Goal: Information Seeking & Learning: Learn about a topic

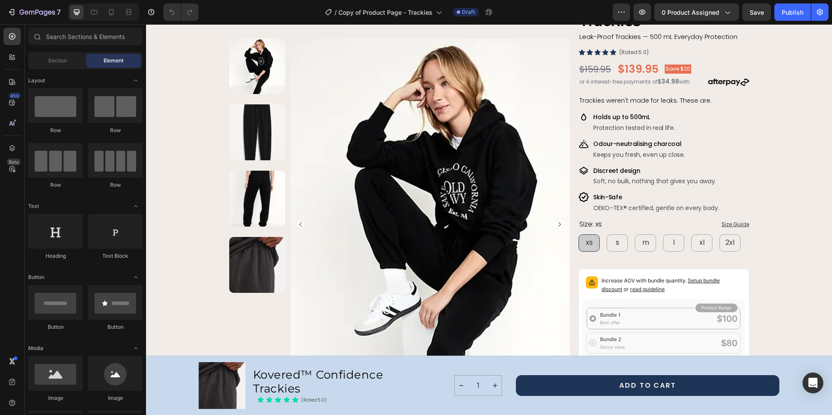
scroll to position [45, 0]
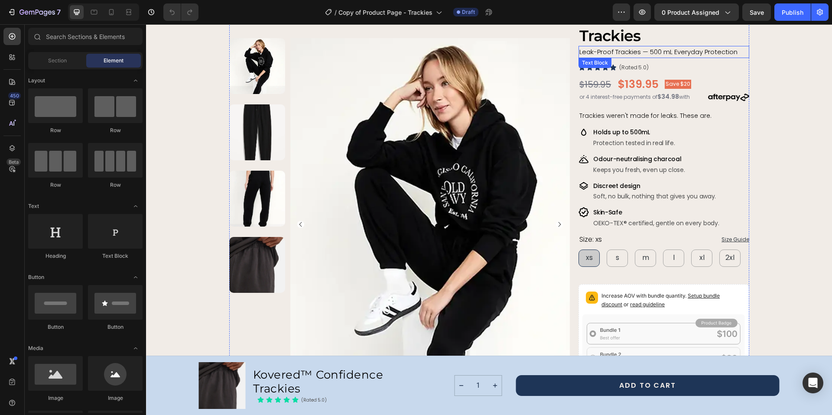
click at [621, 52] on span "Leak-Proof Trackies — 500 mL Everyday Protection" at bounding box center [658, 51] width 158 height 9
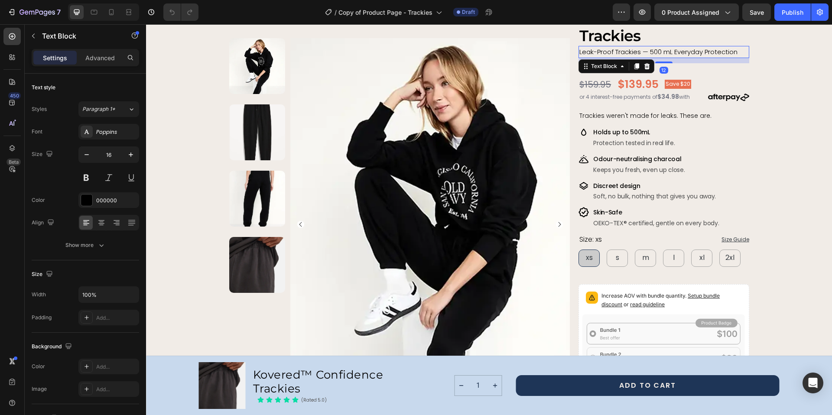
click at [619, 52] on span "Leak-Proof Trackies — 500 mL Everyday Protection" at bounding box center [658, 51] width 158 height 9
click at [610, 116] on span "Trackies weren't made for leaks. These are." at bounding box center [645, 115] width 132 height 9
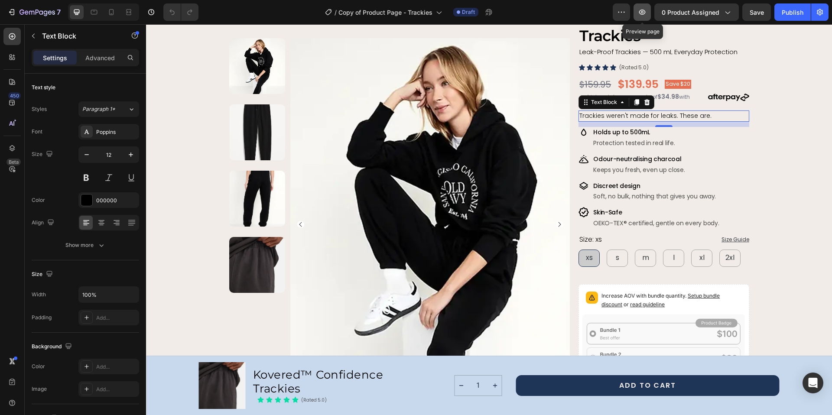
click at [646, 13] on icon "button" at bounding box center [642, 12] width 9 height 9
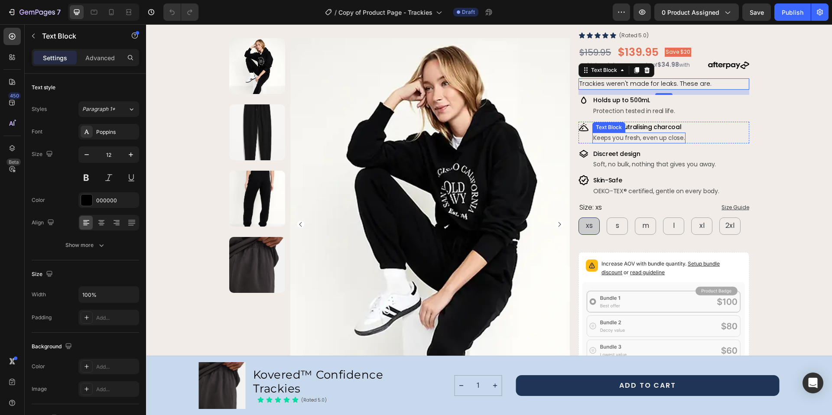
scroll to position [73, 0]
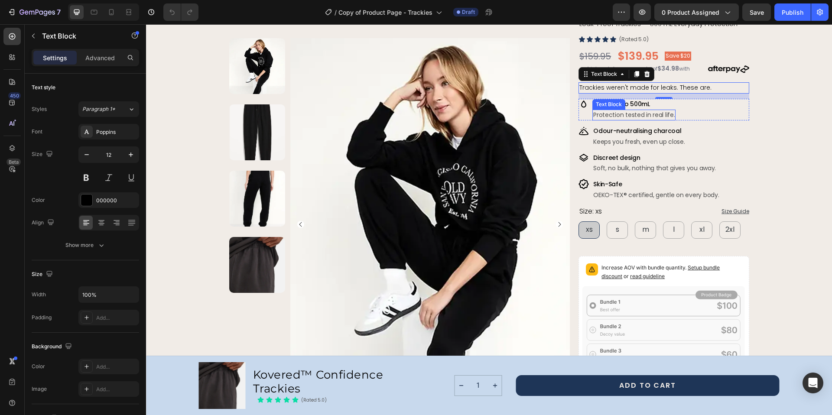
click at [611, 113] on p "Protection tested in real life." at bounding box center [633, 114] width 81 height 9
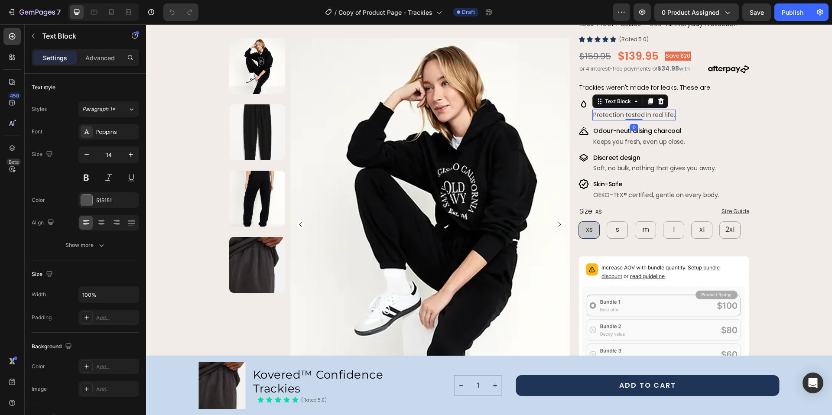
click at [611, 113] on p "Protection tested in real life." at bounding box center [633, 114] width 81 height 9
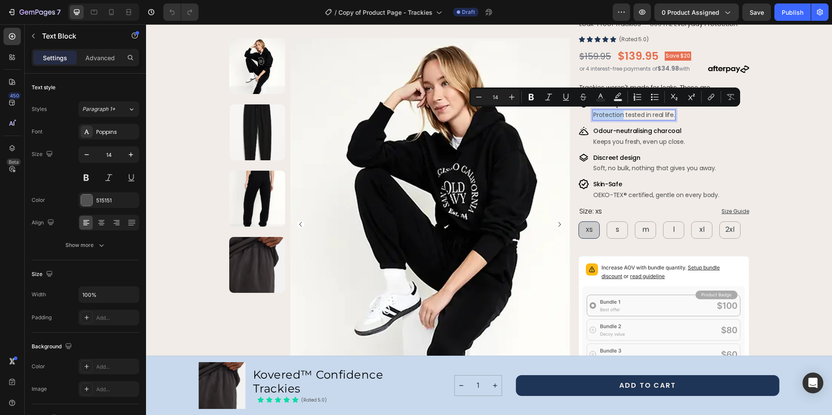
click at [605, 115] on p "Protection tested in real life." at bounding box center [633, 114] width 81 height 9
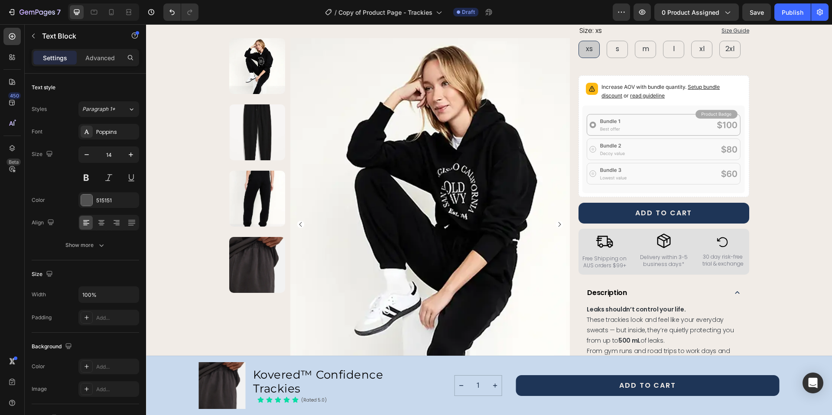
scroll to position [312, 0]
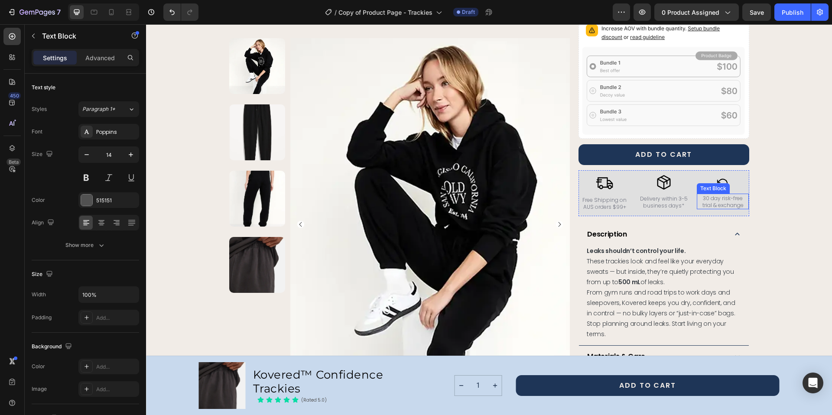
click at [726, 199] on span "30 day risk-free trial & exchange" at bounding box center [722, 201] width 41 height 14
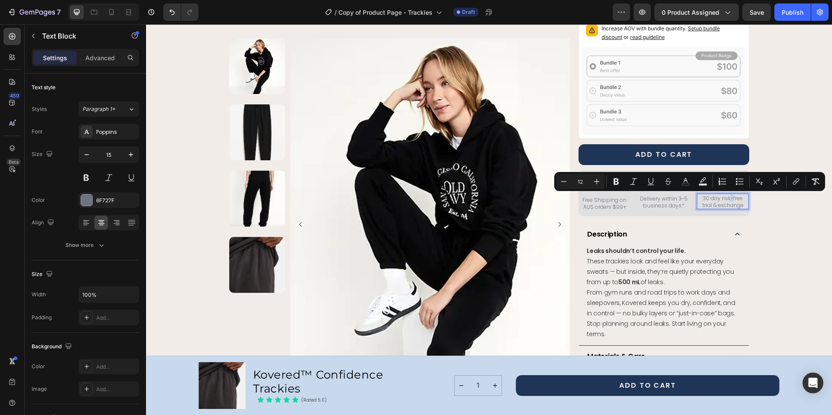
click at [729, 199] on span "30 day risk-free trial & exchange" at bounding box center [722, 201] width 41 height 14
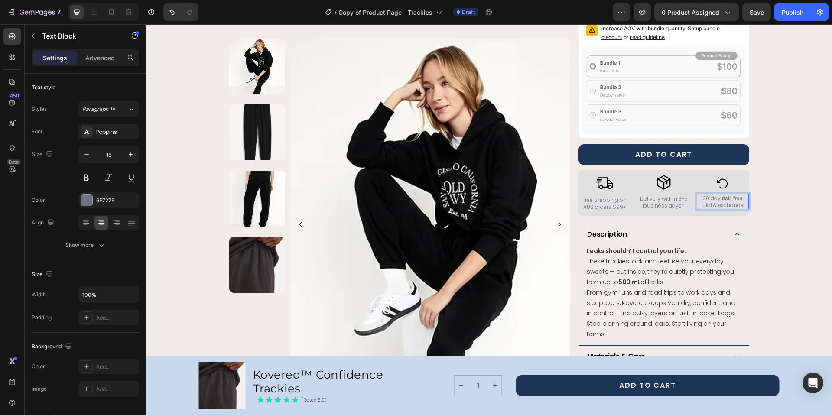
click at [740, 199] on p "30 day risk-free trial & exchange" at bounding box center [722, 201] width 50 height 14
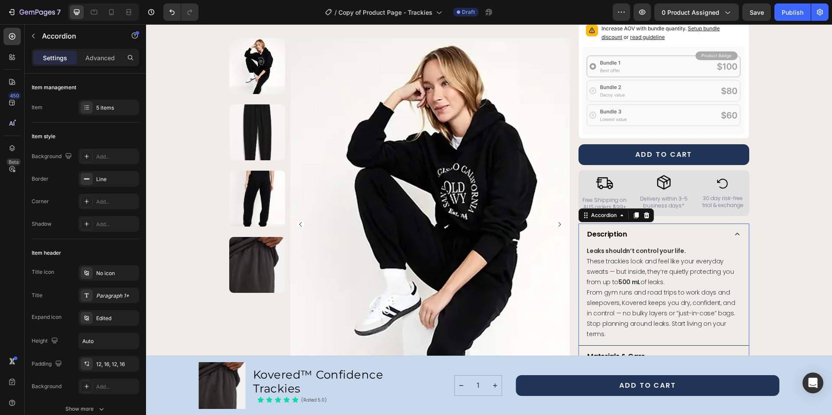
click at [657, 229] on div "Description" at bounding box center [655, 234] width 139 height 11
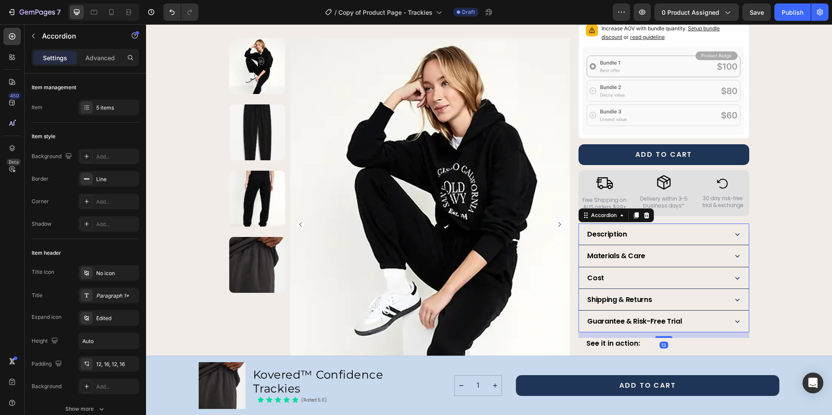
click at [692, 229] on div "Description" at bounding box center [655, 234] width 139 height 11
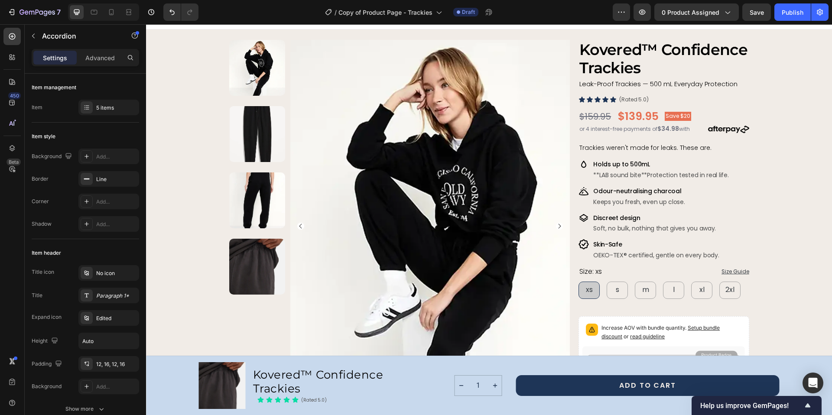
scroll to position [0, 0]
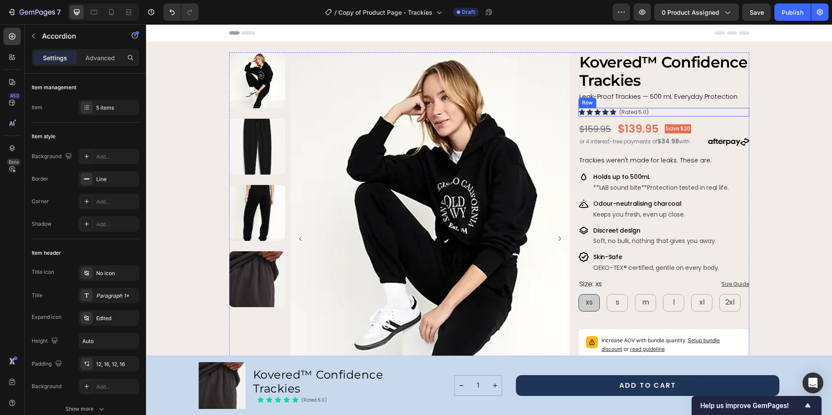
click at [668, 112] on div "Icon Icon Icon Icon Icon Icon List (Rated 5.0) Text Block Row" at bounding box center [663, 112] width 170 height 9
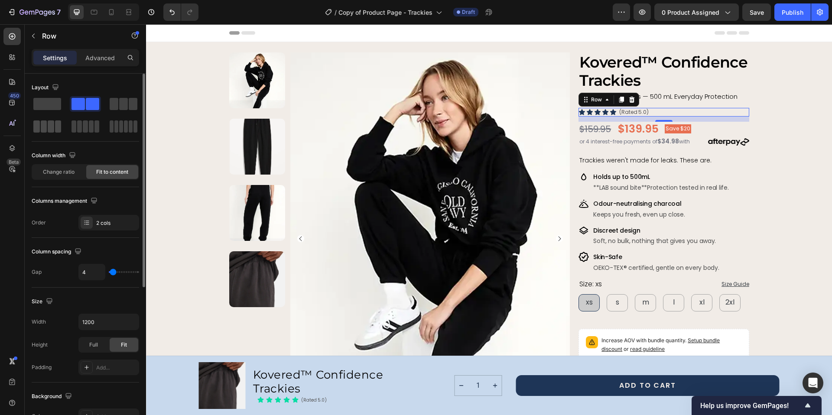
click at [52, 127] on span at bounding box center [51, 126] width 6 height 12
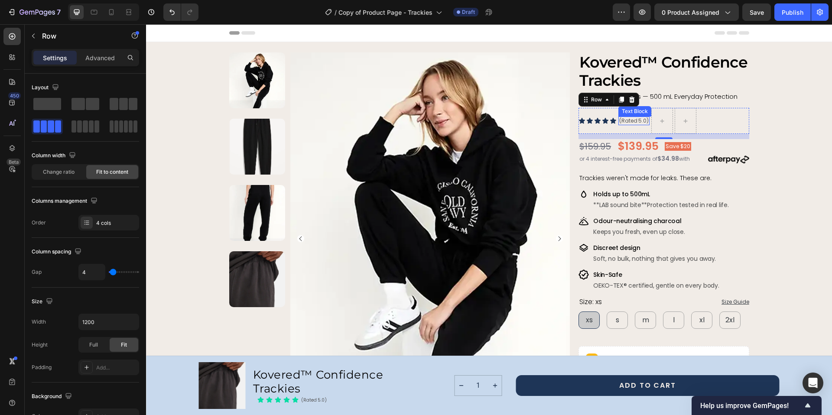
click at [634, 121] on p "(Rated 5.0)" at bounding box center [633, 120] width 29 height 7
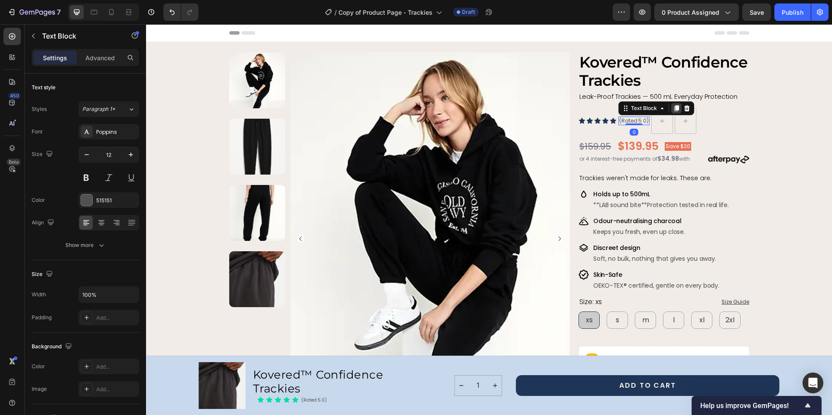
click at [674, 107] on icon at bounding box center [676, 108] width 5 height 6
drag, startPoint x: 634, startPoint y: 125, endPoint x: 674, endPoint y: 125, distance: 39.9
click at [685, 120] on p "(Rated 5.0)" at bounding box center [689, 120] width 29 height 7
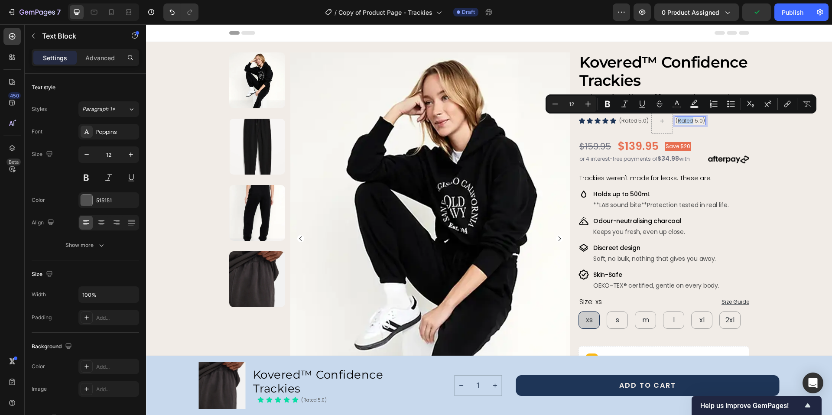
click at [685, 120] on p "(Rated 5.0)" at bounding box center [689, 120] width 29 height 7
drag, startPoint x: 672, startPoint y: 120, endPoint x: 703, endPoint y: 121, distance: 31.7
click at [703, 121] on div "Icon Icon Icon Icon Icon Icon List (Rated 5.0) Text Block (Rated 5.0) Text Bloc…" at bounding box center [663, 121] width 170 height 26
click at [690, 122] on p "(Rated 5.0)" at bounding box center [689, 120] width 29 height 7
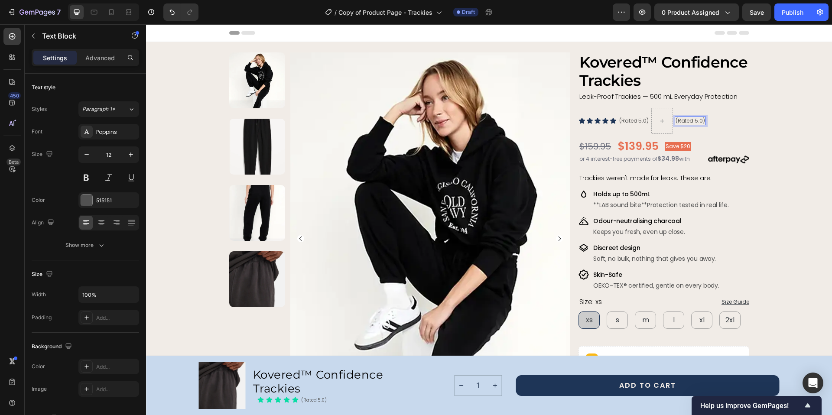
click at [690, 121] on p "(Rated 5.0)" at bounding box center [689, 120] width 29 height 7
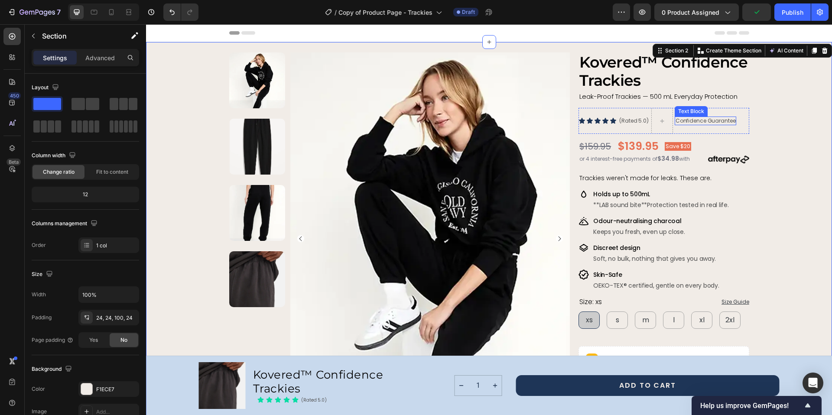
click at [694, 121] on p "Confidence Guarantee" at bounding box center [705, 120] width 60 height 7
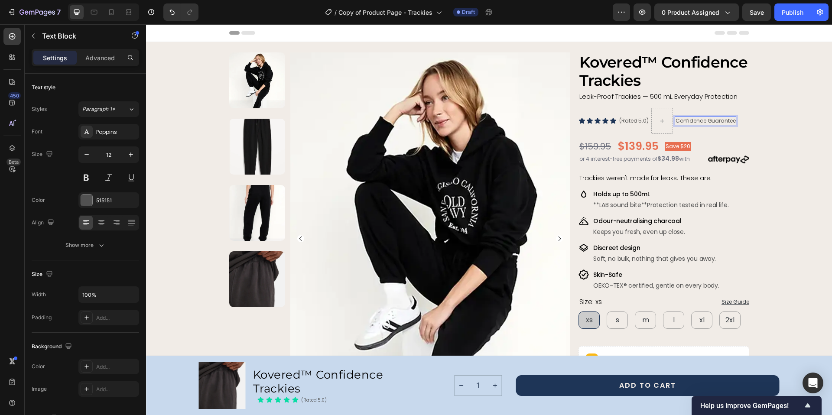
click at [686, 123] on p "Confidence Guarantee" at bounding box center [705, 120] width 60 height 7
click at [690, 122] on p "CONFIDENCE Guarantee" at bounding box center [705, 120] width 61 height 7
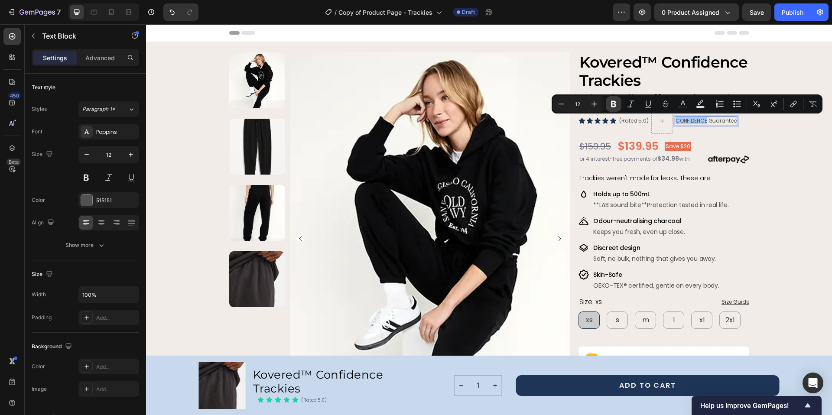
click at [617, 104] on icon "Editor contextual toolbar" at bounding box center [613, 104] width 9 height 9
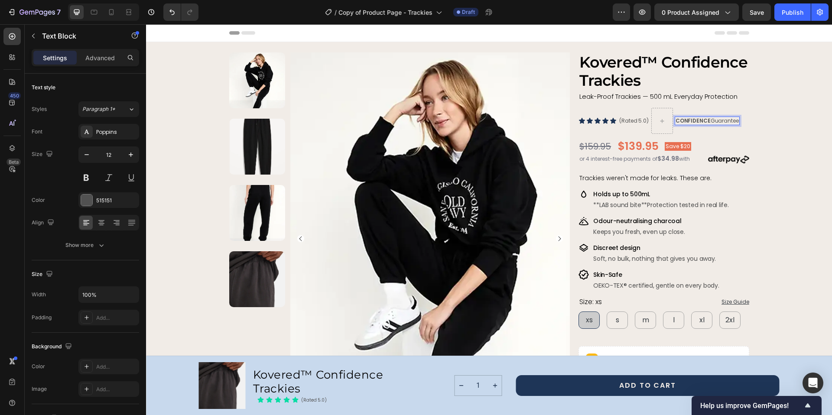
click at [719, 120] on p "CONFIDENCE Guarantee" at bounding box center [706, 120] width 63 height 7
click at [687, 119] on p "EETNARAU CONFIDENCE G" at bounding box center [707, 120] width 65 height 7
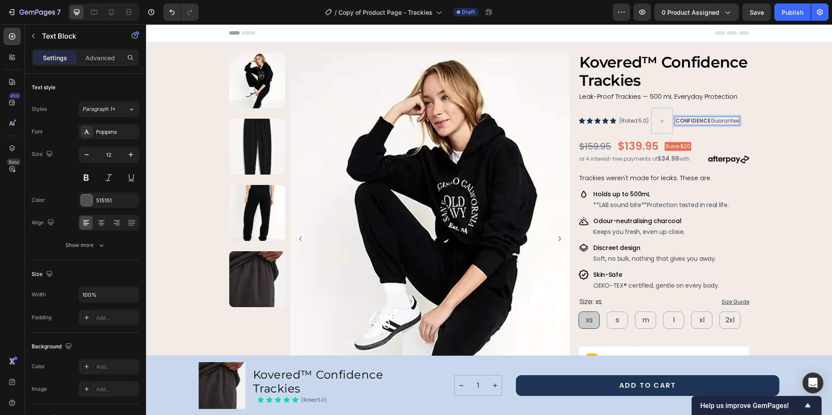
click at [719, 121] on p "CONFIDENCE Guarantee" at bounding box center [706, 120] width 63 height 7
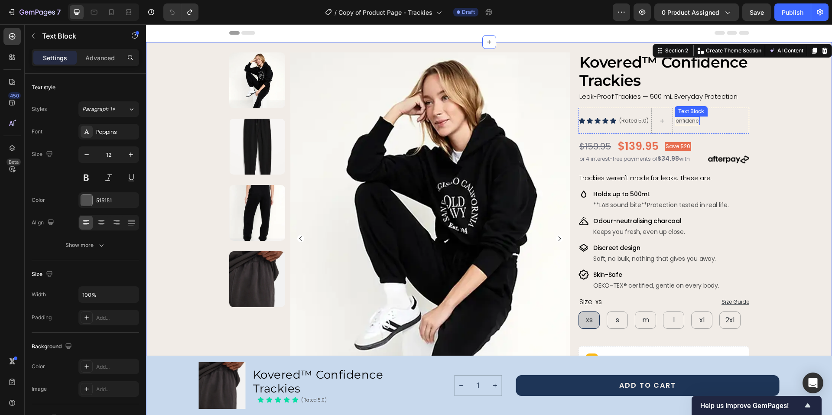
click at [692, 122] on p "onfidenc" at bounding box center [686, 120] width 23 height 7
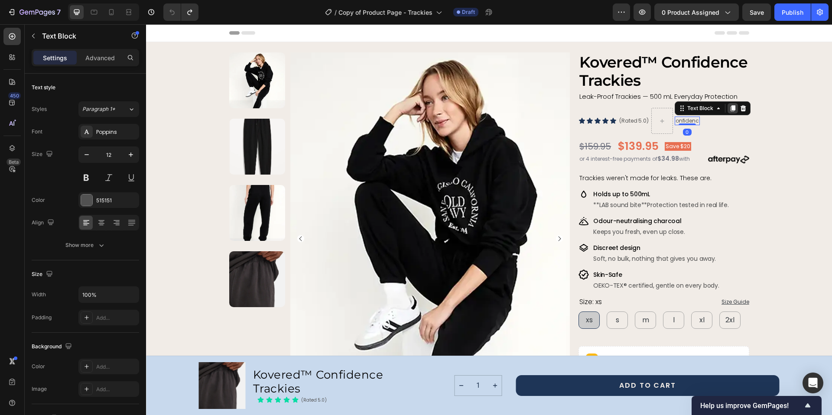
click at [729, 111] on icon at bounding box center [732, 108] width 7 height 7
click at [729, 111] on icon at bounding box center [732, 112] width 7 height 7
click at [727, 112] on div at bounding box center [732, 117] width 10 height 10
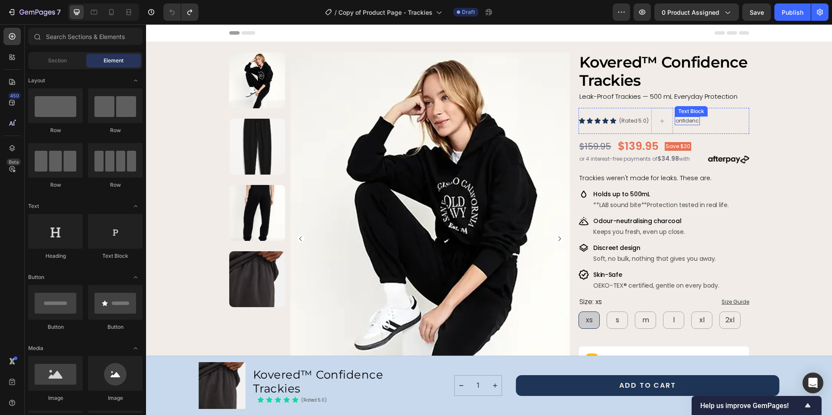
click at [685, 123] on div "onfidenc Text Block" at bounding box center [686, 121] width 25 height 9
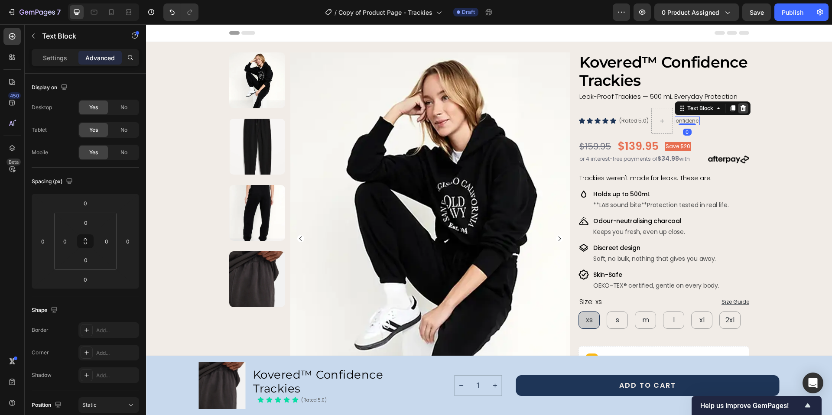
click at [739, 108] on icon at bounding box center [742, 108] width 7 height 7
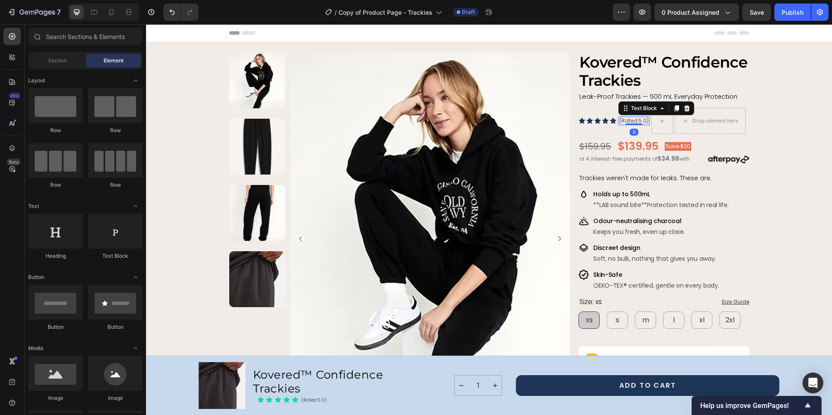
click at [637, 121] on p "(Rated 5.0)" at bounding box center [633, 120] width 29 height 7
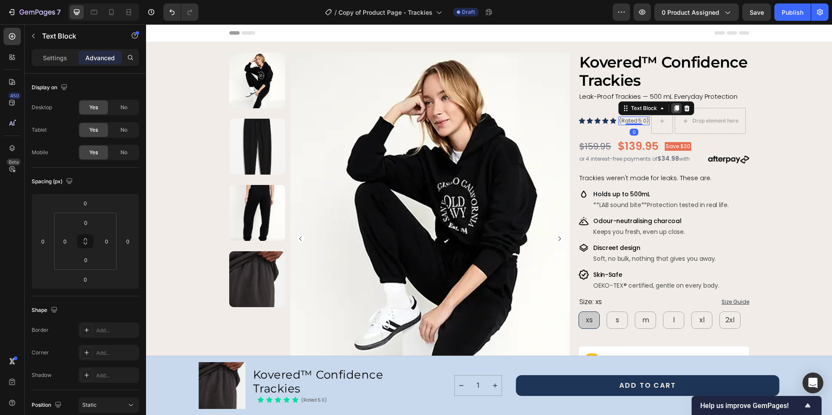
click at [674, 111] on icon at bounding box center [676, 108] width 5 height 6
click at [629, 127] on div at bounding box center [633, 128] width 17 height 3
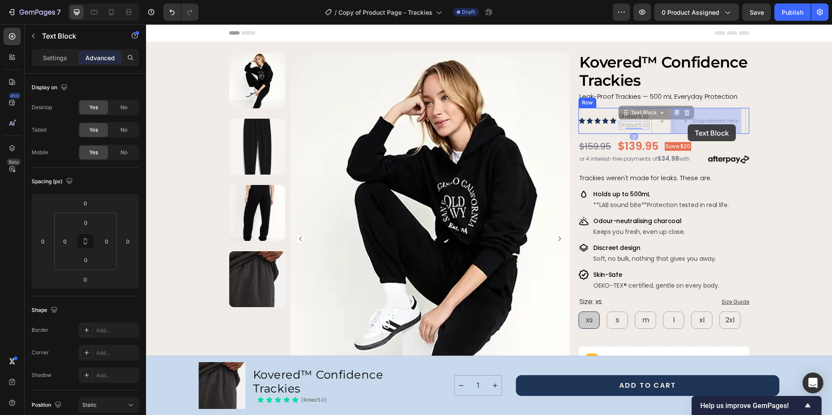
drag, startPoint x: 629, startPoint y: 126, endPoint x: 687, endPoint y: 124, distance: 58.5
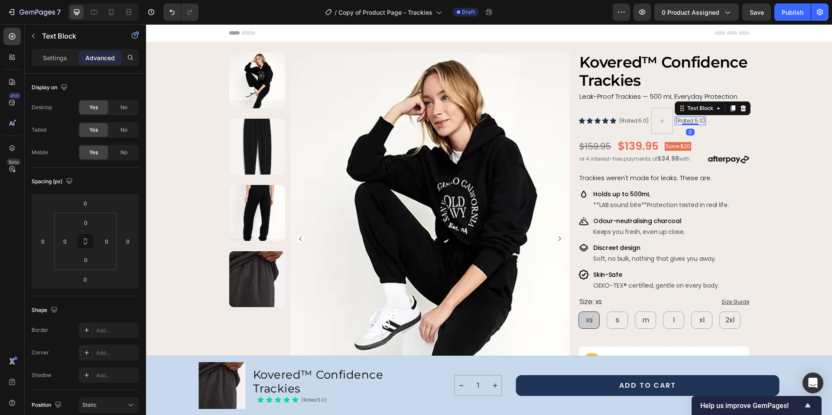
click at [686, 120] on p "(Rated 5.0)" at bounding box center [689, 120] width 29 height 7
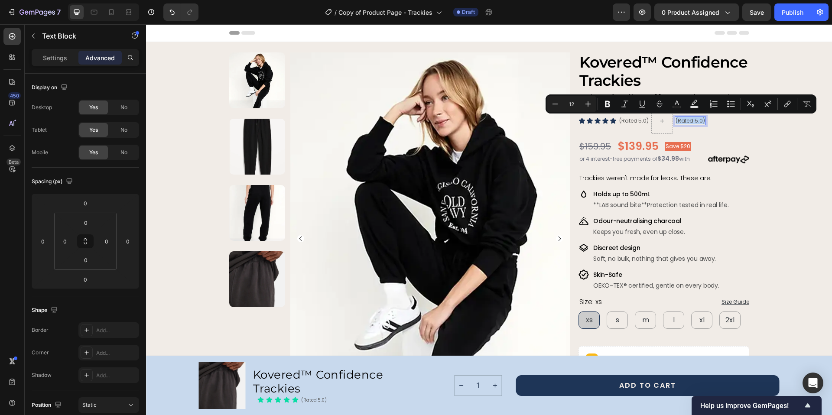
click at [686, 120] on p "(Rated 5.0)" at bounding box center [689, 120] width 29 height 7
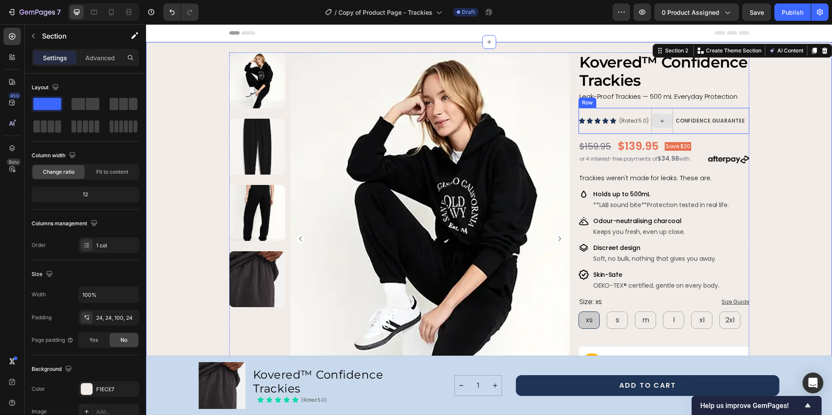
click at [659, 118] on icon at bounding box center [661, 120] width 7 height 7
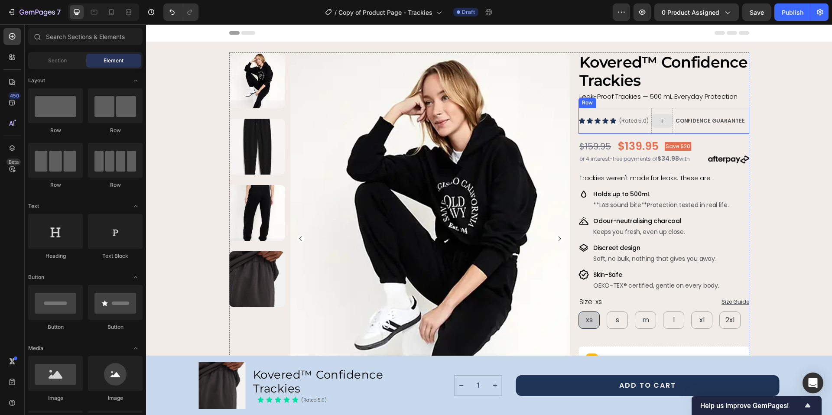
click at [659, 122] on icon at bounding box center [661, 120] width 7 height 7
click at [83, 34] on input "text" at bounding box center [85, 36] width 114 height 17
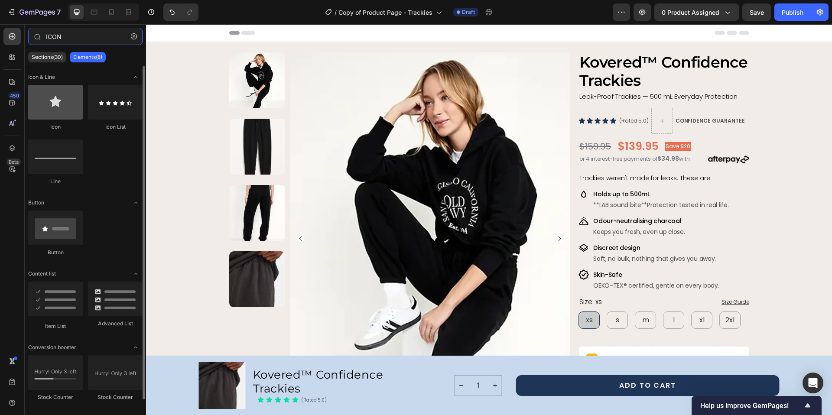
type input "ICON"
click at [61, 99] on div at bounding box center [55, 102] width 55 height 35
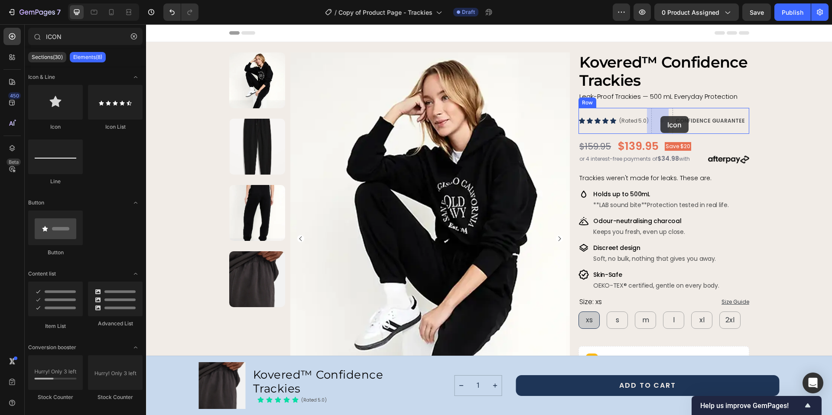
drag, startPoint x: 201, startPoint y: 131, endPoint x: 660, endPoint y: 116, distance: 458.9
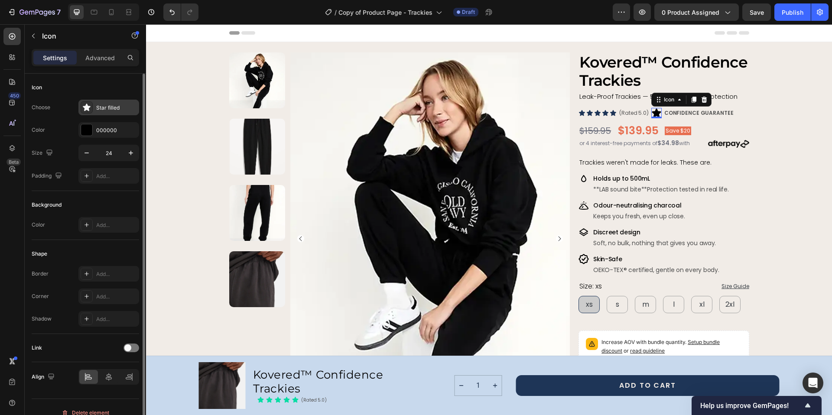
click at [101, 105] on div "Star filled" at bounding box center [116, 108] width 41 height 8
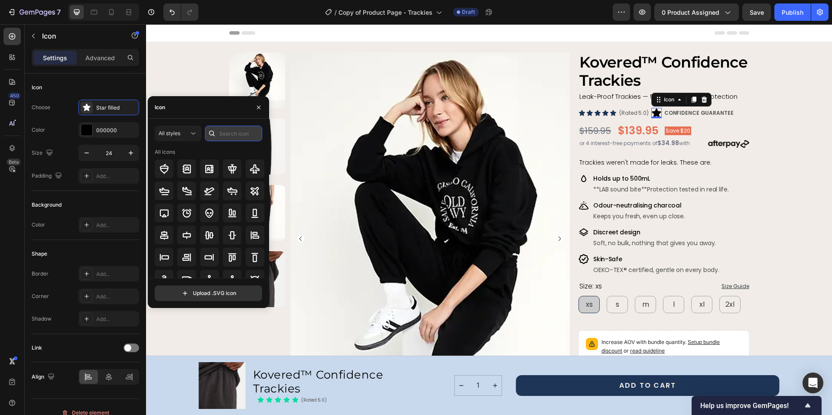
click at [237, 135] on input "text" at bounding box center [233, 134] width 57 height 16
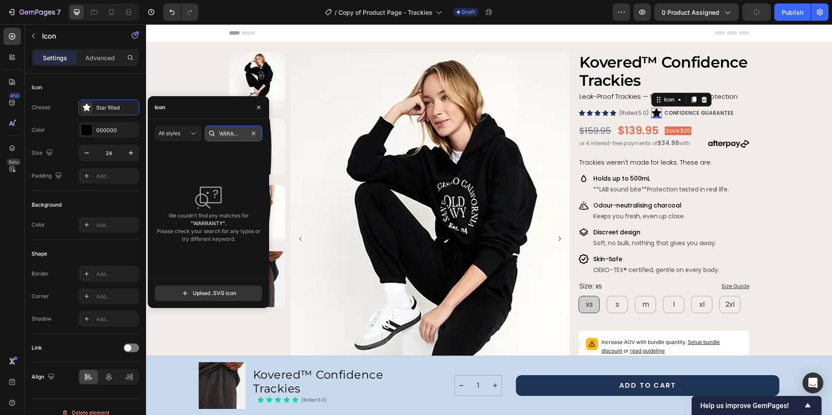
click at [233, 135] on input "WARRANTY" at bounding box center [233, 134] width 57 height 16
type input "G"
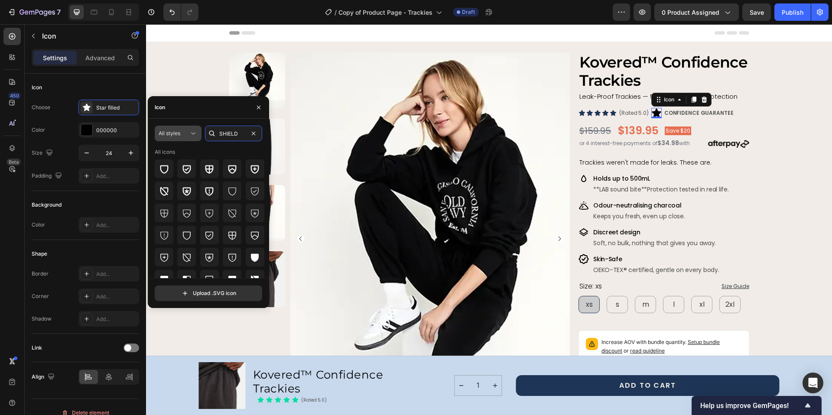
type input "SHIELD"
click at [189, 135] on icon at bounding box center [193, 133] width 9 height 9
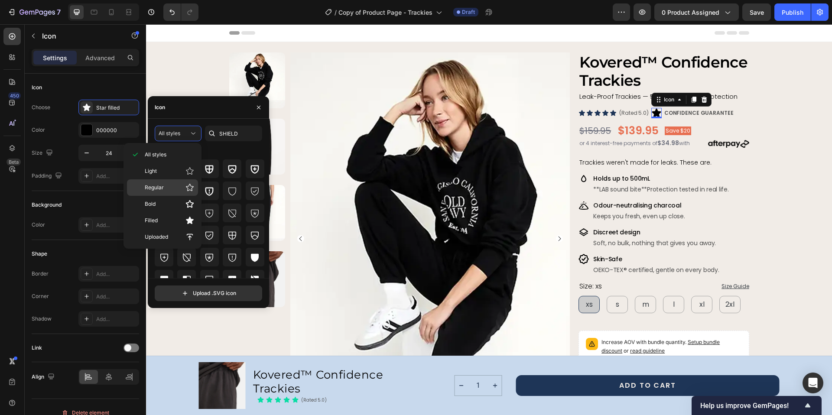
click at [174, 181] on div "Regular" at bounding box center [162, 187] width 71 height 16
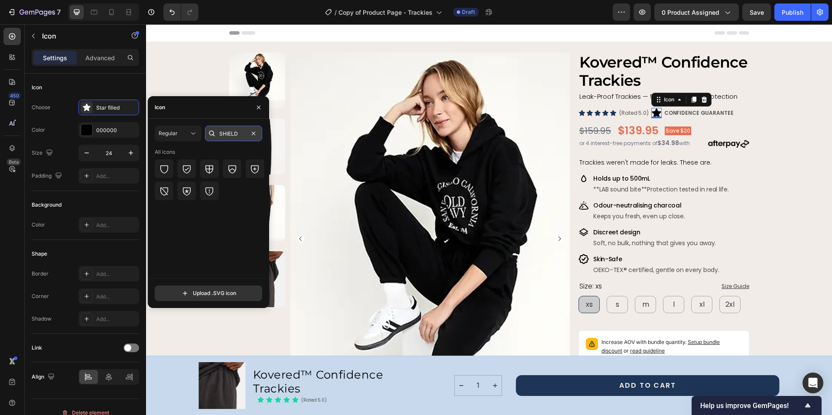
click at [239, 131] on input "SHIELD" at bounding box center [233, 134] width 57 height 16
click at [188, 167] on icon at bounding box center [186, 169] width 10 height 10
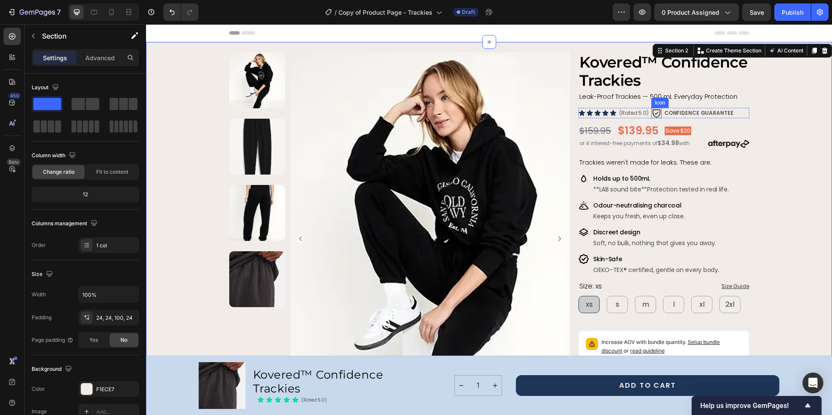
click at [651, 113] on icon at bounding box center [656, 113] width 10 height 10
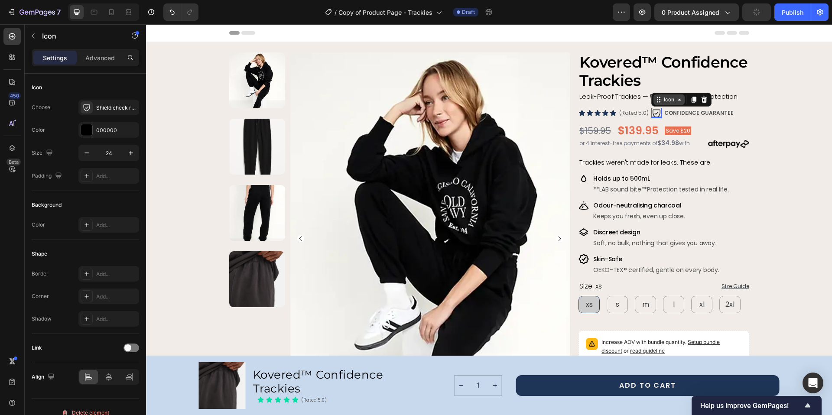
click at [664, 100] on div "Icon" at bounding box center [669, 100] width 14 height 0
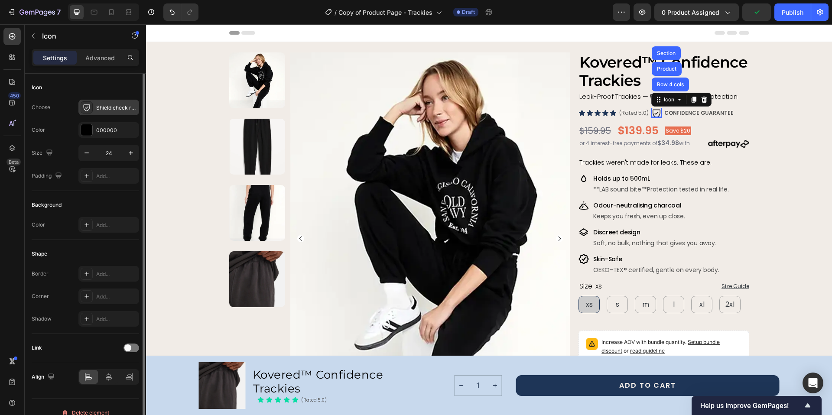
click at [120, 107] on div "Shield check regular" at bounding box center [116, 108] width 41 height 8
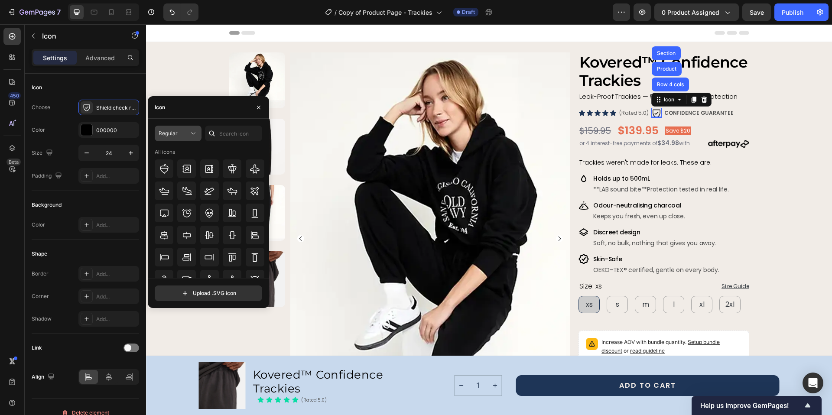
click at [189, 131] on icon at bounding box center [193, 133] width 9 height 9
click at [172, 202] on p "Bold" at bounding box center [169, 204] width 49 height 9
click at [223, 135] on input "text" at bounding box center [233, 134] width 57 height 16
type input "H"
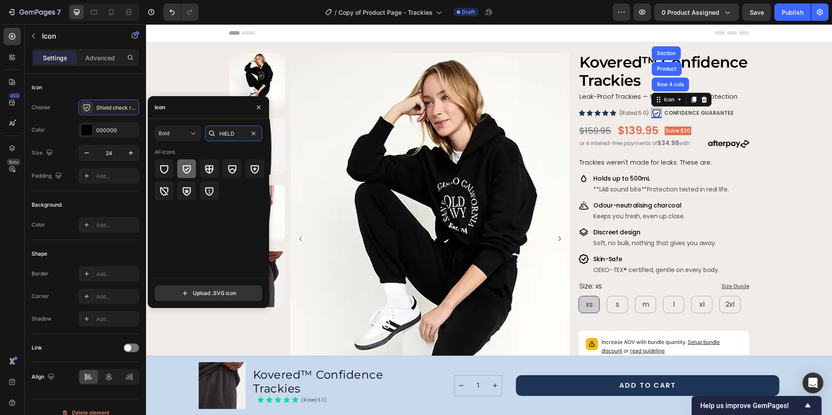
type input "HIELD"
click at [188, 168] on icon at bounding box center [186, 169] width 10 height 10
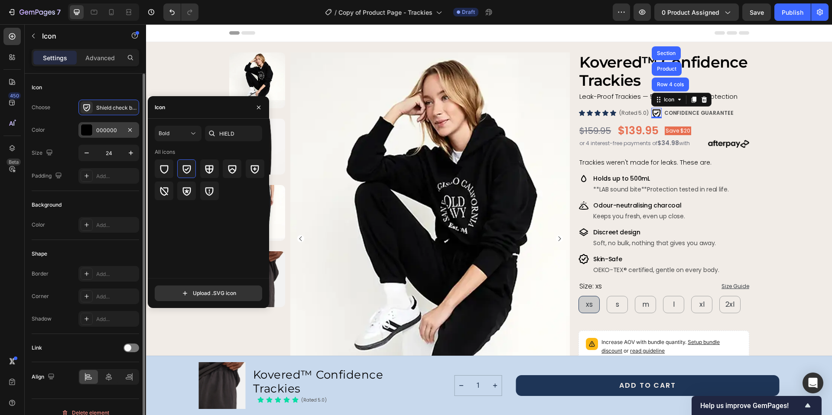
click at [112, 128] on div "000000" at bounding box center [108, 130] width 25 height 8
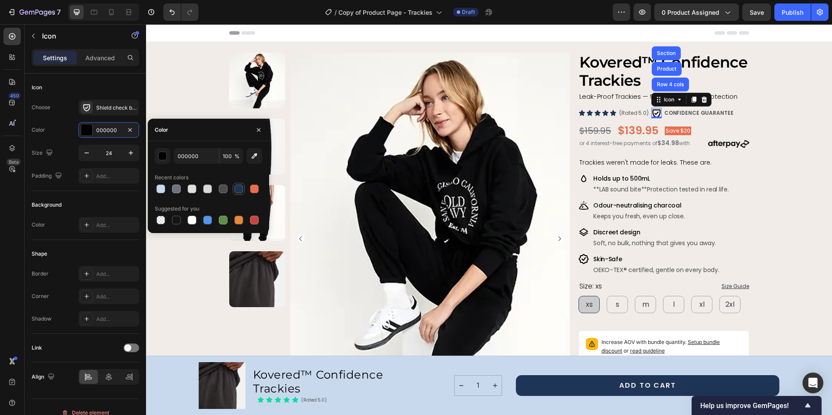
click at [238, 191] on div at bounding box center [238, 189] width 9 height 9
type input "1E3557"
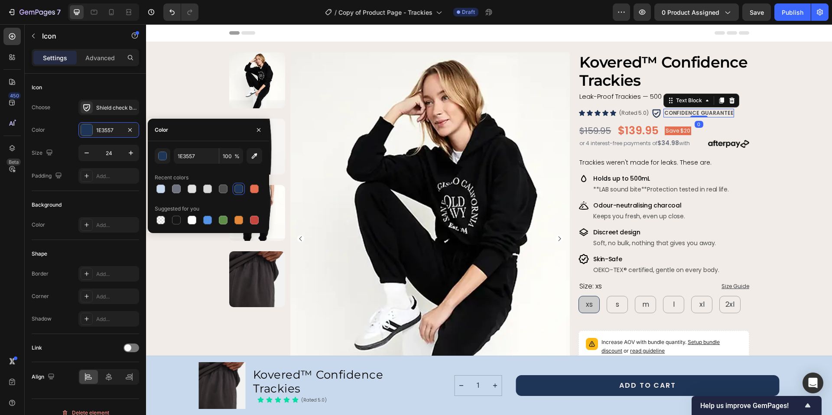
click at [687, 113] on strong "CONFIDENCE GUARANTEE" at bounding box center [698, 112] width 69 height 7
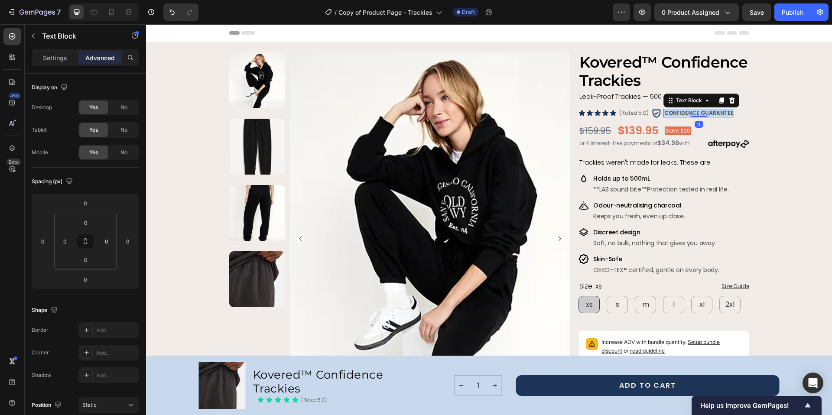
click at [687, 113] on strong "CONFIDENCE GUARANTEE" at bounding box center [698, 112] width 69 height 7
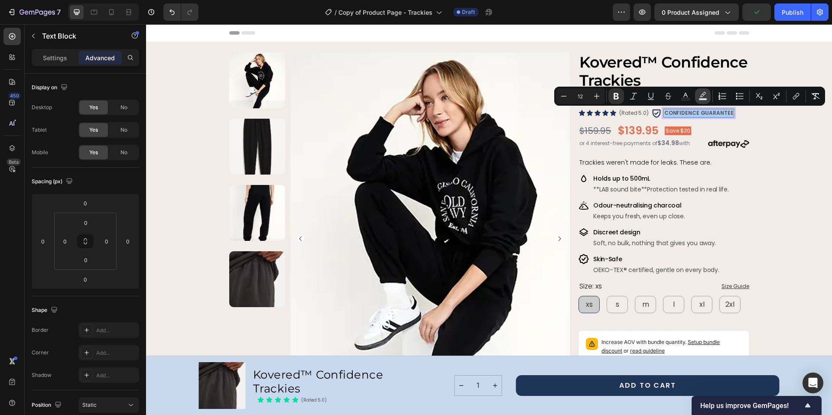
click at [704, 99] on rect "Editor contextual toolbar" at bounding box center [703, 99] width 8 height 2
type input "000000"
type input "77"
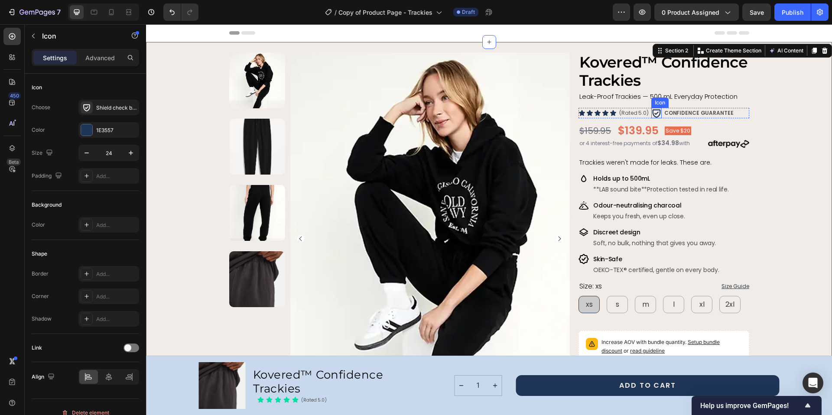
click at [654, 113] on icon at bounding box center [656, 113] width 10 height 10
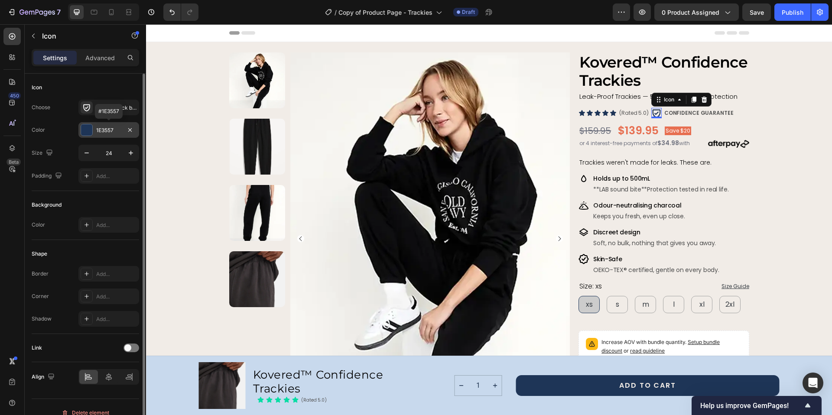
click at [105, 127] on div "1E3557" at bounding box center [108, 130] width 25 height 8
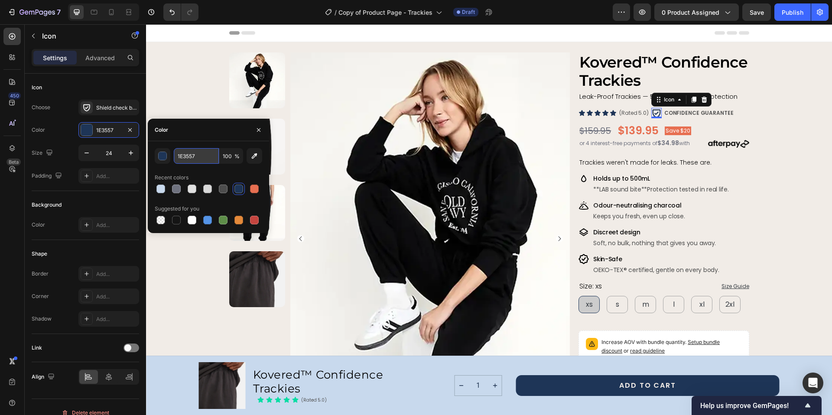
click at [183, 157] on input "1E3557" at bounding box center [196, 156] width 45 height 16
click at [668, 113] on strong "CONFIDENCE GUARANTEE" at bounding box center [698, 112] width 69 height 7
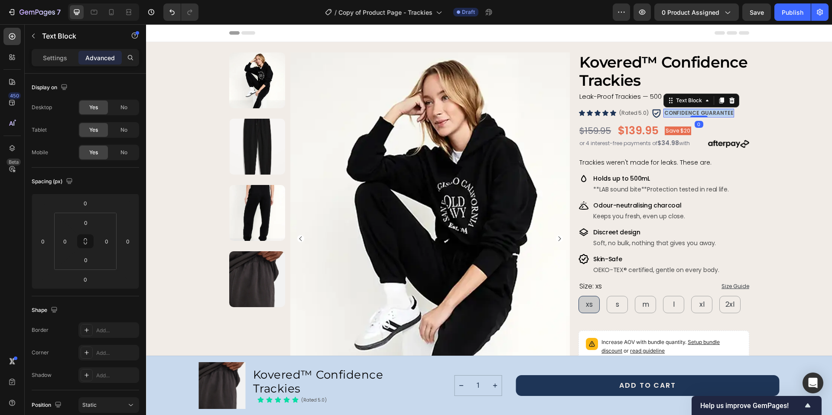
click at [668, 113] on strong "CONFIDENCE GUARANTEE" at bounding box center [698, 112] width 69 height 7
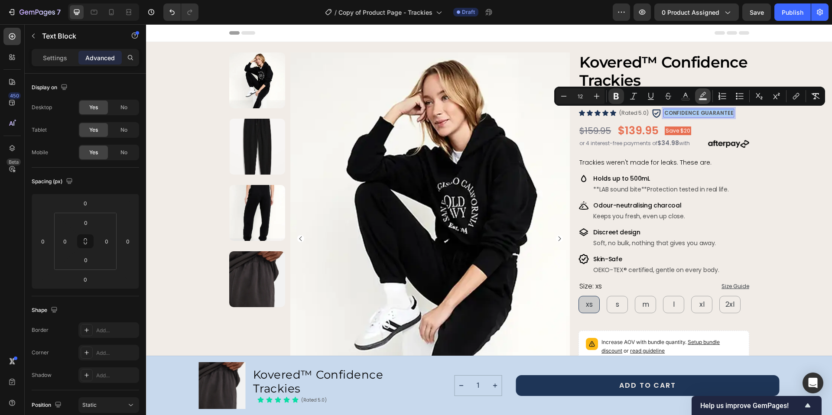
click at [702, 97] on icon "Editor contextual toolbar" at bounding box center [702, 96] width 9 height 9
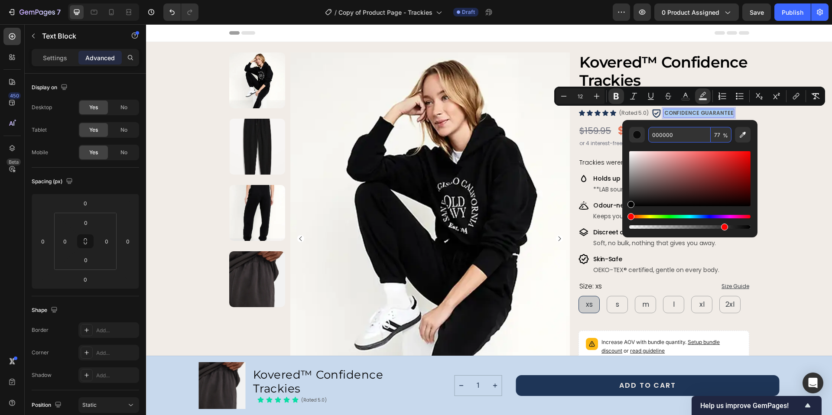
click at [664, 139] on input "000000" at bounding box center [679, 135] width 62 height 16
paste input "1E3557"
type input "1E3557"
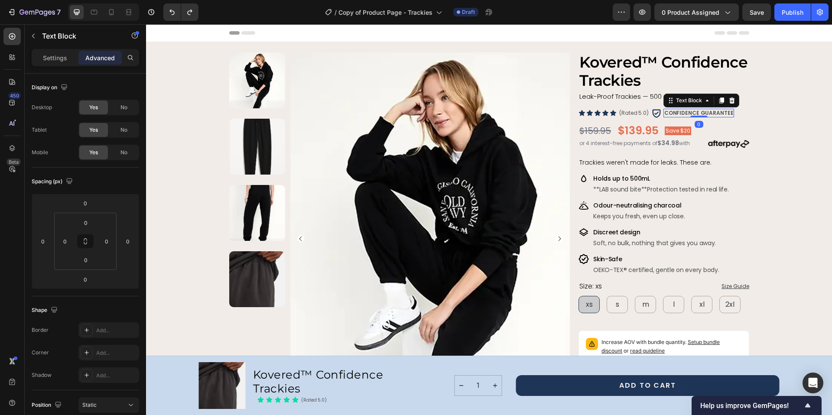
click at [687, 114] on strong "CONFIDENCE GUARANTEE" at bounding box center [698, 112] width 69 height 7
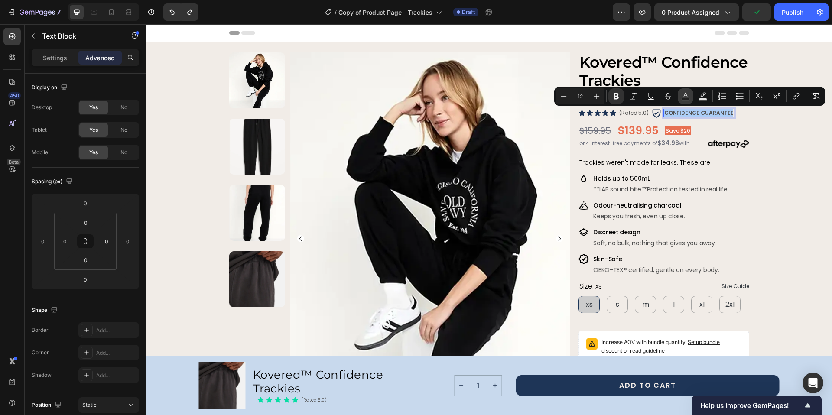
click at [686, 95] on icon "Editor contextual toolbar" at bounding box center [685, 95] width 4 height 5
type input "515151"
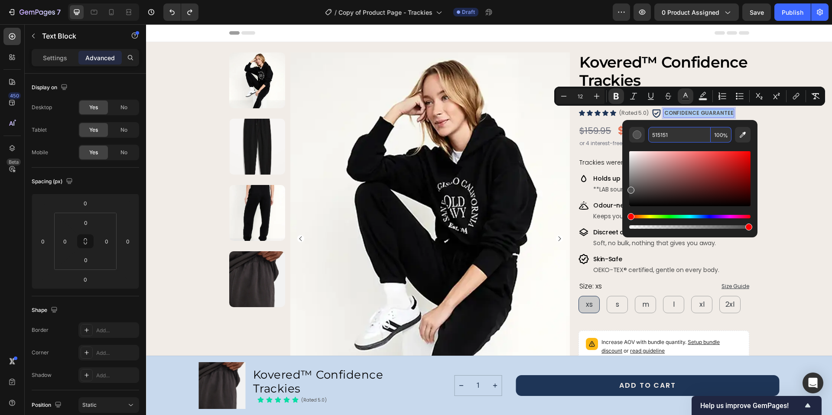
click at [661, 136] on input "515151" at bounding box center [679, 135] width 62 height 16
paste input "1E3557"
type input "1E3557"
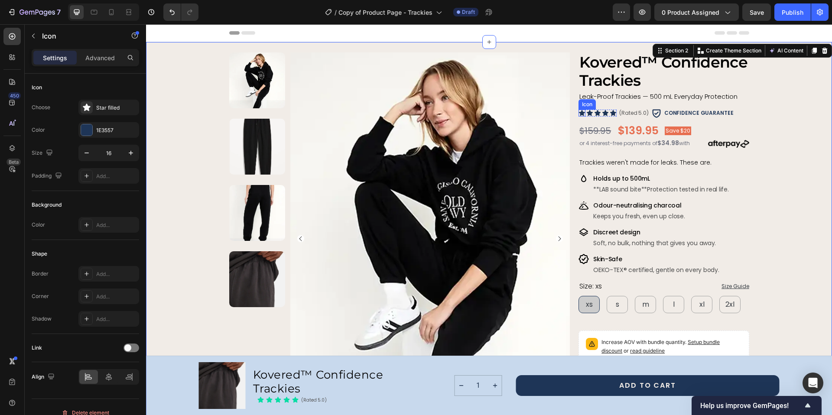
click at [579, 114] on icon at bounding box center [582, 113] width 6 height 6
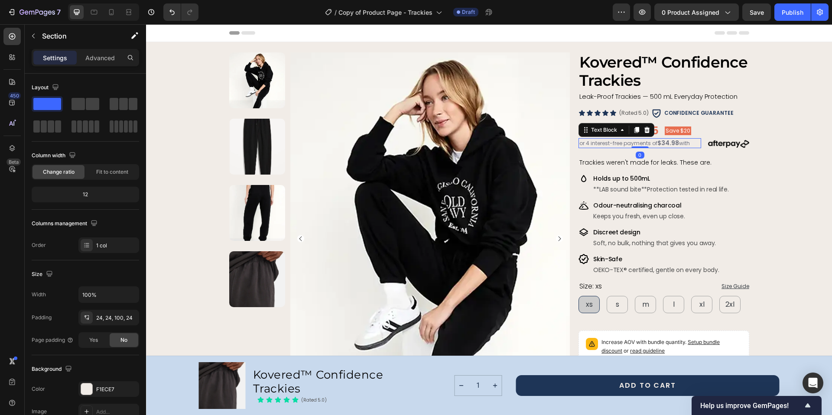
click at [622, 144] on span "or 4 interest-free payments of" at bounding box center [618, 142] width 78 height 7
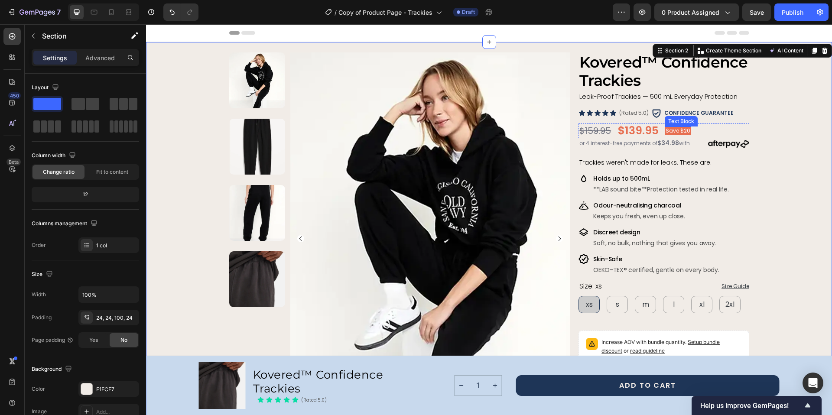
click at [683, 132] on p "Save $20" at bounding box center [677, 130] width 25 height 7
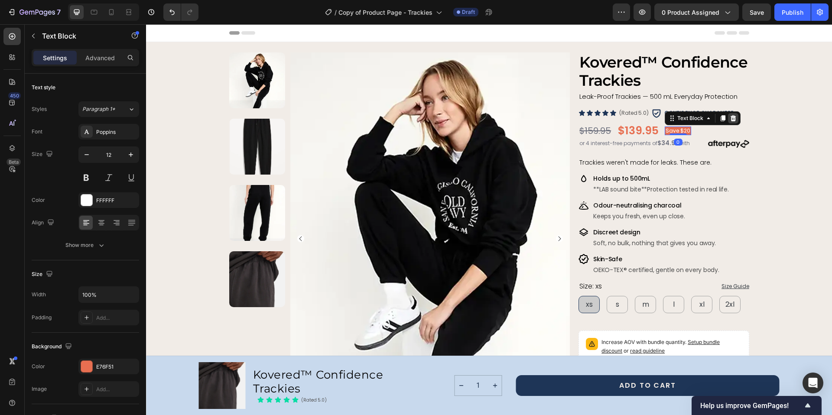
click at [729, 118] on icon at bounding box center [732, 118] width 7 height 7
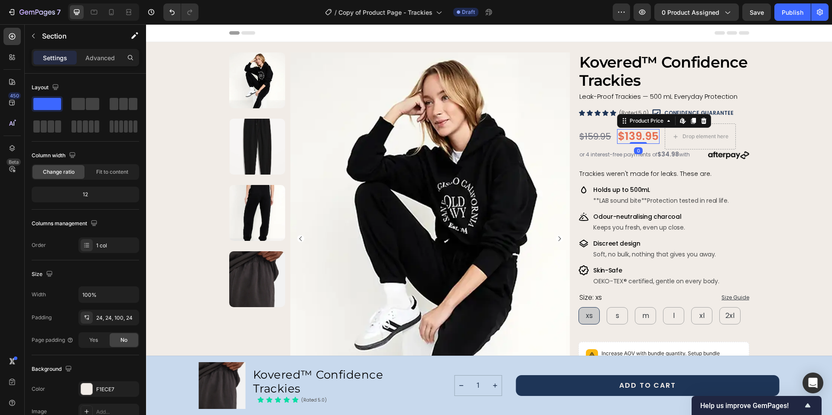
click at [645, 136] on div "$139.95" at bounding box center [638, 136] width 42 height 15
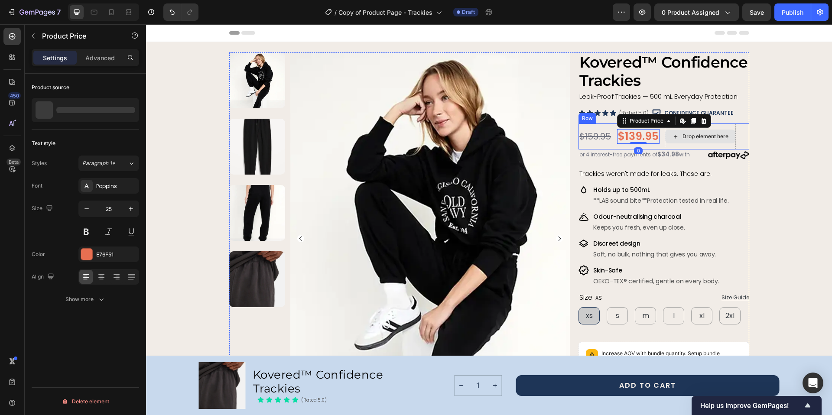
click at [697, 145] on div "Drop element here" at bounding box center [699, 136] width 71 height 26
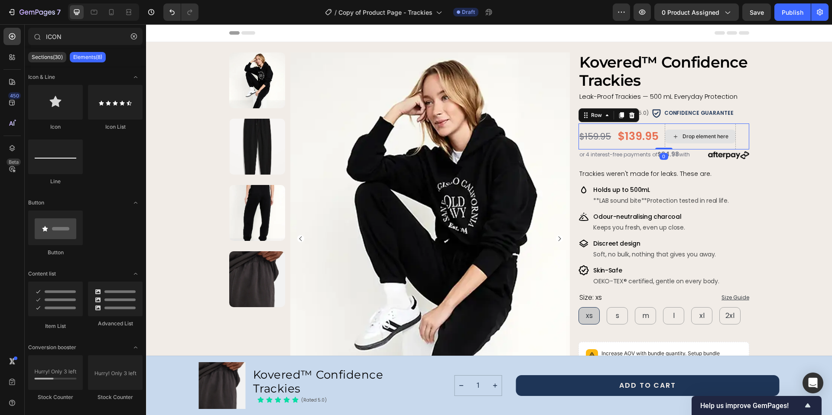
click at [693, 135] on div "Drop element here" at bounding box center [705, 136] width 46 height 7
click at [680, 145] on div "Drop element here" at bounding box center [699, 136] width 71 height 26
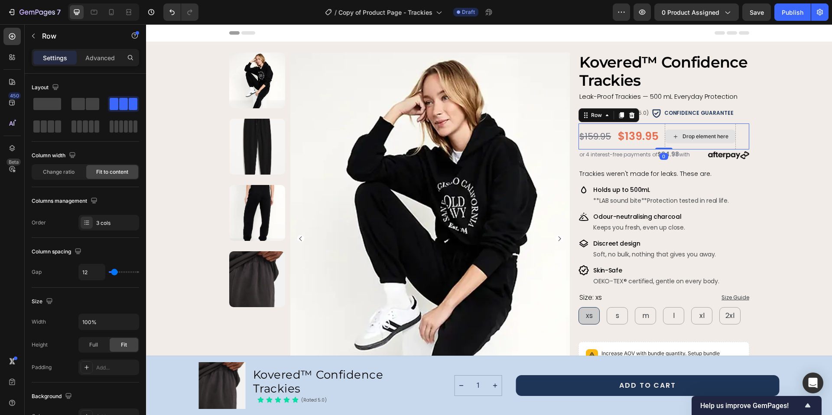
drag, startPoint x: 664, startPoint y: 148, endPoint x: 664, endPoint y: 142, distance: 6.1
click at [664, 142] on div "$159.95 Product Price Product Price $139.95 Product Price Product Price Drop el…" at bounding box center [663, 136] width 170 height 26
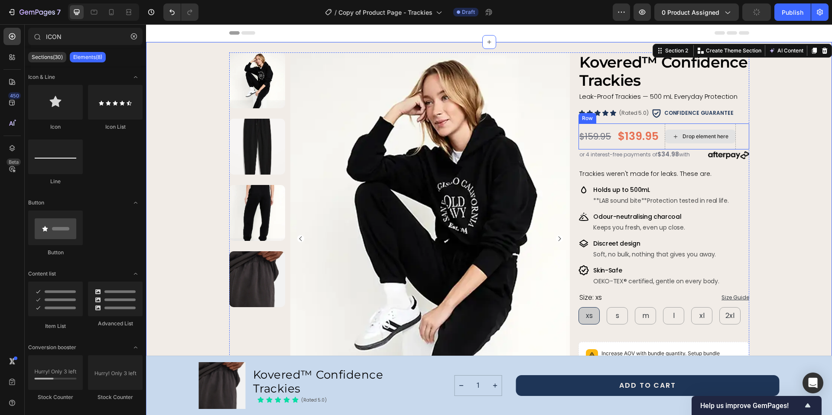
click at [707, 132] on div "Drop element here" at bounding box center [700, 137] width 70 height 14
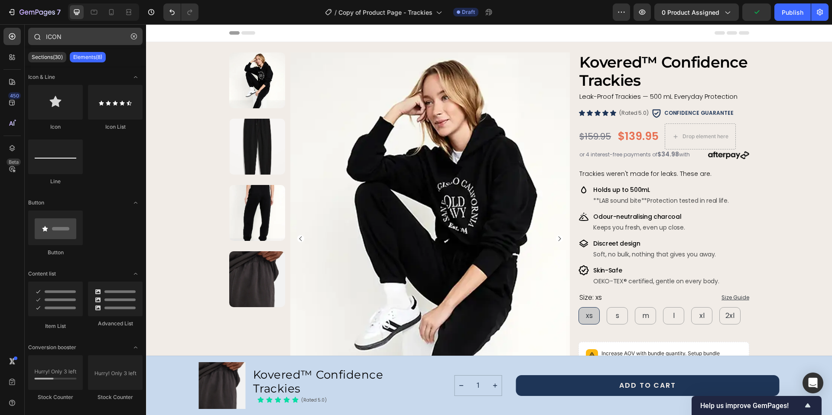
click at [136, 37] on icon "button" at bounding box center [134, 36] width 6 height 6
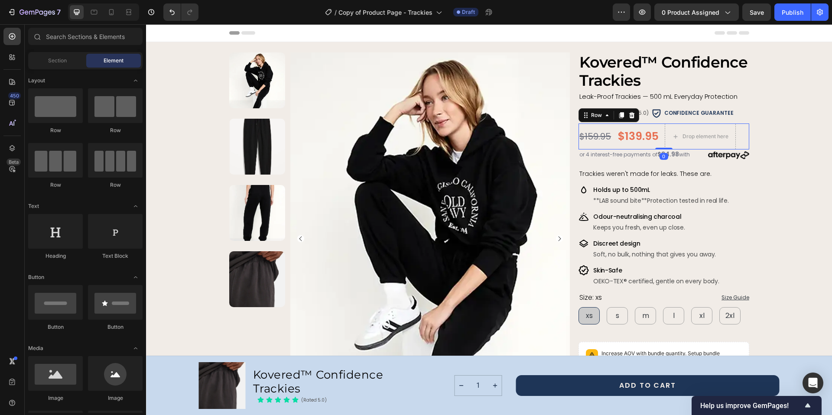
click at [654, 127] on div "$139.95 Product Price Product Price" at bounding box center [638, 136] width 42 height 26
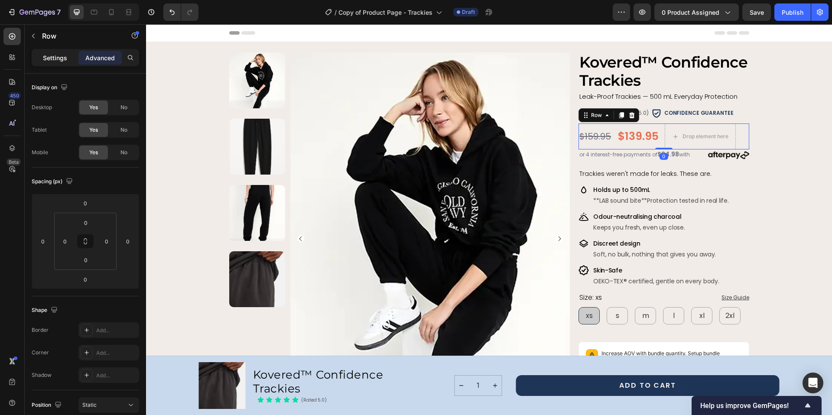
click at [59, 62] on div "Settings" at bounding box center [54, 58] width 43 height 14
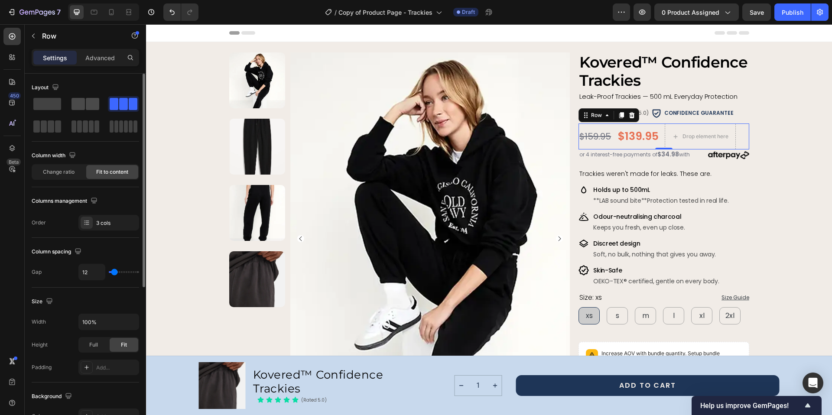
click at [93, 105] on span at bounding box center [92, 104] width 13 height 12
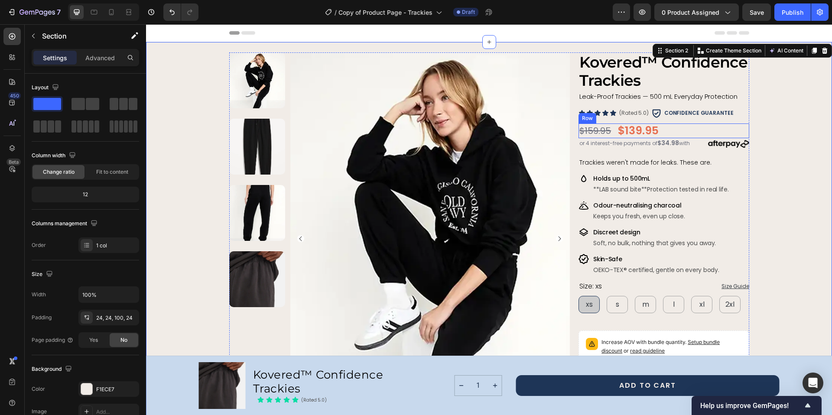
click at [686, 125] on div "$159.95 Product Price Product Price $139.95 Product Price Product Price Row" at bounding box center [663, 130] width 170 height 15
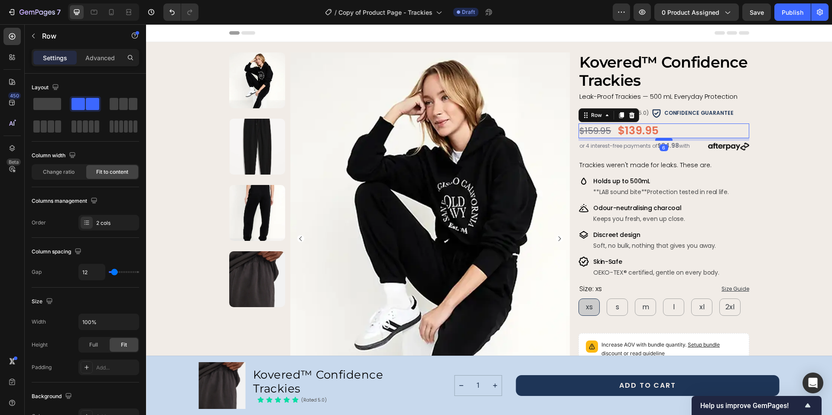
click at [663, 139] on div at bounding box center [663, 139] width 17 height 3
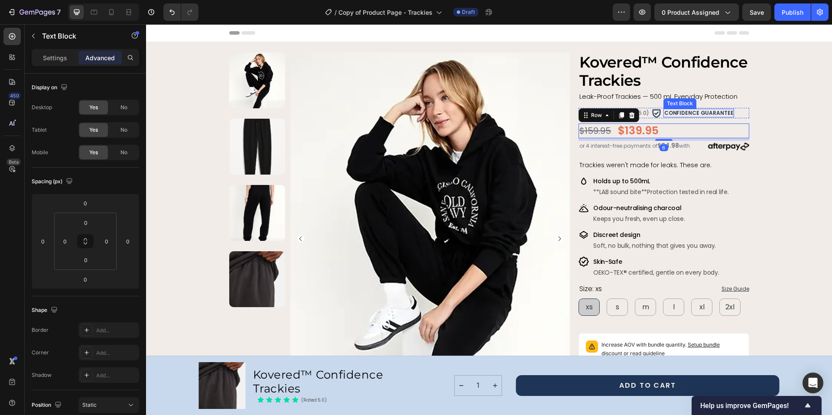
click at [675, 114] on strong "CONFIDENCE GUARANTEE" at bounding box center [698, 112] width 69 height 7
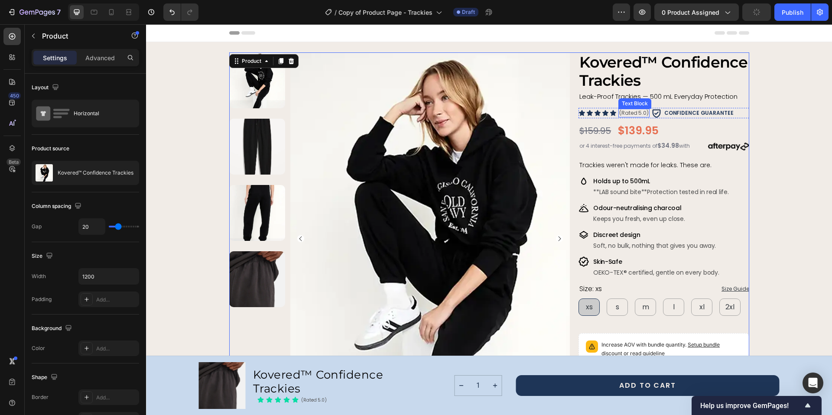
click at [645, 109] on div "(Rated 5.0) Text Block" at bounding box center [633, 113] width 31 height 9
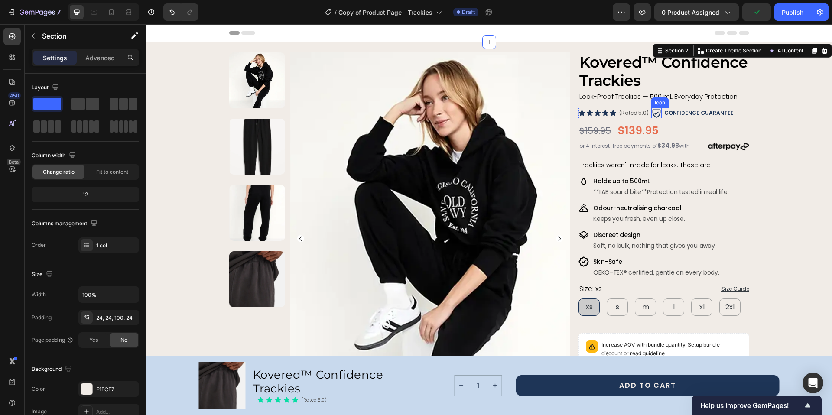
click at [655, 108] on icon at bounding box center [656, 113] width 10 height 10
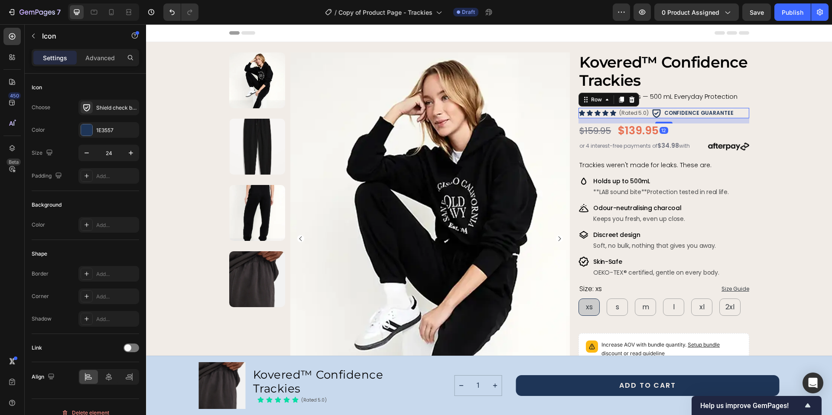
click at [578, 109] on div "Icon Icon Icon Icon Icon Icon List" at bounding box center [597, 113] width 38 height 10
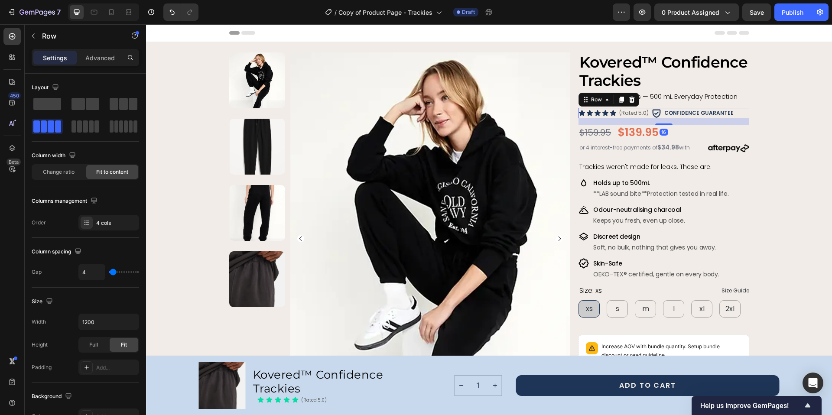
drag, startPoint x: 661, startPoint y: 121, endPoint x: 665, endPoint y: 142, distance: 21.2
click at [663, 123] on div at bounding box center [663, 124] width 17 height 2
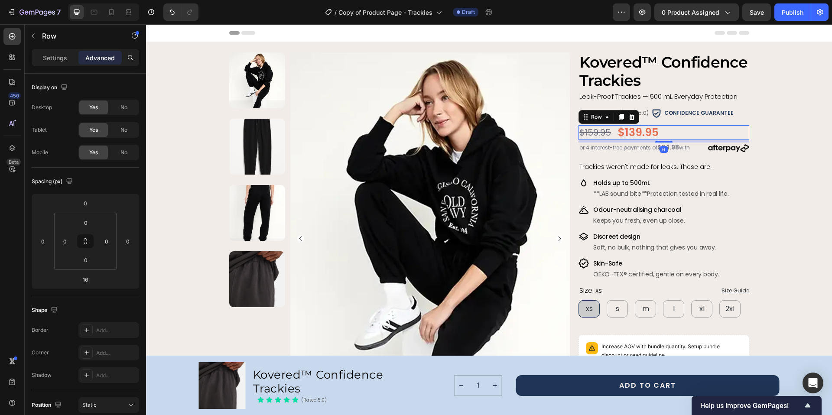
click at [690, 135] on div "$159.95 Product Price Product Price $139.95 Product Price Product Price Row 6" at bounding box center [663, 132] width 170 height 15
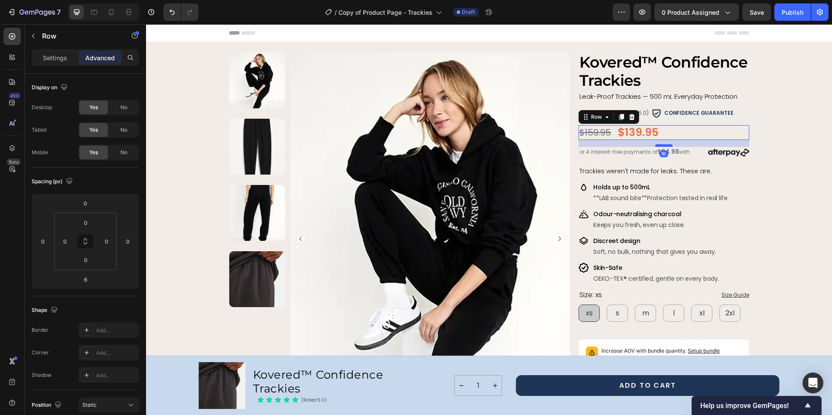
drag, startPoint x: 663, startPoint y: 142, endPoint x: 665, endPoint y: 146, distance: 4.7
click at [665, 146] on div at bounding box center [663, 145] width 17 height 3
type input "16"
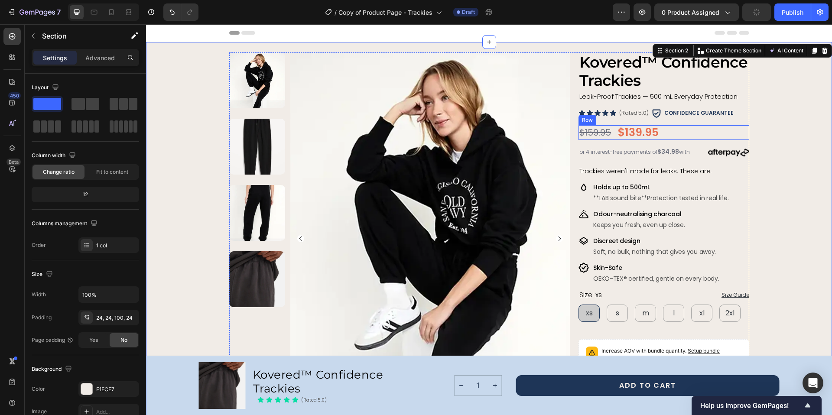
click at [676, 139] on div "$159.95 Product Price Product Price $139.95 Product Price Product Price Row" at bounding box center [663, 132] width 170 height 15
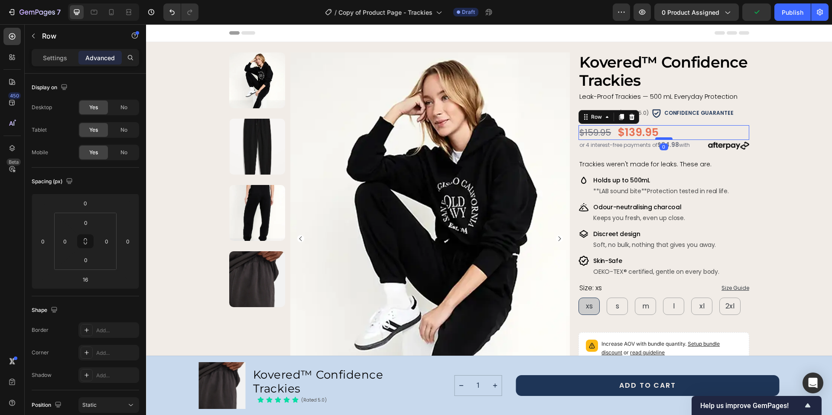
drag, startPoint x: 656, startPoint y: 145, endPoint x: 656, endPoint y: 137, distance: 8.2
click at [656, 137] on div at bounding box center [663, 138] width 17 height 3
type input "0"
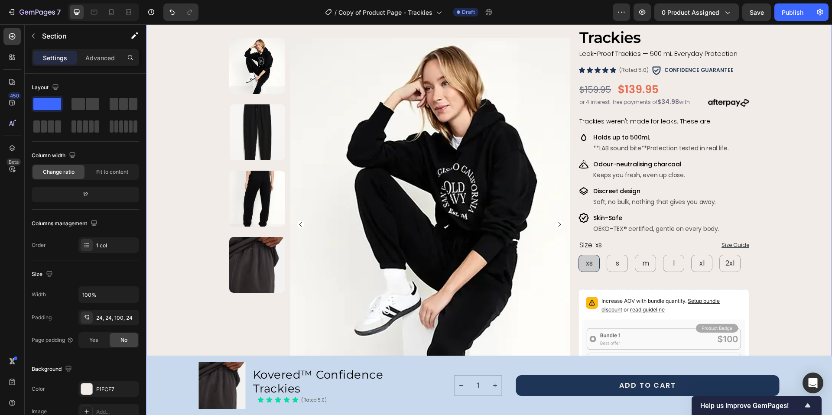
scroll to position [35, 0]
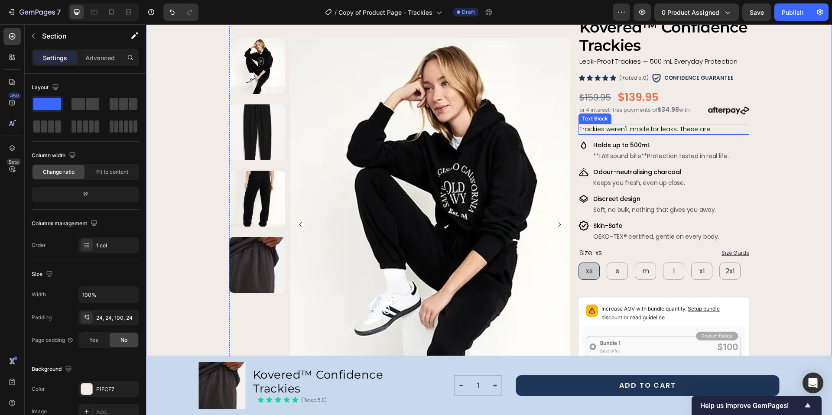
click at [694, 128] on span "Trackies weren't made for leaks. These are." at bounding box center [645, 129] width 132 height 9
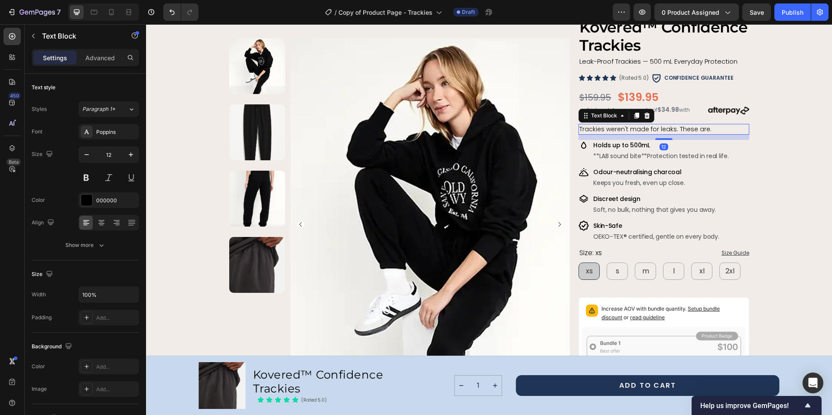
click at [694, 128] on span "Trackies weren't made for leaks. These are." at bounding box center [645, 129] width 132 height 9
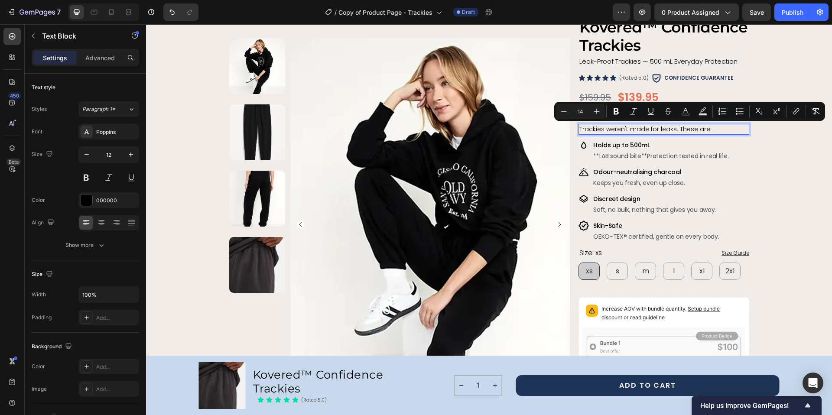
click at [719, 129] on p "Trackies weren't made for leaks. These are." at bounding box center [663, 130] width 168 height 10
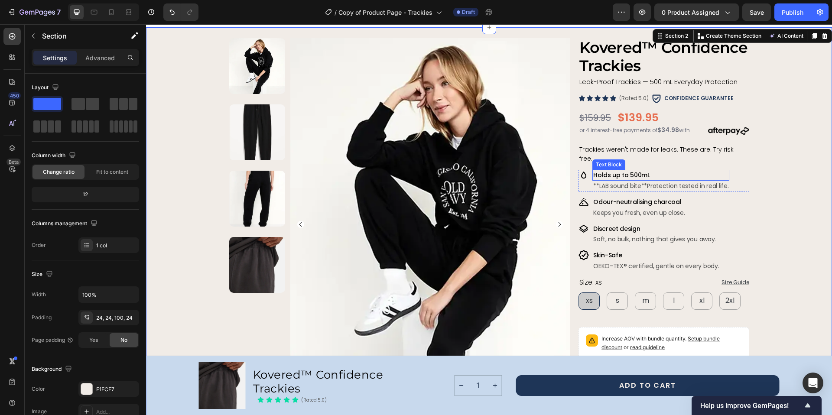
scroll to position [5, 0]
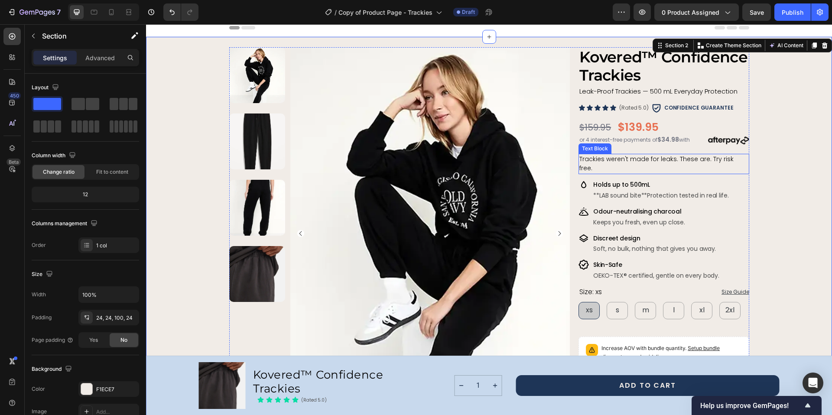
click at [670, 157] on span "Trackies weren't made for leaks. These are. Try risk free." at bounding box center [656, 164] width 154 height 18
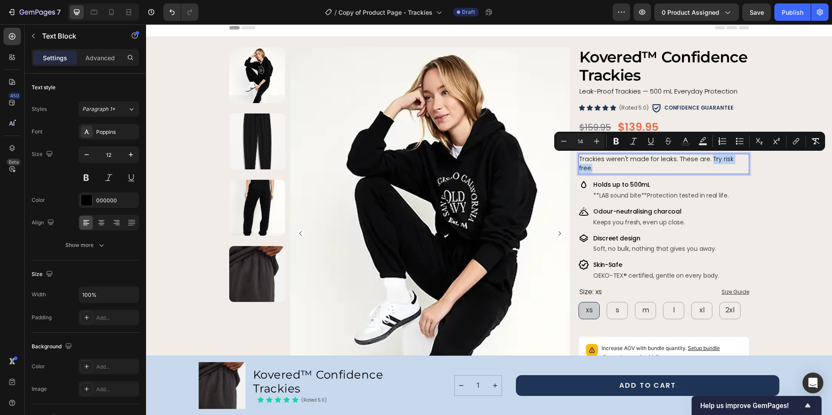
drag, startPoint x: 742, startPoint y: 158, endPoint x: 706, endPoint y: 159, distance: 36.0
click at [706, 159] on p "Trackies weren't made for leaks. These are. Try risk free." at bounding box center [663, 164] width 168 height 19
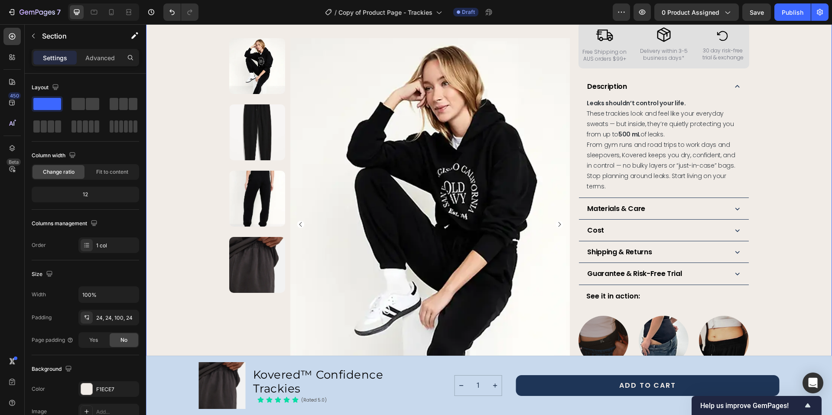
scroll to position [456, 0]
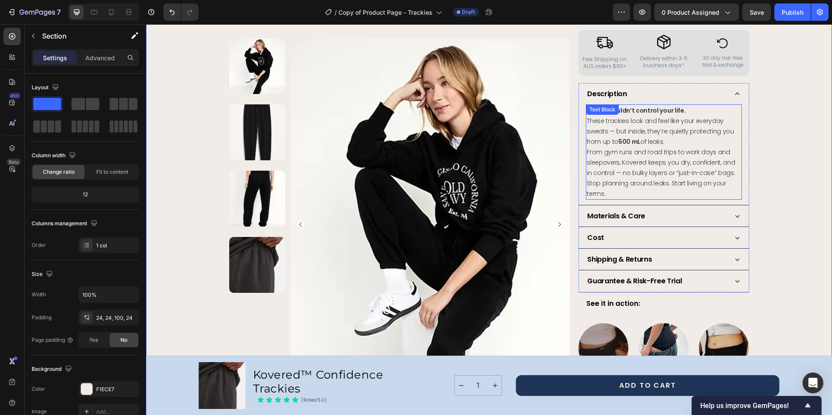
click at [593, 128] on span "These trackies look and feel like your everyday sweats — but inside, they’re qu…" at bounding box center [659, 131] width 147 height 29
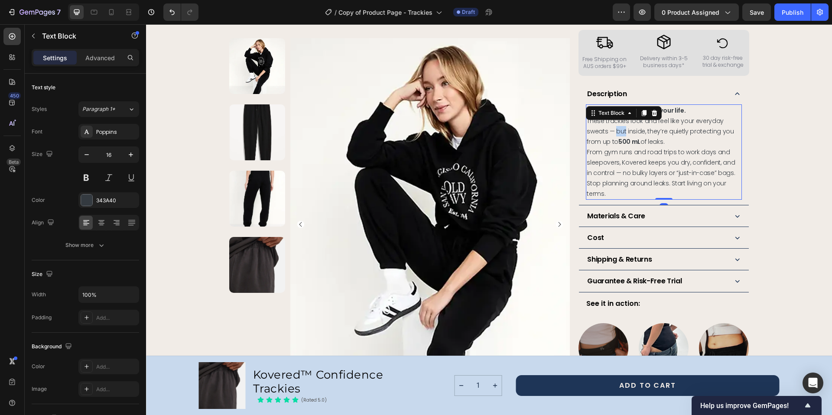
click at [593, 128] on span "These trackies look and feel like your everyday sweats — but inside, they’re qu…" at bounding box center [659, 131] width 147 height 29
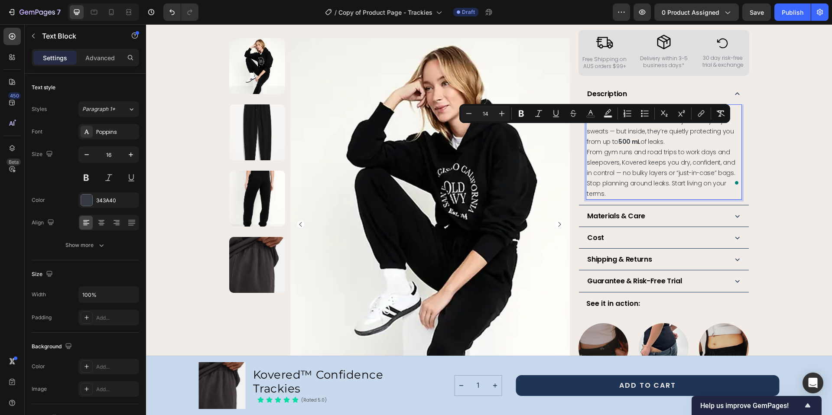
click at [703, 181] on span "Stop planning around leaks. Start living on your terms." at bounding box center [655, 188] width 139 height 19
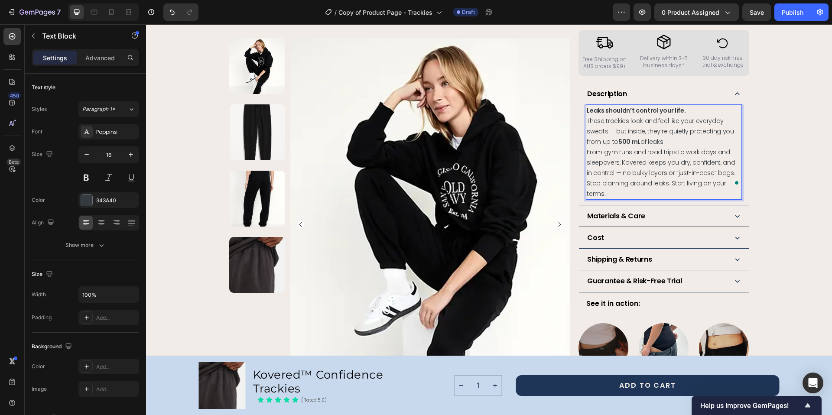
drag, startPoint x: 585, startPoint y: 122, endPoint x: 617, endPoint y: 163, distance: 52.1
click at [617, 163] on p "Leaks shouldn’t control your life. These trackies look and feel like your every…" at bounding box center [663, 152] width 154 height 94
click at [586, 120] on span "These trackies look and feel like your everyday sweats — but inside, they’re qu…" at bounding box center [659, 131] width 147 height 29
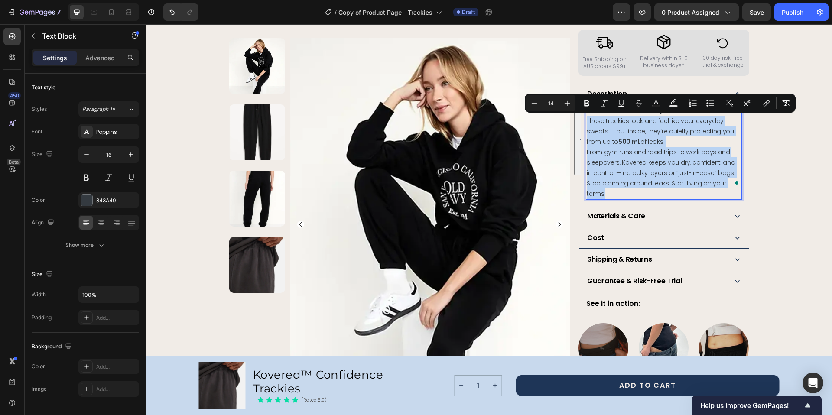
drag, startPoint x: 586, startPoint y: 120, endPoint x: 660, endPoint y: 183, distance: 96.8
click at [660, 183] on p "Leaks shouldn’t control your life. These trackies look and feel like your every…" at bounding box center [663, 152] width 154 height 94
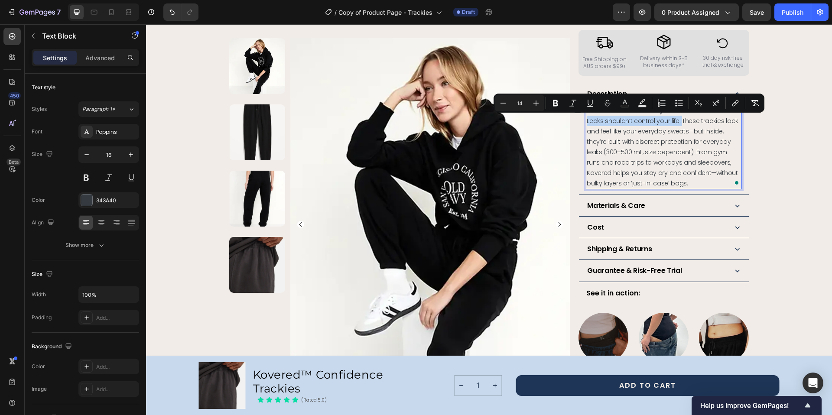
drag, startPoint x: 675, startPoint y: 121, endPoint x: 584, endPoint y: 122, distance: 90.5
click at [586, 122] on span "Leaks shouldn’t control your life. These trackies look and feel like your every…" at bounding box center [662, 152] width 152 height 71
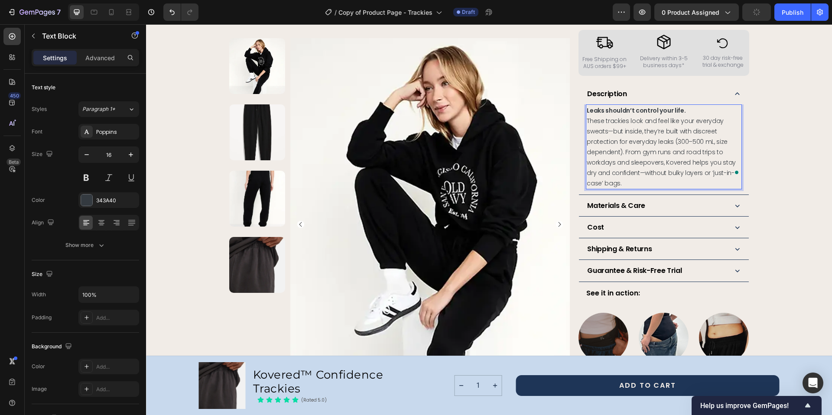
click at [588, 131] on span "These trackies look and feel like your everyday sweats—but inside, they’re buil…" at bounding box center [660, 152] width 149 height 71
click at [620, 152] on span "These trackies look and feel like your everyday sweats, but inside, they’re bui…" at bounding box center [660, 152] width 149 height 71
click at [628, 173] on span "These trackies look and feel like your everyday sweats, but inside, they’re bui…" at bounding box center [660, 152] width 149 height 71
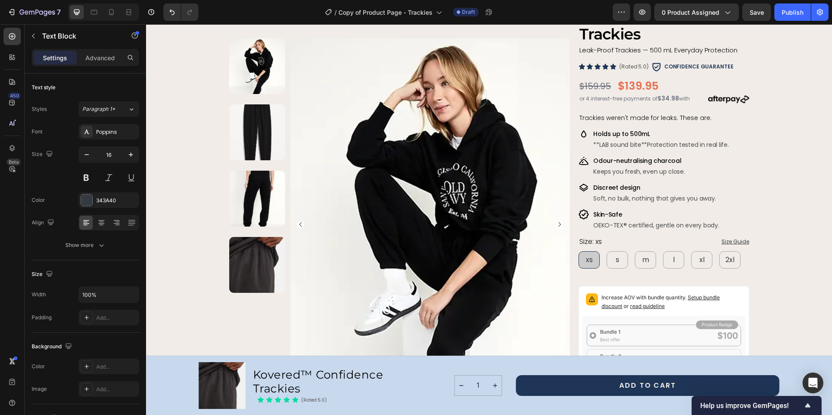
scroll to position [0, 0]
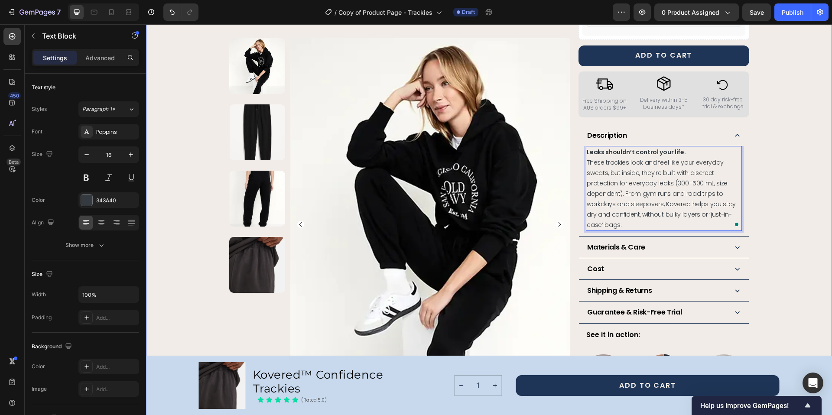
scroll to position [416, 0]
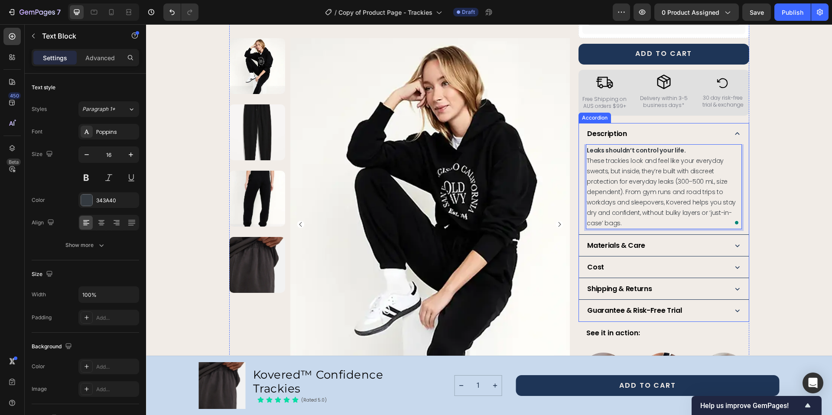
click at [735, 246] on icon at bounding box center [737, 245] width 4 height 3
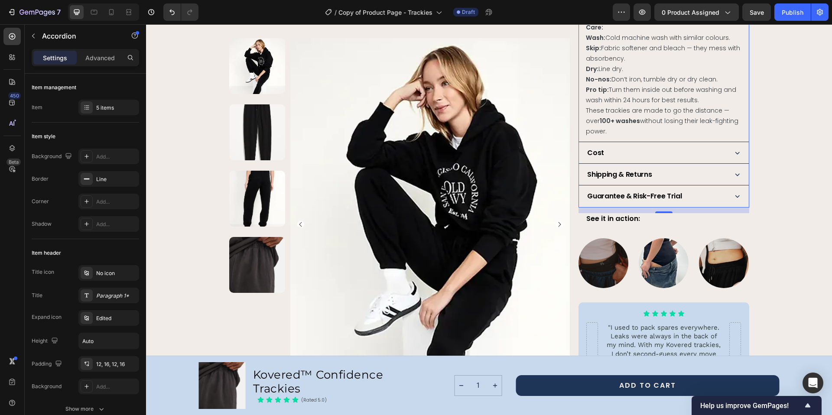
scroll to position [723, 0]
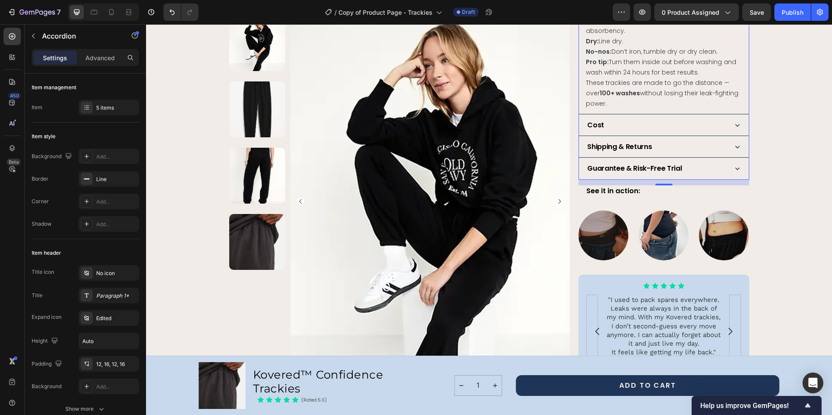
click at [735, 126] on icon at bounding box center [736, 124] width 9 height 9
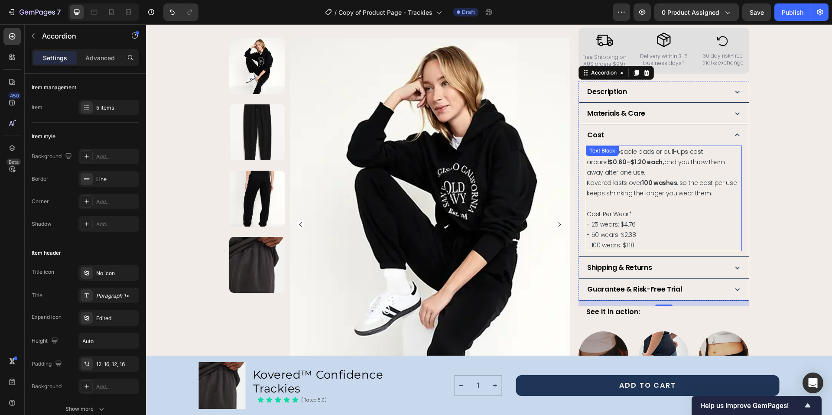
scroll to position [457, 0]
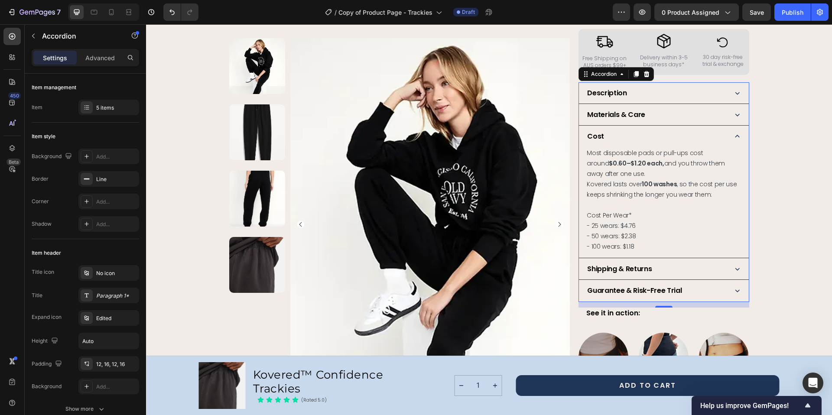
click at [735, 269] on icon at bounding box center [737, 269] width 4 height 3
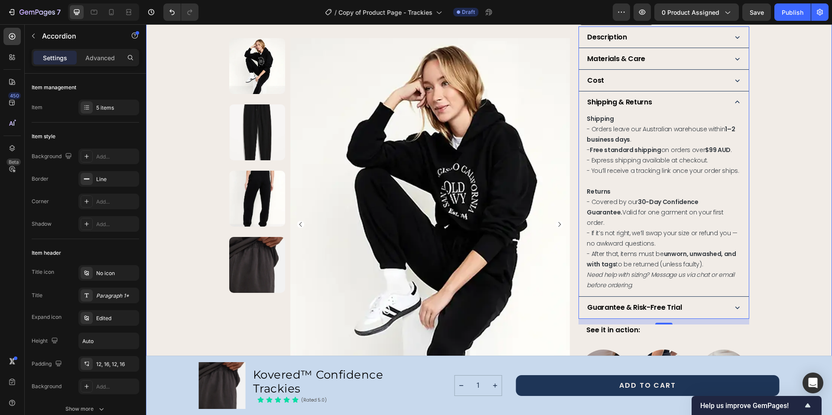
scroll to position [513, 0]
click at [735, 306] on icon at bounding box center [737, 307] width 4 height 3
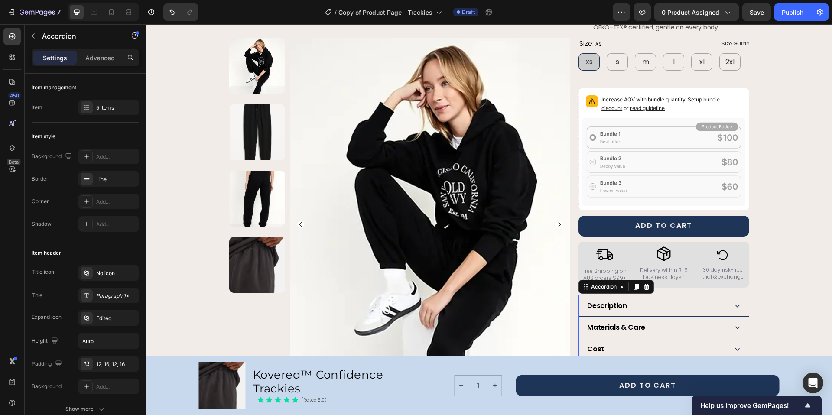
scroll to position [0, 0]
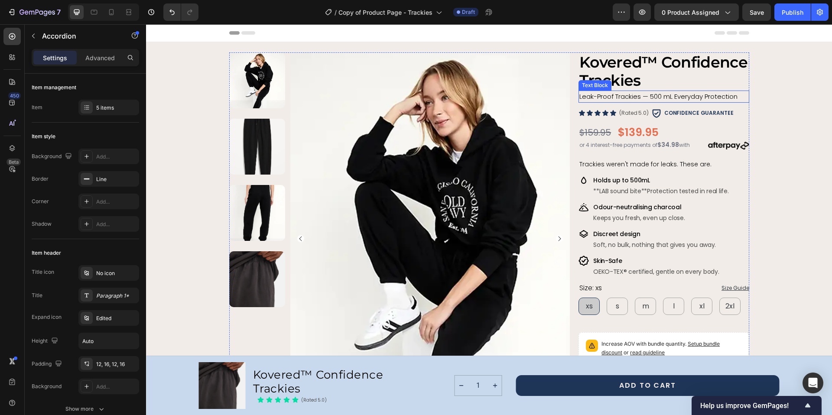
click at [656, 97] on span "Leak-Proof Trackies — 500 mL Everyday Protection" at bounding box center [658, 96] width 158 height 9
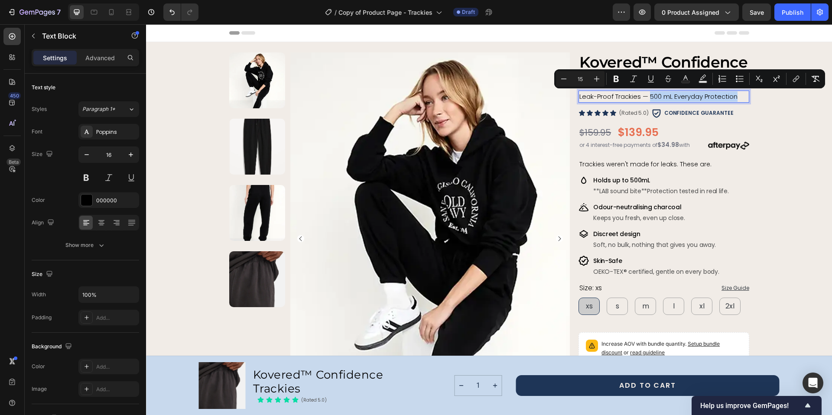
drag, startPoint x: 647, startPoint y: 94, endPoint x: 742, endPoint y: 92, distance: 94.5
click at [742, 92] on p "Leak-Proof Trackies — 500 mL Everyday Protection" at bounding box center [663, 96] width 168 height 10
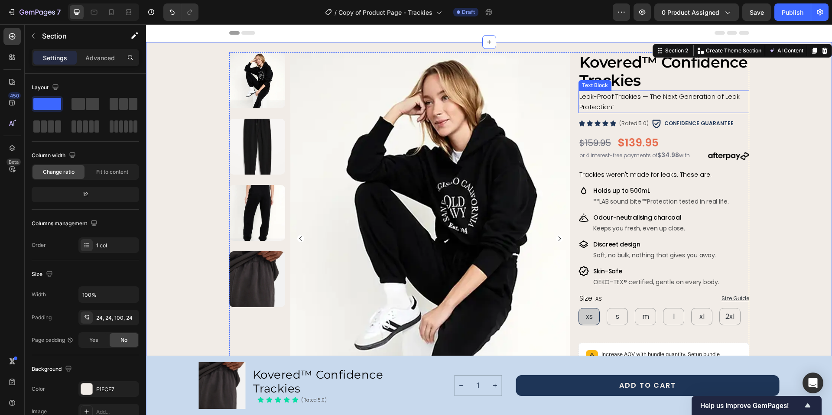
click at [614, 99] on span "Leak-Proof Trackies — The Next Generation of Leak Protection”" at bounding box center [659, 101] width 160 height 19
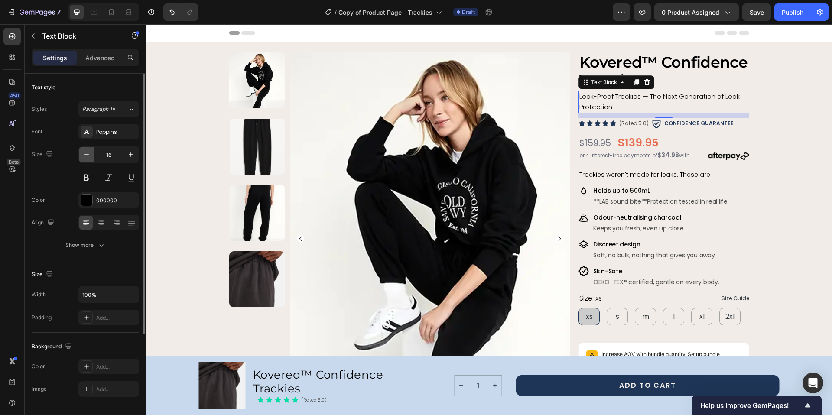
click at [87, 157] on icon "button" at bounding box center [86, 154] width 9 height 9
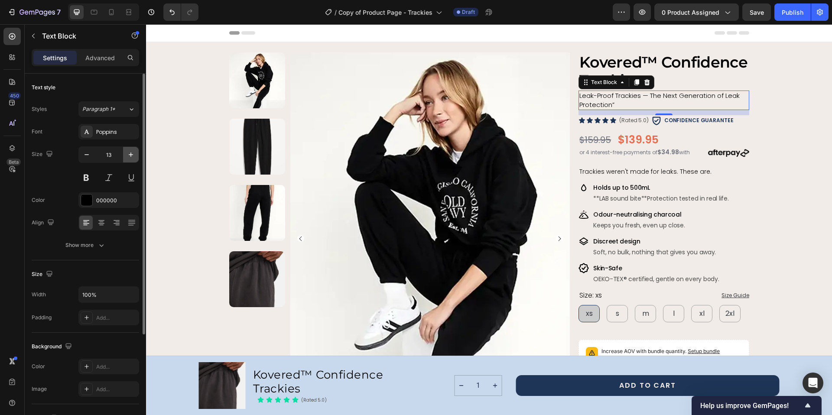
click at [130, 152] on icon "button" at bounding box center [130, 154] width 9 height 9
type input "16"
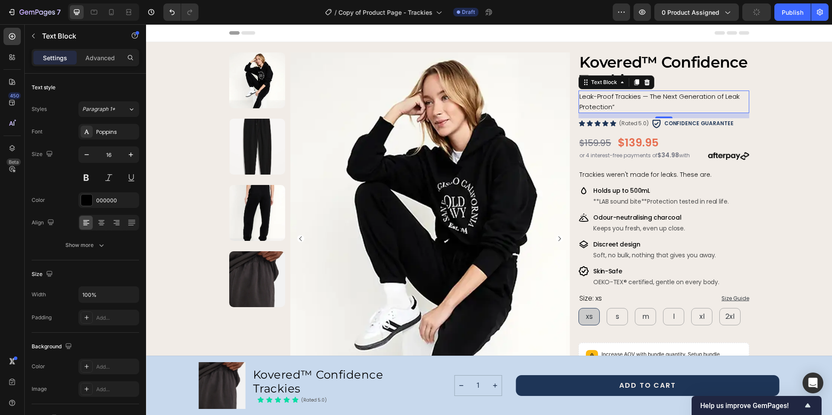
click at [621, 96] on span "Leak-Proof Trackies — The Next Generation of Leak Protection”" at bounding box center [659, 101] width 160 height 19
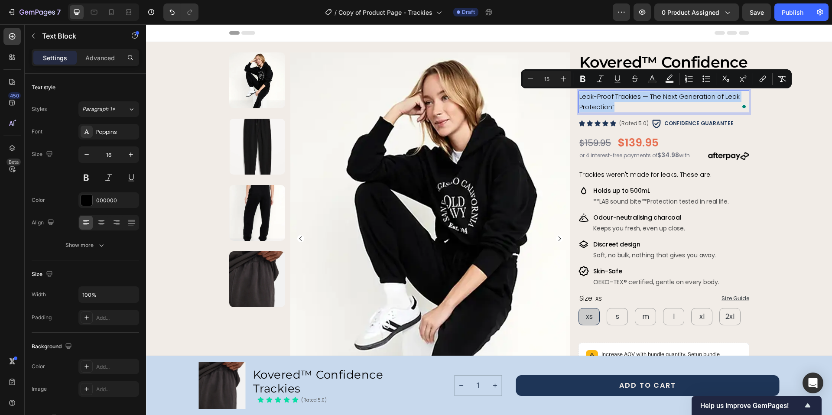
drag, startPoint x: 612, startPoint y: 106, endPoint x: 576, endPoint y: 94, distance: 37.8
click at [579, 94] on p "Leak-Proof Trackies — The Next Generation of Leak Protection”" at bounding box center [663, 101] width 168 height 21
click at [529, 78] on icon "Editor contextual toolbar" at bounding box center [530, 78] width 9 height 9
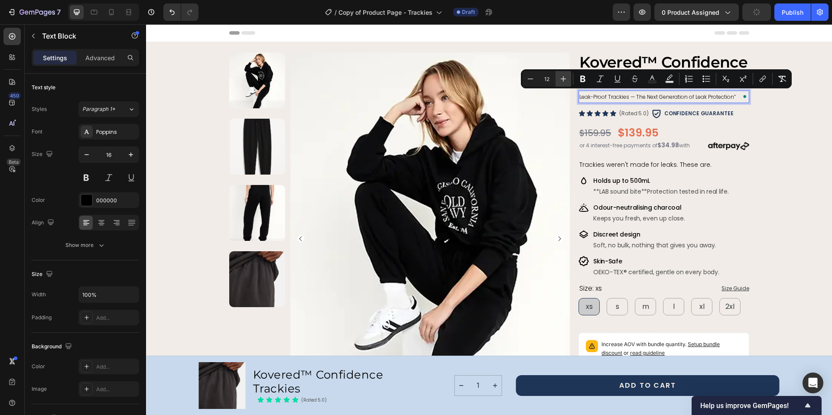
click at [567, 80] on button "Plus" at bounding box center [563, 79] width 16 height 16
type input "13"
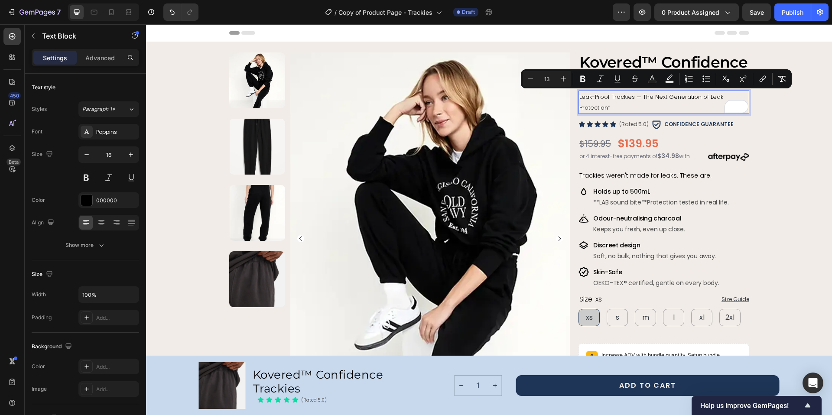
click at [635, 97] on span "Leak-Proof Trackies — The Next Generation of Leak Protection”" at bounding box center [651, 102] width 144 height 19
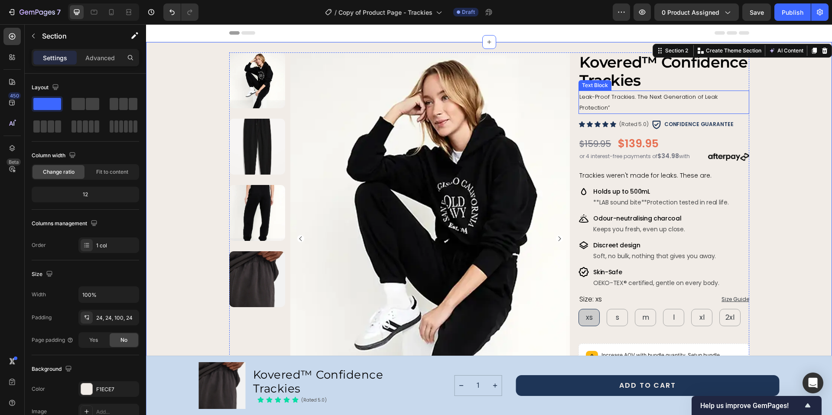
click at [674, 97] on span "Leak-Proof Trackies. The Next Generation of Leak Protection”" at bounding box center [648, 102] width 138 height 19
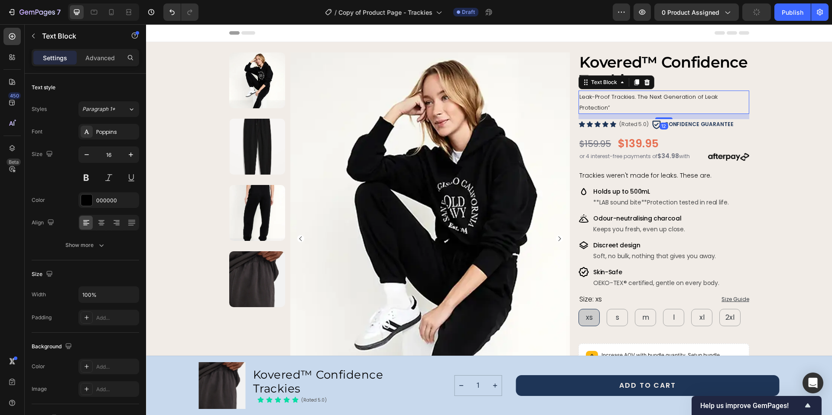
click at [674, 97] on span "Leak-Proof Trackies. The Next Generation of Leak Protection”" at bounding box center [648, 102] width 138 height 19
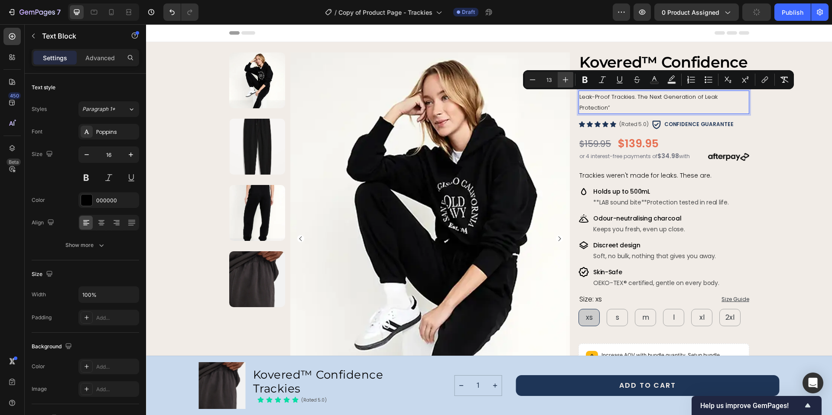
click at [563, 82] on icon "Editor contextual toolbar" at bounding box center [565, 79] width 9 height 9
click at [534, 81] on icon "Editor contextual toolbar" at bounding box center [532, 79] width 9 height 9
type input "13"
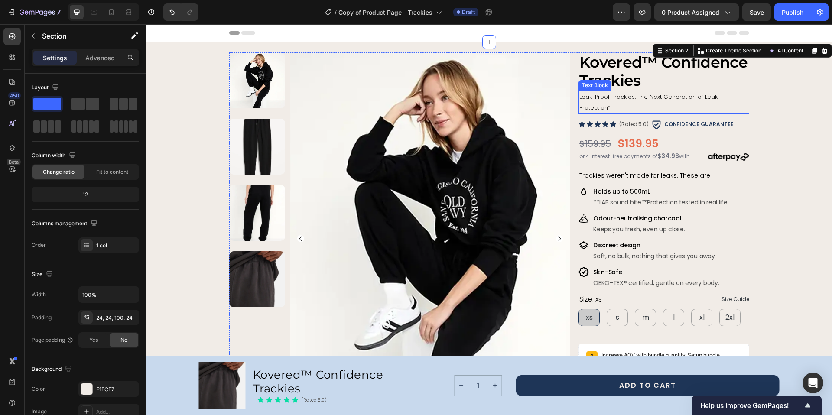
click at [654, 96] on span "Leak-Proof Trackies. The Next Generation of Leak Protection”" at bounding box center [648, 102] width 138 height 19
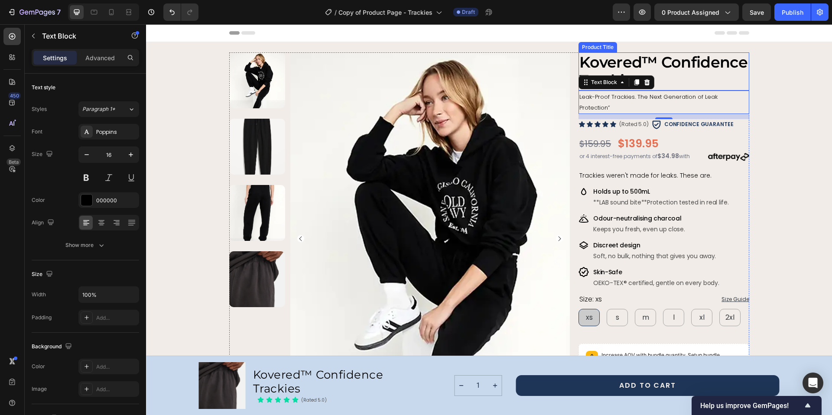
click at [644, 60] on h2 "Kovered™ Confidence Trackies" at bounding box center [663, 71] width 170 height 38
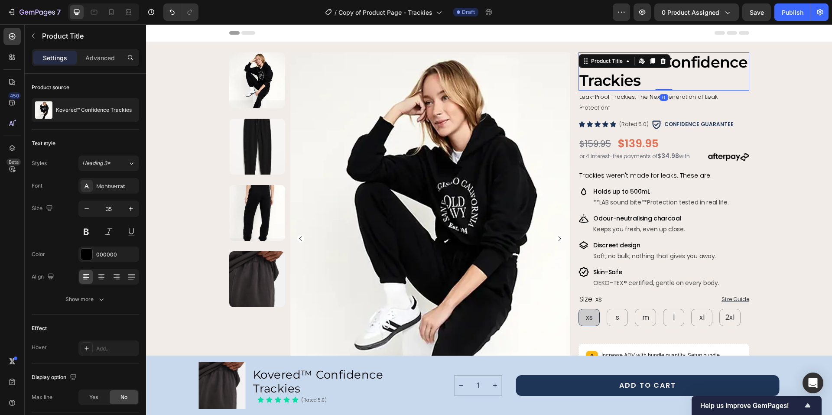
click at [640, 80] on h2 "Kovered™ Confidence Trackies" at bounding box center [663, 71] width 170 height 38
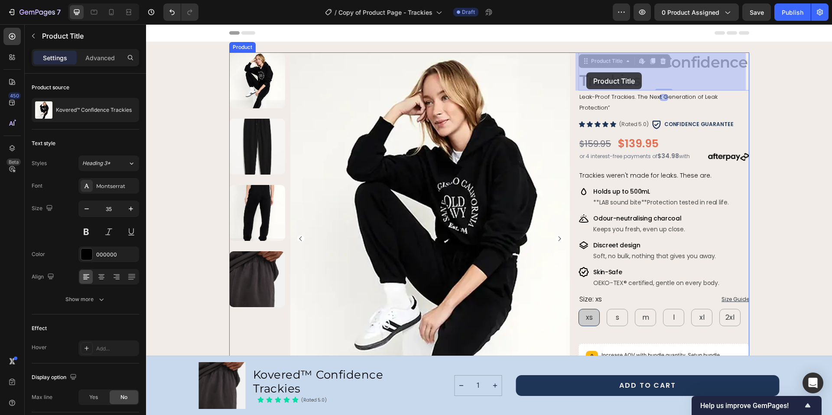
drag, startPoint x: 638, startPoint y: 81, endPoint x: 586, endPoint y: 72, distance: 52.7
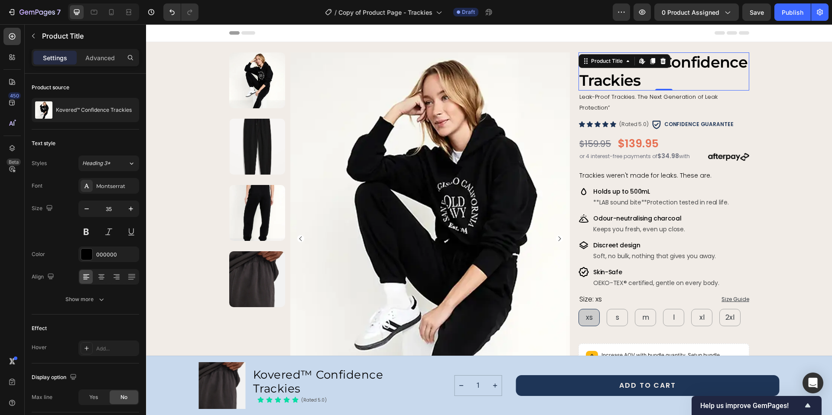
click at [637, 82] on h2 "Kovered™ Confidence Trackies" at bounding box center [663, 71] width 170 height 38
click at [614, 79] on h2 "Kovered™ Confidence Trackies" at bounding box center [663, 71] width 170 height 38
click at [85, 212] on icon "button" at bounding box center [86, 208] width 9 height 9
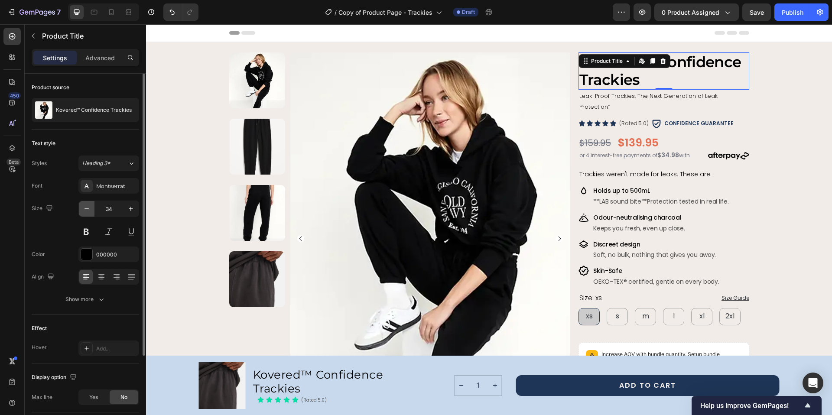
click at [85, 212] on icon "button" at bounding box center [86, 208] width 9 height 9
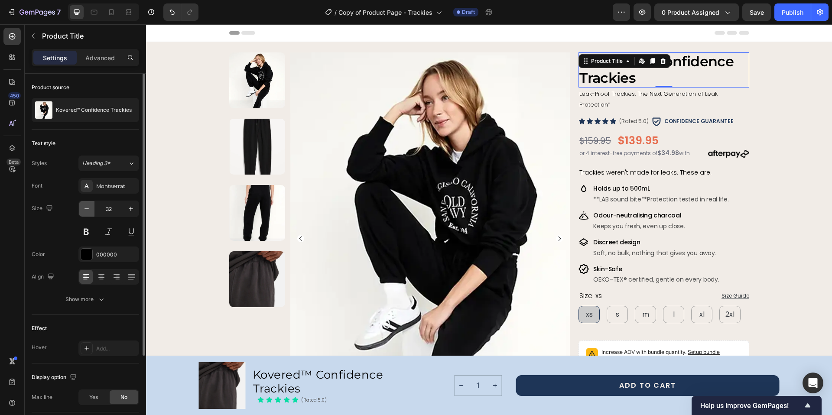
click at [85, 212] on icon "button" at bounding box center [86, 208] width 9 height 9
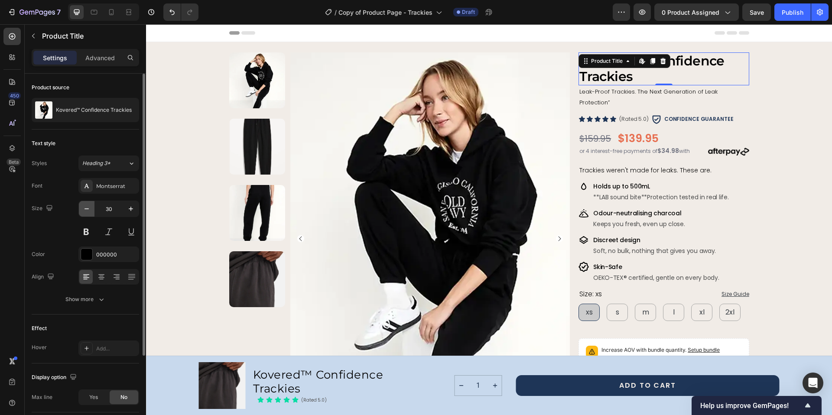
click at [85, 212] on icon "button" at bounding box center [86, 208] width 9 height 9
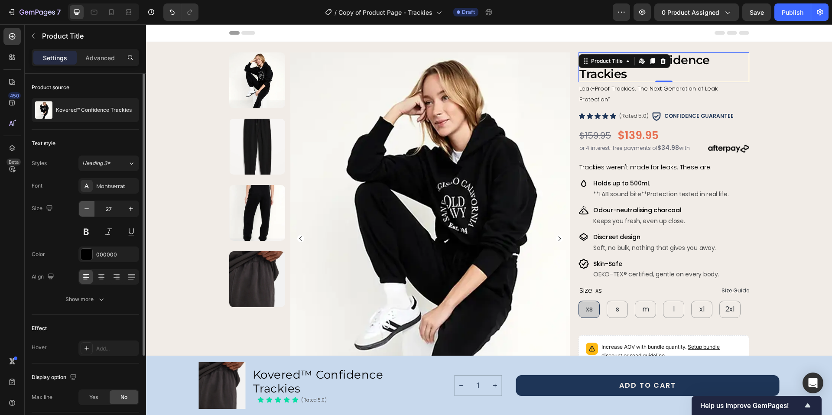
click at [85, 212] on icon "button" at bounding box center [86, 208] width 9 height 9
type input "25"
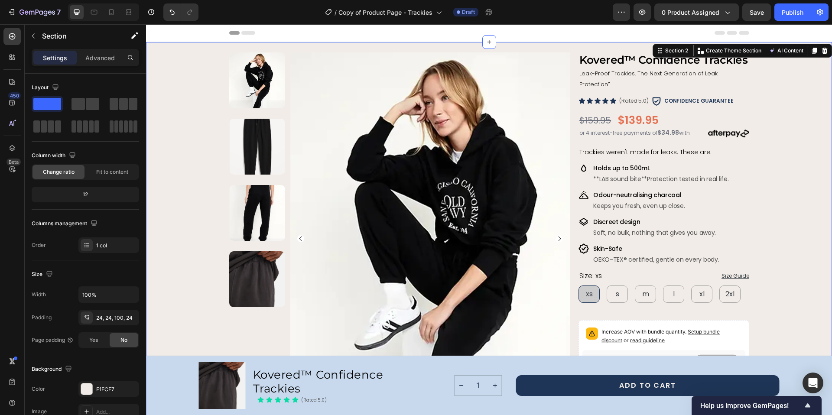
scroll to position [2, 0]
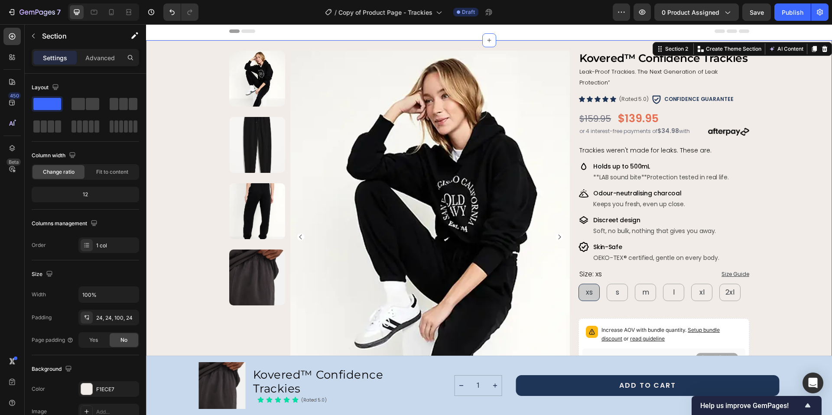
click at [606, 72] on span "Leak-Proof Trackies. The Next Generation of Leak Protection”" at bounding box center [648, 77] width 138 height 19
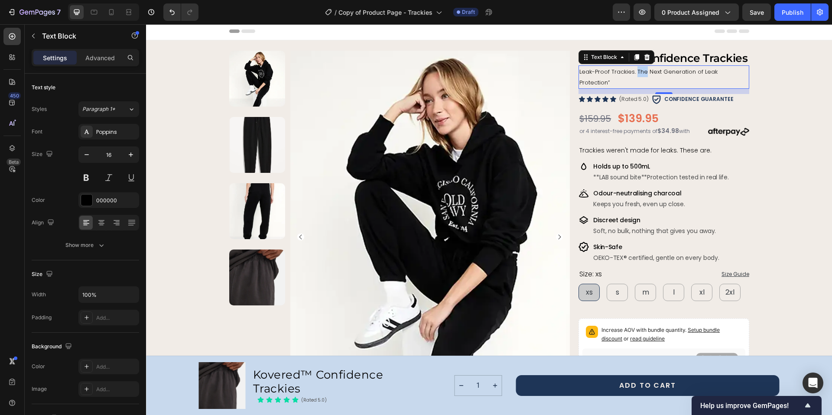
click at [634, 73] on span "Leak-Proof Trackies. The Next Generation of Leak Protection”" at bounding box center [648, 77] width 138 height 19
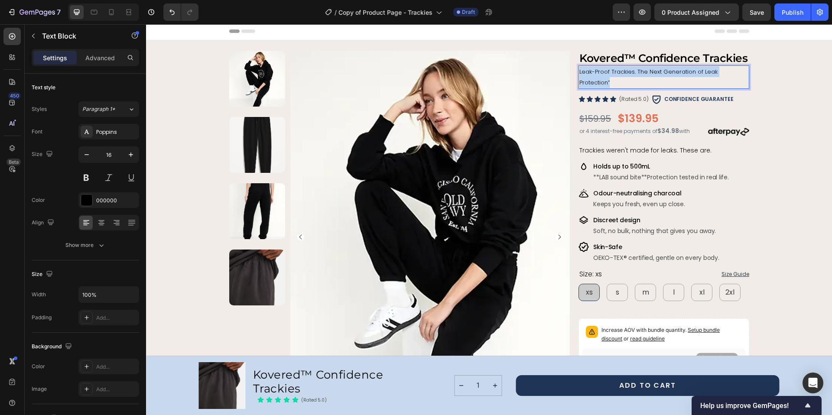
click at [634, 73] on span "Leak-Proof Trackies. The Next Generation of Leak Protection”" at bounding box center [648, 77] width 138 height 19
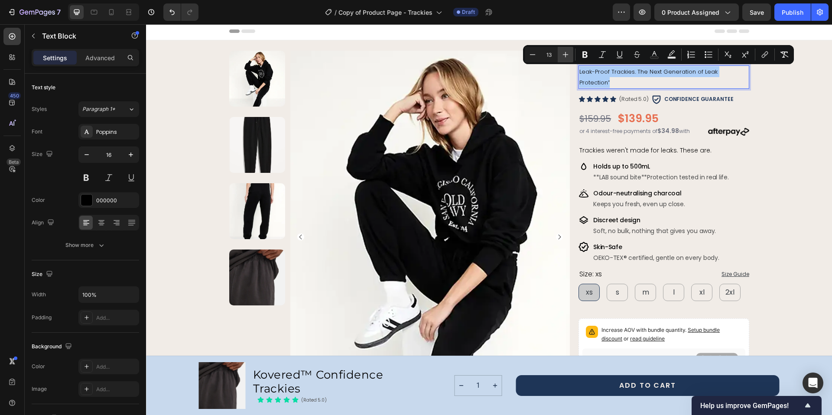
click at [567, 55] on icon "Editor contextual toolbar" at bounding box center [565, 54] width 9 height 9
type input "16"
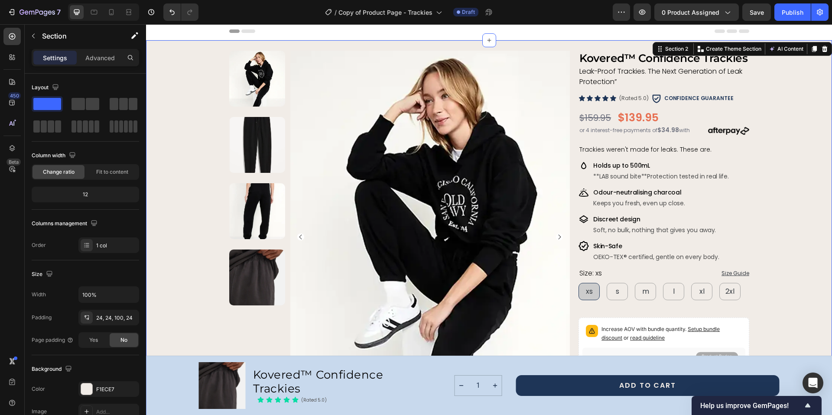
click at [552, 297] on img at bounding box center [430, 237] width 280 height 373
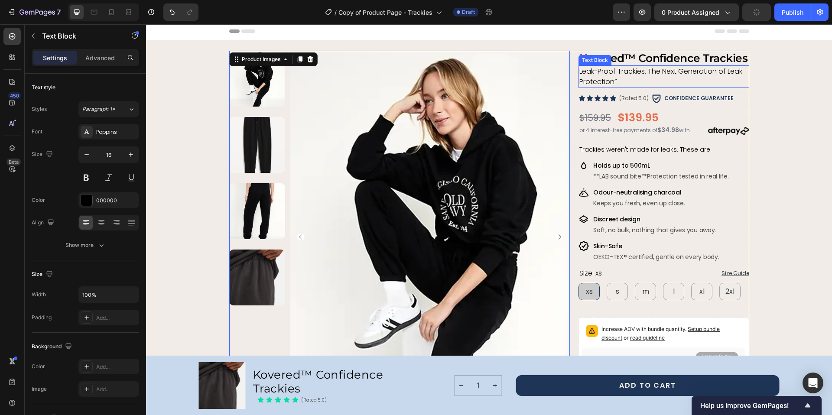
click at [612, 81] on span "Leak-Proof Trackies. The Next Generation of Leak Protection”" at bounding box center [660, 76] width 163 height 20
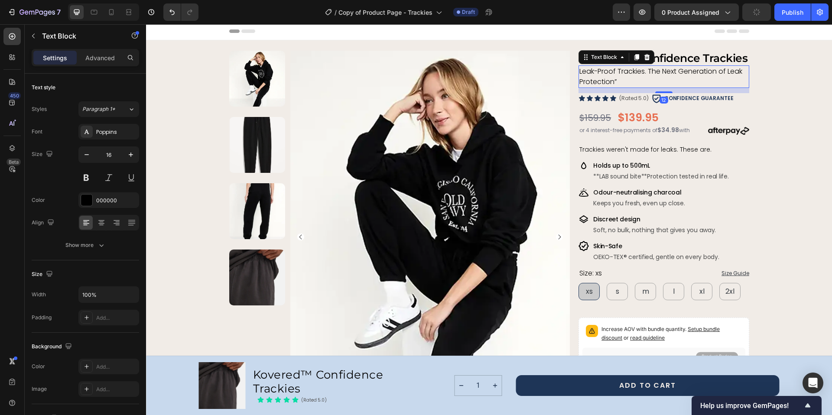
click at [614, 81] on p "Leak-Proof Trackies. The Next Generation of Leak Protection”" at bounding box center [663, 76] width 168 height 21
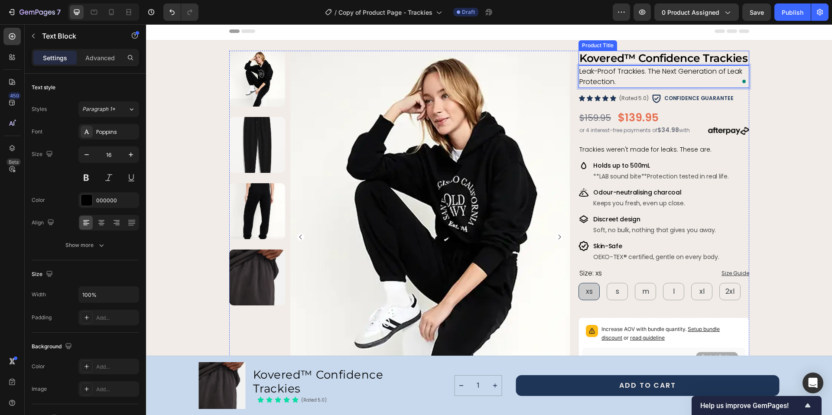
click at [647, 58] on h2 "Kovered™ Confidence Trackies" at bounding box center [663, 58] width 170 height 15
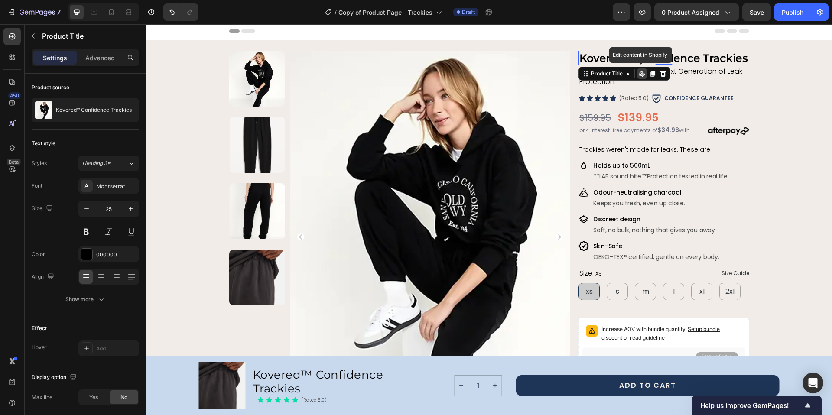
click at [639, 75] on icon at bounding box center [640, 73] width 3 height 5
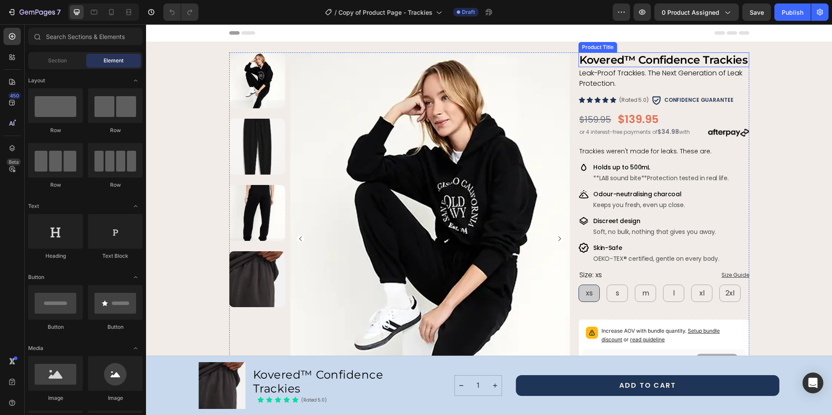
click at [665, 57] on h2 "Kovered™ Confidence Trackies" at bounding box center [663, 59] width 170 height 15
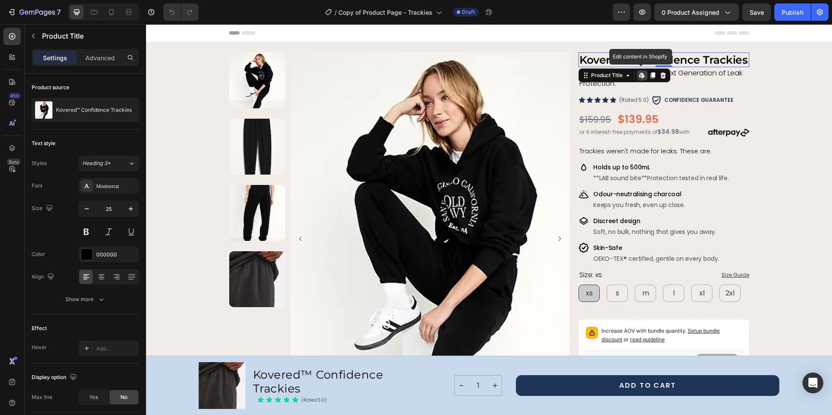
click at [642, 75] on icon at bounding box center [642, 75] width 1 height 4
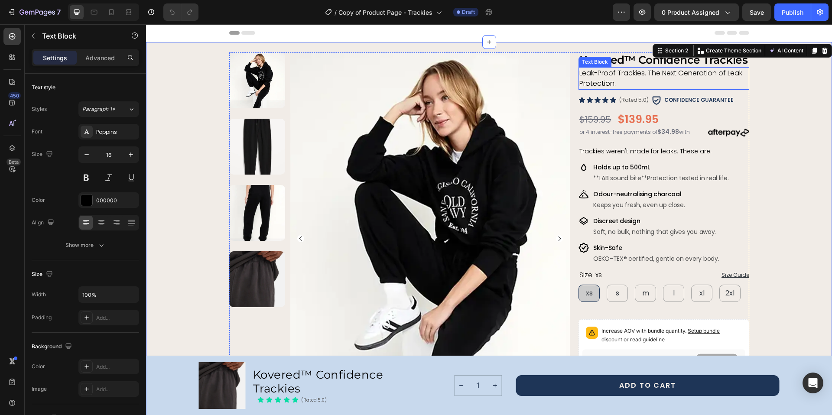
click at [642, 74] on span "Leak-Proof Trackies. The Next Generation of Leak Protection." at bounding box center [660, 78] width 163 height 20
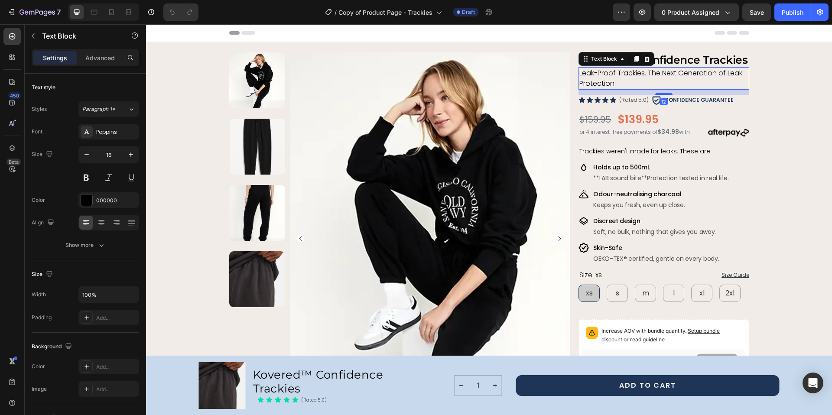
click at [644, 73] on span "Leak-Proof Trackies. The Next Generation of Leak Protection." at bounding box center [660, 78] width 163 height 20
drag, startPoint x: 644, startPoint y: 73, endPoint x: 577, endPoint y: 74, distance: 67.1
click at [579, 74] on span "Leak-Proof Trackies. The Next Generation of Leak Protection." at bounding box center [660, 78] width 163 height 20
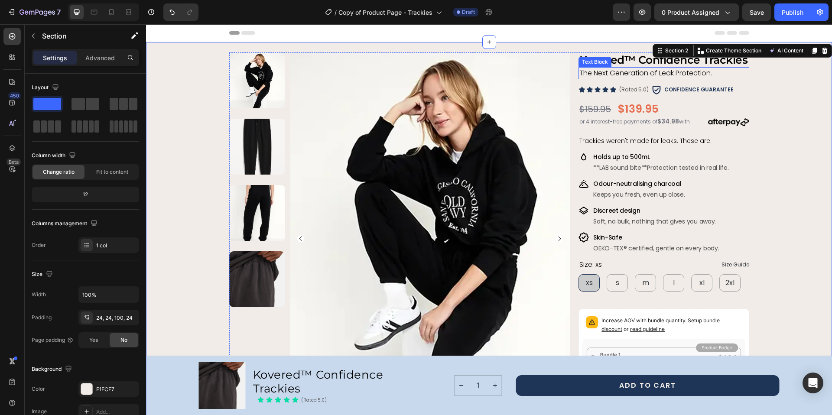
click at [709, 75] on p "The Next Generation of Leak Protection." at bounding box center [663, 73] width 168 height 10
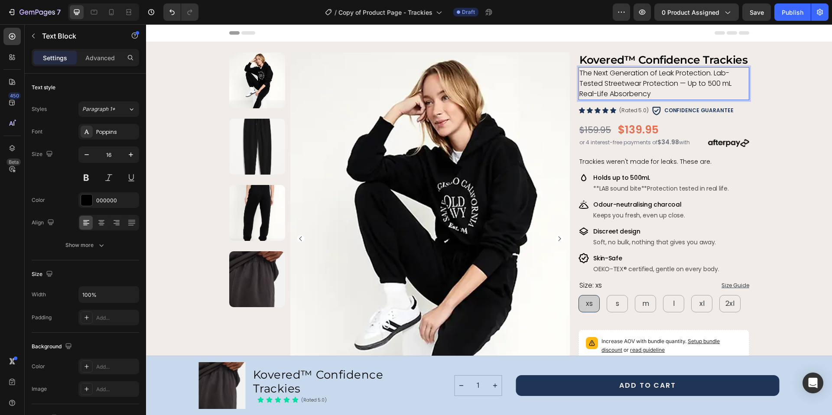
click at [714, 74] on span "The Next Generation of Leak Protection. Lab-Tested Streetwear Protection — Up t…" at bounding box center [655, 83] width 152 height 31
click at [712, 73] on span "The Next Generation of Leak Protection. Lab-Tested Streetwear Protection — Up t…" at bounding box center [655, 83] width 152 height 31
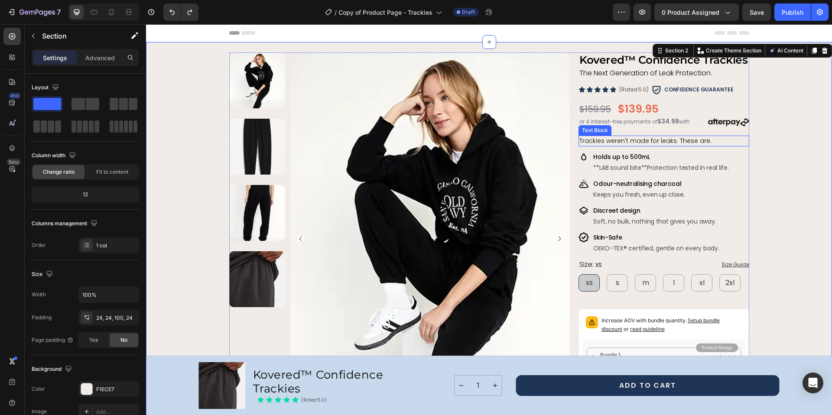
click at [593, 140] on span "Trackies weren't made for leaks. These are." at bounding box center [645, 140] width 132 height 9
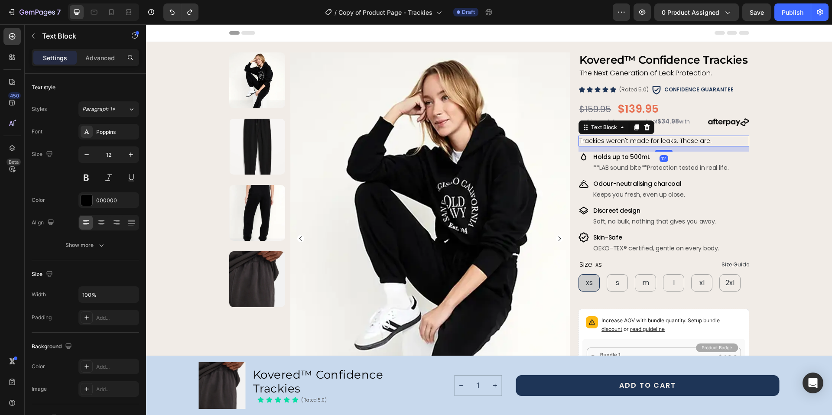
click at [593, 140] on span "Trackies weren't made for leaks. These are." at bounding box center [645, 140] width 132 height 9
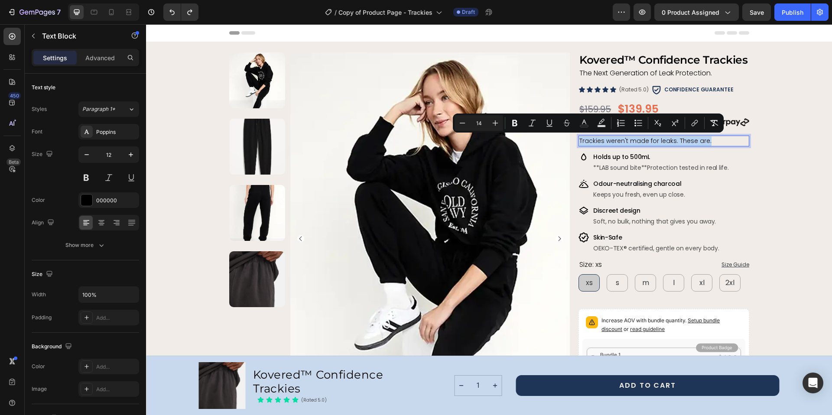
click at [593, 140] on span "Trackies weren't made for leaks. These are." at bounding box center [645, 140] width 132 height 9
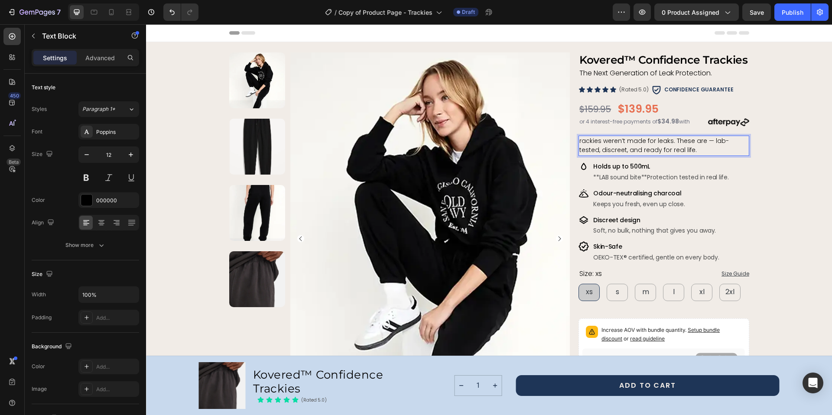
click at [579, 142] on span "rackies weren’t made for leaks. These are — lab-tested, discreet, and ready for…" at bounding box center [653, 145] width 149 height 18
click at [704, 142] on span "Trackies weren’t made for leaks. These are — lab-tested, discreet, and ready fo…" at bounding box center [655, 145] width 152 height 18
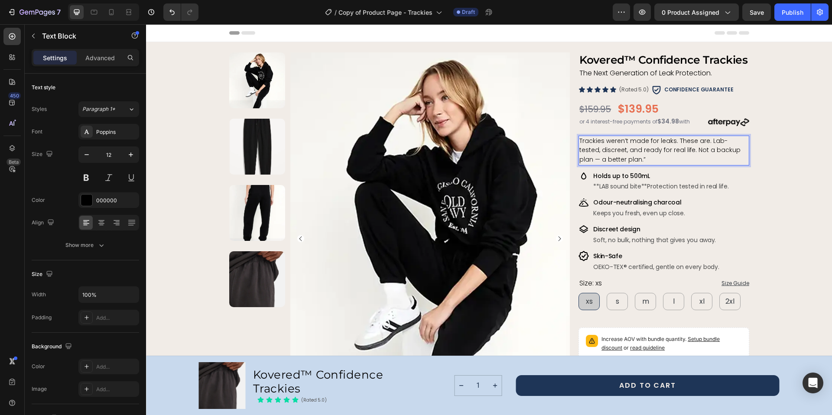
click at [725, 150] on span "Trackies weren’t made for leaks. These are. Lab-tested, discreet, and ready for…" at bounding box center [659, 149] width 161 height 27
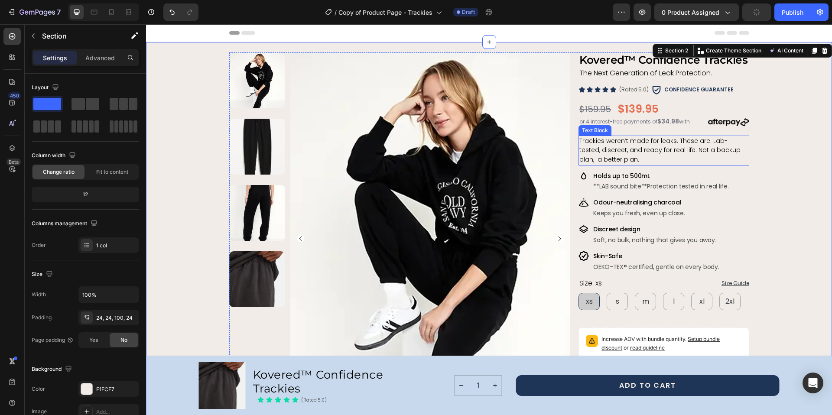
click at [669, 150] on span "Trackies weren’t made for leaks. These are. Lab-tested, discreet, and ready for…" at bounding box center [659, 149] width 161 height 27
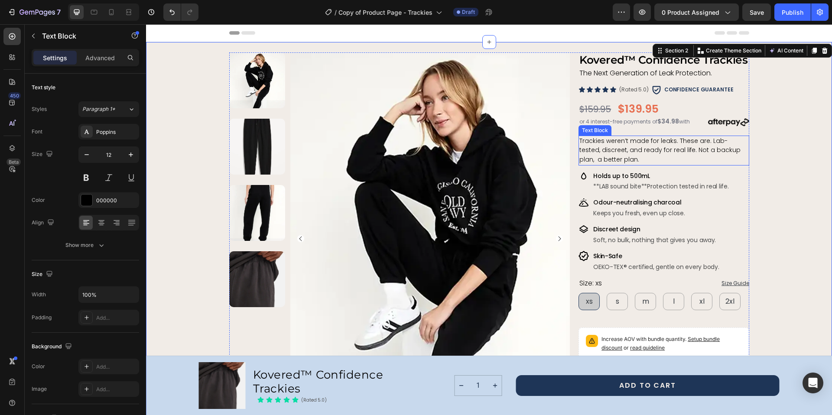
click at [705, 142] on span "Trackies weren’t made for leaks. These are. Lab-tested, discreet, and ready for…" at bounding box center [659, 149] width 161 height 27
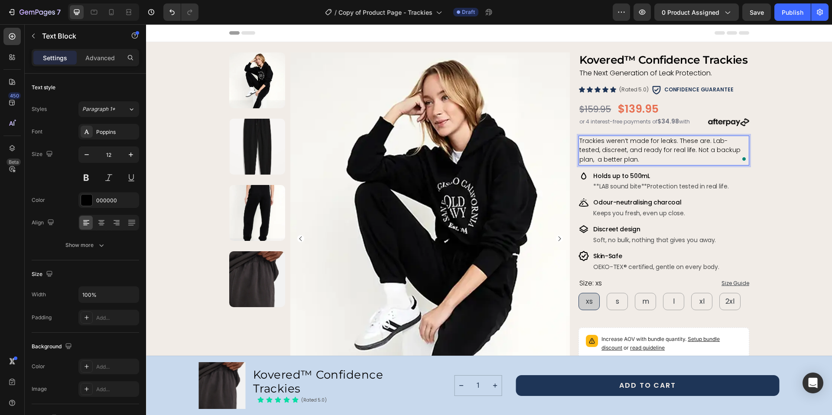
click at [706, 141] on span "Trackies weren’t made for leaks. These are. Lab-tested, discreet, and ready for…" at bounding box center [659, 149] width 161 height 27
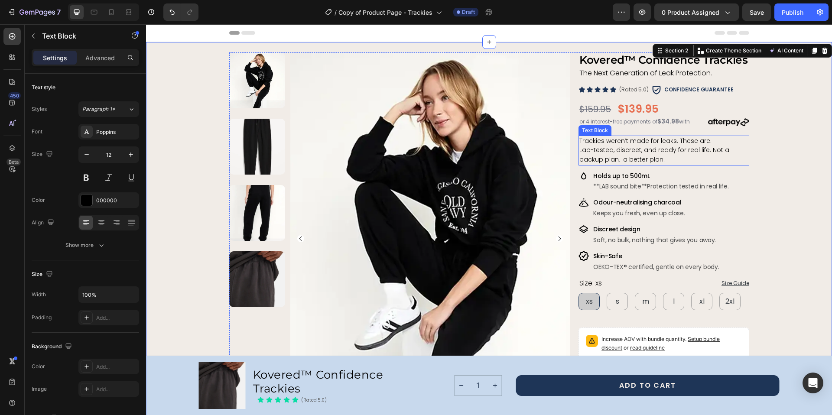
click at [580, 158] on span "Lab-tested, discreet, and ready for real life. Not a backup plan, a better plan." at bounding box center [654, 155] width 150 height 18
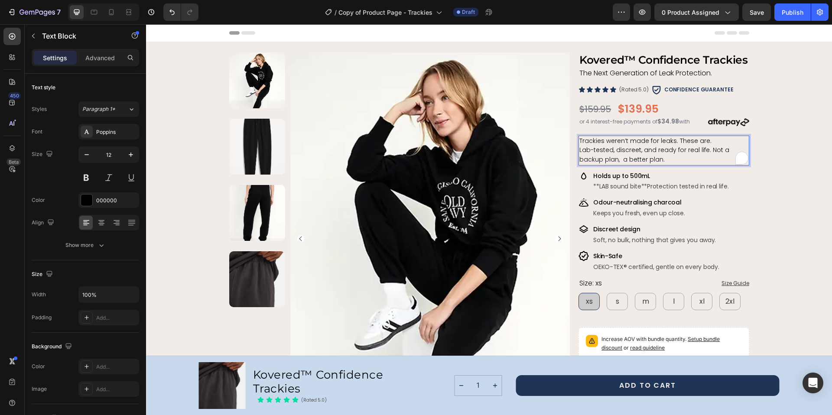
click at [579, 161] on span "Lab-tested, discreet, and ready for real life. Not a backup plan, a better plan." at bounding box center [654, 155] width 150 height 18
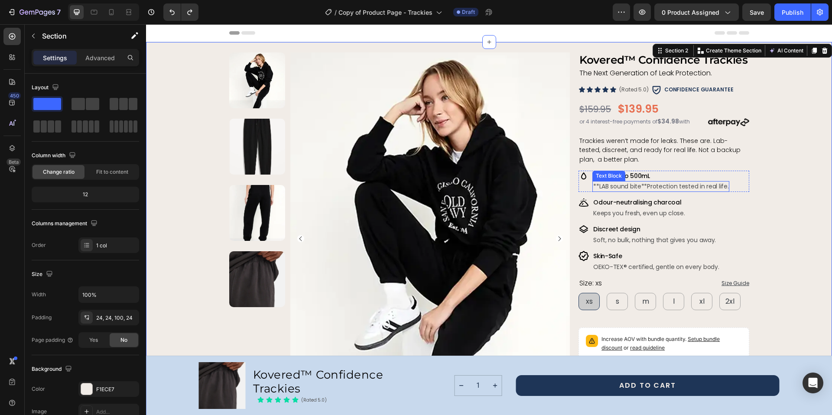
click at [613, 186] on p "**LAB sound bite**Protection tested in real life." at bounding box center [660, 186] width 135 height 9
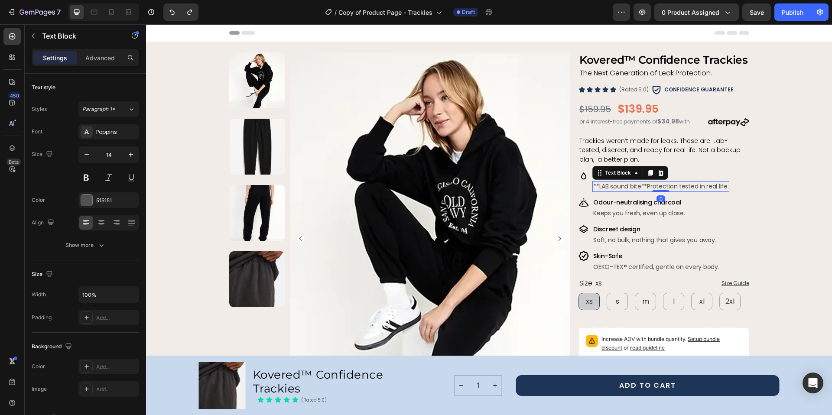
click at [613, 186] on p "**LAB sound bite**Protection tested in real life." at bounding box center [660, 186] width 135 height 9
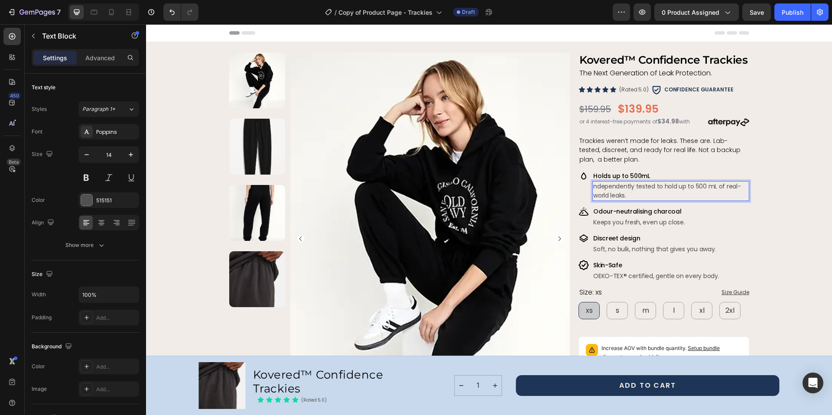
click at [593, 185] on p "ndependently tested to hold up to 500 mL of real-world leaks." at bounding box center [670, 191] width 155 height 18
click at [709, 146] on span "Trackies weren’t made for leaks. These are. Lab-tested, discreet, and ready for…" at bounding box center [659, 149] width 161 height 27
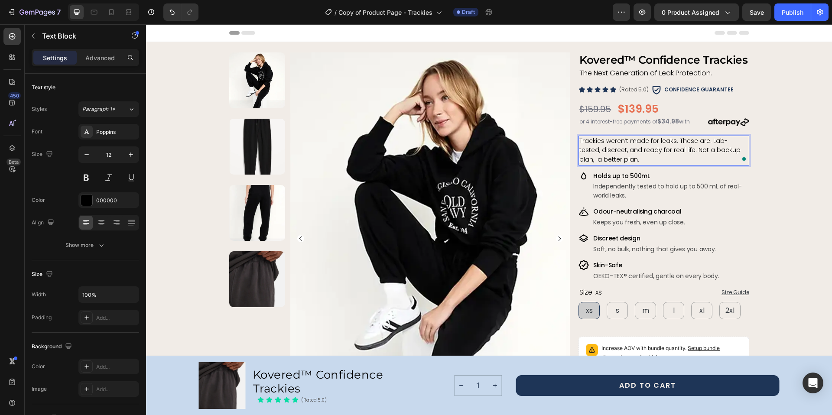
click at [706, 140] on span "Trackies weren’t made for leaks. These are. Lab-tested, discreet, and ready for…" at bounding box center [659, 149] width 161 height 27
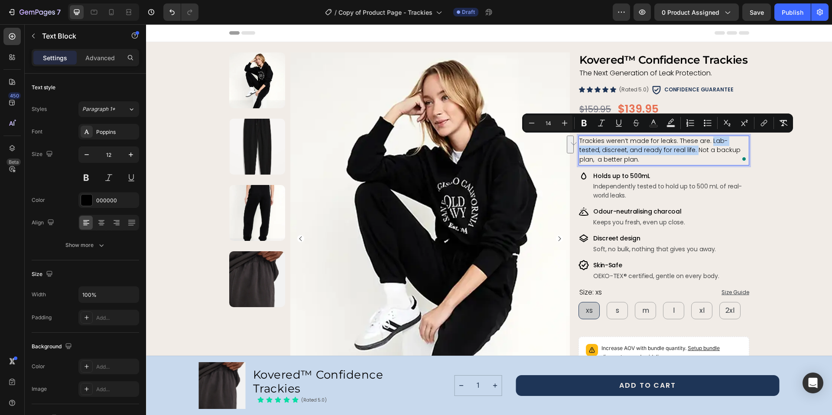
drag, startPoint x: 706, startPoint y: 140, endPoint x: 670, endPoint y: 151, distance: 37.5
click at [670, 151] on span "Trackies weren’t made for leaks. These are. Lab-tested, discreet, and ready for…" at bounding box center [659, 149] width 161 height 27
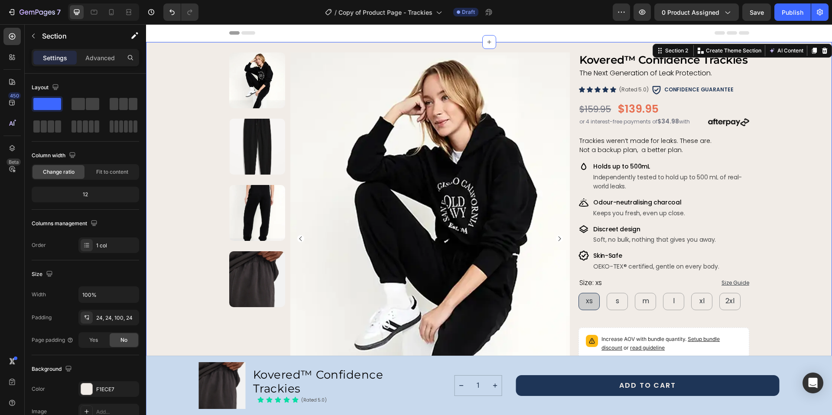
click at [579, 151] on span "Not a backup plan, a better plan." at bounding box center [631, 150] width 104 height 9
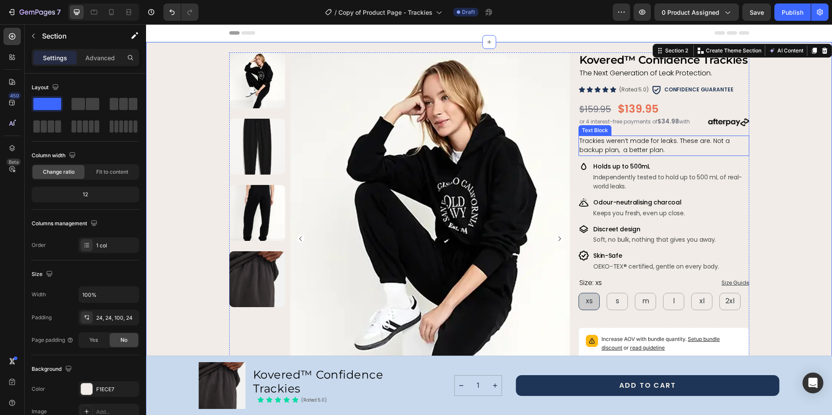
click at [673, 142] on span "Trackies weren’t made for leaks. These are. Not a backup plan, a better plan." at bounding box center [654, 145] width 150 height 18
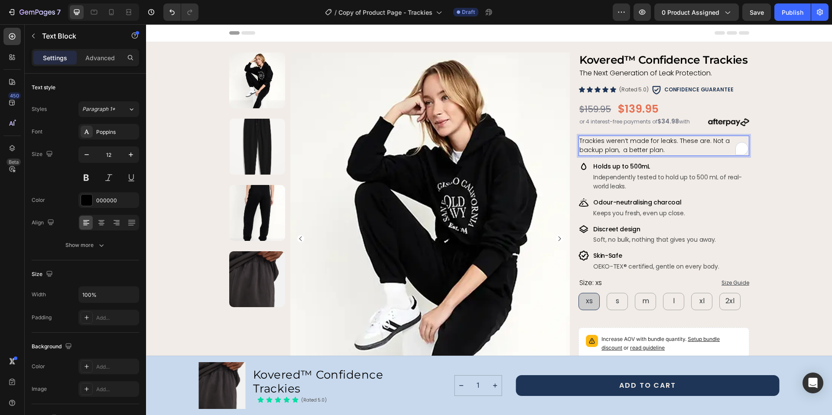
click at [673, 141] on span "Trackies weren’t made for leaks. These are. Not a backup plan, a better plan." at bounding box center [654, 145] width 150 height 18
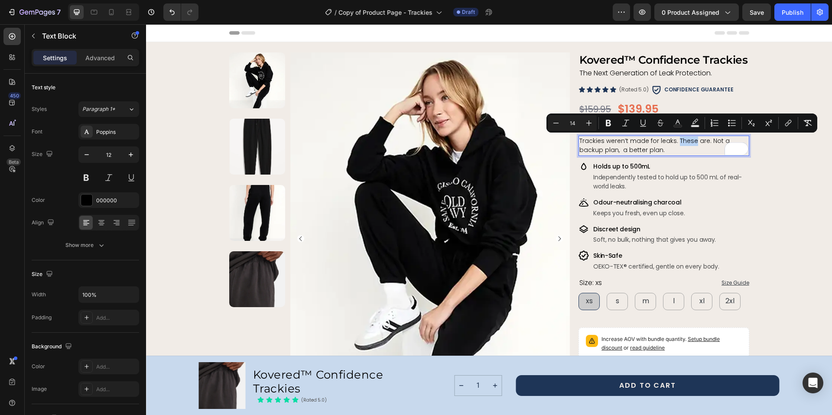
click at [673, 141] on span "Trackies weren’t made for leaks. These are. Not a backup plan, a better plan." at bounding box center [654, 145] width 150 height 18
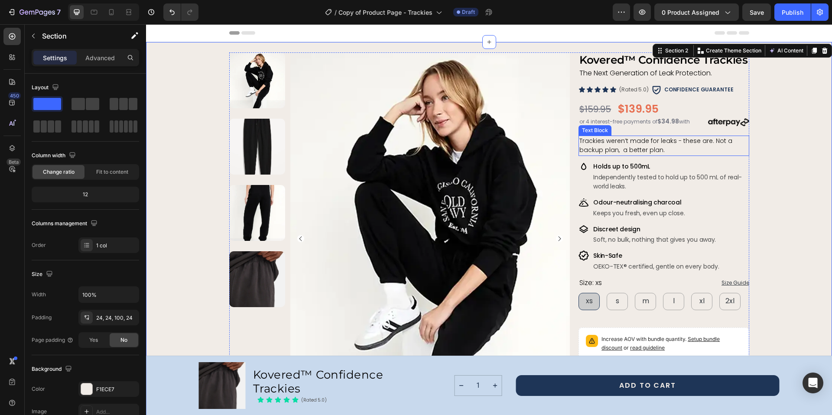
click at [618, 151] on span "Trackies weren’t made for leaks - these are. Not a backup plan, a better plan." at bounding box center [655, 145] width 153 height 18
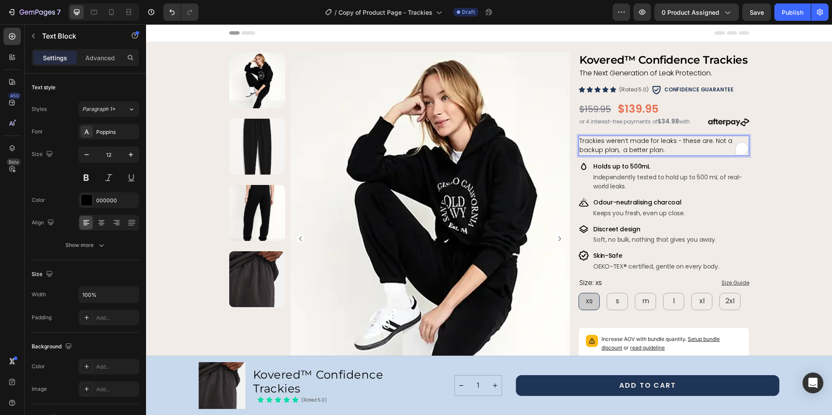
click at [617, 152] on span "Trackies weren’t made for leaks - these are. Not a backup plan, a better plan." at bounding box center [655, 145] width 153 height 18
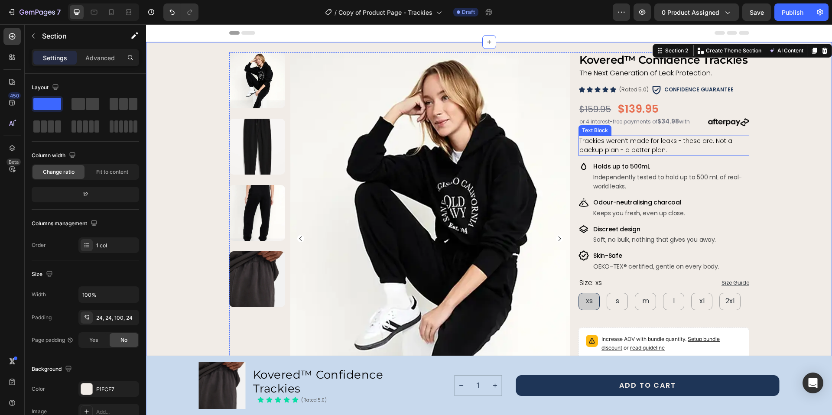
click at [709, 141] on span "Trackies weren’t made for leaks - these are. Not a backup plan - a better plan." at bounding box center [655, 145] width 153 height 18
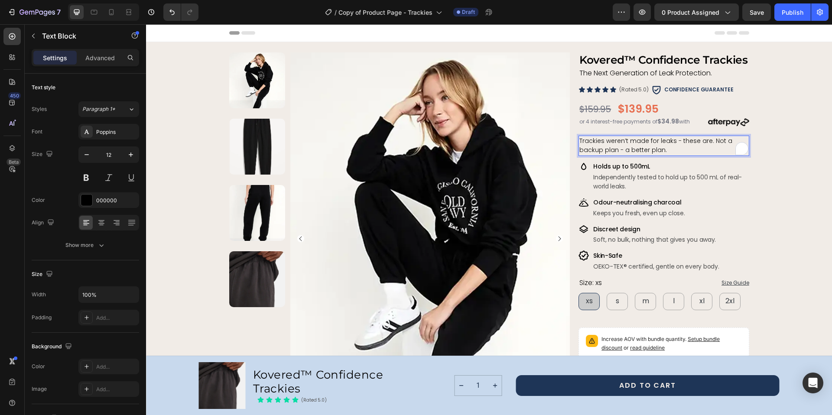
click at [709, 141] on span "Trackies weren’t made for leaks - these are. Not a backup plan - a better plan." at bounding box center [655, 145] width 153 height 18
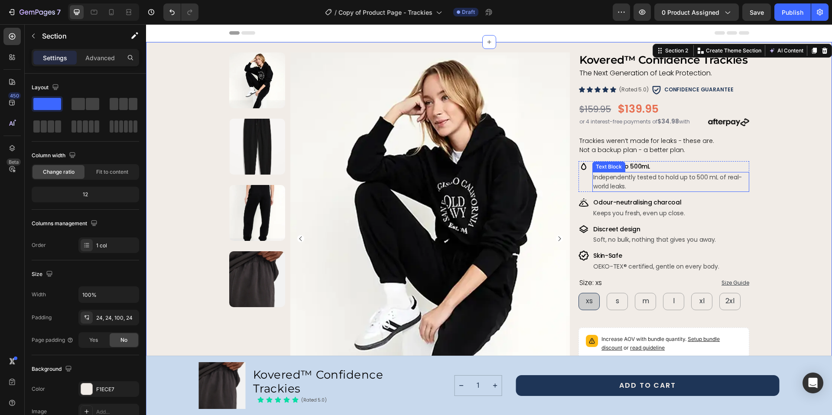
click at [653, 177] on p "Independently tested to hold up to 500 mL of real-world leaks." at bounding box center [670, 182] width 155 height 18
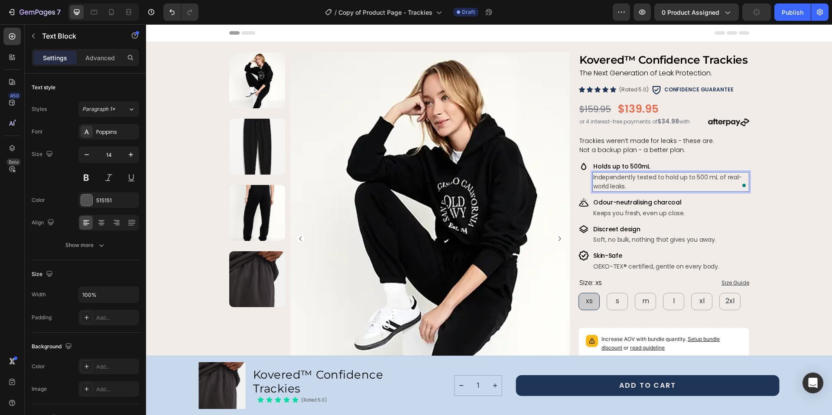
click at [600, 185] on p "Independently tested to hold up to 500 mL of real-world leaks." at bounding box center [670, 182] width 155 height 18
click at [634, 177] on p "Independently tested to hold up to 500 mL of real-life leaks." at bounding box center [670, 182] width 155 height 18
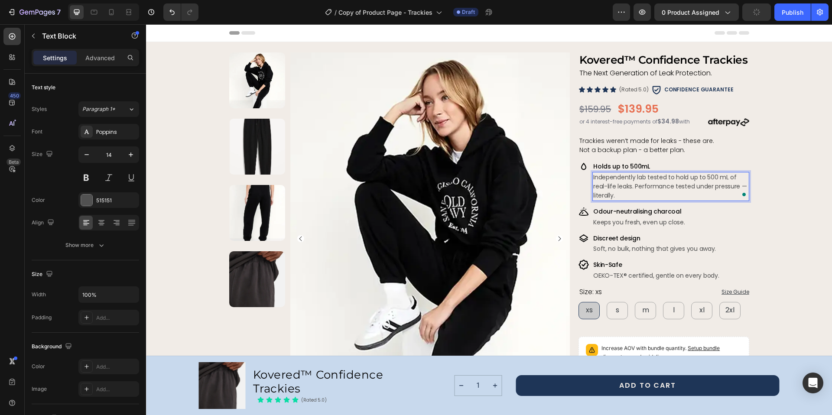
click at [666, 178] on p "Independently lab tested to hold up to 500 mL of real-life leaks. Performance t…" at bounding box center [670, 186] width 155 height 27
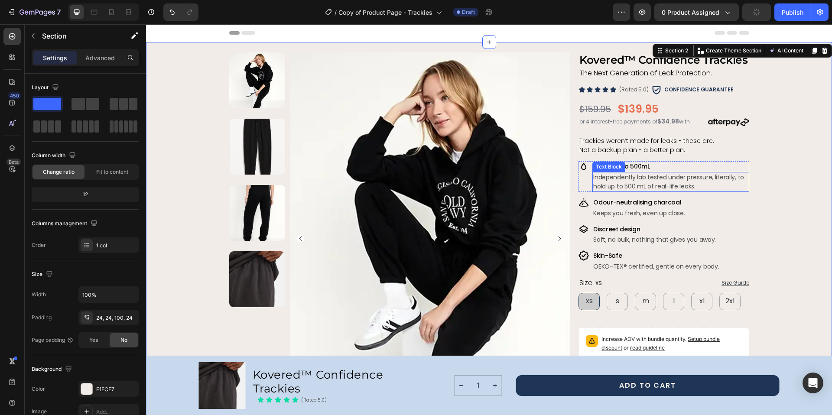
click at [730, 178] on p "Independently lab tested under pressure, literally, to hold up to 500 mL of rea…" at bounding box center [670, 182] width 155 height 18
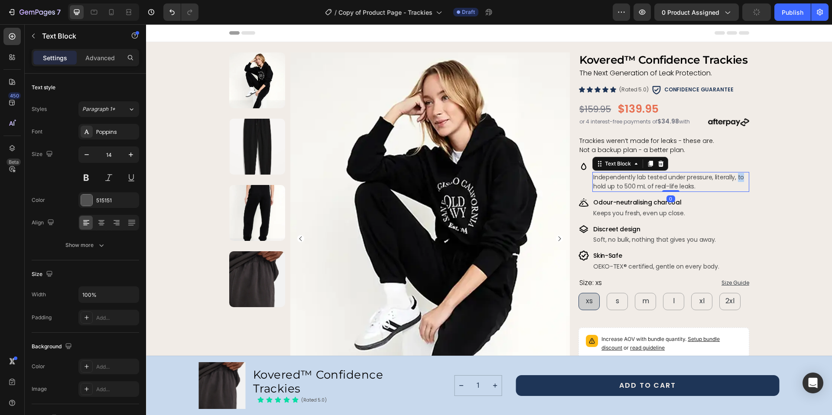
click at [735, 178] on p "Independently lab tested under pressure, literally, to hold up to 500 mL of rea…" at bounding box center [670, 182] width 155 height 18
click at [733, 179] on p "Independently lab tested under pressure, literally, to hold up to 500 mL of rea…" at bounding box center [670, 182] width 155 height 18
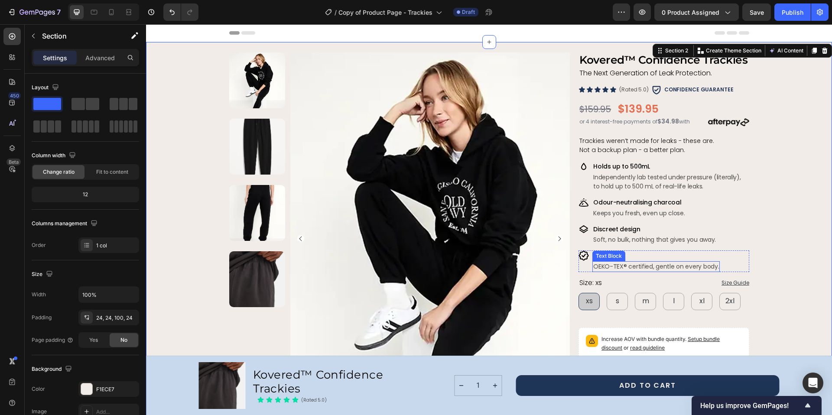
click at [623, 267] on span "OEKO-TEX® certified, gentle on every body." at bounding box center [656, 266] width 126 height 9
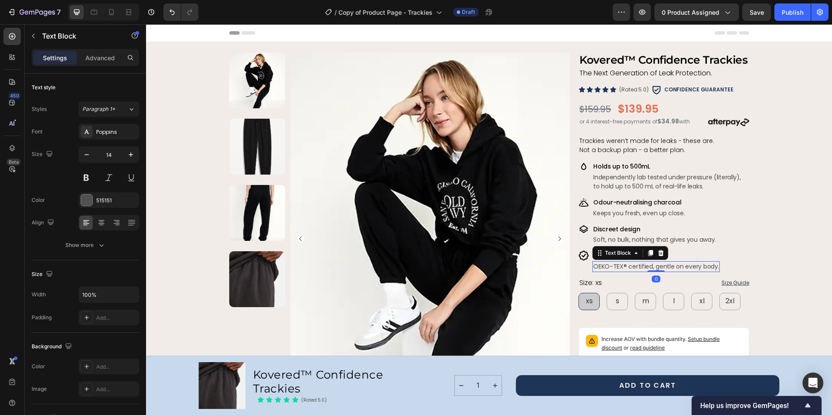
click at [625, 268] on span "OEKO-TEX® certified, gentle on every body." at bounding box center [656, 266] width 126 height 9
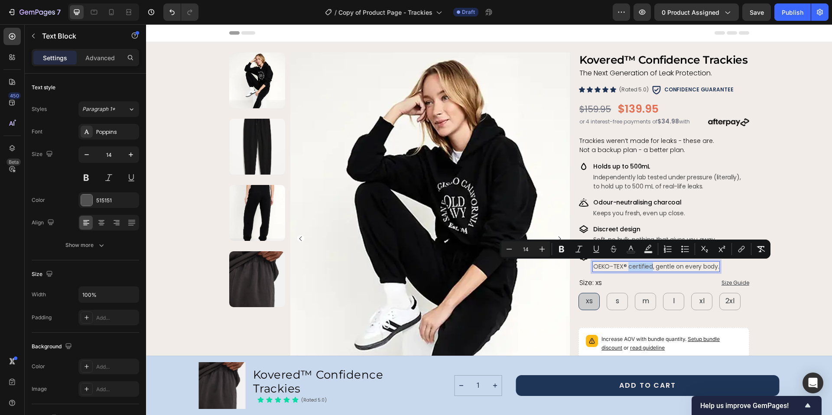
click at [624, 267] on span "OEKO-TEX® certified, gentle on every body." at bounding box center [656, 266] width 126 height 9
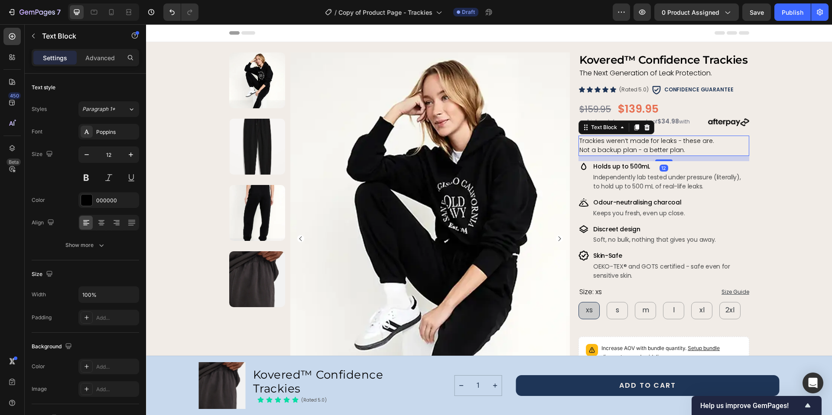
click at [579, 151] on span "Not a backup plan - a better plan." at bounding box center [632, 150] width 106 height 9
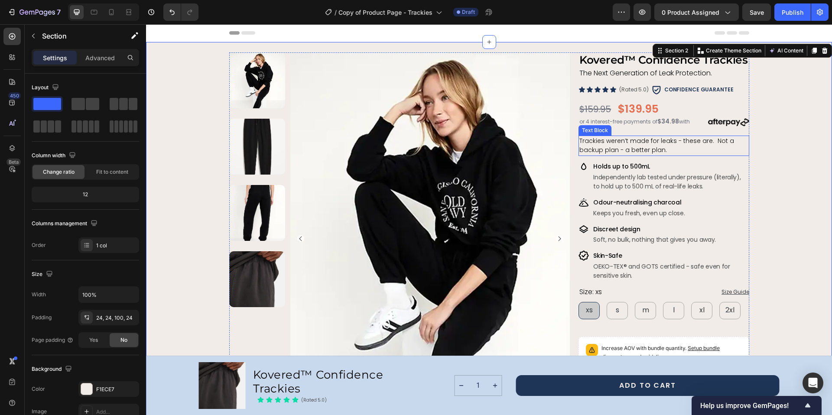
click at [619, 142] on span "Trackies weren’t made for leaks - these are. Not a backup plan - a better plan." at bounding box center [656, 145] width 155 height 18
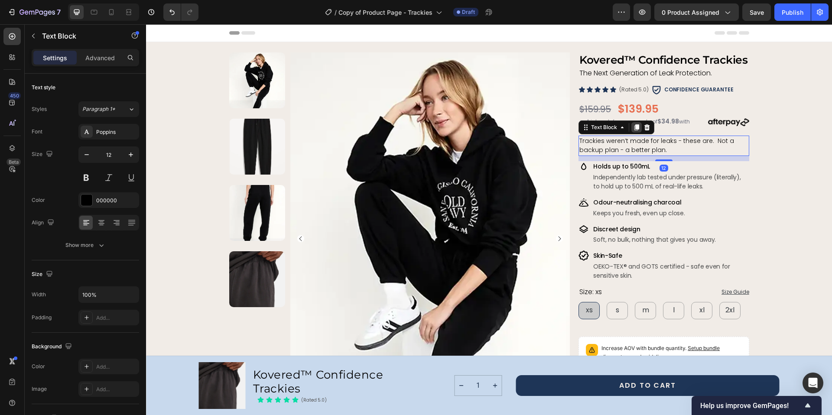
click at [634, 127] on icon at bounding box center [636, 127] width 5 height 6
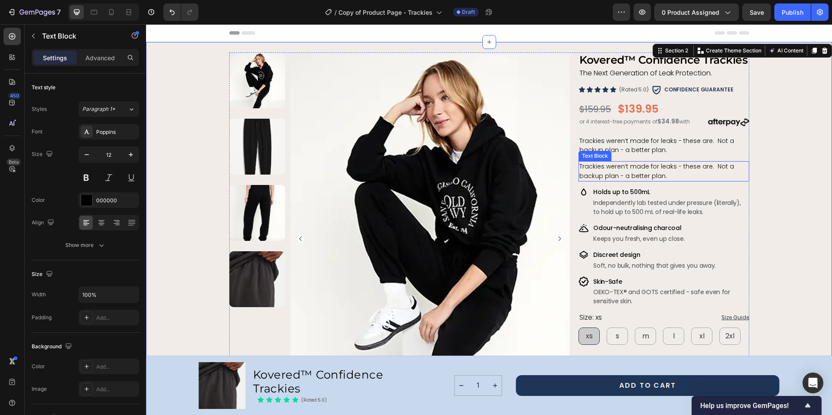
click at [581, 169] on span "Trackies weren’t made for leaks - these are. Not a backup plan - a better plan." at bounding box center [656, 171] width 155 height 18
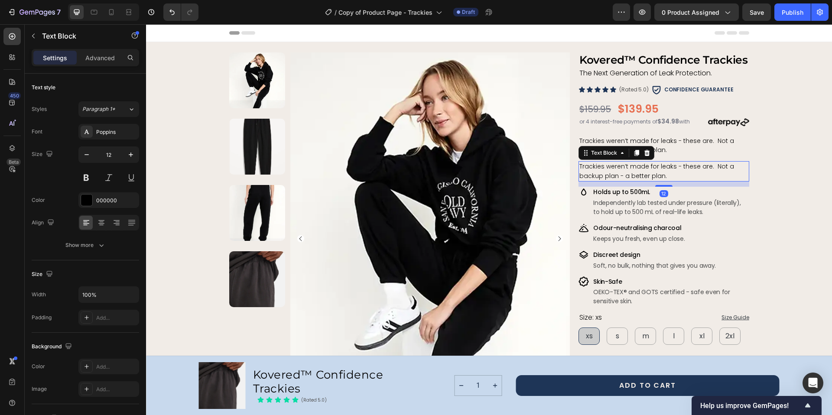
click at [581, 169] on span "Trackies weren’t made for leaks - these are. Not a backup plan - a better plan." at bounding box center [656, 171] width 155 height 18
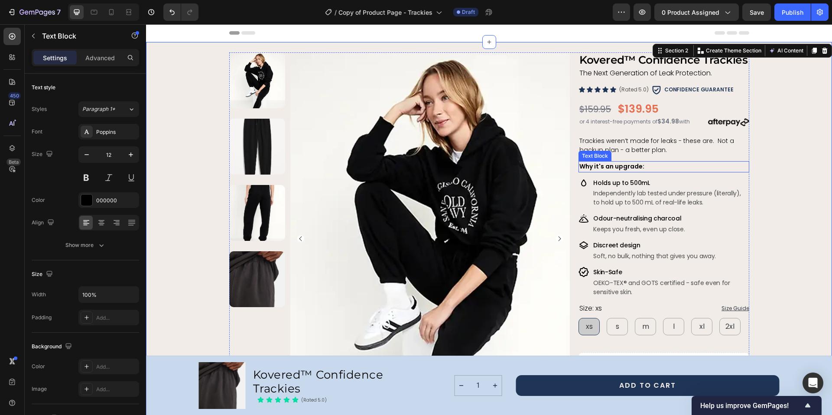
click at [618, 167] on strong "Why it's an upgrade:" at bounding box center [611, 166] width 65 height 9
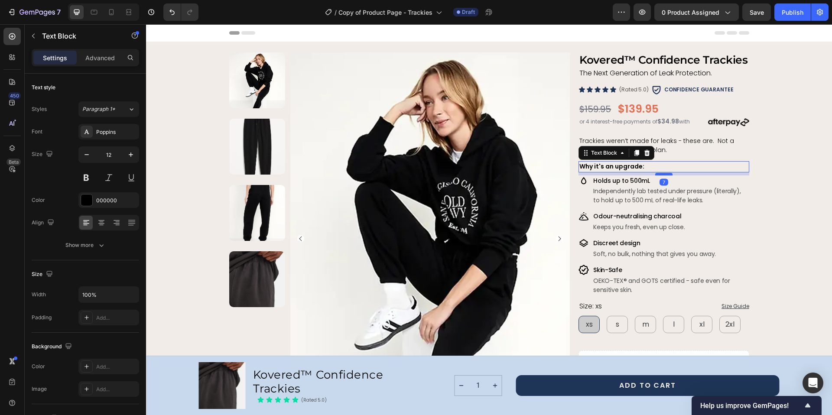
click at [660, 173] on div at bounding box center [663, 174] width 17 height 3
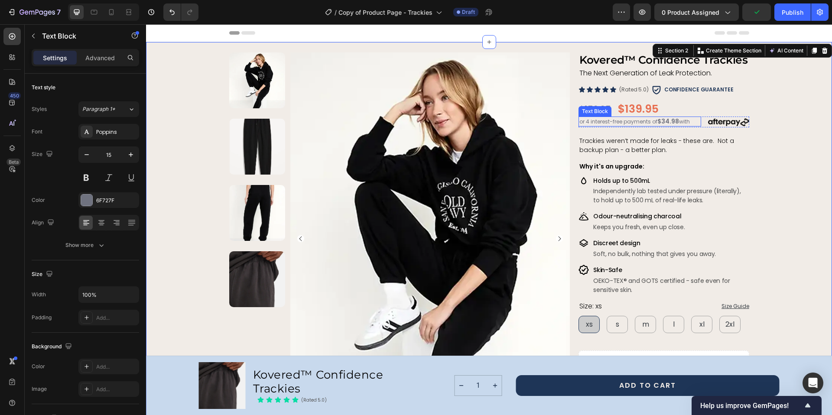
click at [644, 120] on span "or 4 interest-free payments of" at bounding box center [618, 121] width 78 height 7
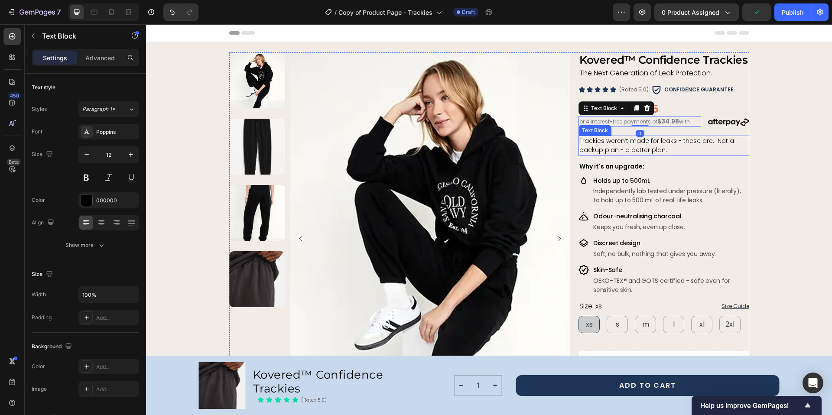
click at [654, 137] on span "Trackies weren’t made for leaks - these are. Not a backup plan - a better plan." at bounding box center [656, 145] width 155 height 18
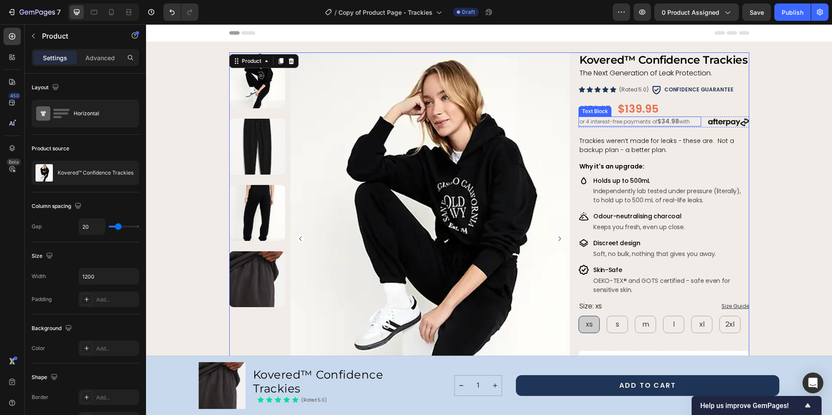
click at [668, 121] on strong "$34.98" at bounding box center [668, 121] width 22 height 9
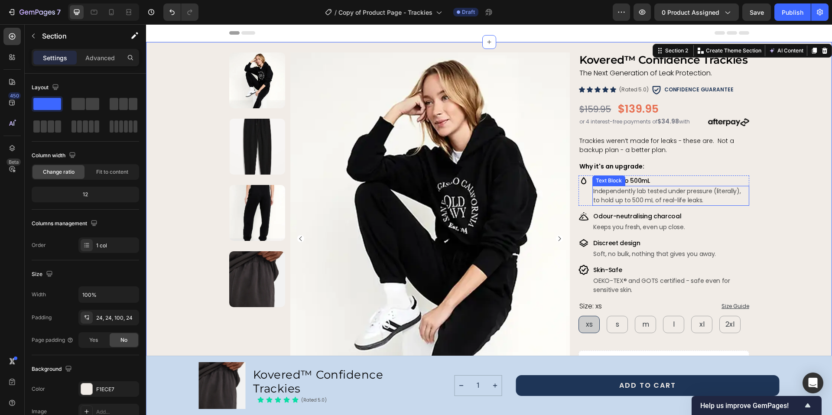
click at [607, 194] on p "Independently lab tested under pressure (literally), to hold up to 500 mL of re…" at bounding box center [670, 196] width 155 height 18
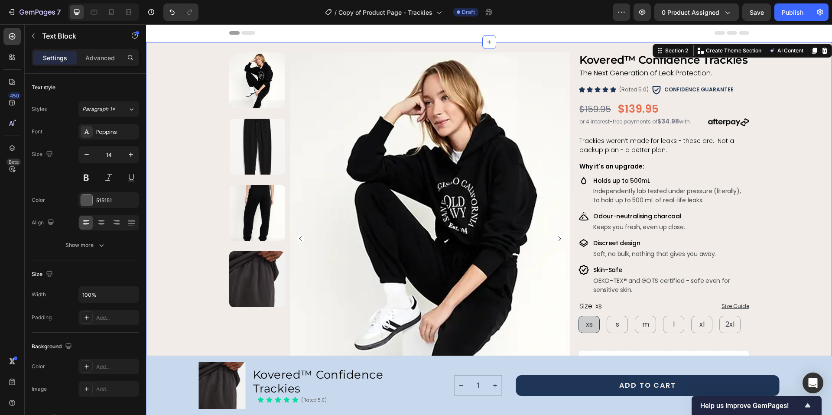
click at [593, 192] on p "Independently lab tested under pressure (literally), to hold up to 500 mL of re…" at bounding box center [670, 196] width 155 height 18
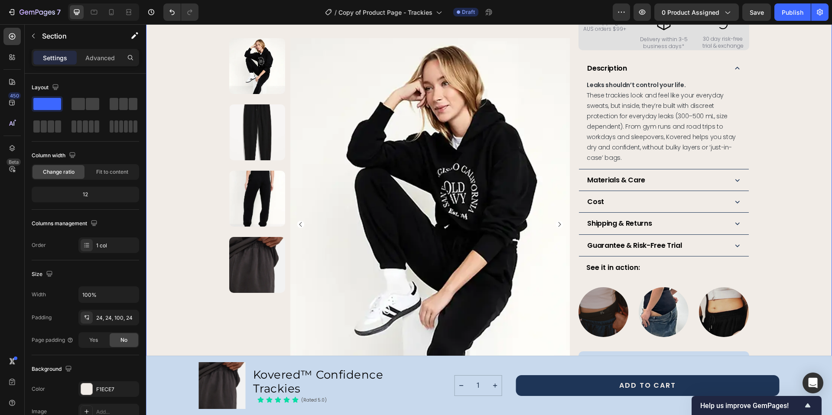
scroll to position [491, 0]
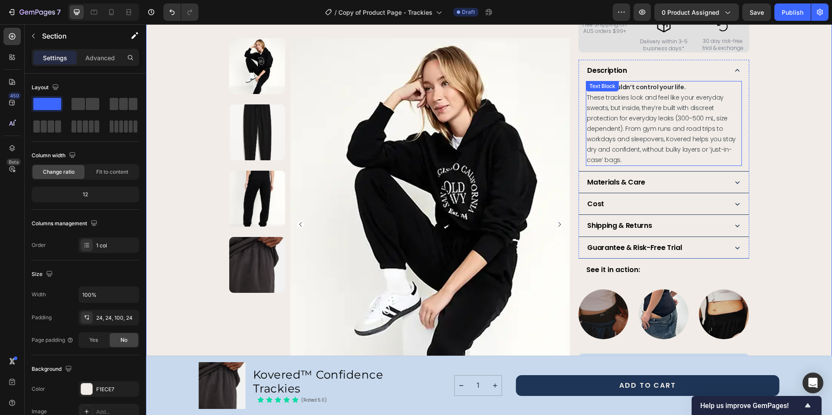
click at [622, 137] on span "These trackies look and feel like your everyday sweats, but inside, they’re bui…" at bounding box center [660, 128] width 149 height 71
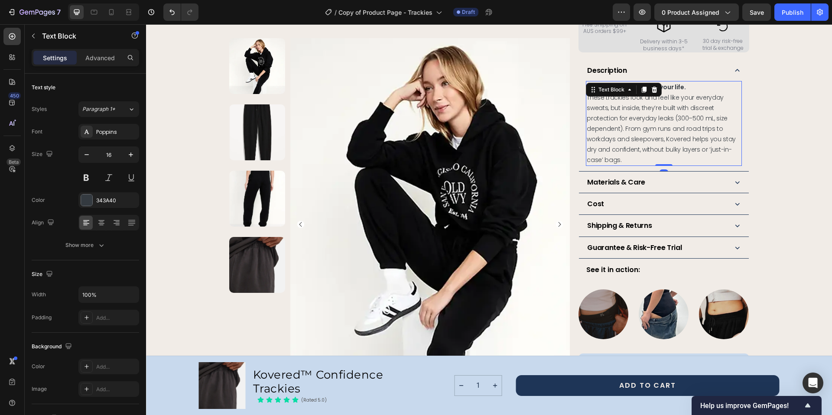
click at [622, 137] on span "These trackies look and feel like your everyday sweats, but inside, they’re bui…" at bounding box center [660, 128] width 149 height 71
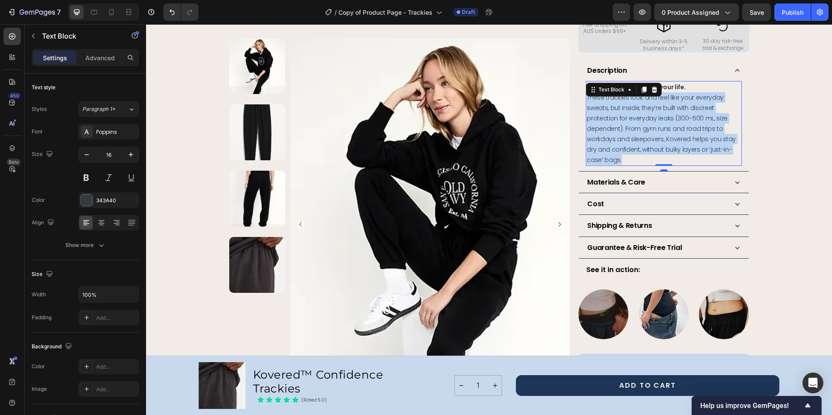
click at [622, 137] on span "These trackies look and feel like your everyday sweats, but inside, they’re bui…" at bounding box center [660, 128] width 149 height 71
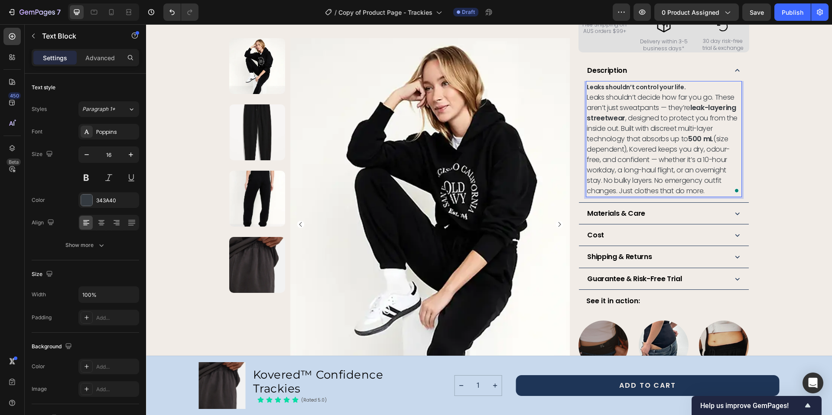
click at [678, 93] on p "Leaks shouldn’t control your life. Leaks shouldn’t decide how far you go. These…" at bounding box center [663, 139] width 154 height 114
click at [622, 91] on strong "Leaks shouldn’t control your life." at bounding box center [635, 87] width 99 height 9
click at [615, 91] on strong "Leaks shouldn’t control your life." at bounding box center [635, 87] width 99 height 9
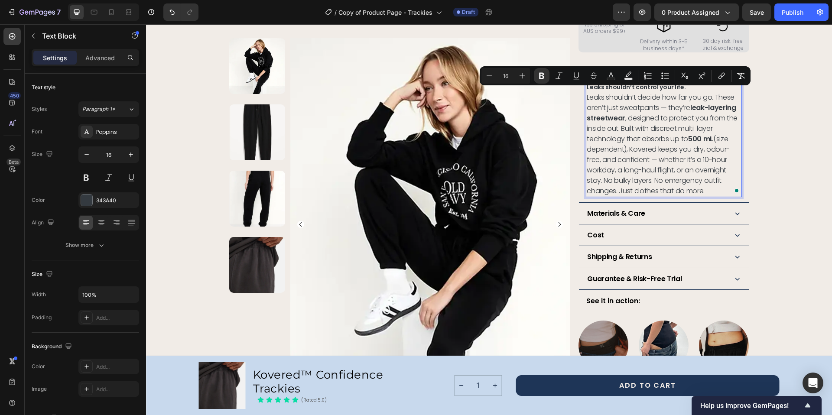
click at [632, 127] on p "Leaks shouldn’t control your life. Leaks shouldn’t decide how far you go. These…" at bounding box center [663, 139] width 154 height 114
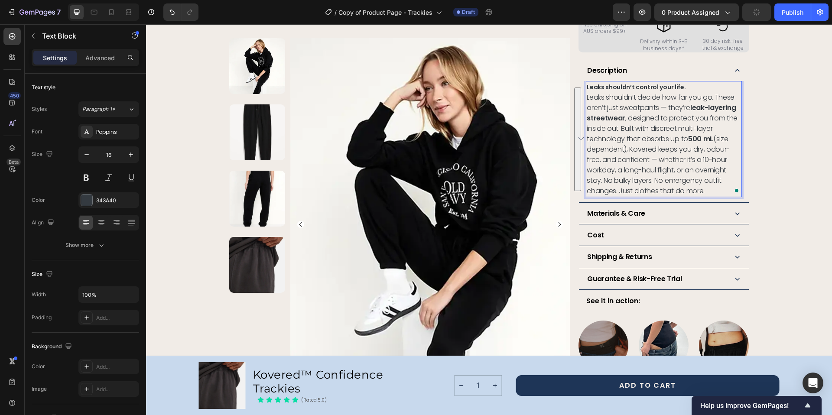
drag, startPoint x: 703, startPoint y: 197, endPoint x: 584, endPoint y: 104, distance: 150.3
click at [586, 104] on p "Leaks shouldn’t control your life. Leaks shouldn’t decide how far you go. These…" at bounding box center [663, 139] width 154 height 114
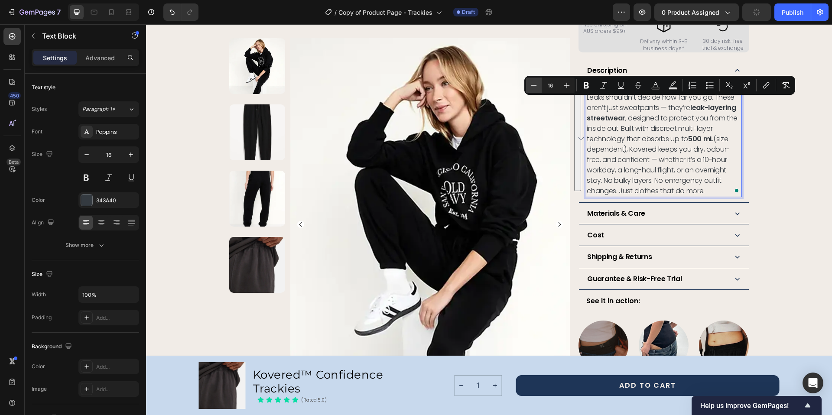
click at [532, 84] on icon "Editor contextual toolbar" at bounding box center [533, 85] width 9 height 9
type input "14"
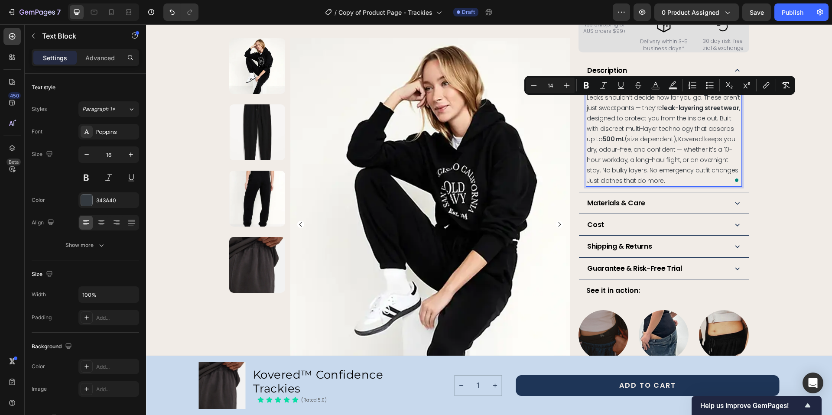
click at [611, 122] on span "Leaks shouldn’t decide how far you go. These aren’t just sweatpants — they’re l…" at bounding box center [662, 139] width 153 height 92
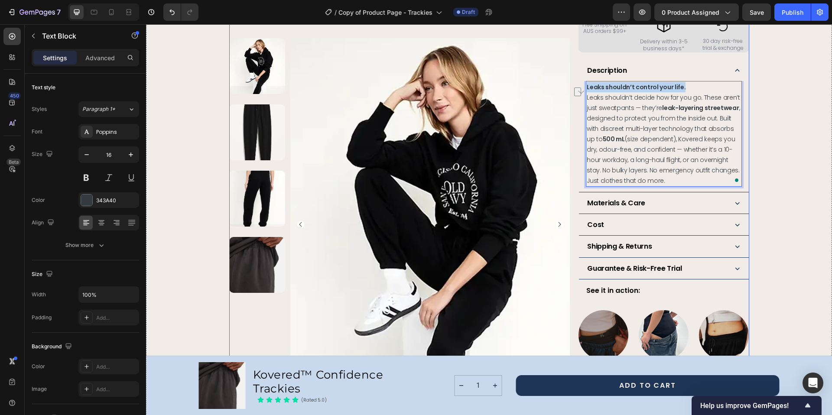
drag, startPoint x: 689, startPoint y: 92, endPoint x: 574, endPoint y: 96, distance: 114.8
click at [574, 96] on div "Product Images Row Kovered™ Confidence Trackies Product Title The Next Generati…" at bounding box center [489, 24] width 520 height 926
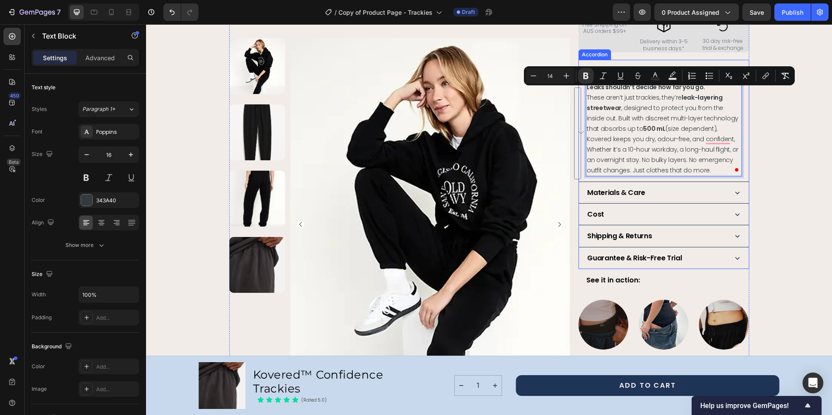
drag, startPoint x: 666, startPoint y: 176, endPoint x: 582, endPoint y: 91, distance: 119.4
click at [582, 91] on div "Leaks shouldn’t decide how far you go. These aren’t just trackies, they’re leak…" at bounding box center [663, 131] width 169 height 100
click at [534, 72] on icon "Editor contextual toolbar" at bounding box center [533, 75] width 9 height 9
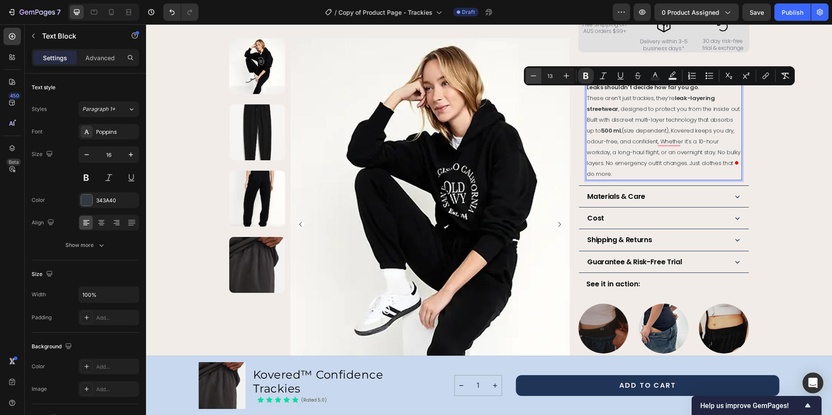
click at [534, 77] on icon "Editor contextual toolbar" at bounding box center [533, 75] width 9 height 9
type input "12"
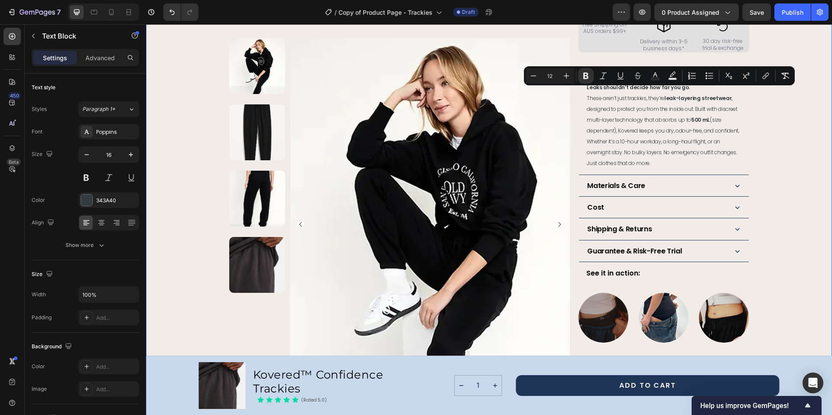
click at [784, 141] on div "Product Images Row Kovered™ Confidence Trackies Product Title The Next Generati…" at bounding box center [488, 15] width 665 height 909
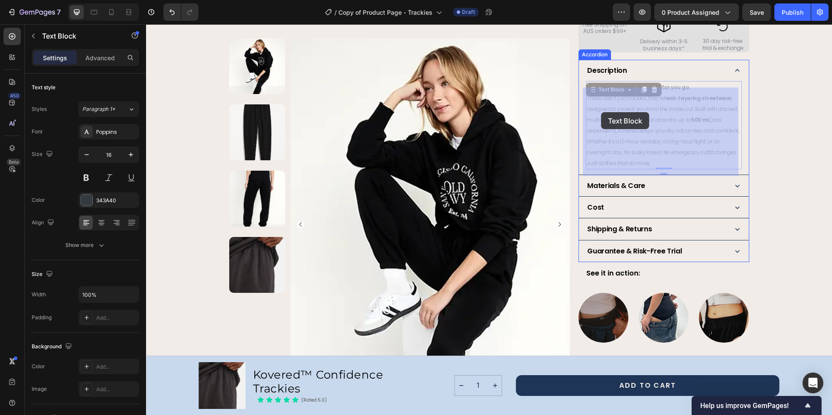
drag, startPoint x: 660, startPoint y: 170, endPoint x: 601, endPoint y: 112, distance: 82.7
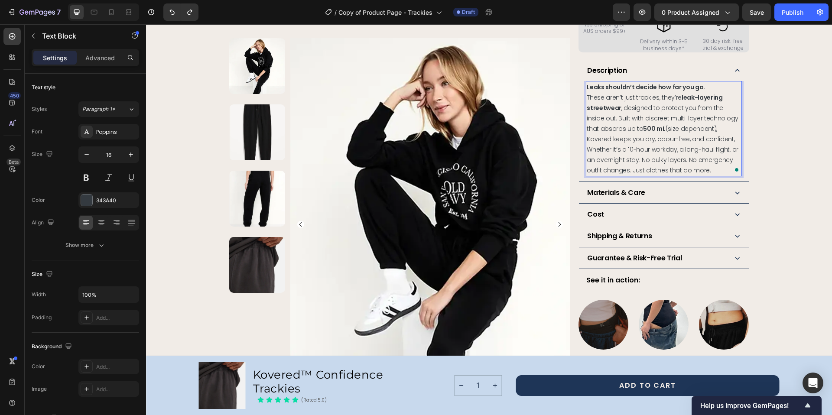
click at [634, 141] on span "These aren’t just trackies, they’re leak-layering streetwear , designed to prot…" at bounding box center [662, 133] width 152 height 81
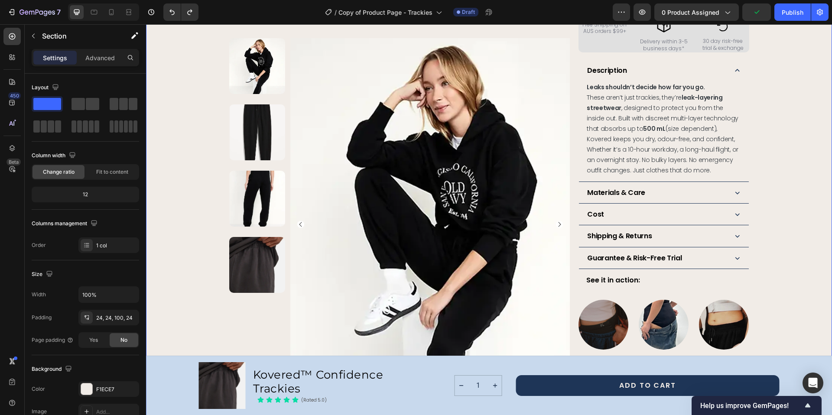
click at [784, 151] on div "Product Images Row Kovered™ Confidence Trackies Product Title The Next Generati…" at bounding box center [488, 19] width 665 height 916
click at [648, 169] on span "These aren’t just trackies, they’re leak-layering streetwear , designed to prot…" at bounding box center [662, 133] width 152 height 81
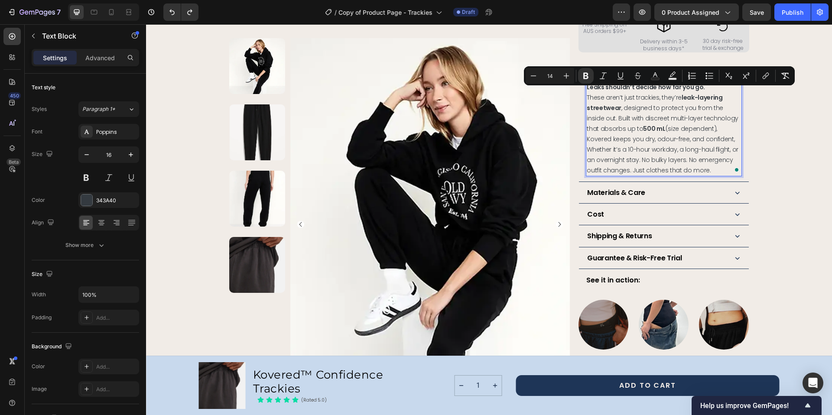
drag, startPoint x: 663, startPoint y: 177, endPoint x: 583, endPoint y: 94, distance: 114.6
click at [586, 94] on div "Leaks shouldn’t decide how far you go. These aren’t just trackies, they’re leak…" at bounding box center [663, 128] width 155 height 95
click at [530, 76] on icon "Editor contextual toolbar" at bounding box center [533, 75] width 9 height 9
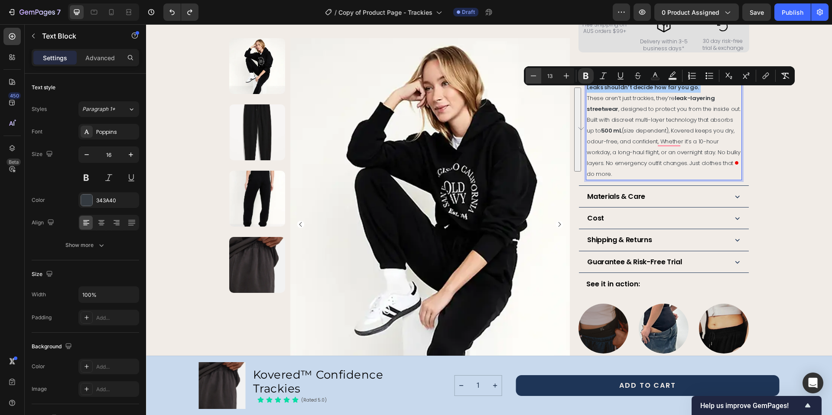
click at [530, 76] on icon "Editor contextual toolbar" at bounding box center [533, 75] width 9 height 9
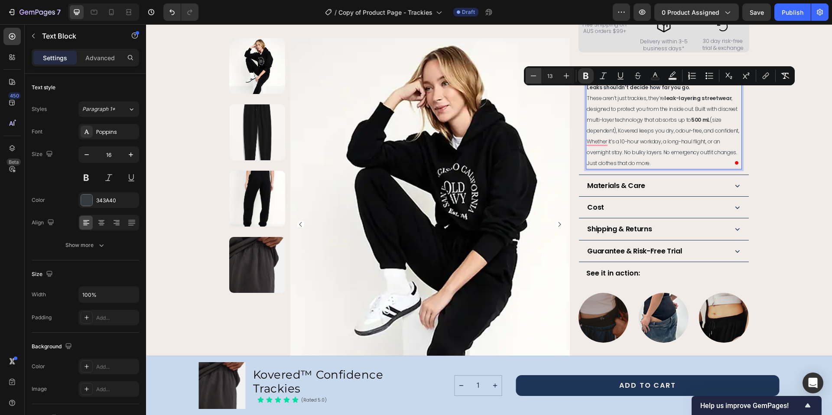
type input "12"
click at [782, 164] on div "Product Images Row Kovered™ Confidence Trackies Product Title The Next Generati…" at bounding box center [488, 15] width 665 height 909
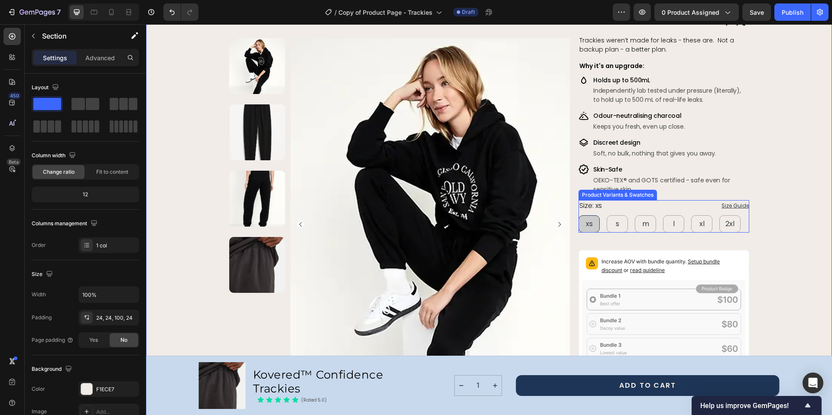
scroll to position [23, 0]
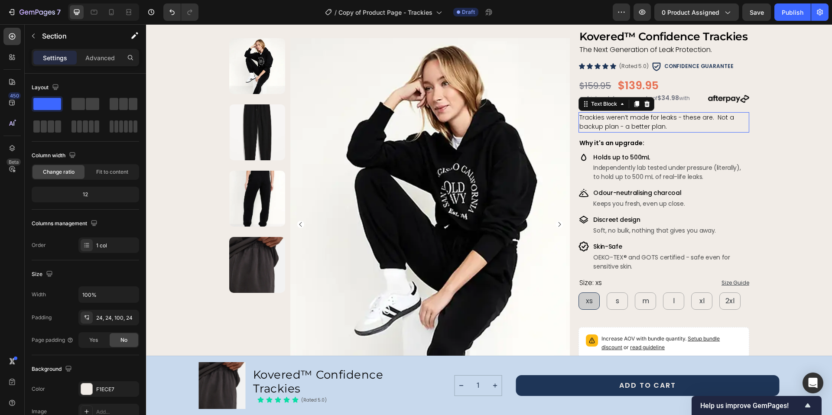
click at [626, 126] on span "Trackies weren’t made for leaks - these are. Not a backup plan - a better plan." at bounding box center [656, 122] width 155 height 18
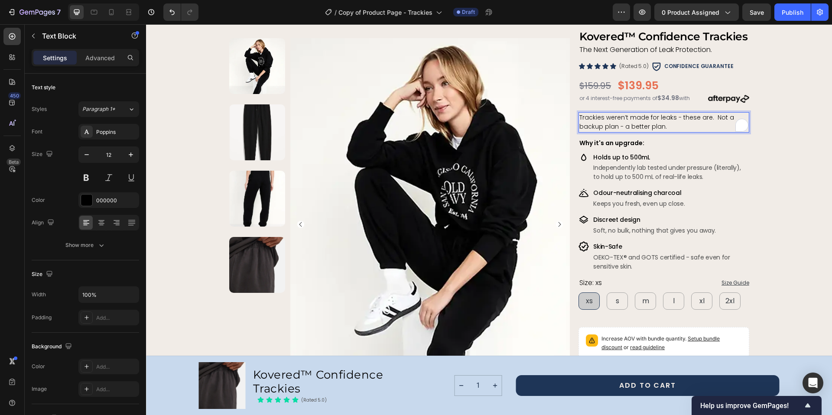
click at [621, 126] on span "Trackies weren’t made for leaks - these are. Not a backup plan - a better plan." at bounding box center [656, 122] width 155 height 18
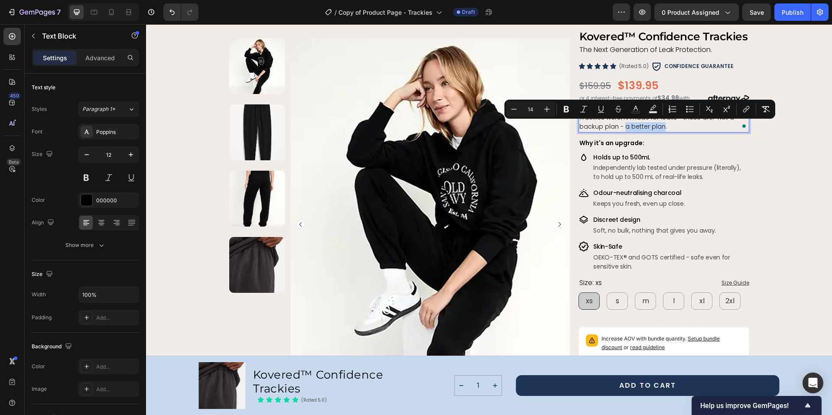
drag, startPoint x: 621, startPoint y: 126, endPoint x: 659, endPoint y: 128, distance: 37.7
click at [659, 128] on span "Trackies weren’t made for leaks - these are. Not a backup plan - a better plan." at bounding box center [656, 122] width 155 height 18
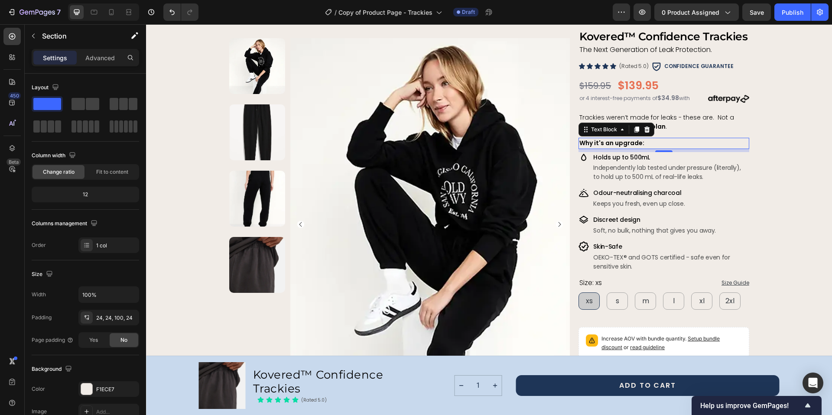
click at [646, 144] on p "Why it's an upgrade:" at bounding box center [663, 144] width 168 height 10
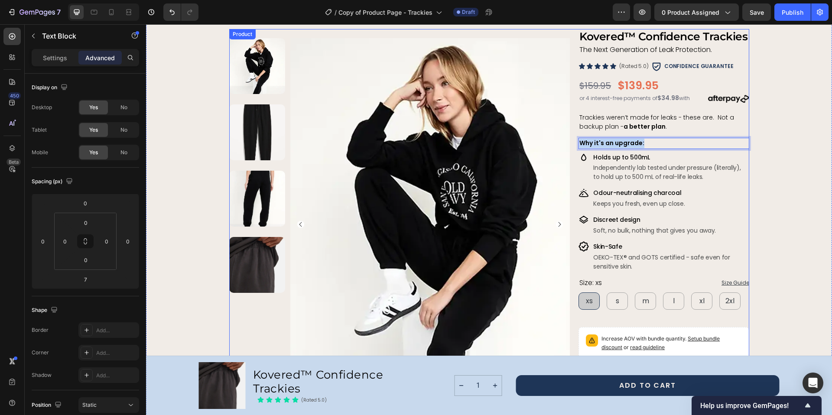
drag, startPoint x: 648, startPoint y: 142, endPoint x: 569, endPoint y: 140, distance: 79.3
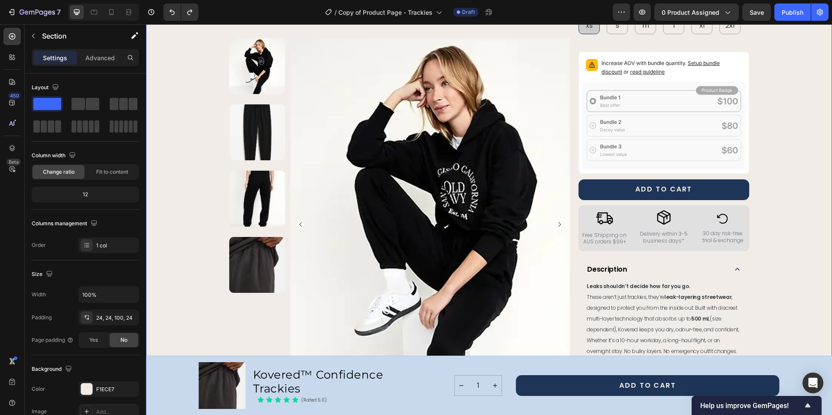
scroll to position [324, 0]
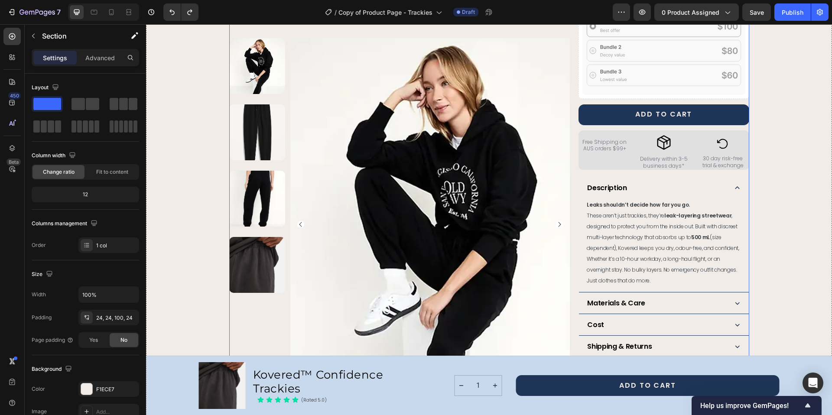
scroll to position [375, 0]
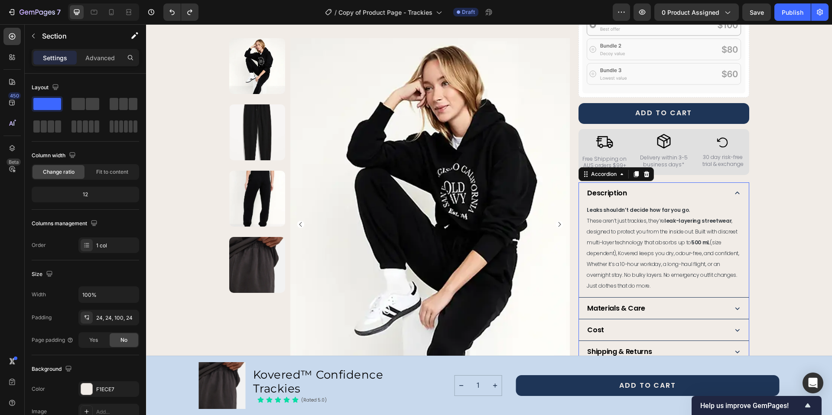
click at [607, 192] on strong "Description" at bounding box center [606, 193] width 39 height 10
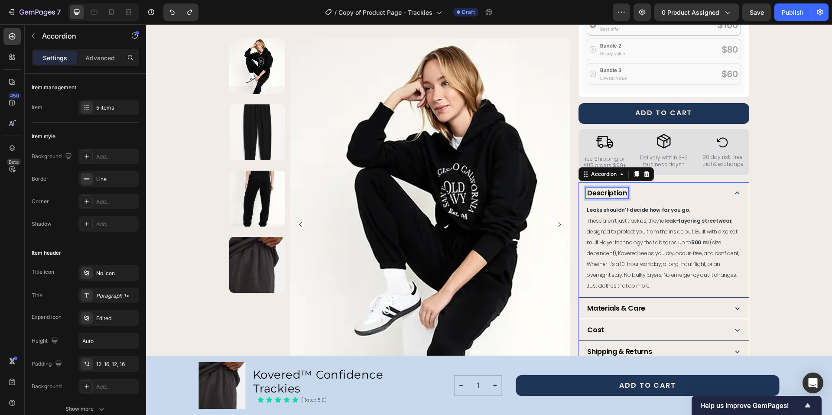
click at [606, 194] on strong "Description" at bounding box center [606, 193] width 39 height 10
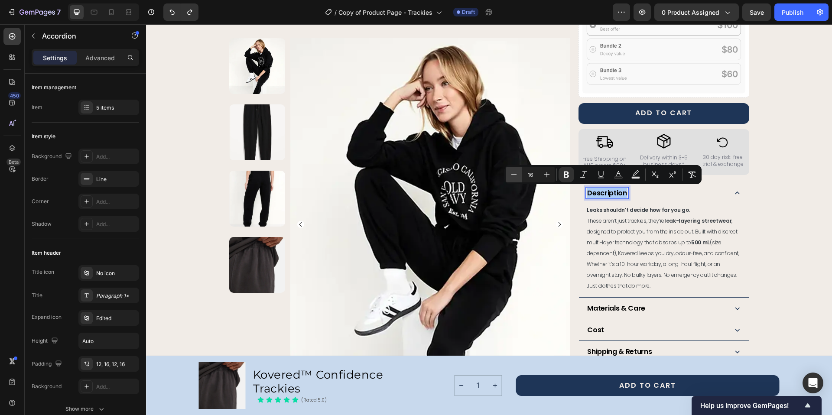
click at [512, 177] on icon "Editor contextual toolbar" at bounding box center [513, 174] width 9 height 9
type input "14"
click at [787, 198] on div "Product Images Row Kovered™ Confidence Trackies Product Title The Next Generati…" at bounding box center [488, 135] width 665 height 916
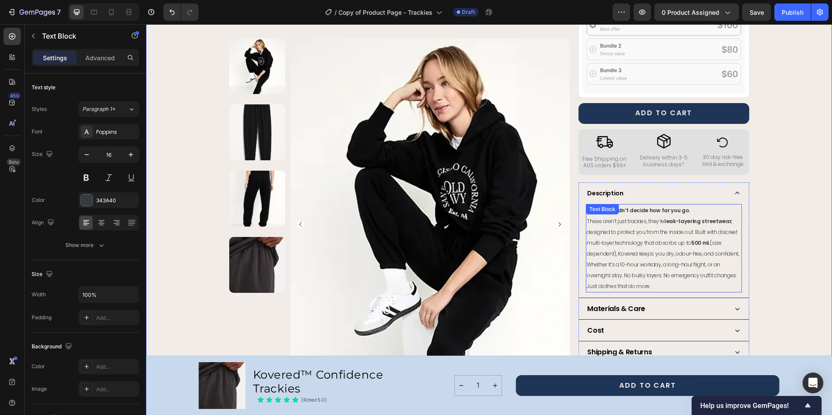
click at [627, 226] on p "These aren’t just trackies, they’re leak-layering streetwear , designed to prot…" at bounding box center [663, 254] width 154 height 76
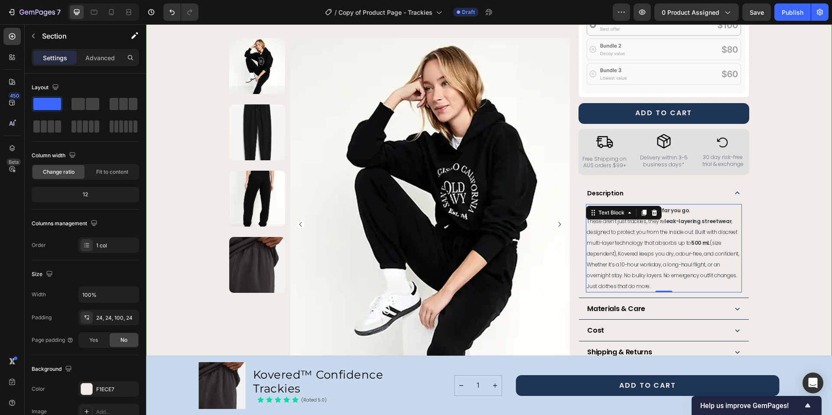
click at [776, 219] on div "Product Images Row Kovered™ Confidence Trackies Product Title The Next Generati…" at bounding box center [488, 135] width 665 height 916
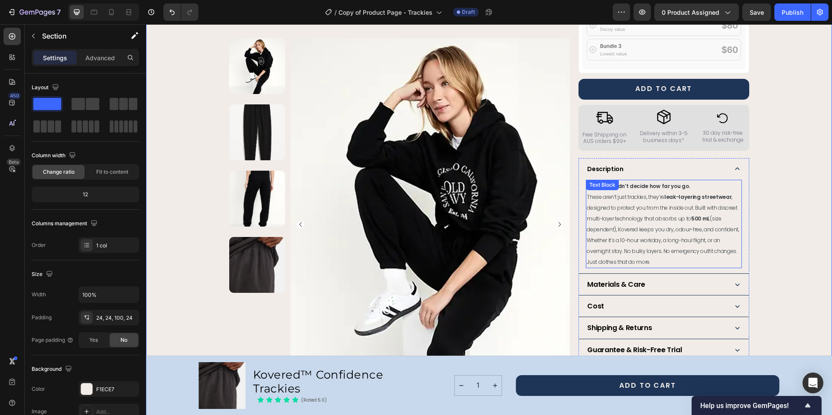
scroll to position [405, 0]
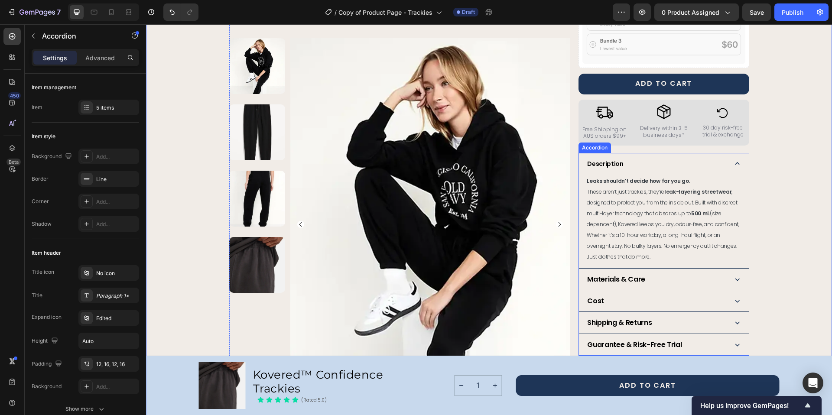
click at [613, 280] on strong "Materials & Care" at bounding box center [616, 279] width 58 height 10
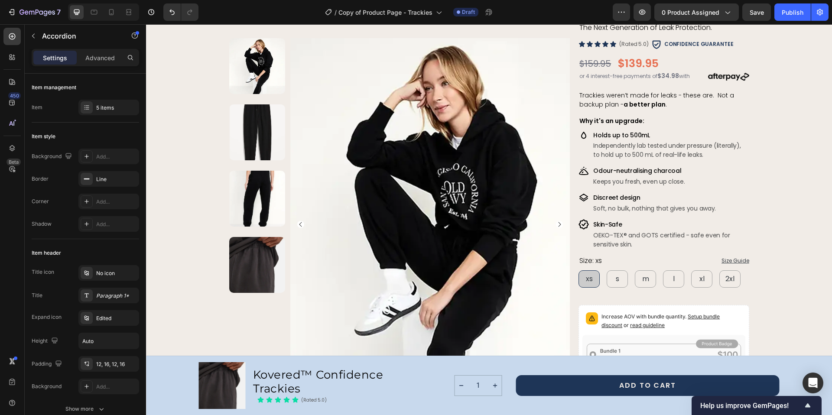
scroll to position [0, 0]
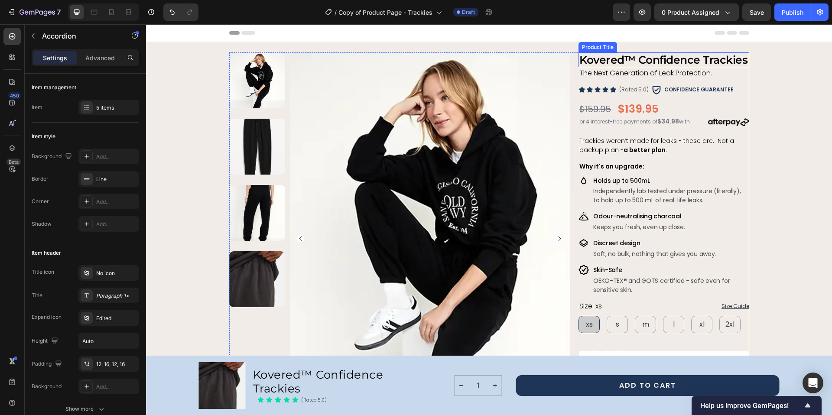
click at [655, 60] on h2 "Kovered™ Confidence Trackies" at bounding box center [663, 59] width 170 height 15
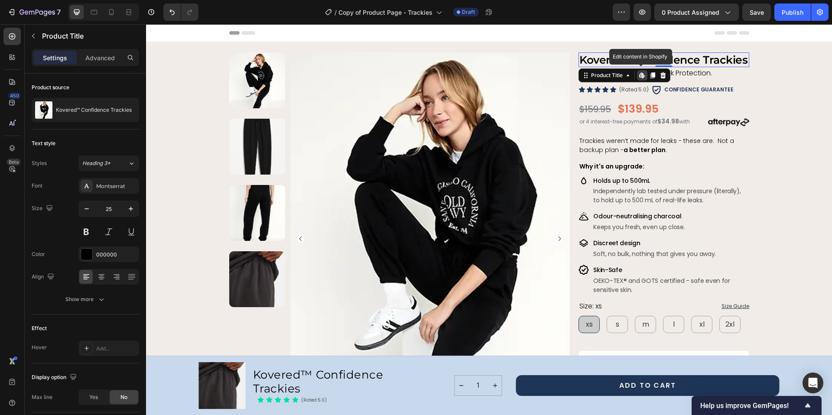
click at [638, 76] on icon at bounding box center [641, 75] width 7 height 7
click at [688, 73] on span "The Next Generation of Leak Protection." at bounding box center [645, 73] width 133 height 10
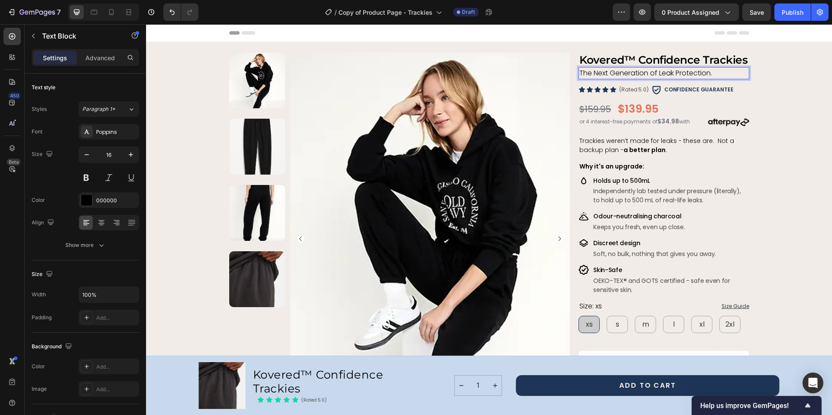
click at [688, 73] on span "The Next Generation of Leak Protection." at bounding box center [645, 73] width 133 height 10
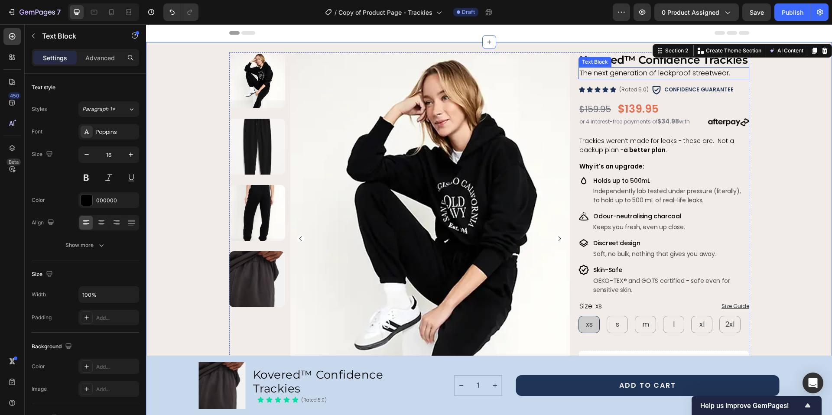
click at [727, 75] on p "The next generation of leakproof streetwear." at bounding box center [663, 73] width 168 height 10
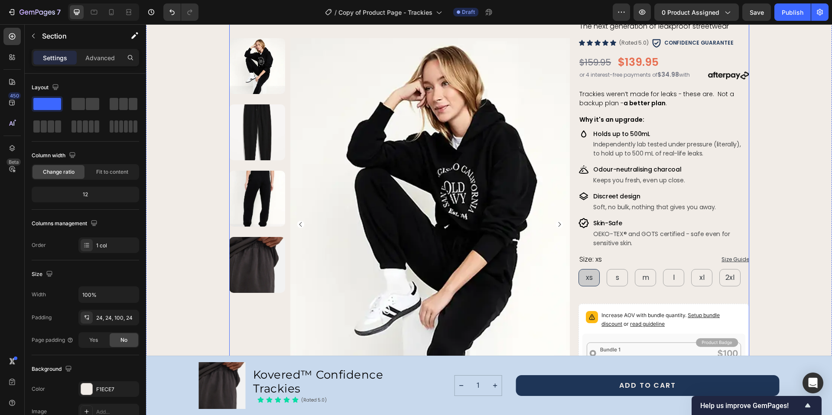
scroll to position [37, 0]
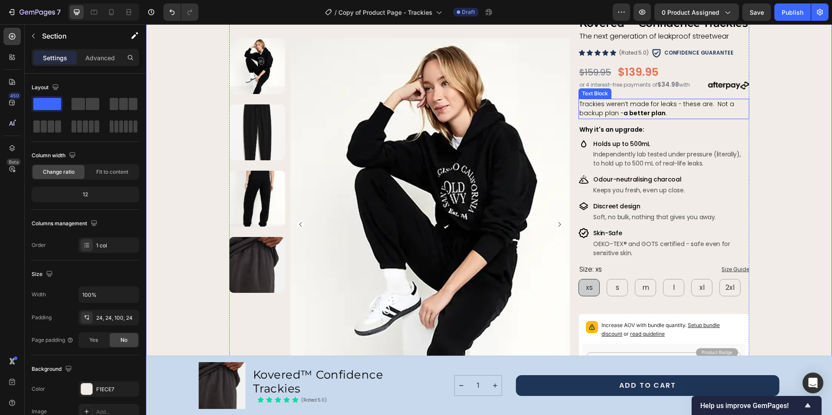
click at [664, 112] on p "Trackies weren’t made for leaks - these are. Not a backup plan - a better plan ." at bounding box center [663, 109] width 168 height 19
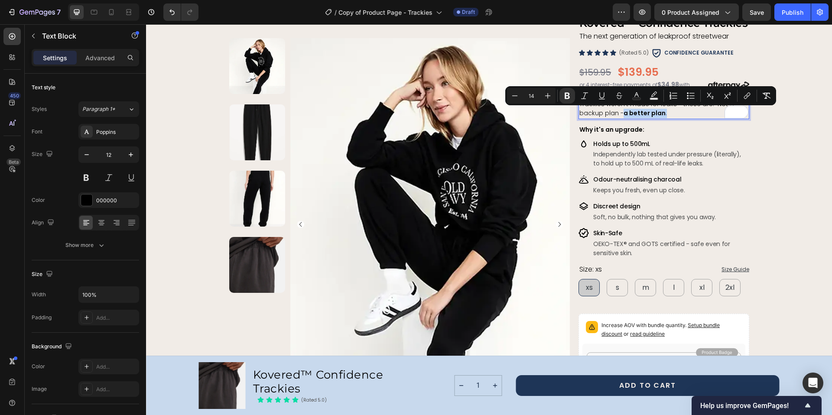
drag, startPoint x: 661, startPoint y: 113, endPoint x: 619, endPoint y: 115, distance: 42.0
click at [619, 115] on p "Trackies weren’t made for leaks - these are. Not a backup plan - a better plan ." at bounding box center [663, 109] width 168 height 19
click at [569, 97] on icon "Editor contextual toolbar" at bounding box center [566, 96] width 5 height 6
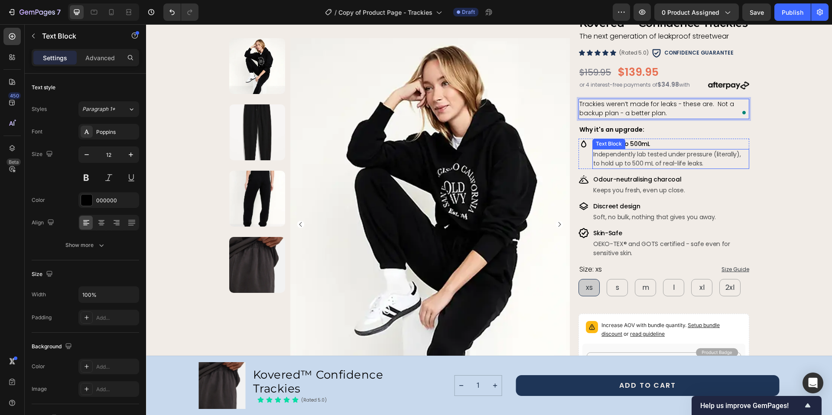
click at [708, 174] on div "Image Odour-neutralising charcoal Text Block Keeps you fresh, even up close. Te…" at bounding box center [663, 185] width 170 height 22
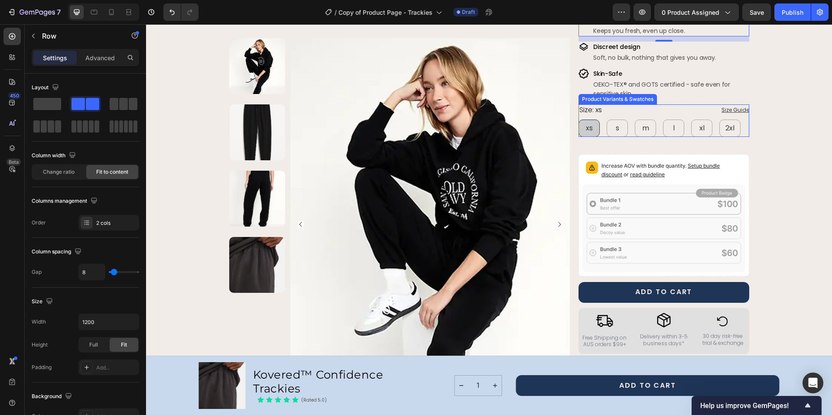
scroll to position [454, 0]
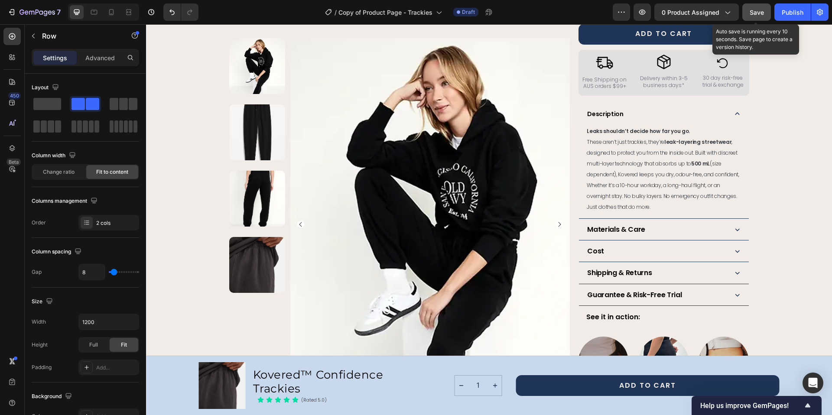
click at [755, 12] on span "Save" at bounding box center [756, 12] width 14 height 7
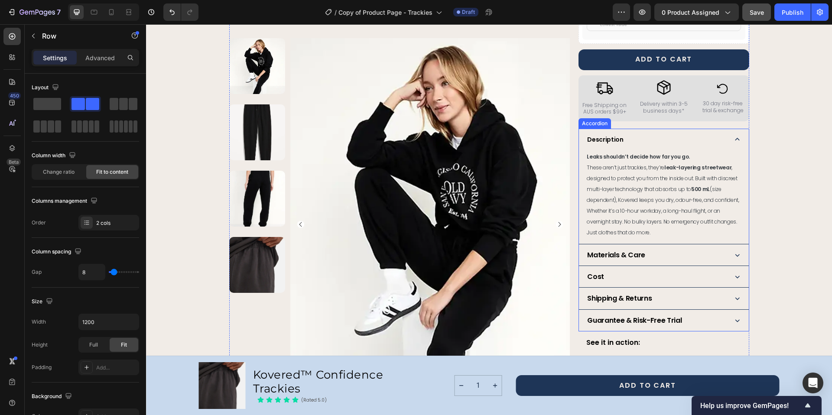
scroll to position [437, 0]
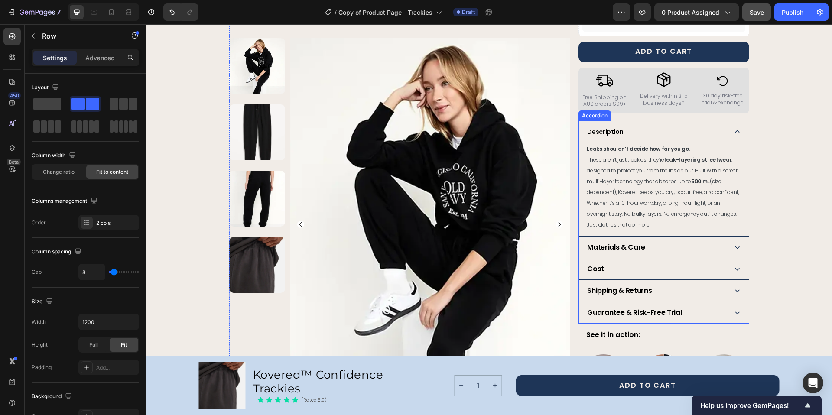
click at [615, 245] on strong "Materials & Care" at bounding box center [616, 247] width 58 height 10
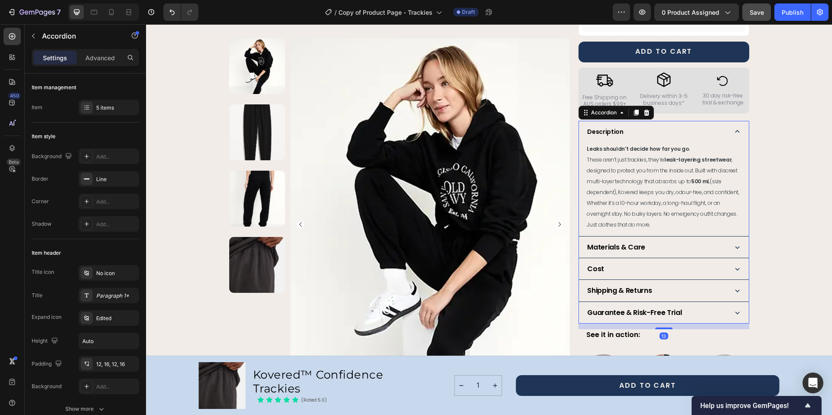
click at [732, 248] on icon at bounding box center [736, 247] width 9 height 9
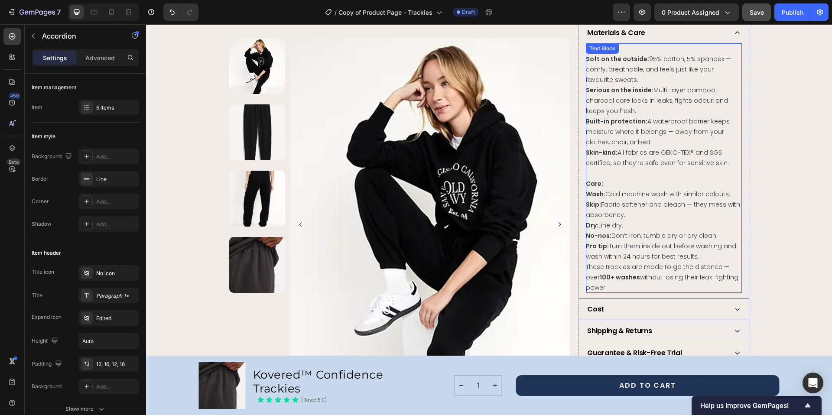
scroll to position [557, 0]
click at [734, 309] on icon at bounding box center [736, 309] width 9 height 9
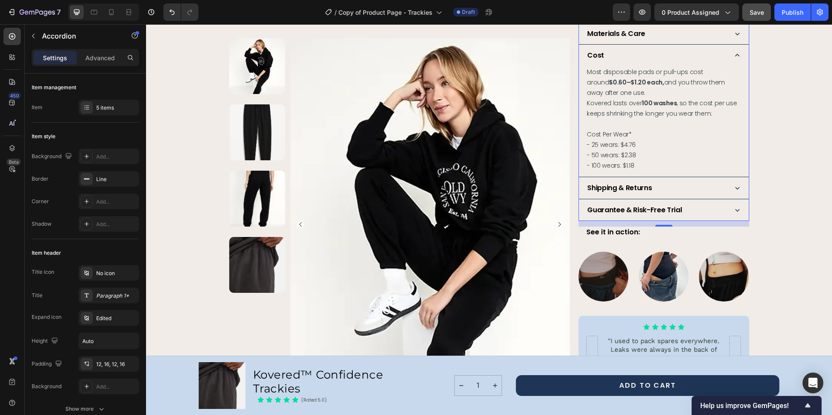
click at [734, 188] on icon at bounding box center [736, 187] width 9 height 9
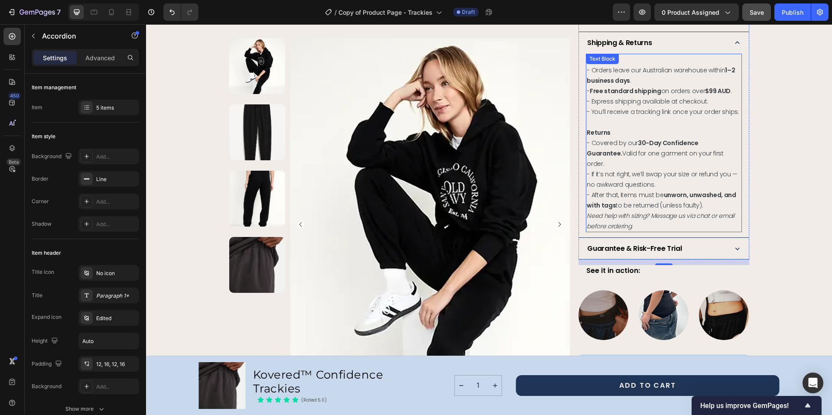
scroll to position [593, 0]
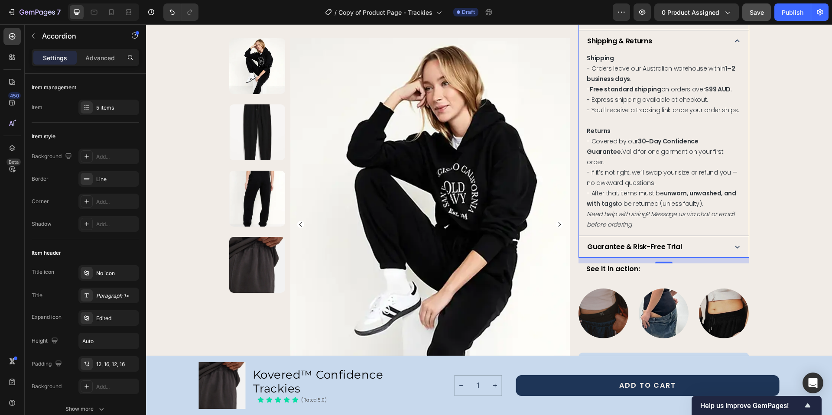
click at [735, 246] on icon at bounding box center [737, 247] width 4 height 3
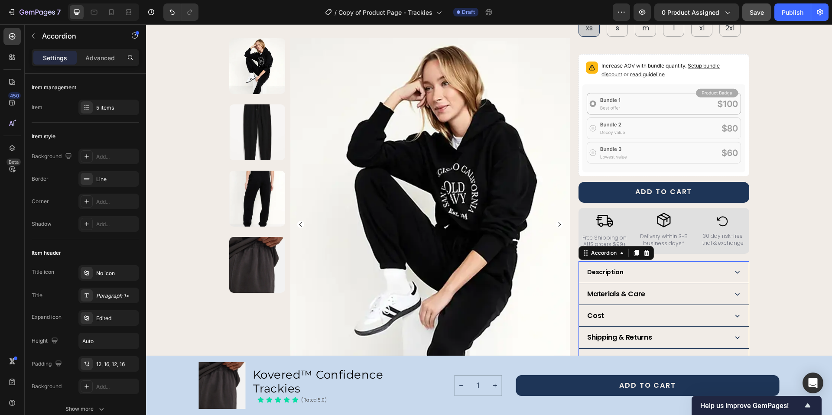
scroll to position [348, 0]
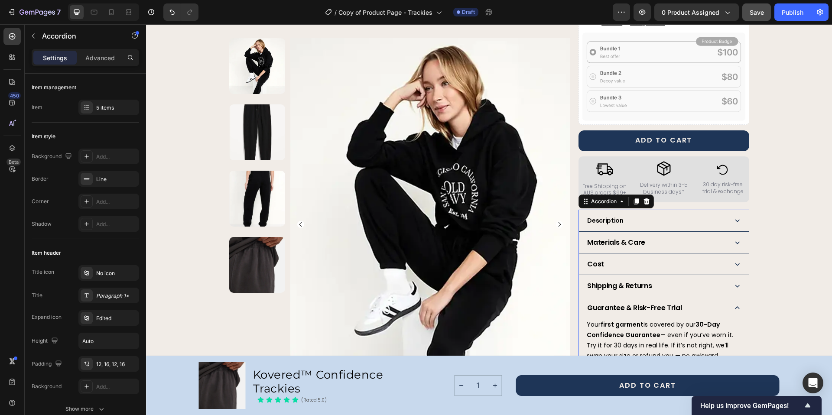
click at [735, 219] on icon at bounding box center [736, 220] width 9 height 9
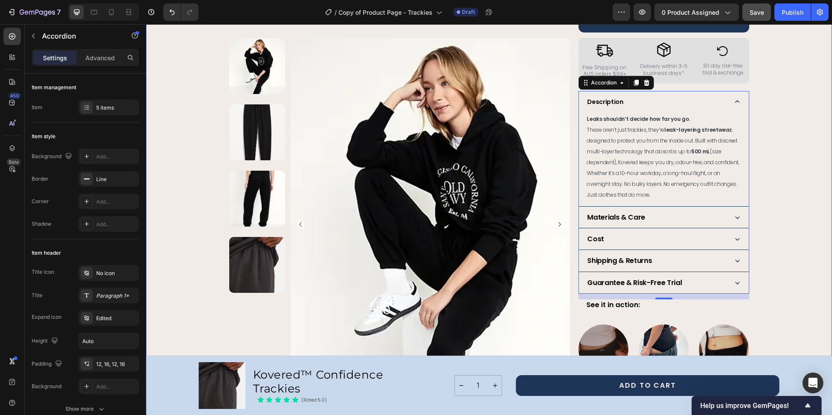
scroll to position [468, 0]
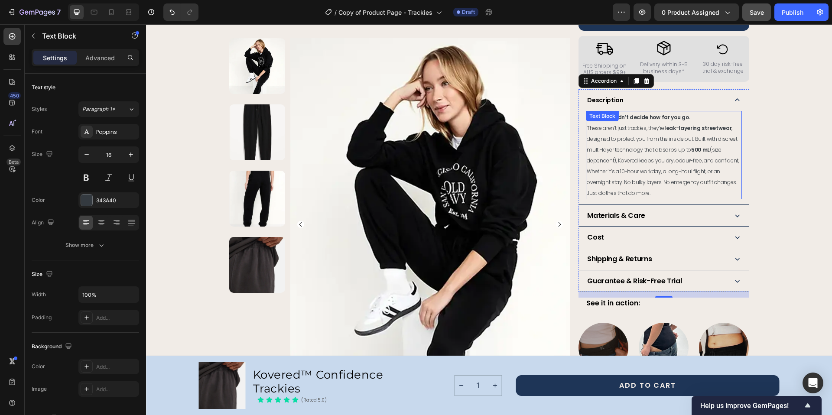
click at [587, 116] on div "Text Block" at bounding box center [601, 116] width 29 height 8
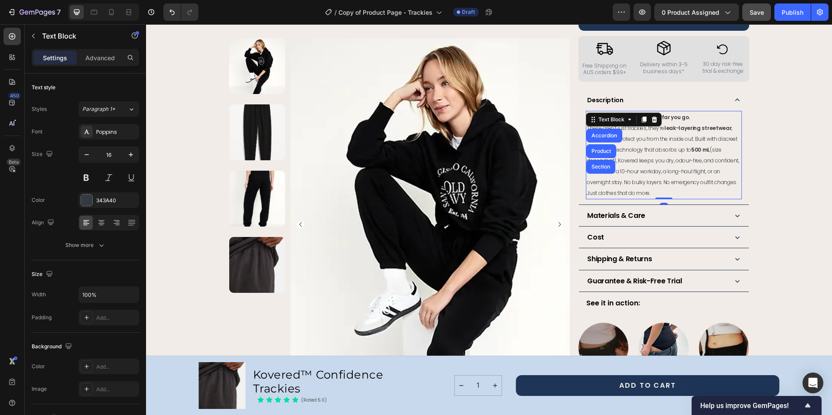
click at [648, 173] on span "These aren’t just trackies, they’re leak-layering streetwear , designed to prot…" at bounding box center [662, 160] width 152 height 72
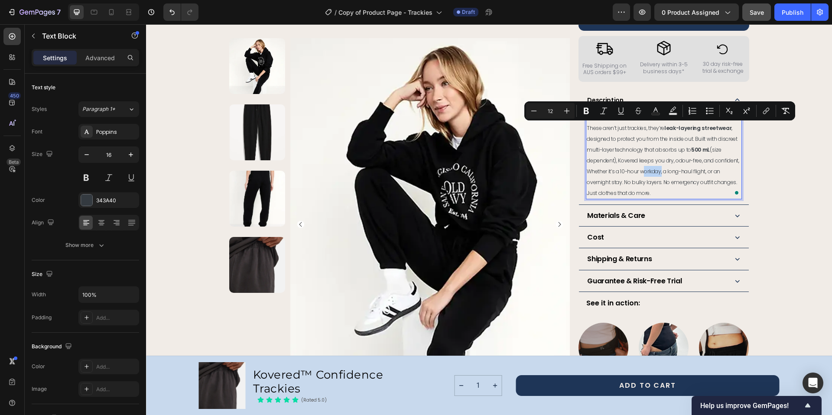
type input "16"
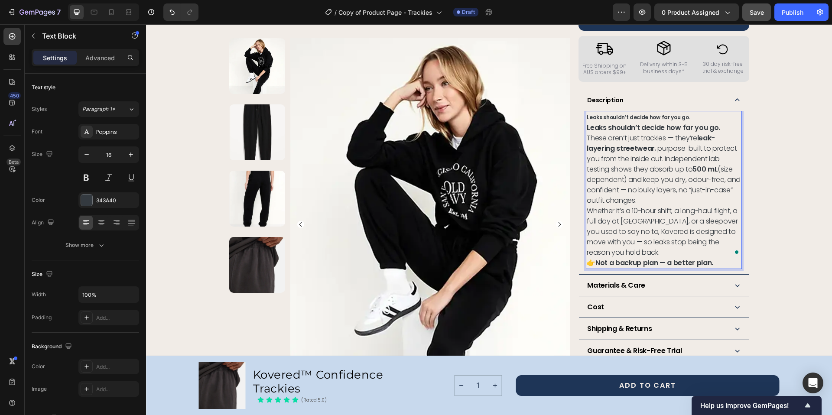
click at [692, 117] on p "Leaks shouldn’t decide how far you go." at bounding box center [663, 117] width 154 height 11
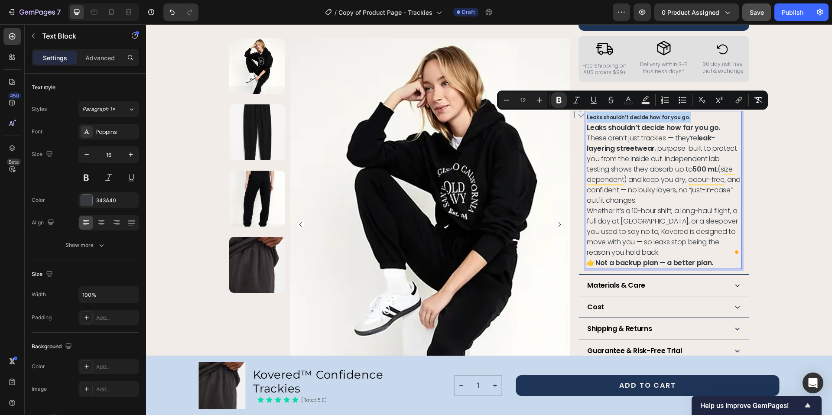
drag, startPoint x: 693, startPoint y: 117, endPoint x: 583, endPoint y: 118, distance: 109.1
click at [586, 118] on p "Leaks shouldn’t decide how far you go." at bounding box center [663, 117] width 154 height 11
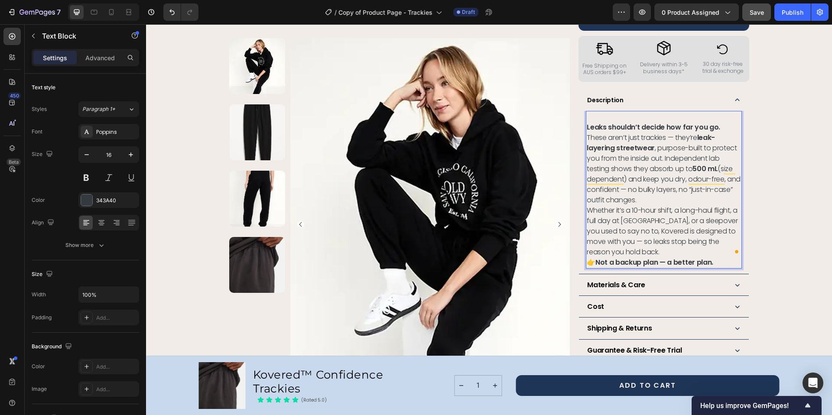
click at [586, 126] on strong "Leaks shouldn’t decide how far you go." at bounding box center [652, 127] width 133 height 10
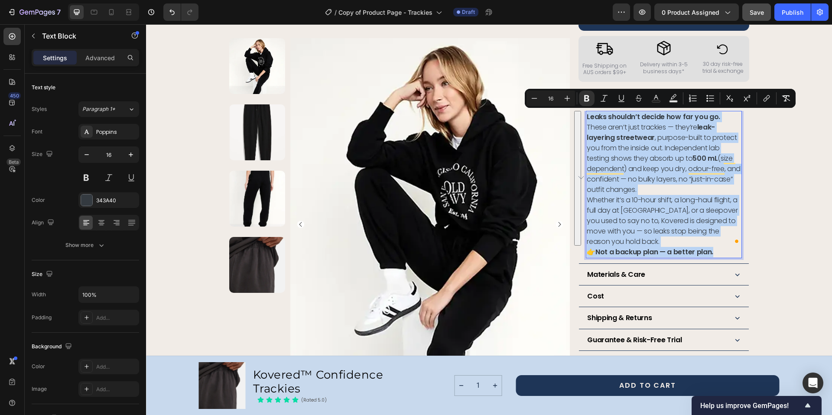
drag, startPoint x: 715, startPoint y: 243, endPoint x: 583, endPoint y: 120, distance: 180.8
click at [586, 120] on div "Leaks shouldn’t decide how far you go. These aren’t just trackies — they’re lea…" at bounding box center [663, 184] width 155 height 147
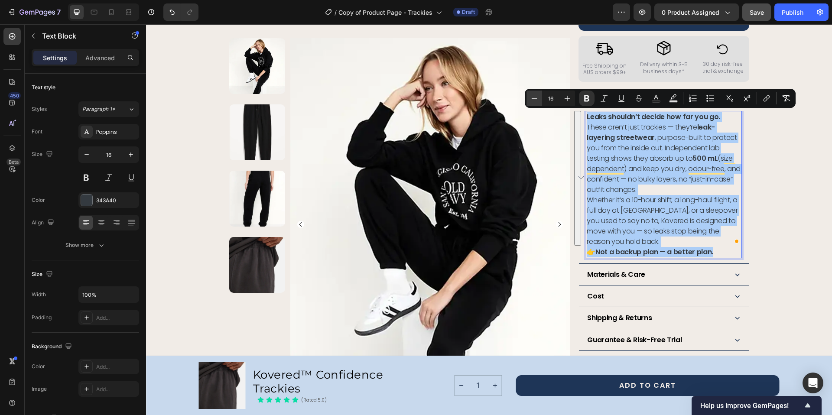
click at [533, 98] on icon "Editor contextual toolbar" at bounding box center [534, 98] width 9 height 9
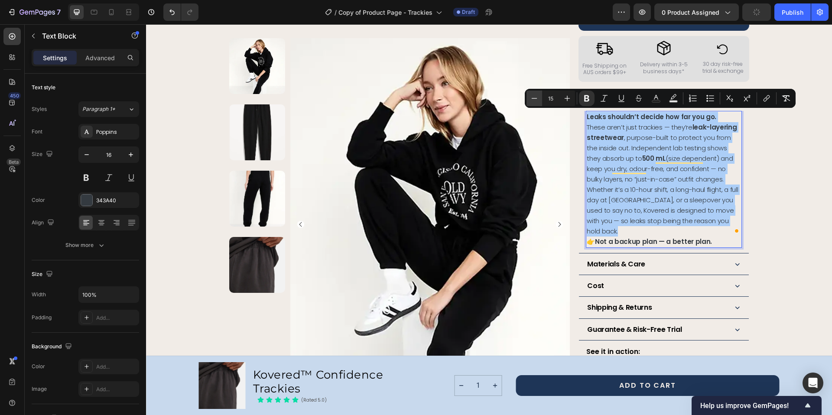
click at [533, 98] on icon "Editor contextual toolbar" at bounding box center [534, 98] width 9 height 9
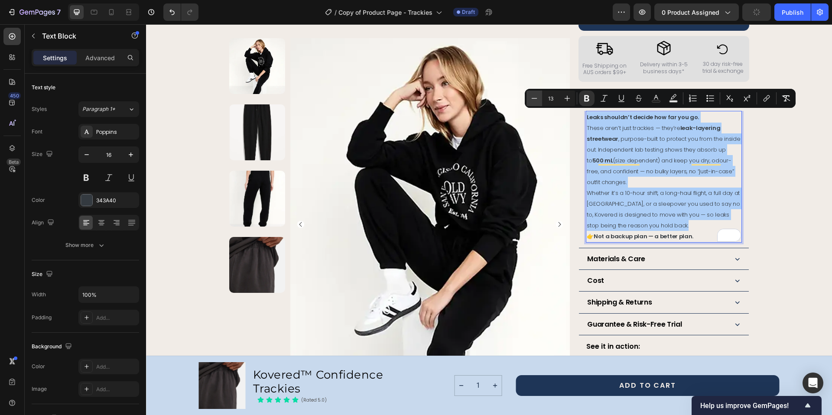
click at [533, 98] on icon "Editor contextual toolbar" at bounding box center [534, 98] width 9 height 9
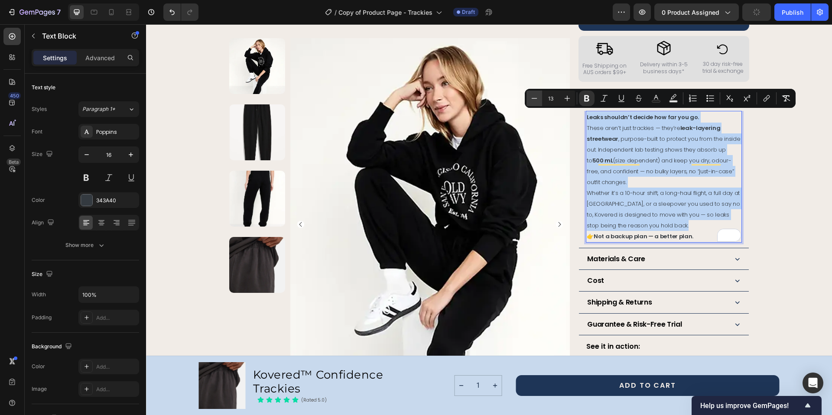
type input "12"
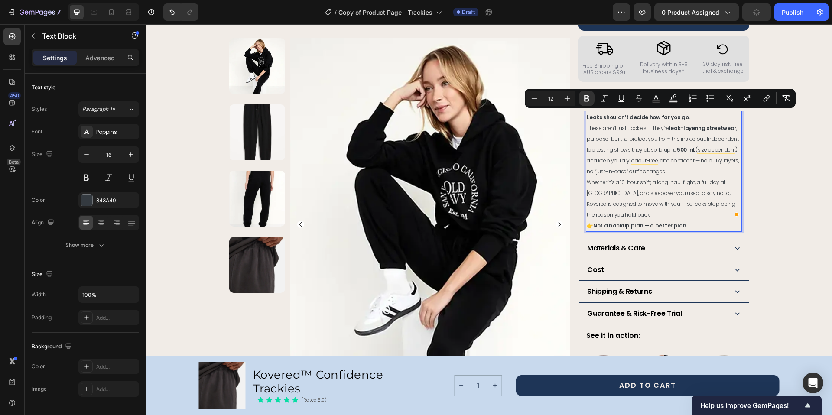
click at [681, 220] on p "👉 Not a backup plan — a better plan." at bounding box center [663, 225] width 154 height 11
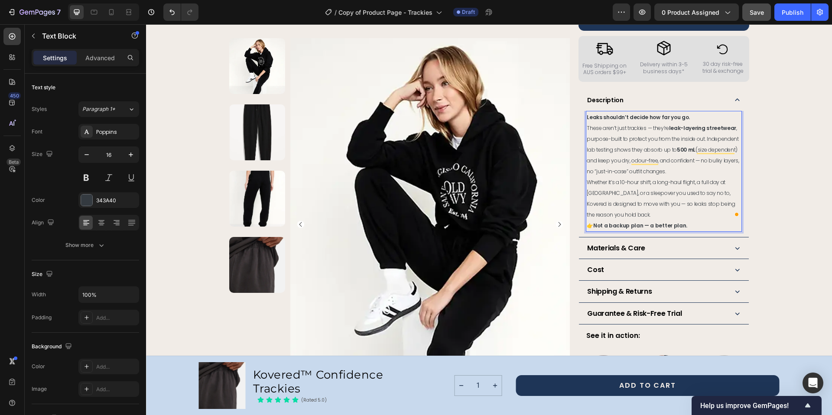
click at [593, 222] on strong "Not a backup plan — a better plan." at bounding box center [640, 225] width 94 height 7
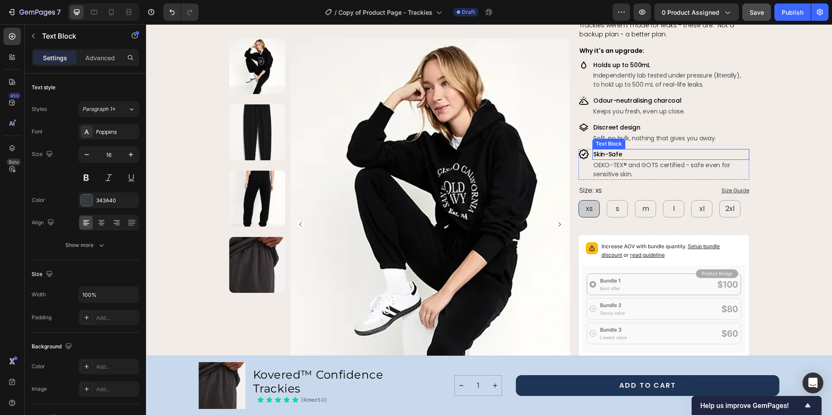
scroll to position [22, 0]
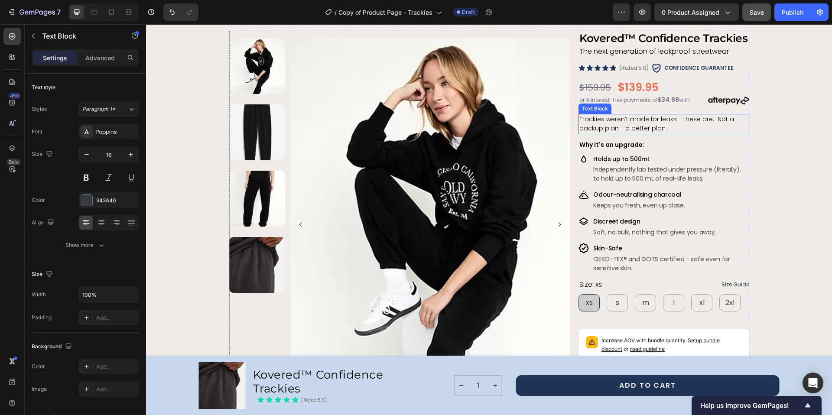
click at [709, 120] on span "Trackies weren’t made for leaks - these are. Not a backup plan - a better plan." at bounding box center [656, 124] width 155 height 18
click at [710, 118] on span "Trackies weren’t made for leaks - these are. Not a backup plan - a better plan." at bounding box center [656, 124] width 155 height 18
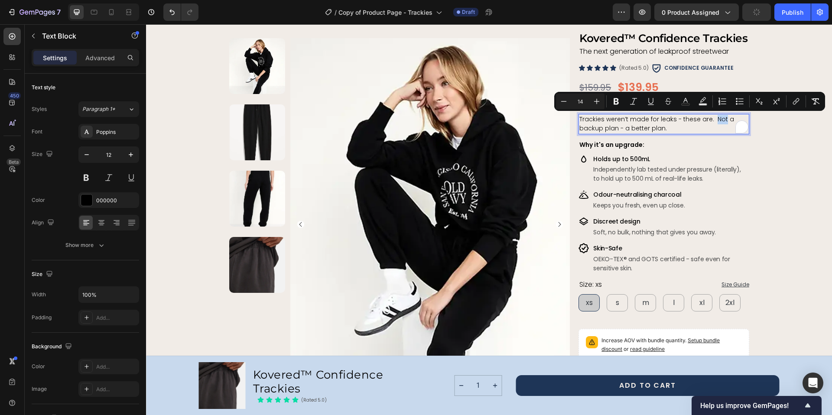
click at [709, 118] on span "Trackies weren’t made for leaks - these are. Not a backup plan - a better plan." at bounding box center [656, 124] width 155 height 18
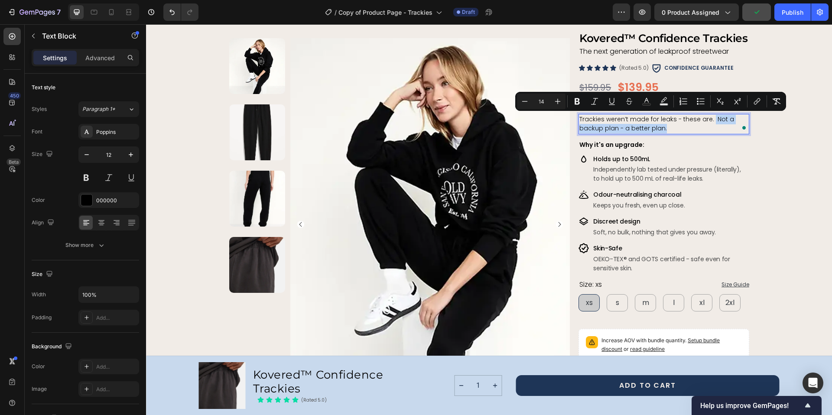
drag, startPoint x: 662, startPoint y: 130, endPoint x: 707, endPoint y: 120, distance: 46.1
click at [707, 120] on p "Trackies weren’t made for leaks - these are. Not a backup plan - a better plan." at bounding box center [663, 124] width 168 height 19
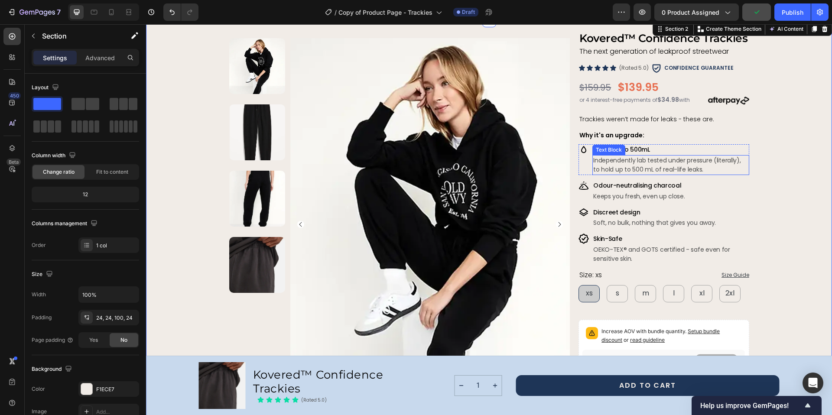
click at [717, 159] on p "Independently lab tested under pressure (literally), to hold up to 500 mL of re…" at bounding box center [670, 165] width 155 height 18
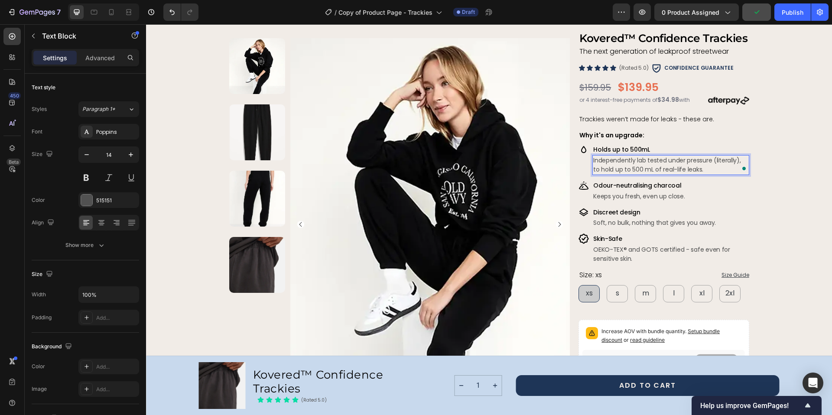
click at [730, 161] on p "Independently lab tested under pressure (literally), to hold up to 500 mL of re…" at bounding box center [670, 165] width 155 height 18
click at [730, 191] on div "Image Odour-neutralising charcoal Text Block Keeps you fresh, even up close. Te…" at bounding box center [663, 191] width 170 height 22
click at [672, 152] on p "Holds up to 500mL" at bounding box center [670, 149] width 155 height 9
click at [626, 171] on p "Independently lab tested under pressure, to hold up to 500 mL of real-life leak…" at bounding box center [670, 165] width 155 height 18
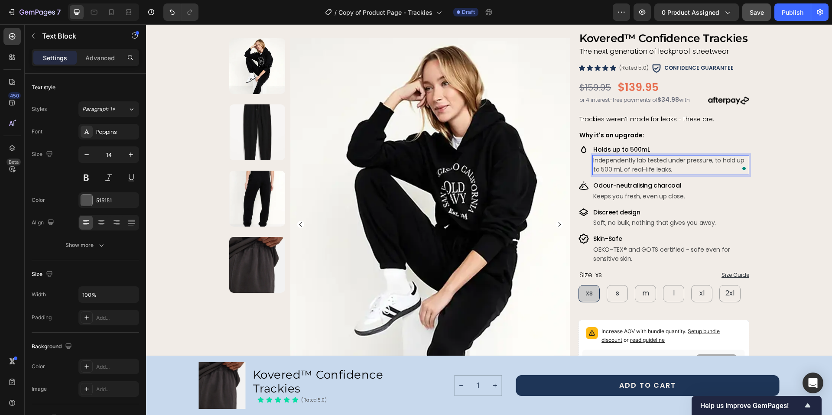
click at [628, 169] on p "Independently lab tested under pressure, to hold up to 500 mL of real-life leak…" at bounding box center [670, 165] width 155 height 18
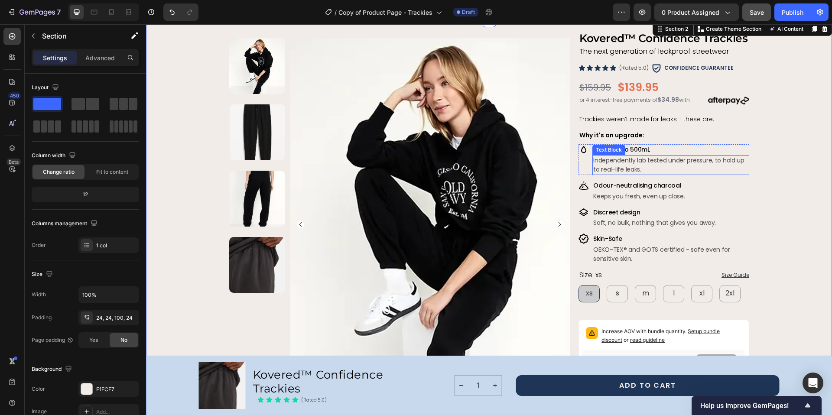
click at [697, 160] on p "Independently lab tested under pressure, to hold up to real-life leaks." at bounding box center [670, 165] width 155 height 18
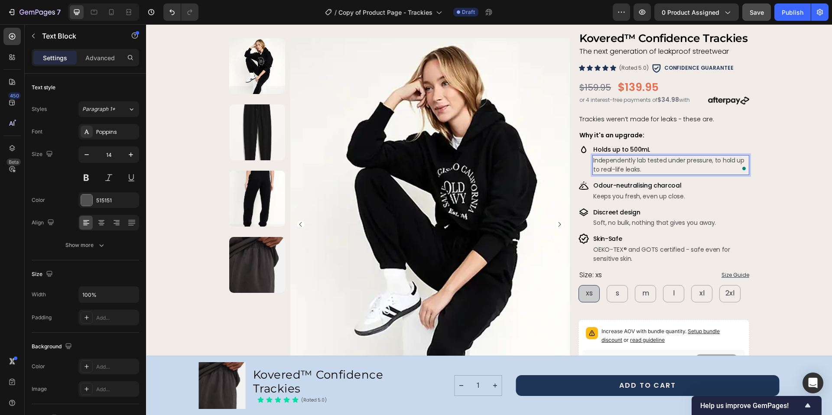
click at [709, 160] on p "Independently lab tested under pressure, to hold up to real-life leaks." at bounding box center [670, 165] width 155 height 18
drag, startPoint x: 708, startPoint y: 159, endPoint x: 666, endPoint y: 161, distance: 42.0
click at [666, 161] on p "Independently lab tested under pressure, to hold up to real-life leaks." at bounding box center [670, 165] width 155 height 18
click at [614, 161] on p "Independently lab tested, to hold up to real-life leaks." at bounding box center [670, 165] width 155 height 18
click at [631, 162] on p "Independently lab tested, to hold up to real-life leaks." at bounding box center [670, 165] width 155 height 18
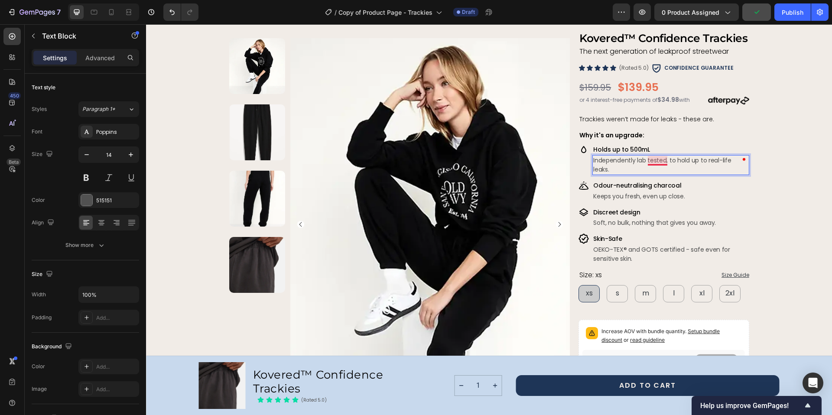
click at [654, 163] on p "Independently lab tested, to hold up to real-life leaks." at bounding box center [670, 165] width 155 height 18
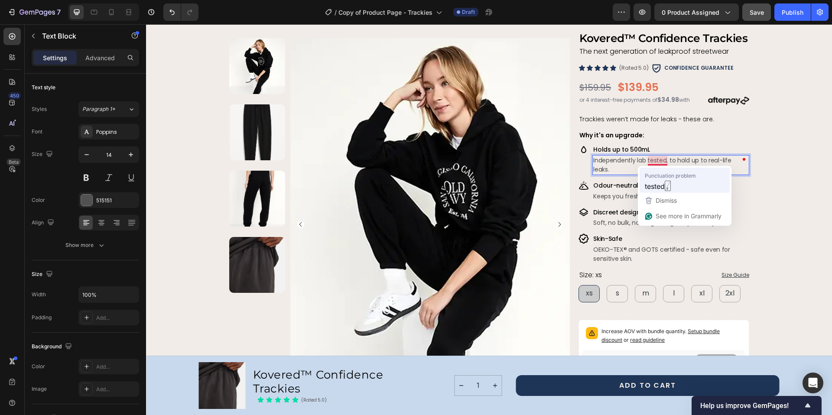
click at [656, 186] on span "tested" at bounding box center [654, 186] width 20 height 11
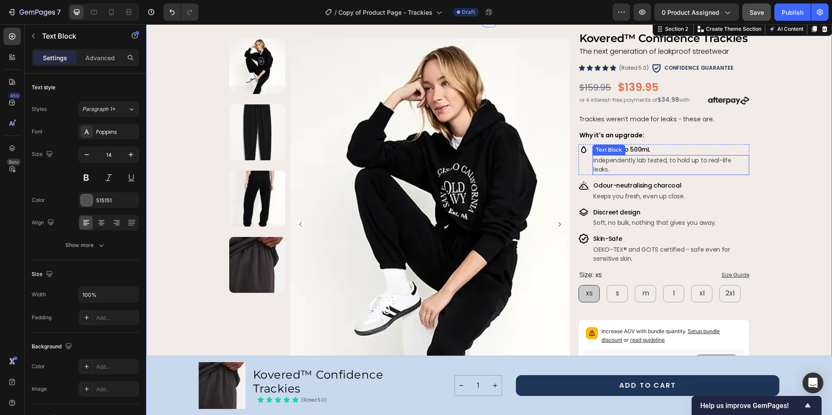
click at [607, 159] on p "Independently lab tested, to hold up to real-life leaks." at bounding box center [670, 165] width 155 height 18
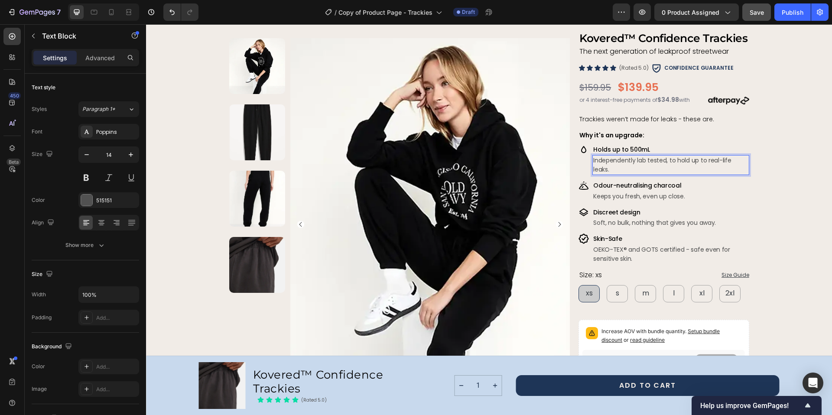
click at [607, 159] on p "Independently lab tested, to hold up to real-life leaks." at bounding box center [670, 165] width 155 height 18
click at [629, 192] on span "Keeps you fresh, even up close." at bounding box center [638, 196] width 91 height 9
click at [646, 162] on p "Independently lab tested, to hold up to real-life leaks." at bounding box center [670, 165] width 155 height 18
click at [645, 162] on p "Independently lab tested, to hold up to real-life leaks." at bounding box center [670, 165] width 155 height 18
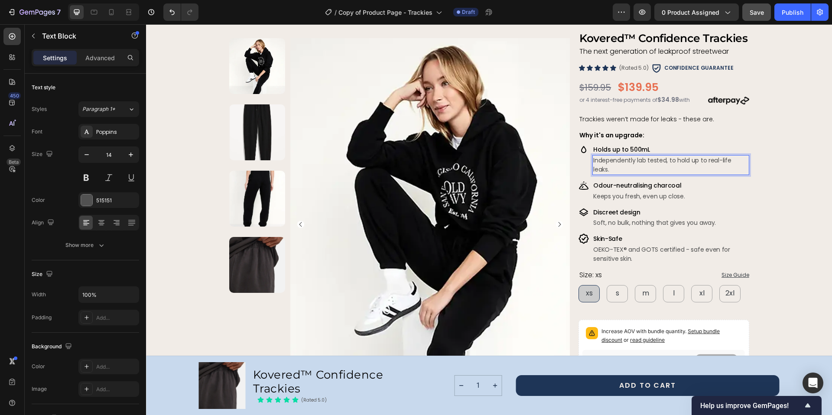
click at [644, 160] on p "Independently lab tested, to hold up to real-life leaks." at bounding box center [670, 165] width 155 height 18
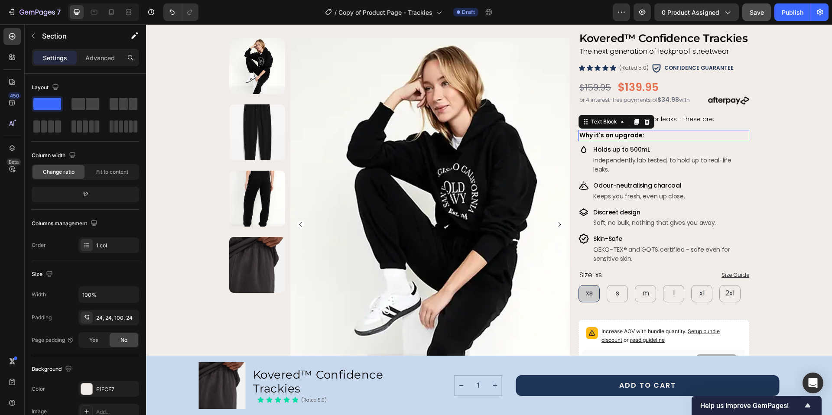
click at [621, 136] on strong "Why it's an upgrade:" at bounding box center [611, 135] width 65 height 9
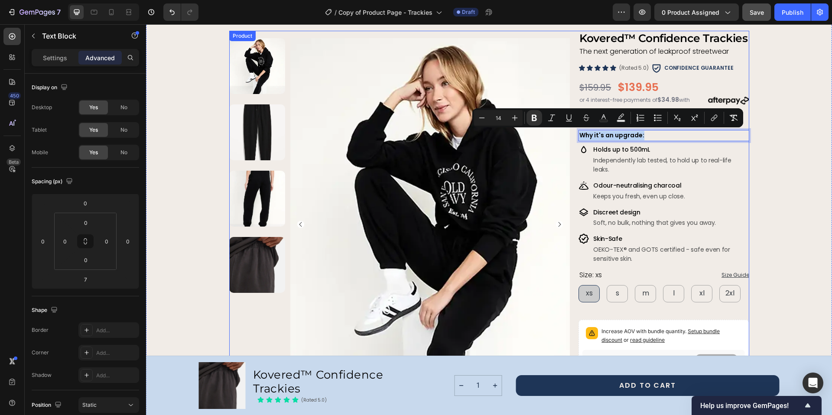
drag, startPoint x: 648, startPoint y: 135, endPoint x: 573, endPoint y: 137, distance: 75.4
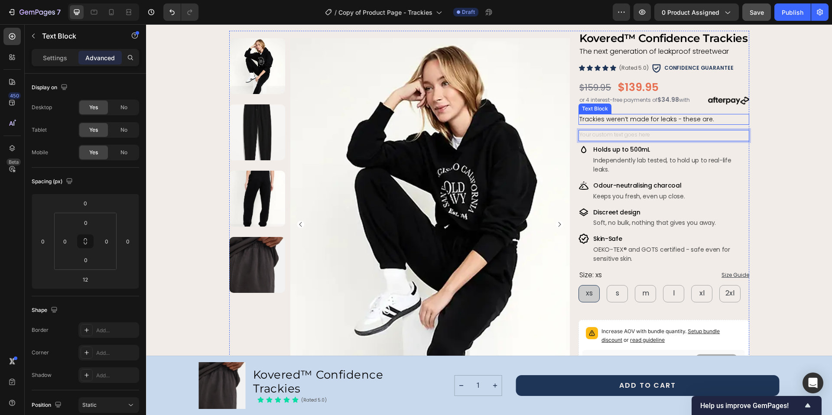
click at [712, 120] on p "Trackies weren’t made for leaks - these are." at bounding box center [663, 120] width 168 height 10
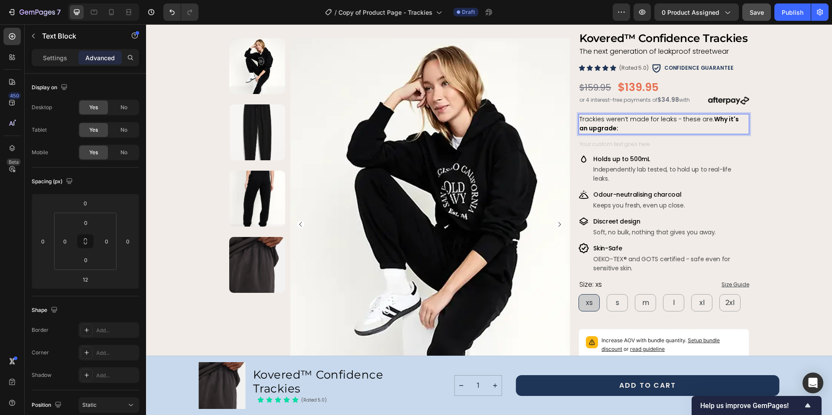
click at [632, 129] on p "Trackies weren’t made for leaks - these are. Why it's an upgrade:" at bounding box center [663, 124] width 168 height 19
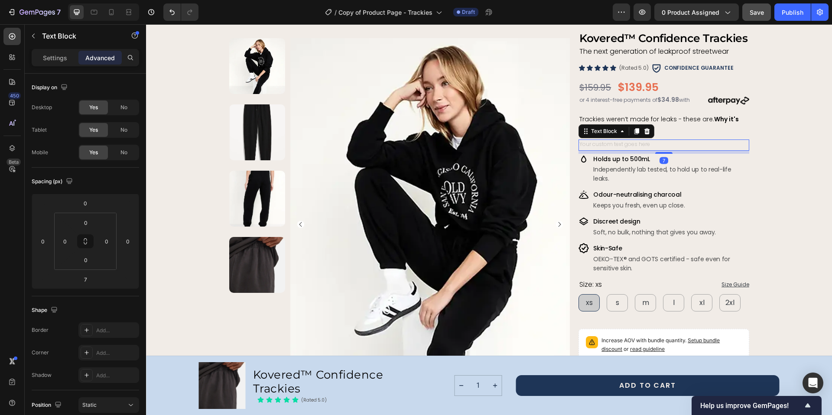
click at [612, 146] on div "Rich Text Editor. Editing area: main" at bounding box center [663, 144] width 170 height 11
click at [644, 132] on icon at bounding box center [647, 131] width 6 height 6
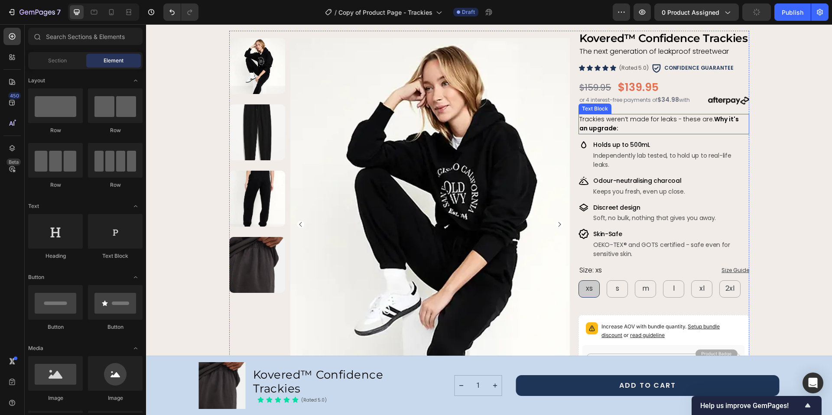
click at [709, 119] on strong "Why it's an upgrade:" at bounding box center [658, 124] width 159 height 18
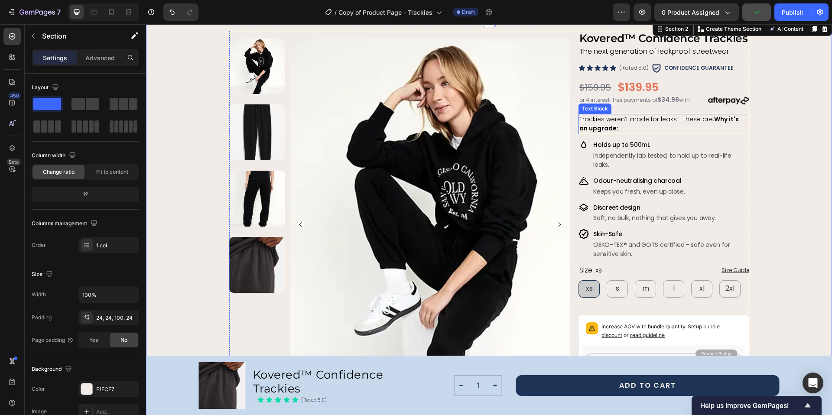
click at [707, 120] on strong "Why it's an upgrade:" at bounding box center [658, 124] width 159 height 18
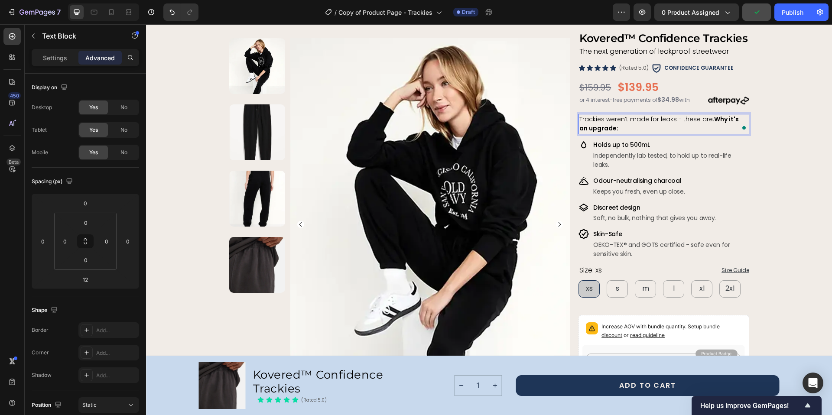
click at [709, 118] on strong "Why it's an upgrade:" at bounding box center [658, 124] width 159 height 18
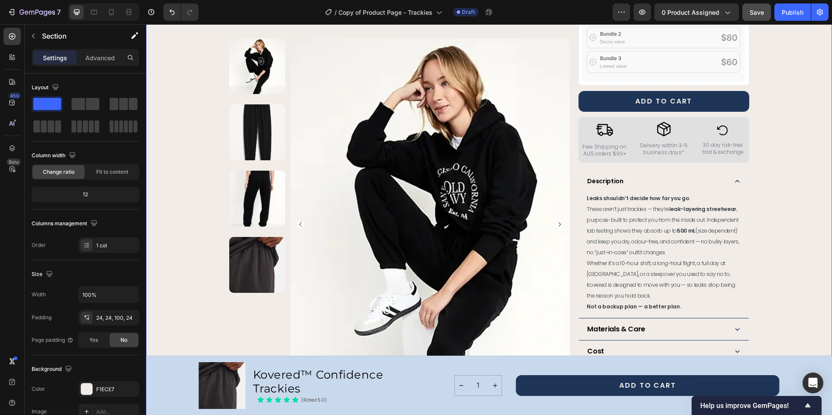
scroll to position [382, 0]
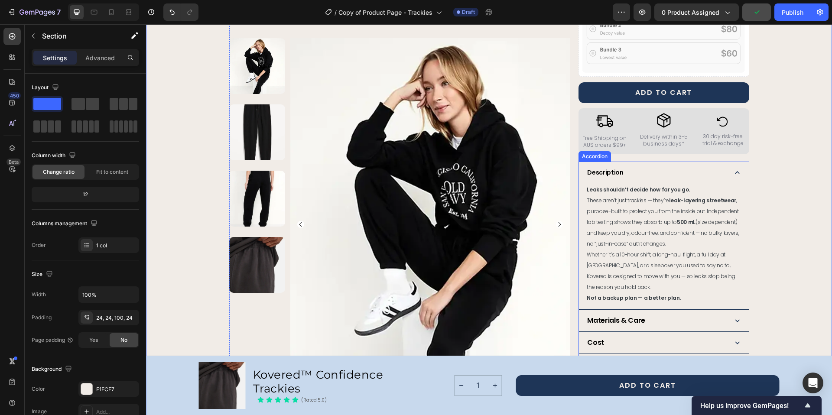
click at [641, 315] on div "Materials & Care" at bounding box center [616, 320] width 61 height 11
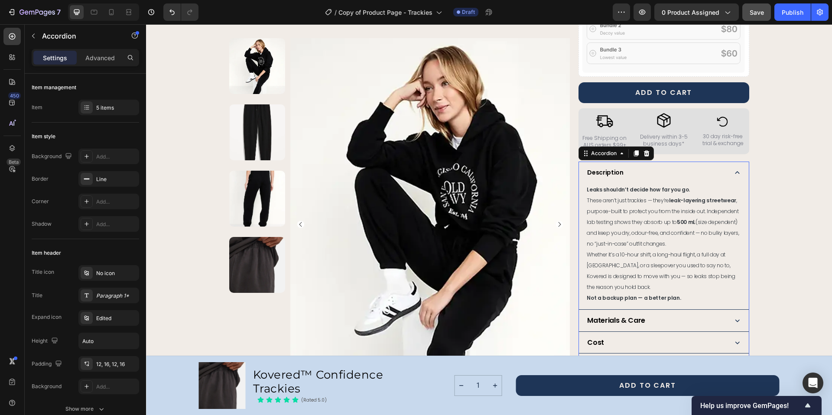
click at [735, 320] on icon at bounding box center [737, 321] width 4 height 3
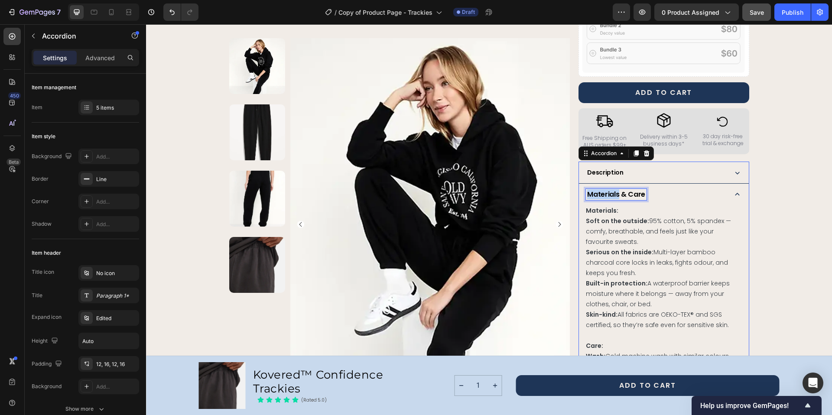
click at [602, 189] on strong "Materials & Care" at bounding box center [616, 194] width 58 height 10
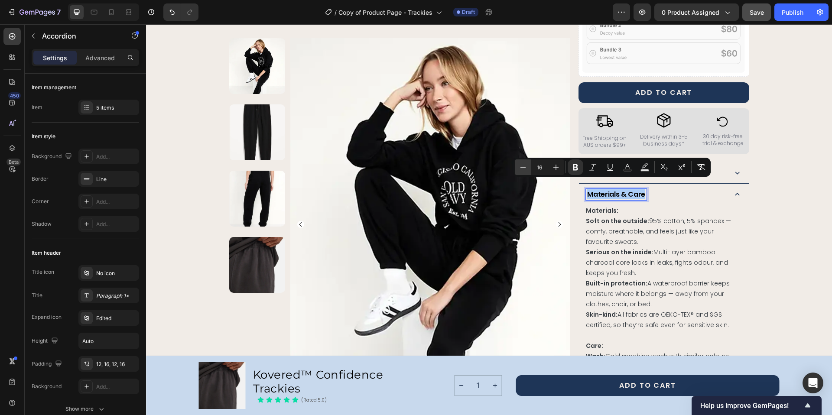
click at [526, 166] on icon "Editor contextual toolbar" at bounding box center [522, 167] width 9 height 9
click at [518, 168] on icon "Editor contextual toolbar" at bounding box center [522, 167] width 9 height 9
type input "14"
click at [607, 218] on span "Soft on the outside: 95% cotton, 5% spandex — comfy, breathable, and feels just…" at bounding box center [658, 231] width 145 height 29
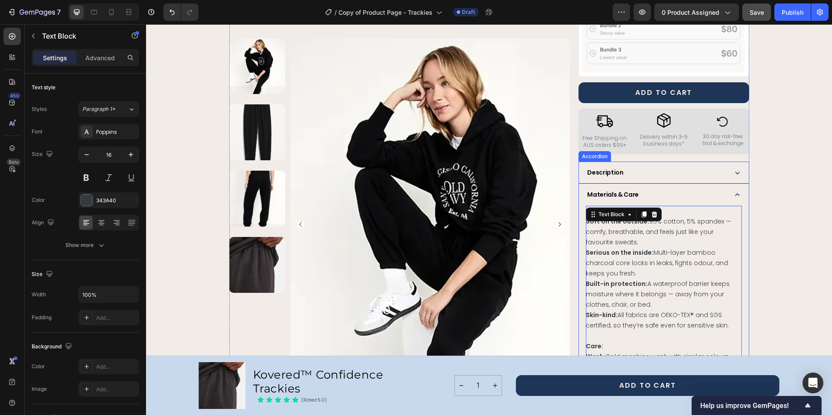
click at [608, 168] on strong "Description" at bounding box center [605, 172] width 36 height 9
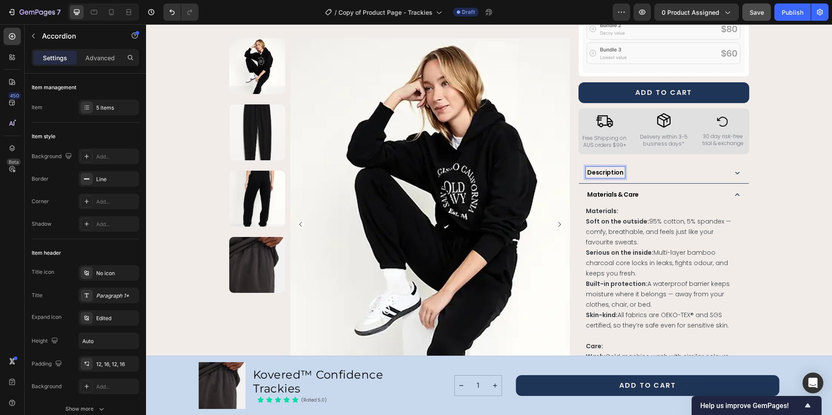
click at [606, 168] on strong "Description" at bounding box center [605, 172] width 36 height 9
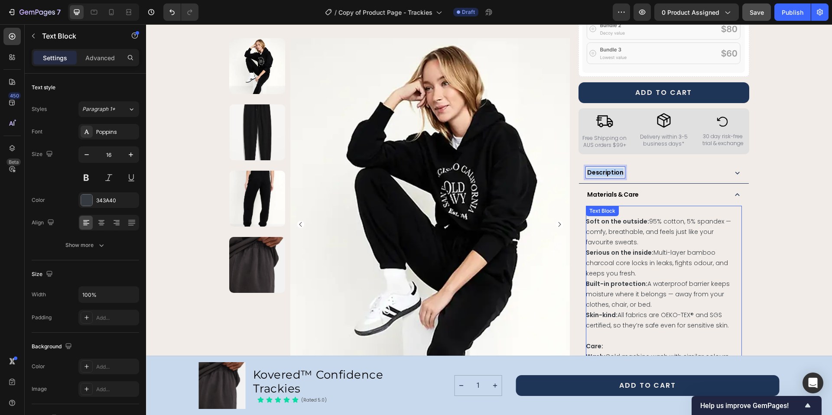
click at [613, 220] on span "Soft on the outside: 95% cotton, 5% spandex — comfy, breathable, and feels just…" at bounding box center [658, 231] width 145 height 29
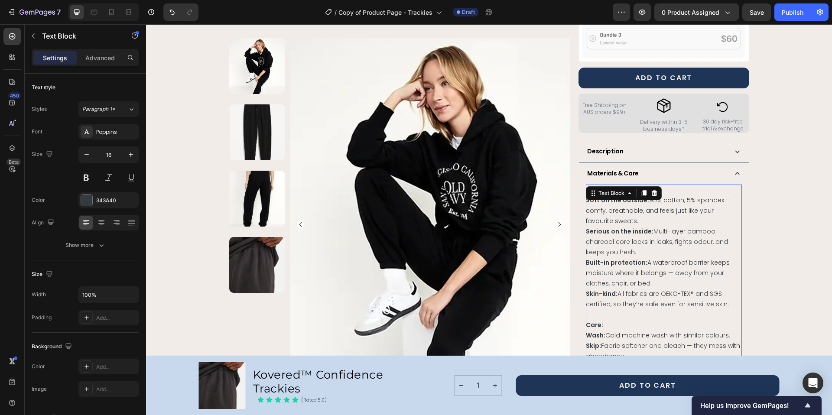
scroll to position [378, 0]
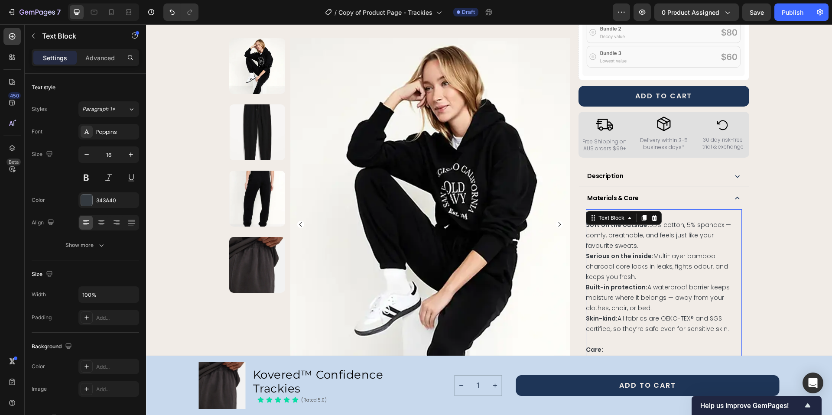
click at [640, 231] on p "Soft on the outside: 95% cotton, 5% spandex — comfy, breathable, and feels just…" at bounding box center [663, 235] width 155 height 31
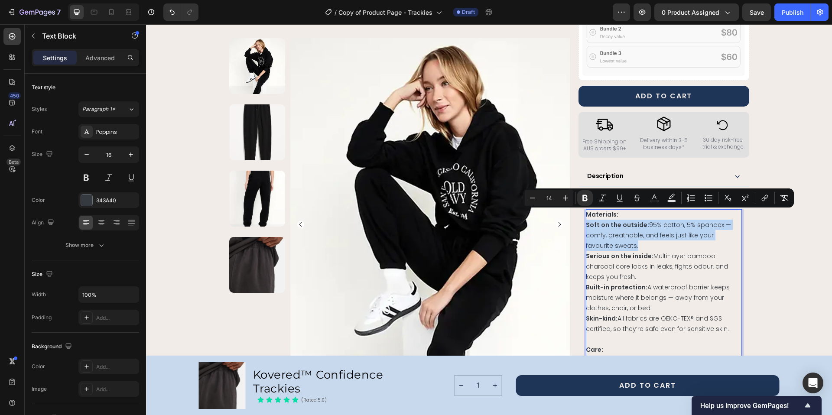
click at [640, 231] on p "Soft on the outside: 95% cotton, 5% spandex — comfy, breathable, and feels just…" at bounding box center [663, 235] width 155 height 31
click at [589, 220] on strong "Soft on the outside:" at bounding box center [617, 224] width 63 height 9
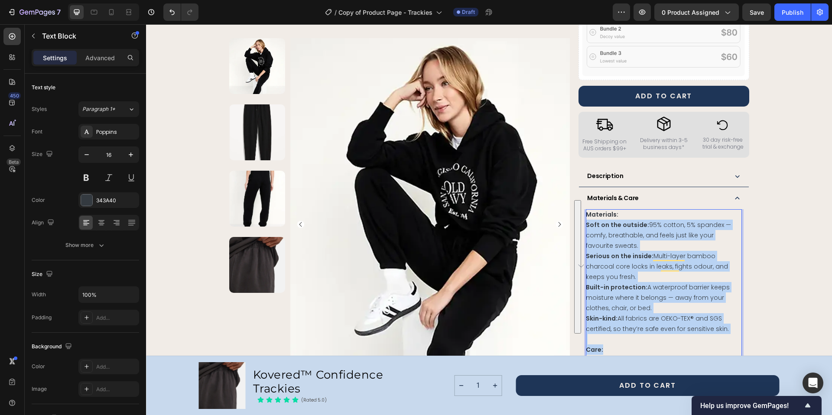
drag, startPoint x: 583, startPoint y: 213, endPoint x: 677, endPoint y: 340, distance: 158.4
click at [677, 340] on div "Materials: Soft on the outside: 95% cotton, 5% spandex — comfy, breathable, and…" at bounding box center [663, 333] width 155 height 249
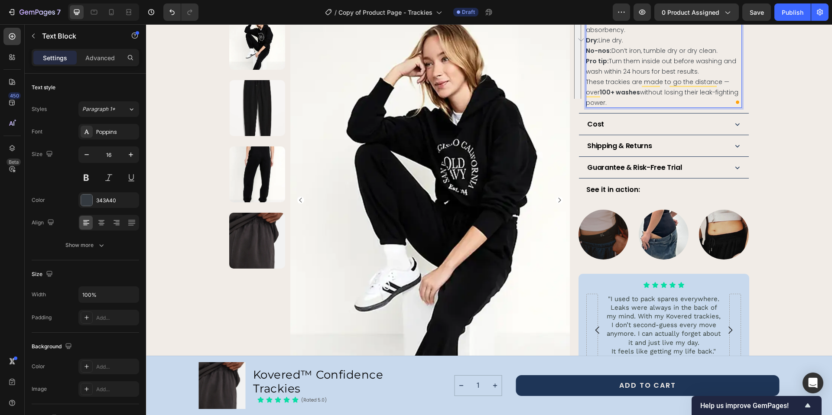
scroll to position [479, 0]
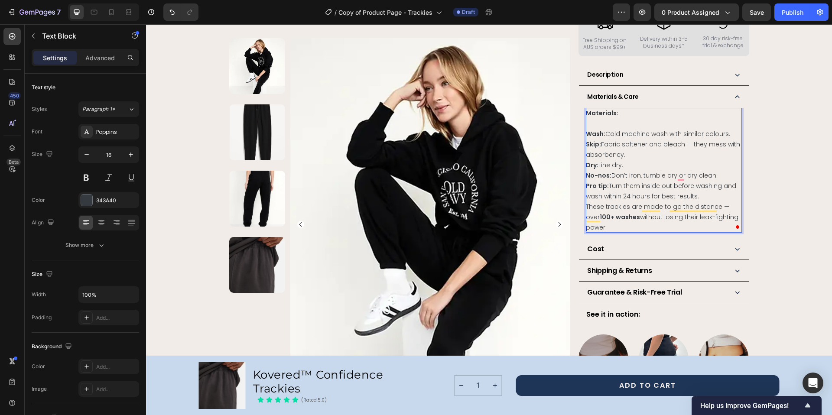
click at [586, 130] on strong "Wash:" at bounding box center [595, 134] width 19 height 9
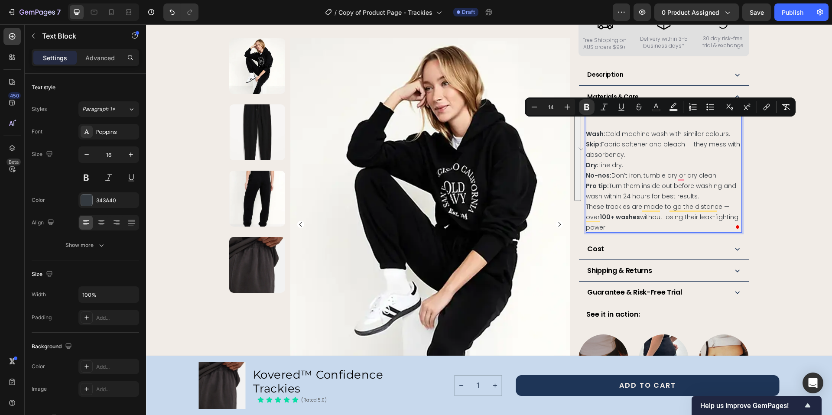
drag, startPoint x: 584, startPoint y: 125, endPoint x: 622, endPoint y: 222, distance: 104.6
click at [622, 222] on div "Materials: Wash: Cold machine wash with similar colours. Skip: Fabric softener …" at bounding box center [663, 170] width 155 height 125
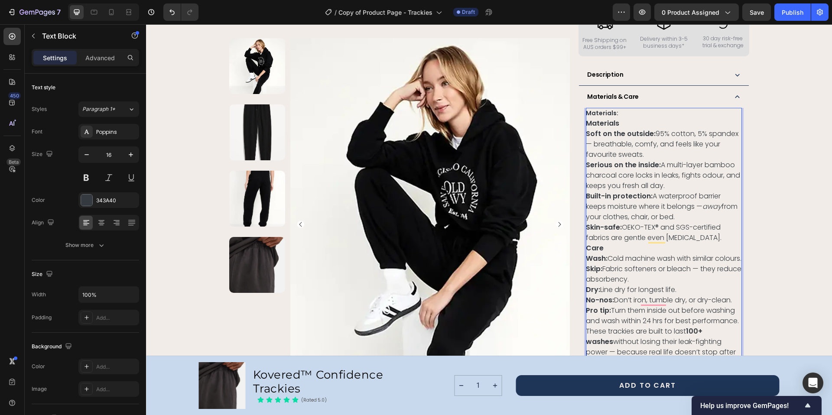
click at [602, 109] on strong "Materials:" at bounding box center [602, 113] width 32 height 9
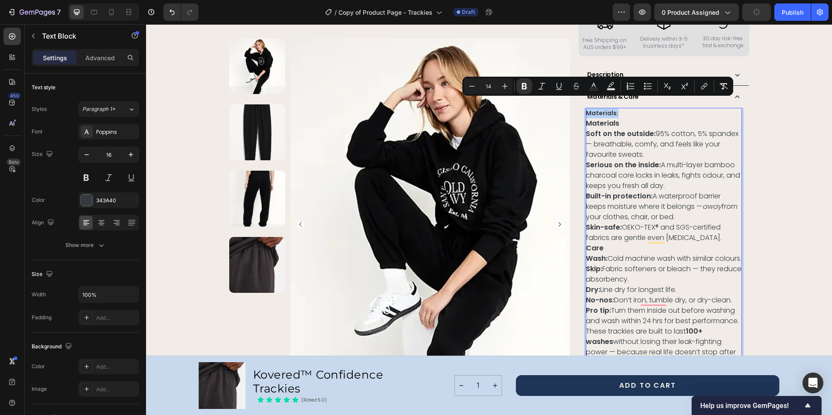
drag, startPoint x: 618, startPoint y: 106, endPoint x: 583, endPoint y: 104, distance: 35.5
click at [586, 108] on p "Materials:" at bounding box center [663, 113] width 155 height 10
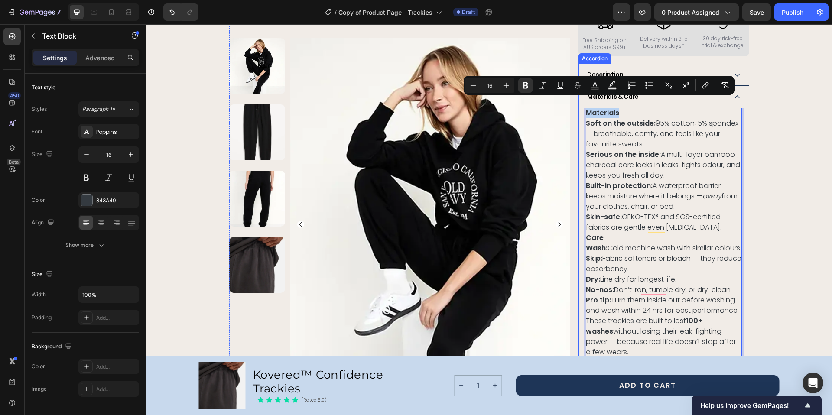
drag, startPoint x: 630, startPoint y: 103, endPoint x: 576, endPoint y: 103, distance: 53.7
click at [579, 108] on div "Materials Soft on the outside: 95% cotton, 5% spandex — breathable, comfy, and …" at bounding box center [663, 235] width 169 height 255
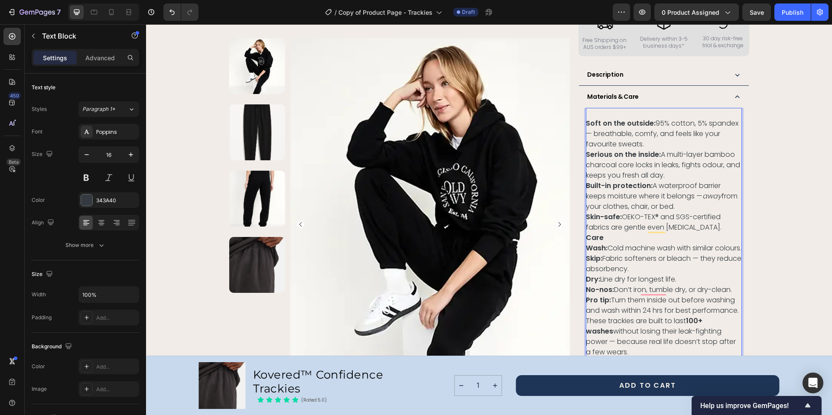
click at [586, 118] on strong "Soft on the outside:" at bounding box center [621, 123] width 70 height 10
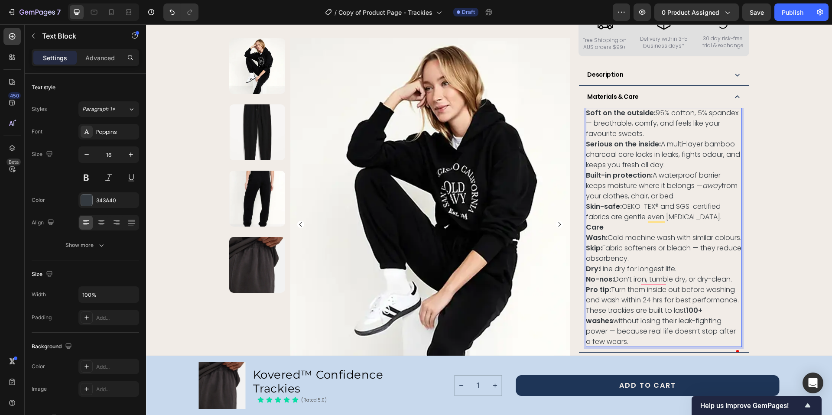
click at [586, 108] on strong "Soft on the outside:" at bounding box center [621, 113] width 70 height 10
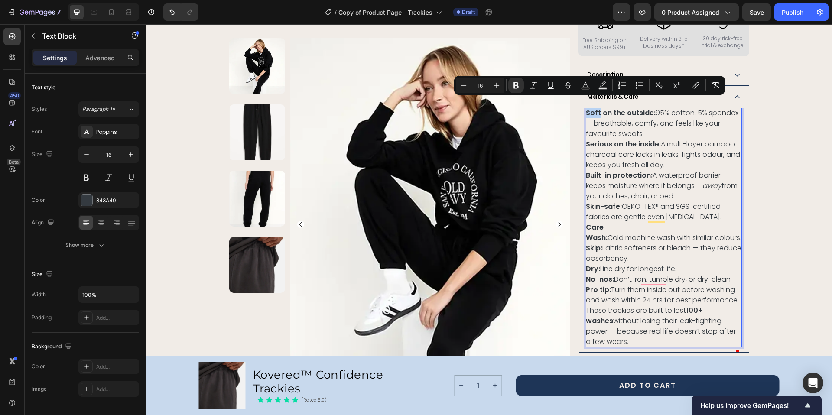
click at [586, 108] on strong "Soft on the outside:" at bounding box center [621, 113] width 70 height 10
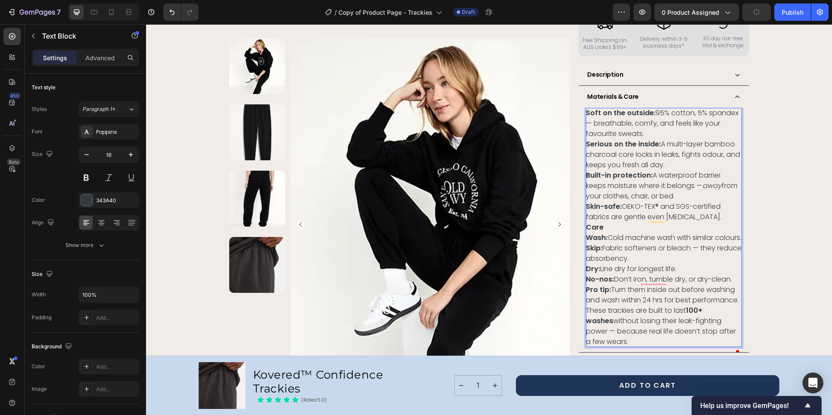
drag, startPoint x: 584, startPoint y: 104, endPoint x: 602, endPoint y: 199, distance: 96.5
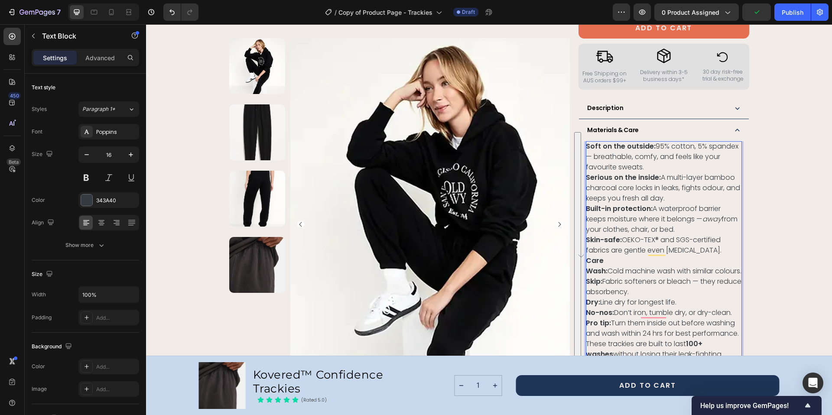
scroll to position [365, 0]
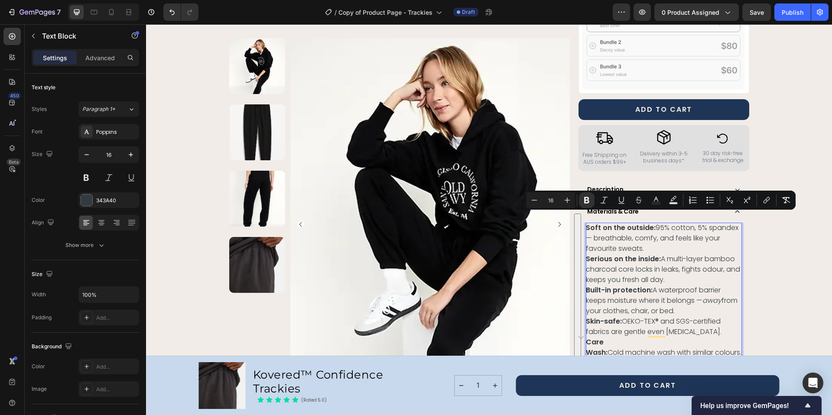
drag, startPoint x: 612, startPoint y: 272, endPoint x: 584, endPoint y: 220, distance: 59.1
click at [586, 223] on div "Soft on the outside: 95% cotton, 5% spandex — breathable, comfy, and feels like…" at bounding box center [663, 342] width 155 height 239
click at [532, 202] on icon "Editor contextual toolbar" at bounding box center [534, 200] width 9 height 9
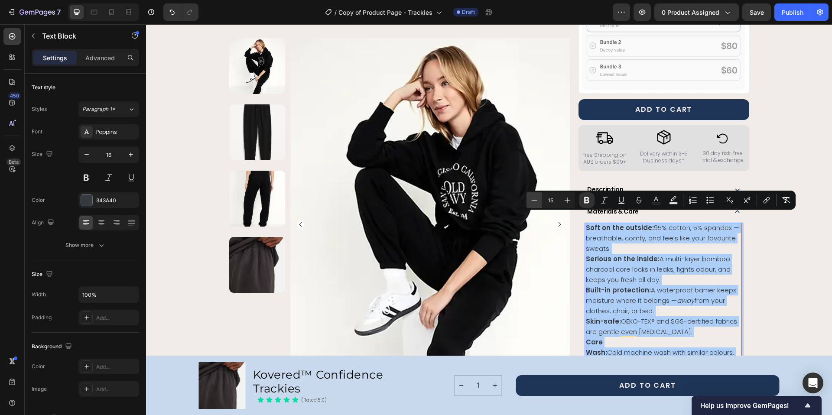
click at [532, 202] on icon "Editor contextual toolbar" at bounding box center [534, 200] width 9 height 9
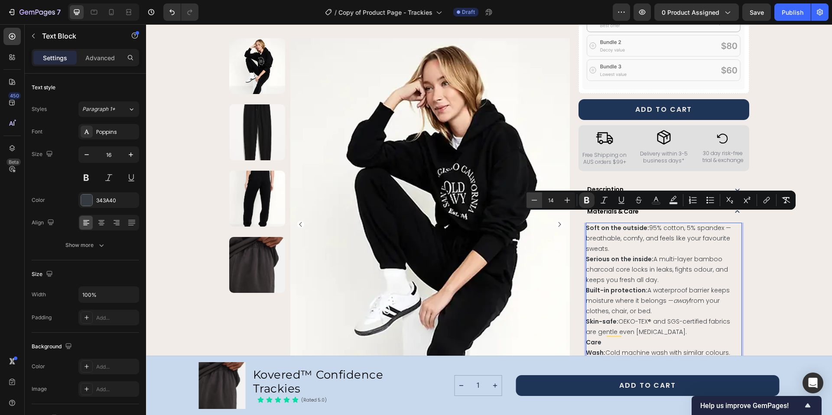
click at [532, 202] on icon "Editor contextual toolbar" at bounding box center [534, 200] width 9 height 9
type input "12"
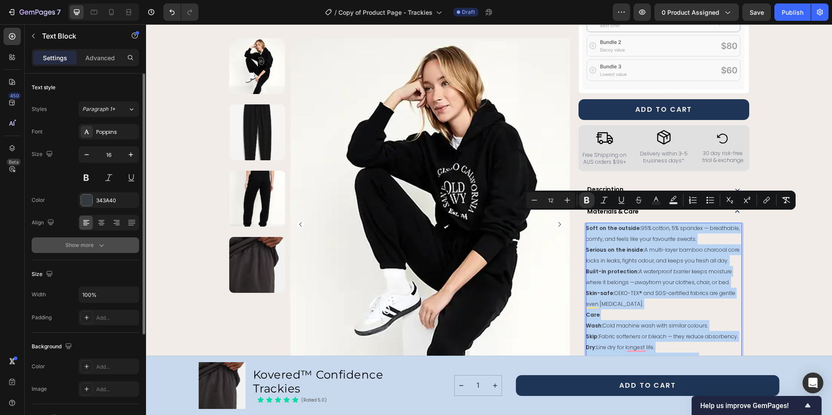
scroll to position [68, 0]
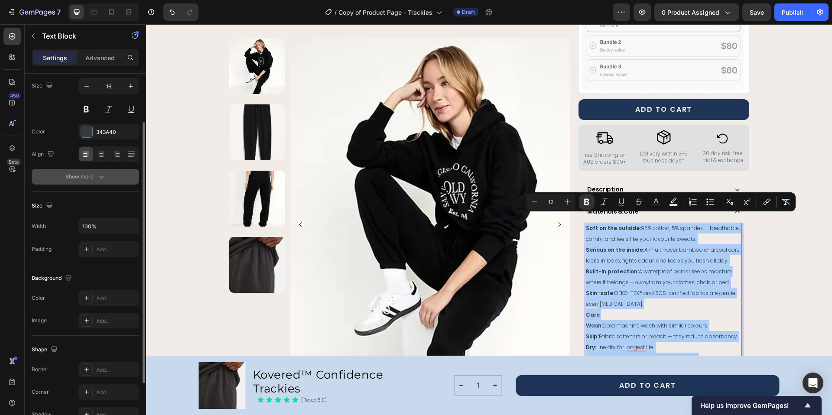
click at [101, 178] on icon "button" at bounding box center [101, 177] width 4 height 3
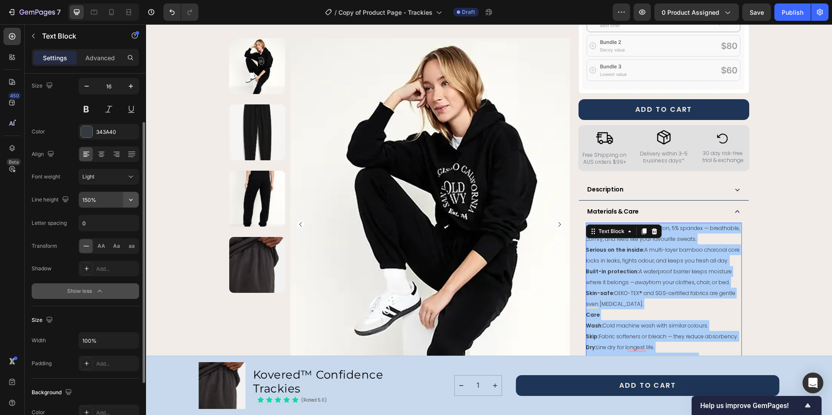
click at [130, 204] on icon "button" at bounding box center [130, 199] width 9 height 9
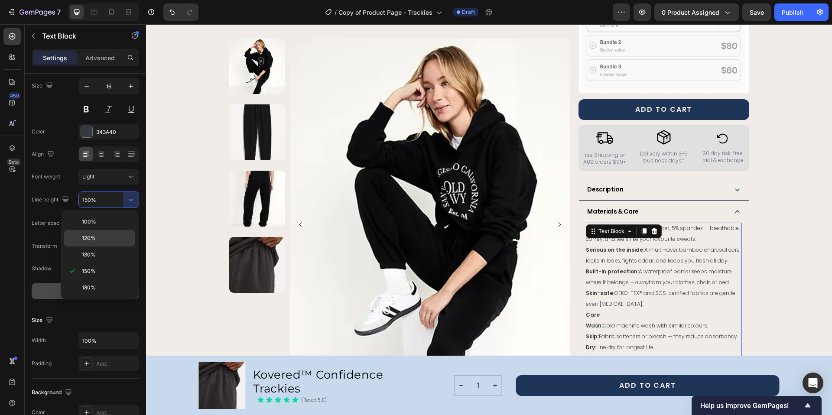
click at [106, 236] on p "120%" at bounding box center [106, 238] width 49 height 8
type input "120%"
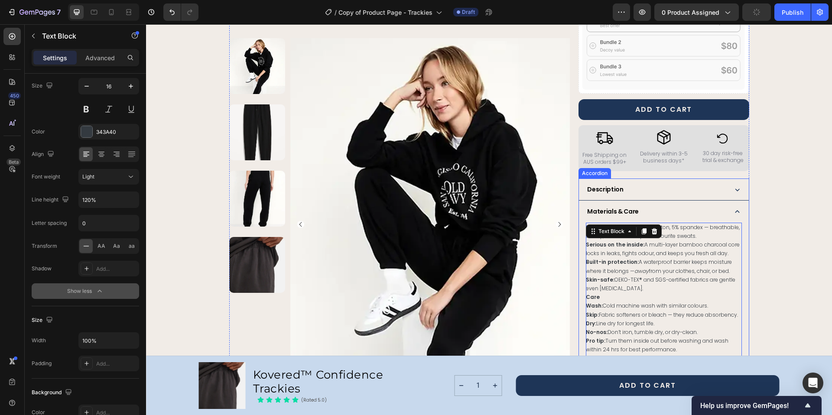
click at [732, 185] on icon at bounding box center [736, 189] width 9 height 9
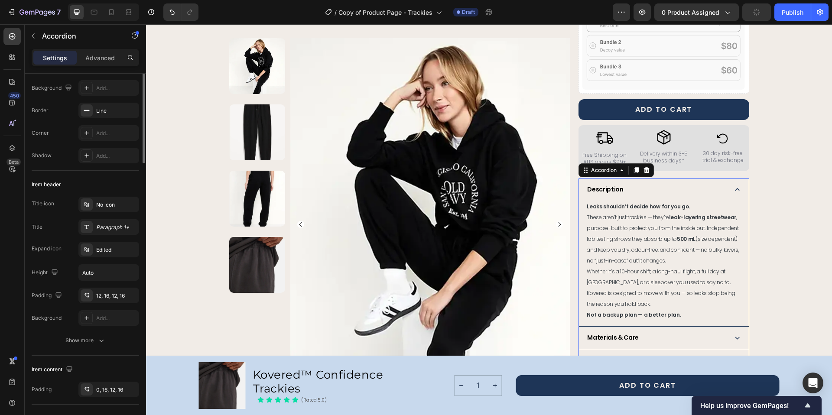
scroll to position [0, 0]
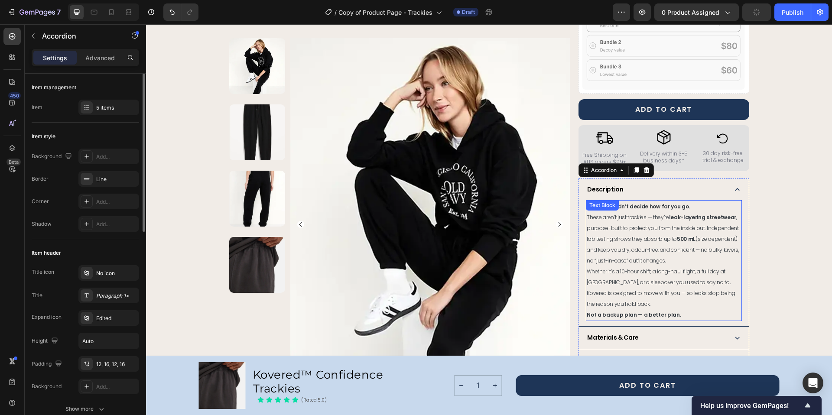
click at [622, 231] on span "These aren’t just trackies — they’re leak-layering streetwear , purpose-built t…" at bounding box center [662, 239] width 152 height 51
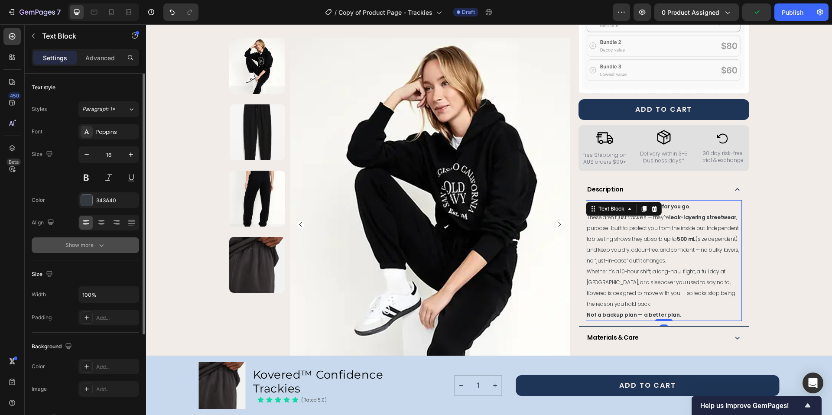
click at [87, 244] on div "Show more" at bounding box center [85, 245] width 40 height 9
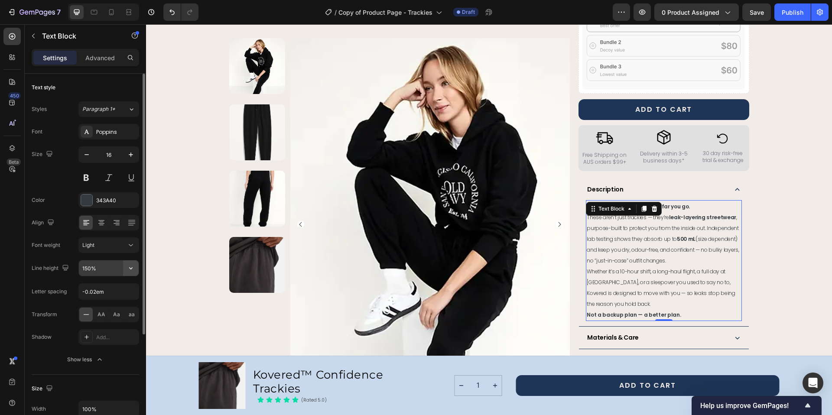
click at [130, 271] on icon "button" at bounding box center [130, 268] width 9 height 9
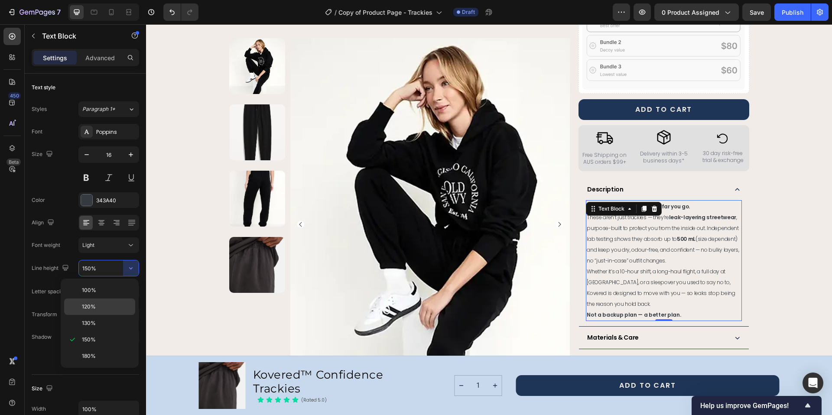
click at [86, 301] on div "120%" at bounding box center [99, 306] width 71 height 16
type input "120%"
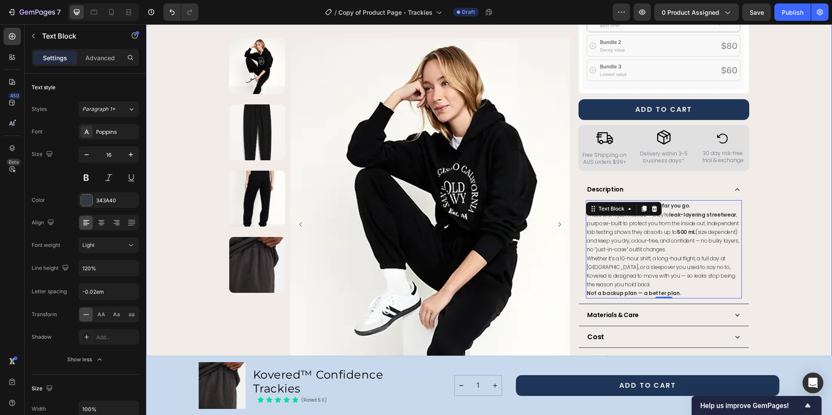
click at [787, 262] on div "Product Images Row Kovered™ Confidence Trackies Product Title The next generati…" at bounding box center [488, 144] width 665 height 912
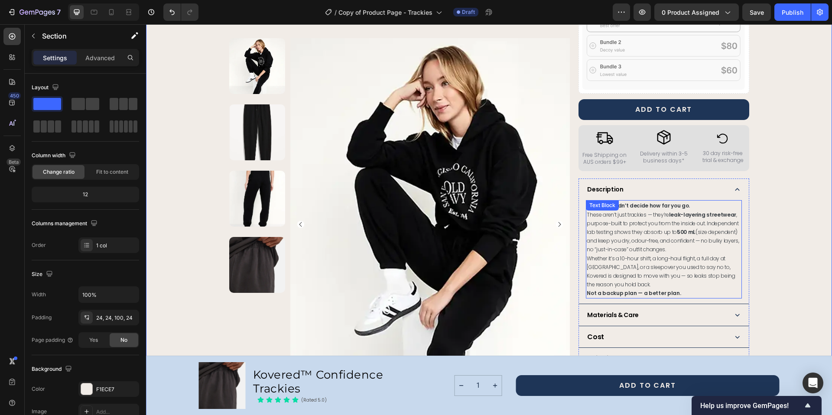
click at [653, 220] on span "These aren’t just trackies — they’re leak-layering streetwear , purpose-built t…" at bounding box center [662, 232] width 152 height 42
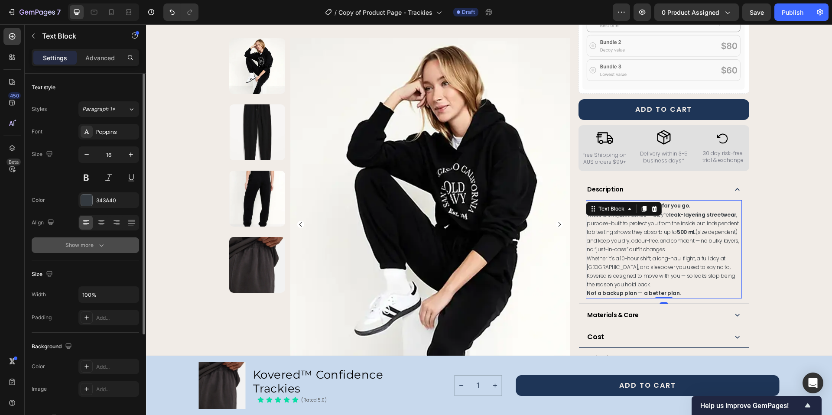
click at [104, 242] on icon "button" at bounding box center [101, 245] width 9 height 9
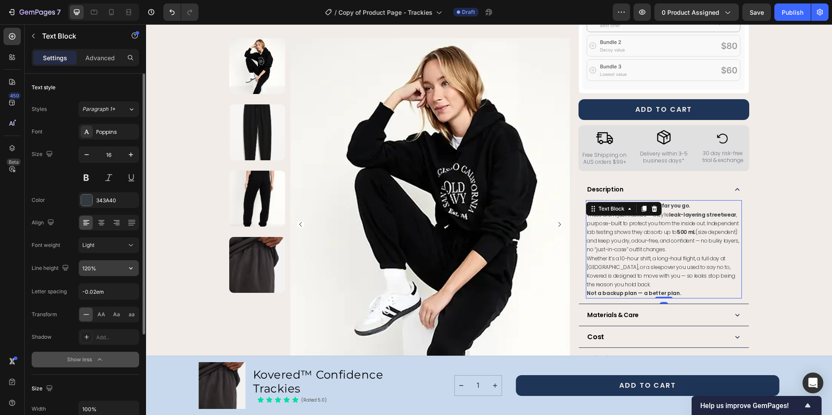
click at [119, 272] on input "120%" at bounding box center [109, 268] width 60 height 16
click at [129, 269] on icon "button" at bounding box center [130, 268] width 9 height 9
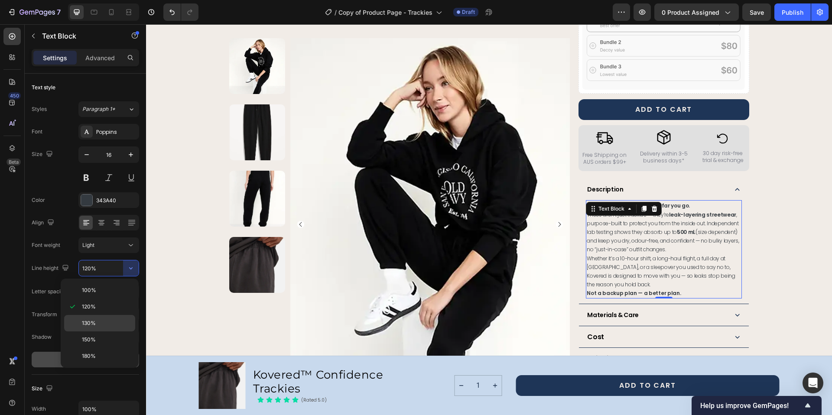
click at [98, 324] on p "130%" at bounding box center [106, 323] width 49 height 8
type input "130%"
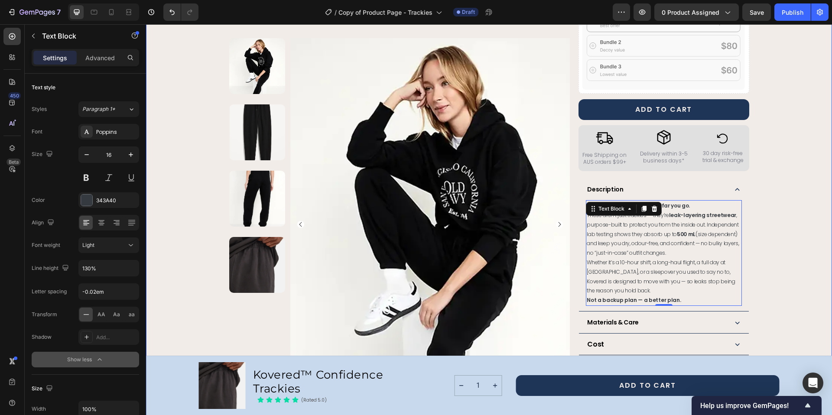
click at [766, 228] on div "Product Images Row Kovered™ Confidence Trackies Product Title The next generati…" at bounding box center [488, 148] width 665 height 920
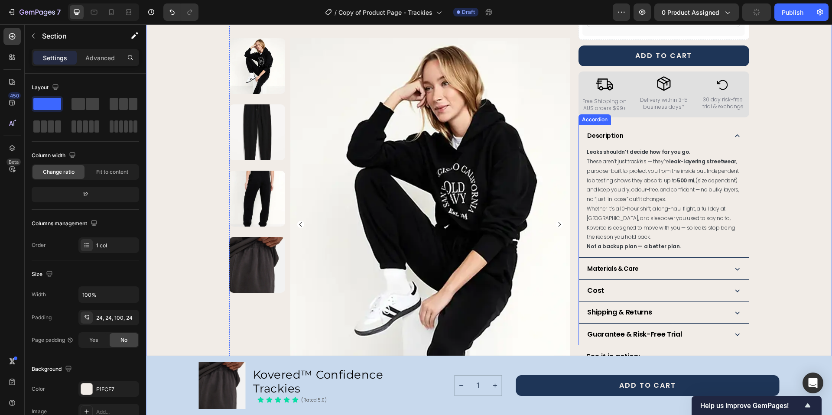
scroll to position [481, 0]
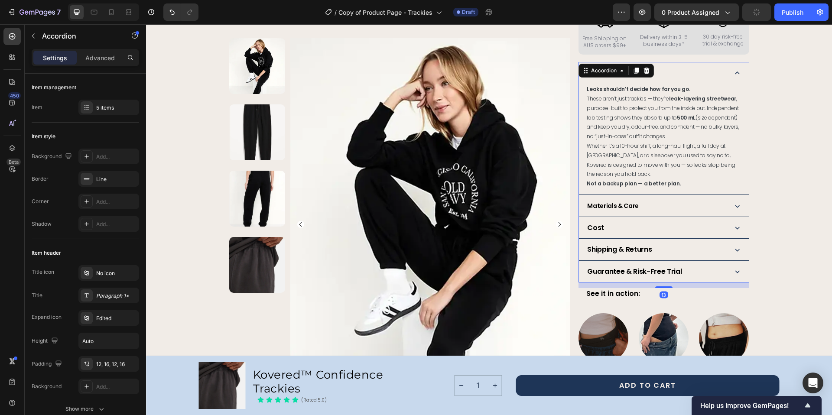
click at [616, 195] on div "Materials & Care" at bounding box center [663, 206] width 169 height 22
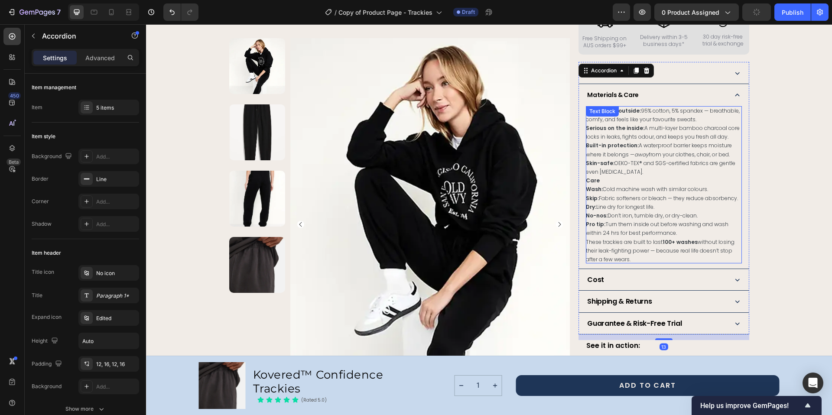
click at [614, 159] on span "Skin-safe: OEKO-TEX® and SGS-certified fabrics are gentle even for sensitive sk…" at bounding box center [660, 167] width 149 height 16
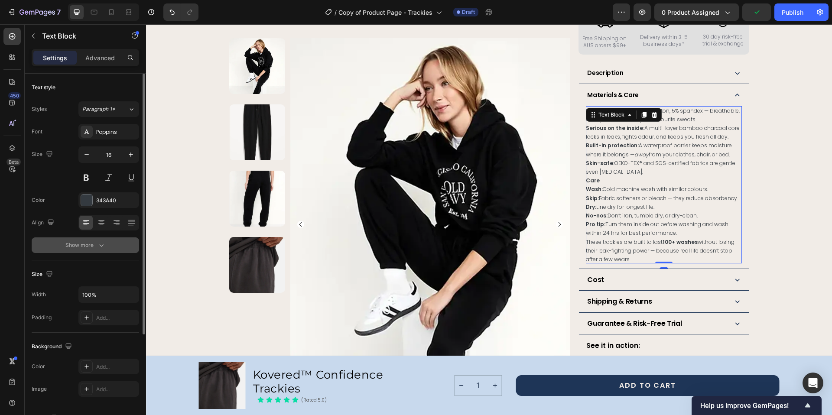
click at [93, 252] on button "Show more" at bounding box center [85, 245] width 107 height 16
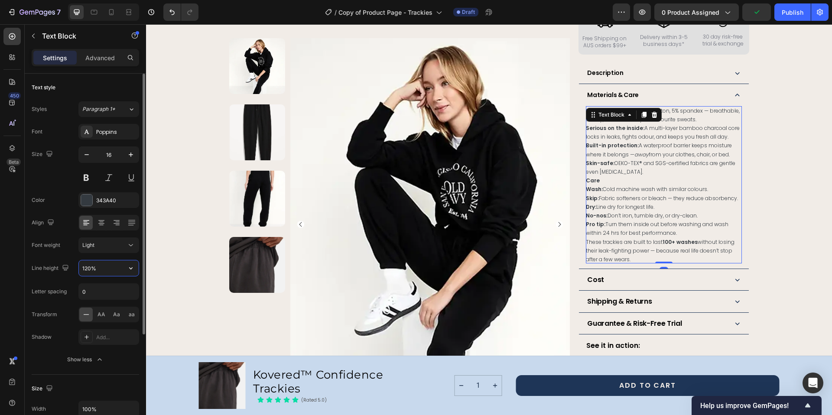
click at [114, 270] on input "120%" at bounding box center [109, 268] width 60 height 16
click at [126, 271] on button "button" at bounding box center [131, 268] width 16 height 16
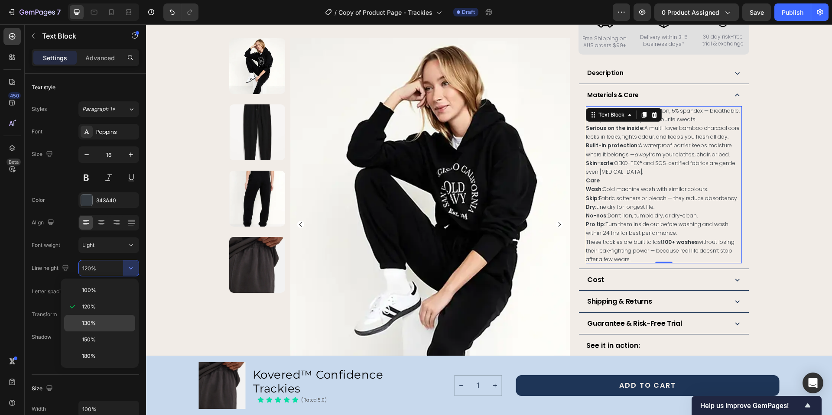
click at [100, 317] on div "130%" at bounding box center [99, 323] width 71 height 16
type input "130%"
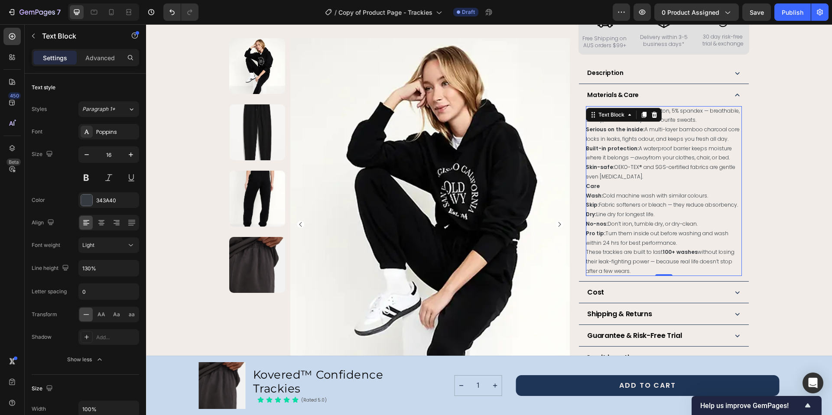
click at [628, 192] on span "Wash: Cold machine wash with similar colours." at bounding box center [647, 195] width 122 height 7
click at [679, 111] on span "Soft on the outside: 95% cotton, 5% spandex — breathable, comfy, and feels like…" at bounding box center [663, 115] width 154 height 17
click at [669, 201] on span "Skip: Fabric softeners or bleach — they reduce absorbency." at bounding box center [662, 204] width 152 height 7
click at [672, 201] on span "Skip: Fabric softeners or bleach — they reduce absorbency." at bounding box center [662, 204] width 152 height 7
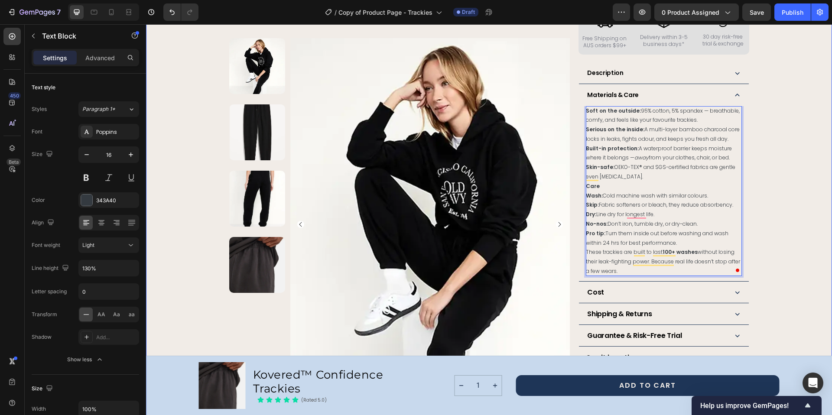
click at [784, 207] on div "Product Images Row Kovered™ Confidence Trackies Product Title The next generati…" at bounding box center [488, 63] width 665 height 984
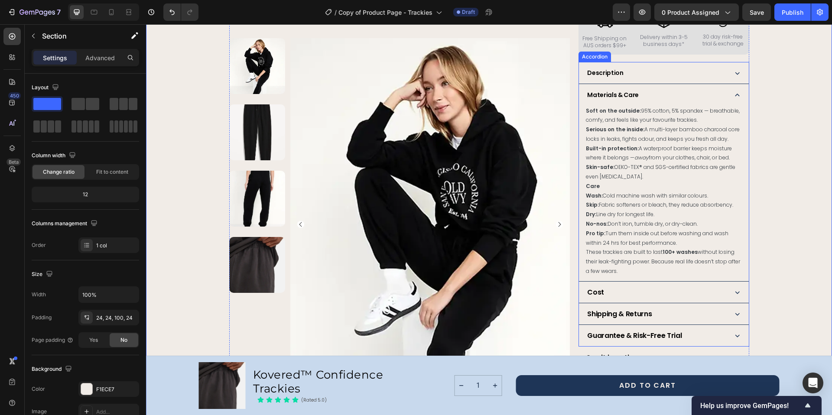
click at [732, 288] on icon at bounding box center [736, 292] width 9 height 9
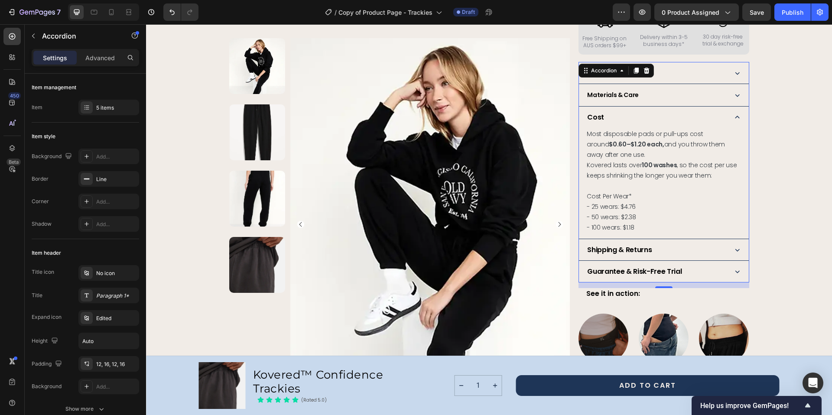
click at [733, 245] on icon at bounding box center [736, 249] width 9 height 9
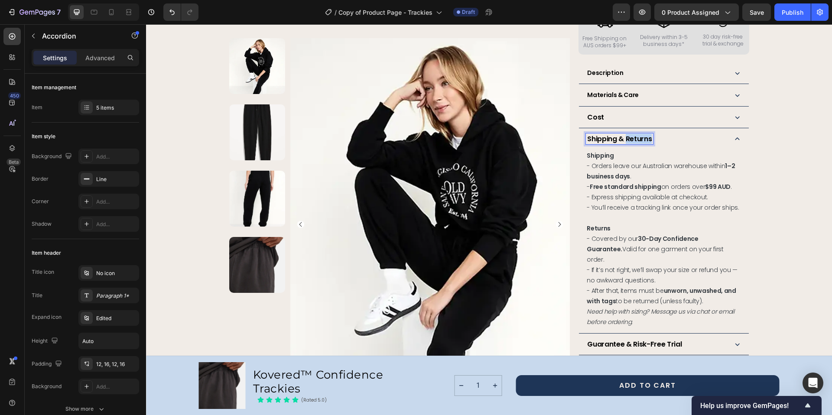
click at [622, 134] on strong "Shipping & Returns" at bounding box center [619, 139] width 65 height 10
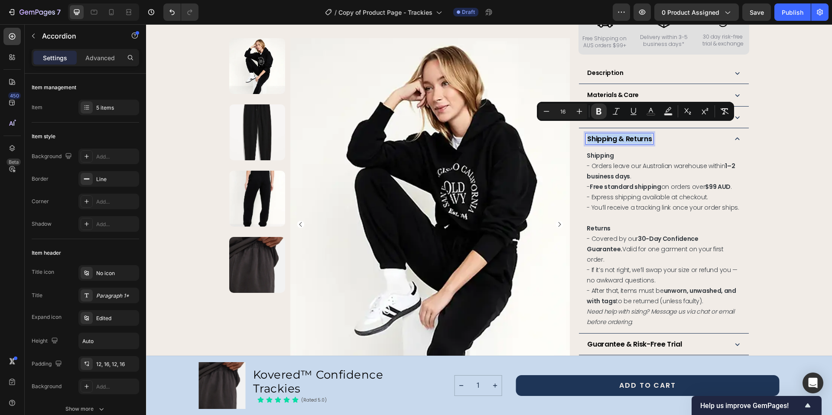
click at [622, 134] on strong "Shipping & Returns" at bounding box center [619, 139] width 65 height 10
click at [528, 111] on icon "Editor contextual toolbar" at bounding box center [527, 111] width 6 height 0
type input "14"
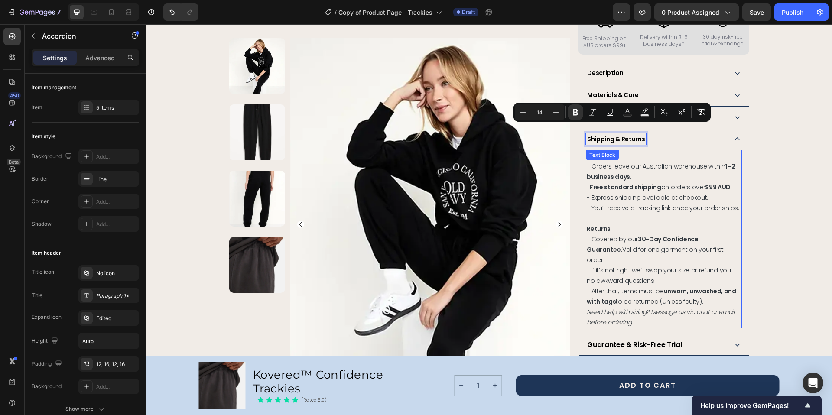
click at [587, 151] on div "Text Block" at bounding box center [601, 155] width 29 height 8
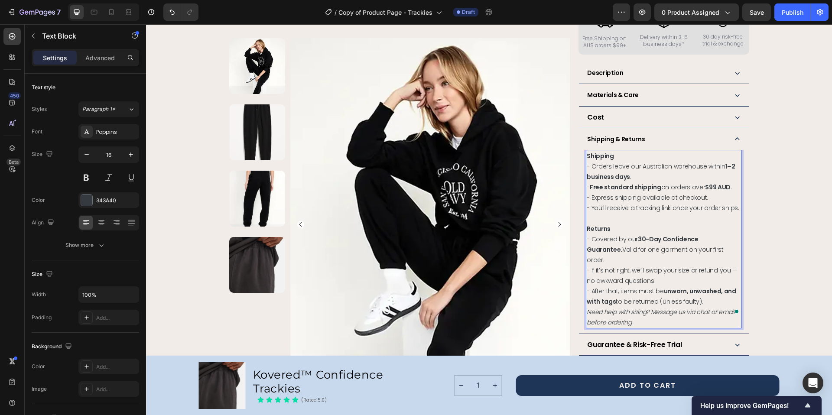
drag, startPoint x: 597, startPoint y: 187, endPoint x: 599, endPoint y: 227, distance: 40.8
click at [597, 193] on span "- Express shipping available at checkout." at bounding box center [646, 197] width 121 height 9
click at [639, 307] on p "Need help with sizing? Message us via chat or email before ordering." at bounding box center [663, 317] width 154 height 21
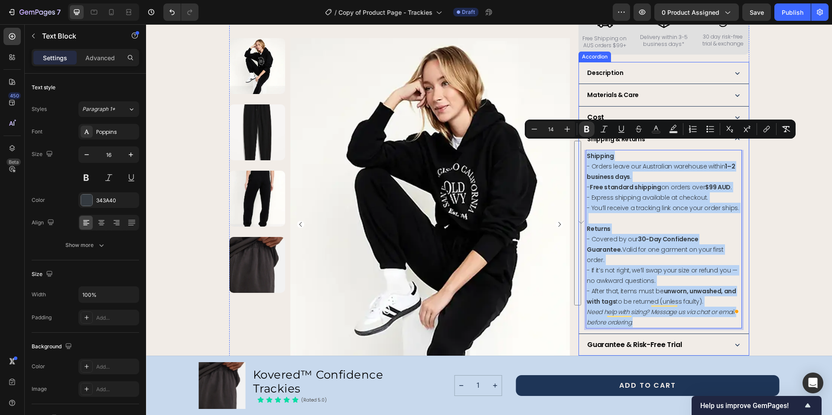
drag, startPoint x: 638, startPoint y: 304, endPoint x: 575, endPoint y: 136, distance: 179.6
click at [579, 136] on div "Shipping & Returns Shipping - Orders leave our Australian warehouse within 1–2 …" at bounding box center [663, 230] width 169 height 205
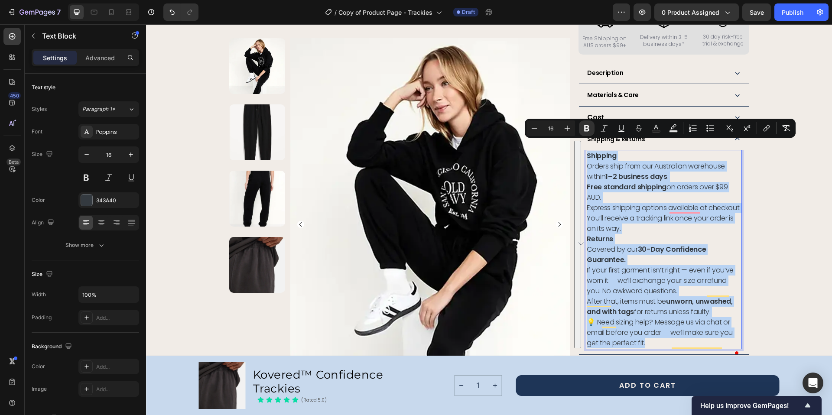
drag, startPoint x: 647, startPoint y: 343, endPoint x: 584, endPoint y: 147, distance: 206.1
click at [586, 150] on div "Shipping Orders ship from our Australian warehouse within 1–2 business days . F…" at bounding box center [663, 249] width 155 height 199
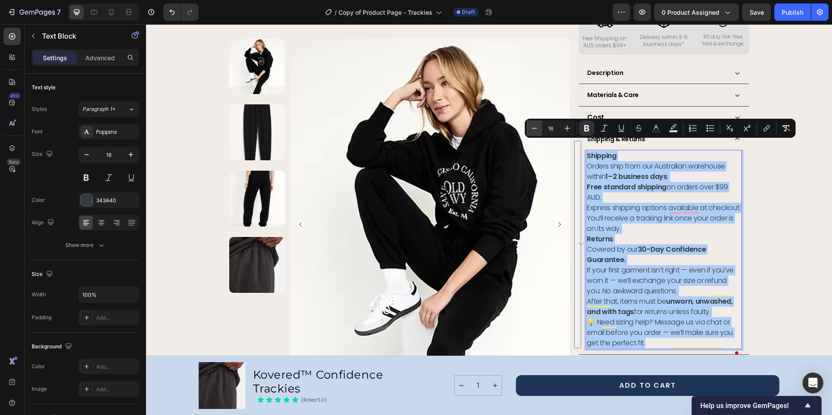
click at [528, 130] on button "Minus" at bounding box center [534, 128] width 16 height 16
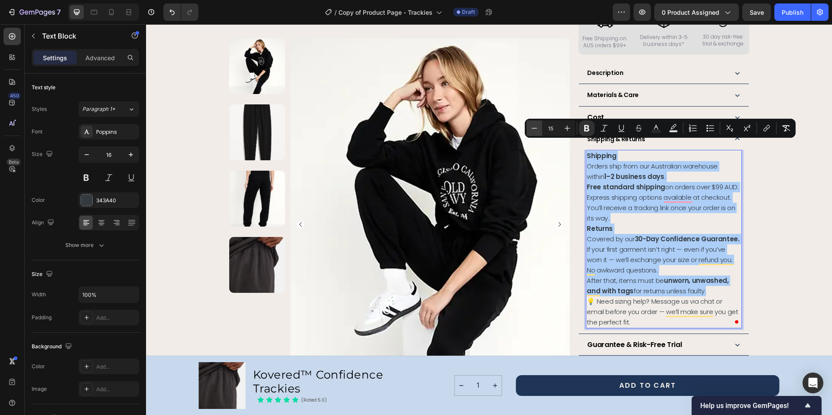
click at [530, 130] on icon "Editor contextual toolbar" at bounding box center [534, 128] width 9 height 9
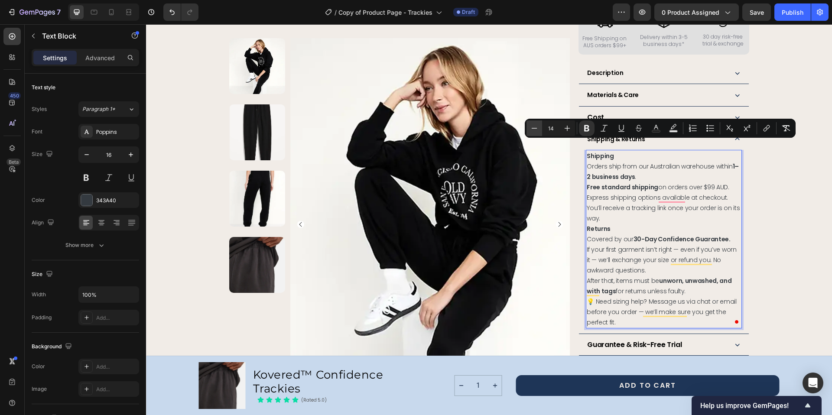
click at [530, 130] on icon "Editor contextual toolbar" at bounding box center [534, 128] width 9 height 9
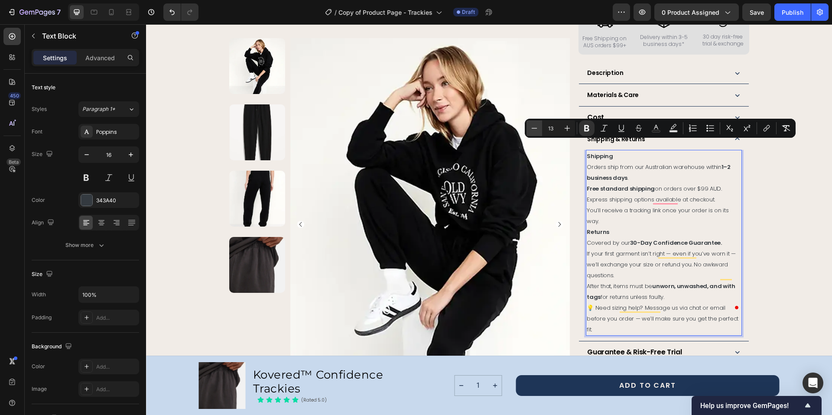
click at [530, 130] on icon "Editor contextual toolbar" at bounding box center [534, 128] width 9 height 9
type input "12"
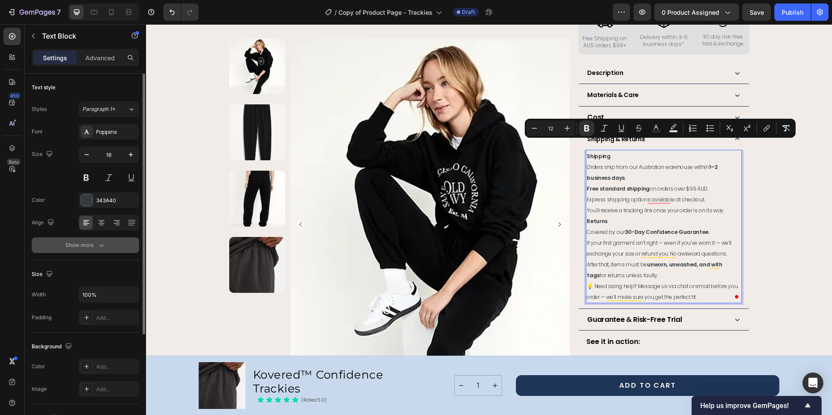
click at [94, 244] on div "Show more" at bounding box center [85, 245] width 40 height 9
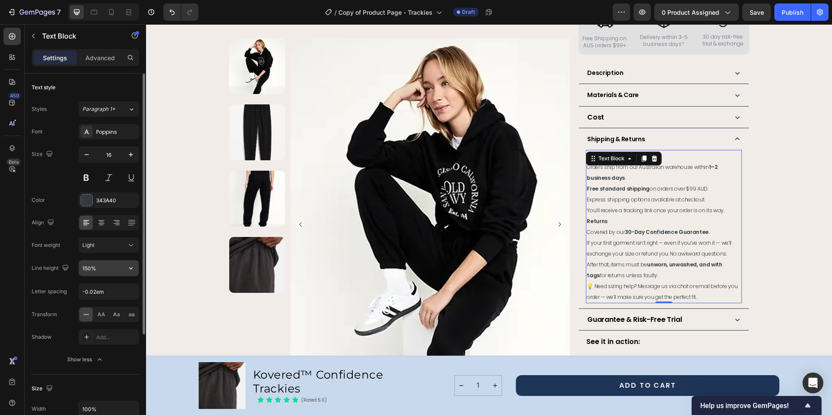
click at [117, 270] on input "150%" at bounding box center [109, 268] width 60 height 16
click at [129, 269] on icon "button" at bounding box center [130, 268] width 9 height 9
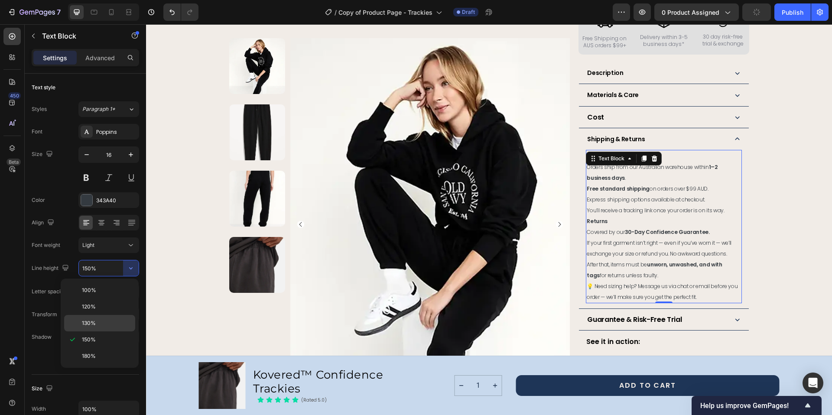
click at [111, 319] on p "130%" at bounding box center [106, 323] width 49 height 8
type input "130%"
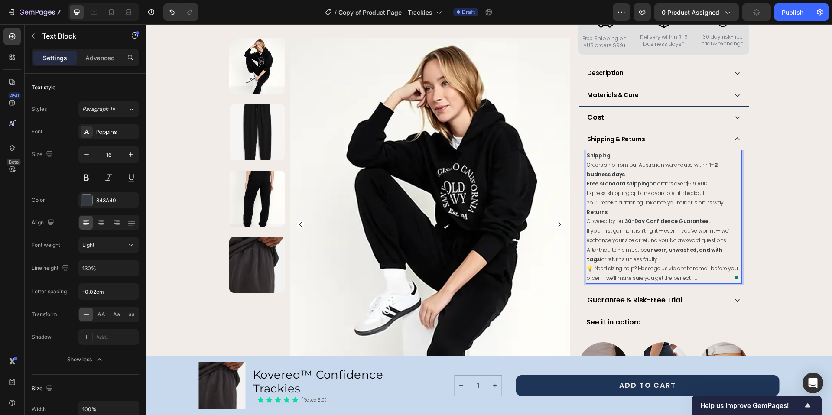
click at [647, 207] on p "Returns" at bounding box center [663, 212] width 154 height 10
click at [586, 161] on span "Orders ship from our Australian warehouse within 1–2 business days ." at bounding box center [651, 169] width 131 height 17
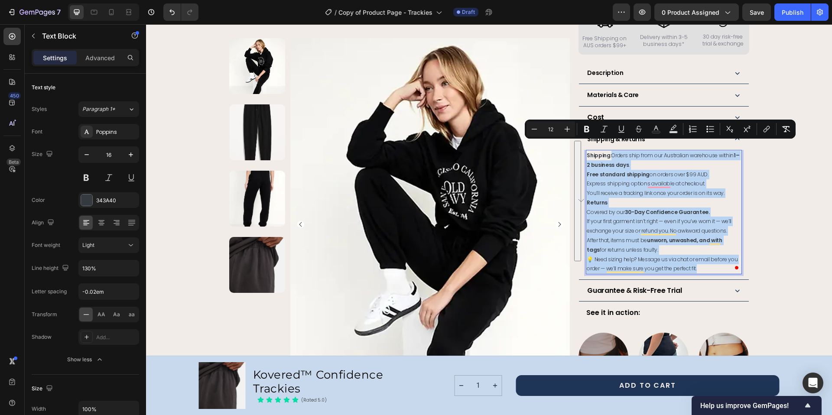
click at [714, 152] on span "Shipping: Orders ship from our Australian warehouse within 1–2 business days ." at bounding box center [662, 160] width 152 height 17
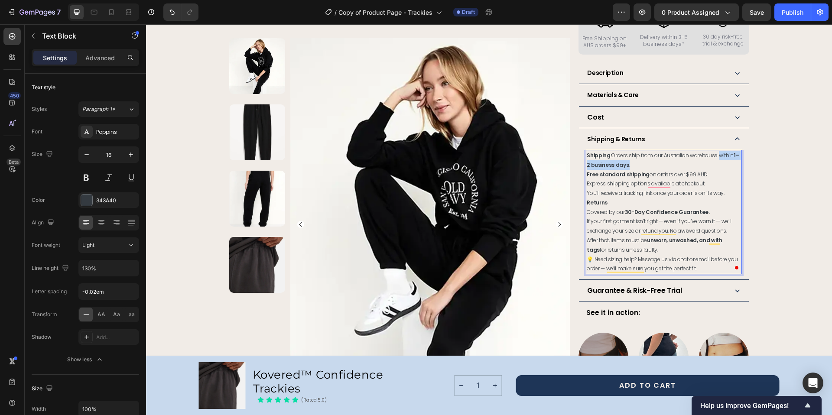
drag, startPoint x: 715, startPoint y: 145, endPoint x: 716, endPoint y: 152, distance: 7.1
click at [716, 152] on p "Shipping: Orders ship from our Australian warehouse within 1–2 business days ." at bounding box center [663, 160] width 154 height 19
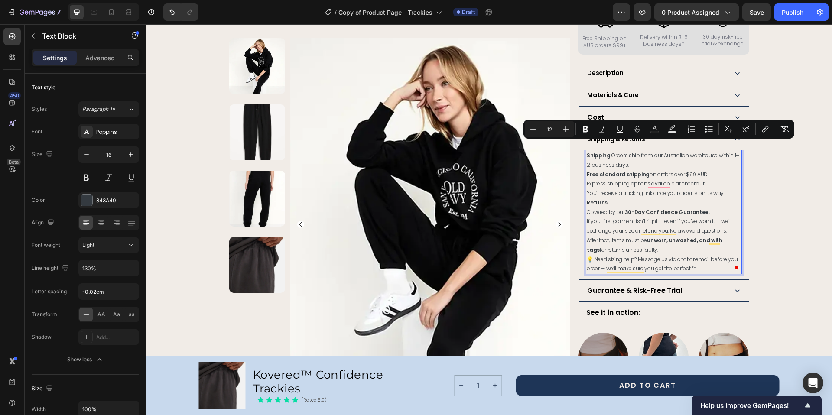
click at [643, 171] on span "Free standard shipping on orders over $99 AUD." at bounding box center [647, 174] width 122 height 7
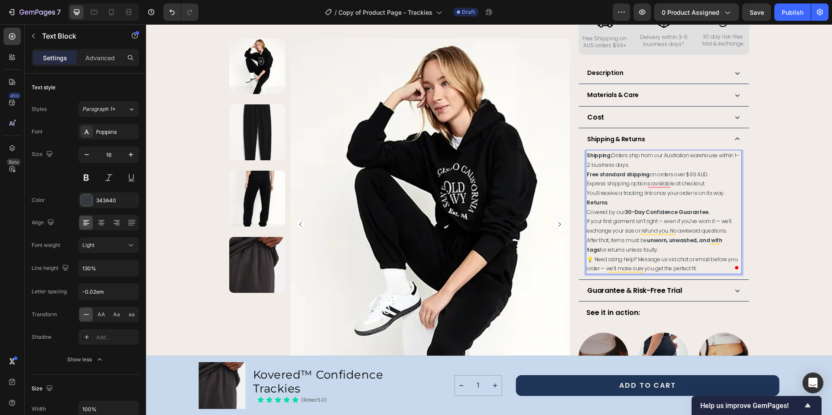
click at [625, 208] on strong "30-Day Confidence Guarantee." at bounding box center [667, 211] width 85 height 7
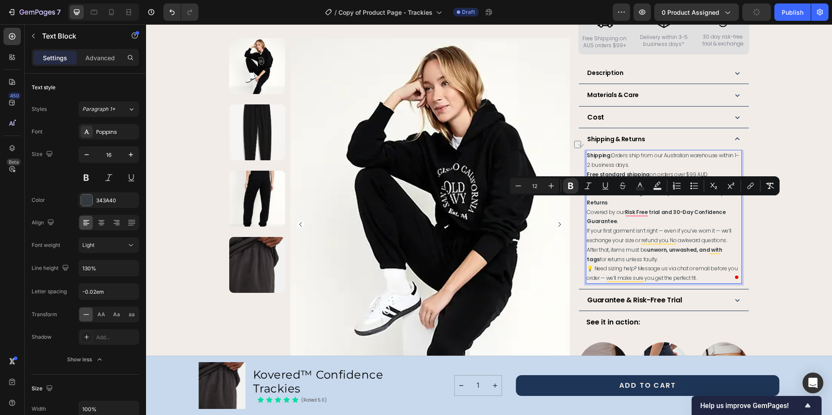
click at [639, 208] on strong "Risk Free trial and 30-Day Confidence Guarantee." at bounding box center [655, 216] width 139 height 17
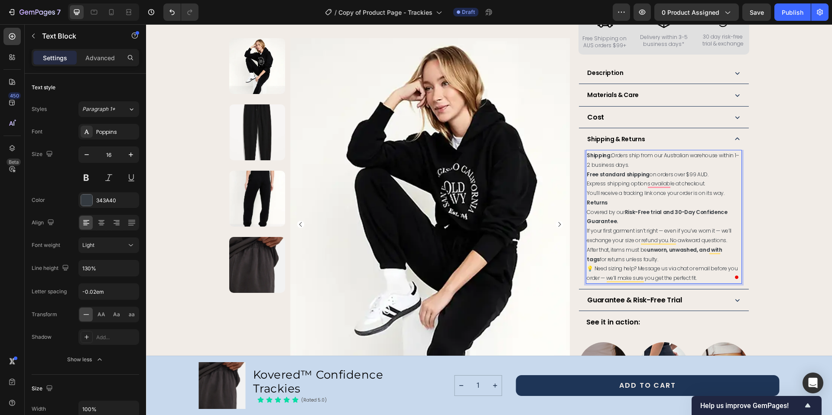
click at [589, 227] on span "If your first garment isn’t right — even if you’ve worn it — we’ll exchange you…" at bounding box center [658, 235] width 145 height 17
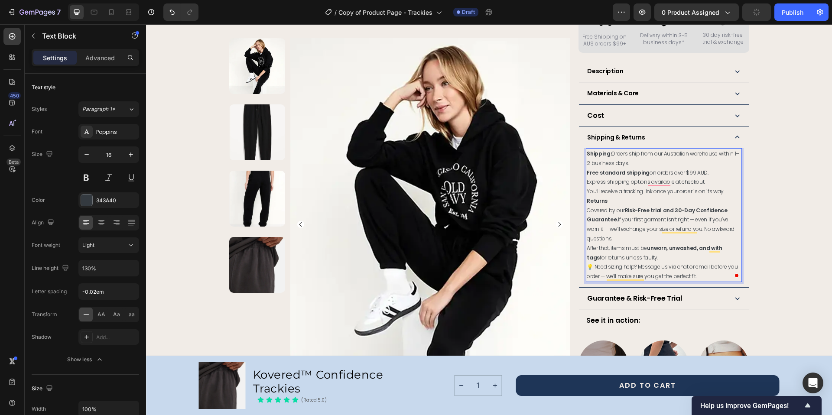
click at [634, 211] on span "Covered by our Risk-Free trial and 30-Day Confidence Guarantee. If your first g…" at bounding box center [660, 225] width 148 height 36
click at [691, 211] on span "Covered by our Risk-Free trial and 30-Day Confidence Guarantee. If your first g…" at bounding box center [660, 225] width 148 height 36
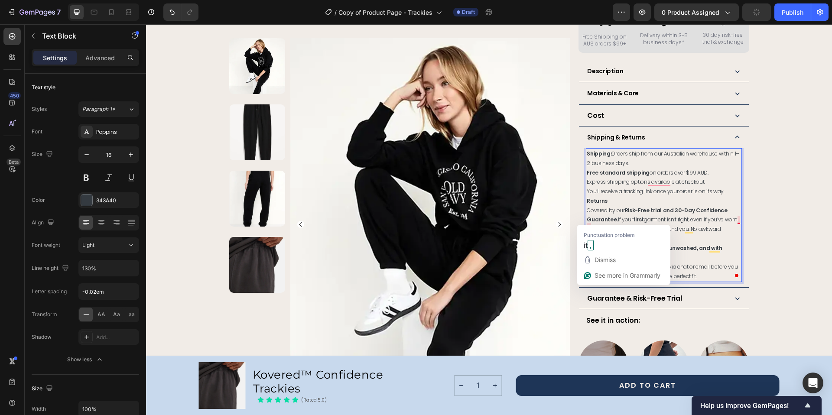
click at [588, 220] on span "Covered by our Risk-Free trial and 30-Day Confidence Guarantee. If your first g…" at bounding box center [661, 225] width 150 height 36
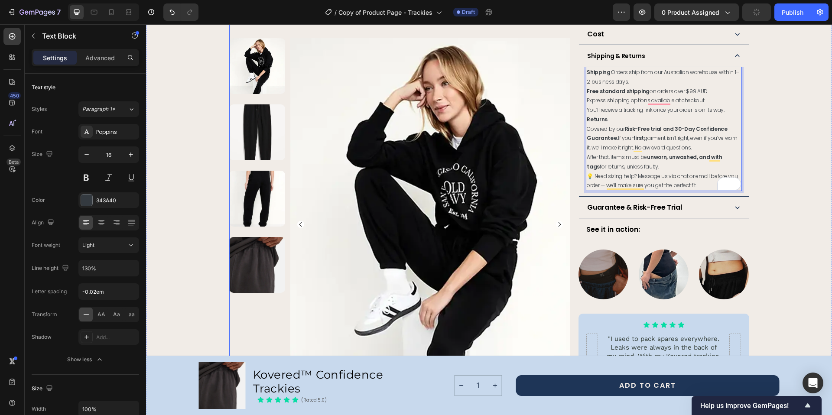
scroll to position [591, 0]
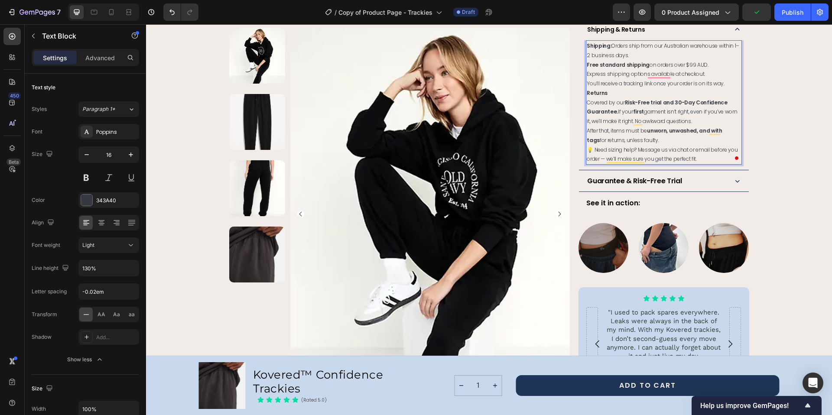
click at [592, 146] on span "💡 Need sizing help? Message us via chat or email before you order — we’ll make …" at bounding box center [661, 154] width 151 height 17
click at [658, 146] on span "Need sizing help? Message us via chat or email before you order — we’ll make su…" at bounding box center [657, 154] width 143 height 17
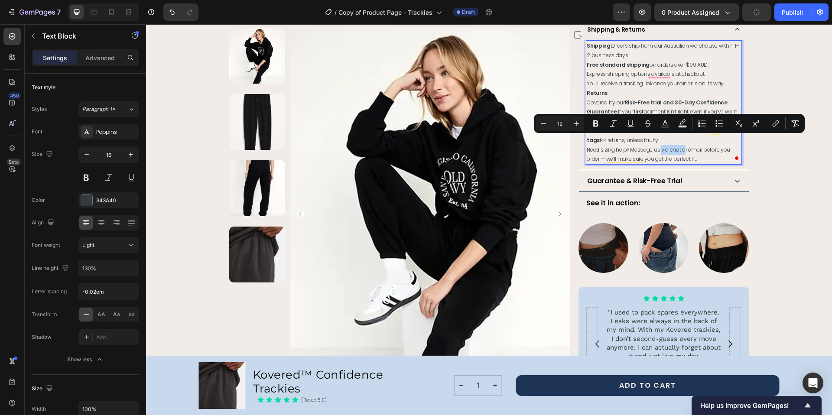
drag, startPoint x: 658, startPoint y: 142, endPoint x: 680, endPoint y: 142, distance: 22.1
click at [680, 146] on span "Need sizing help? Message us via chat or email before you order — we’ll make su…" at bounding box center [657, 154] width 143 height 17
click at [818, 384] on div "Open Intercom Messenger" at bounding box center [812, 383] width 23 height 23
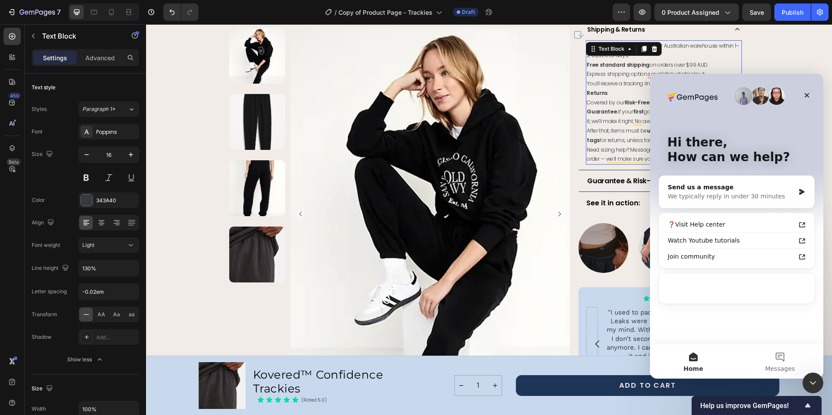
scroll to position [0, 0]
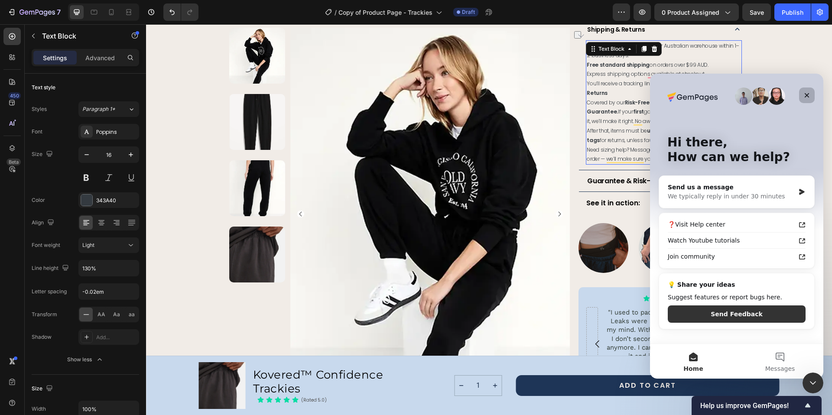
click at [803, 97] on icon "Close" at bounding box center [806, 95] width 7 height 7
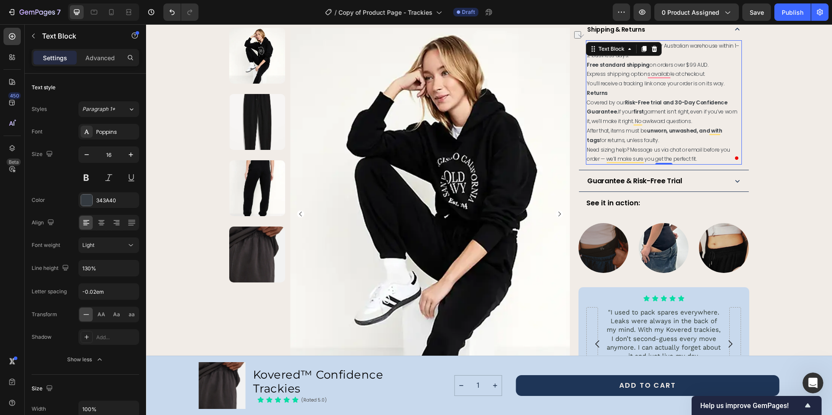
click at [602, 150] on span "Need sizing help? Message us via chat or email before you order — we’ll make su…" at bounding box center [657, 154] width 143 height 17
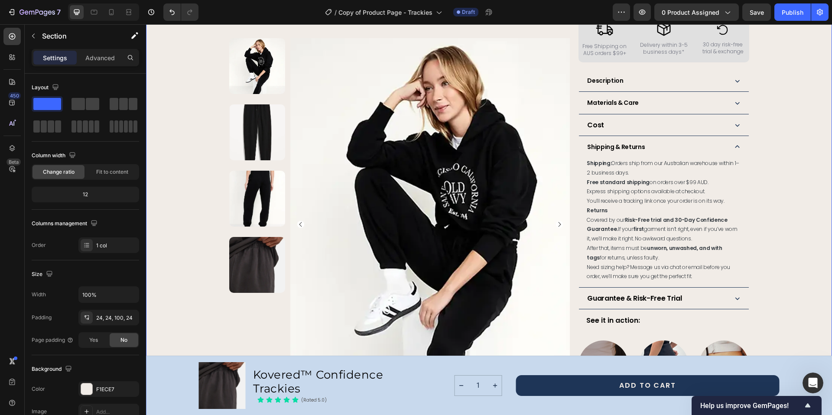
scroll to position [471, 0]
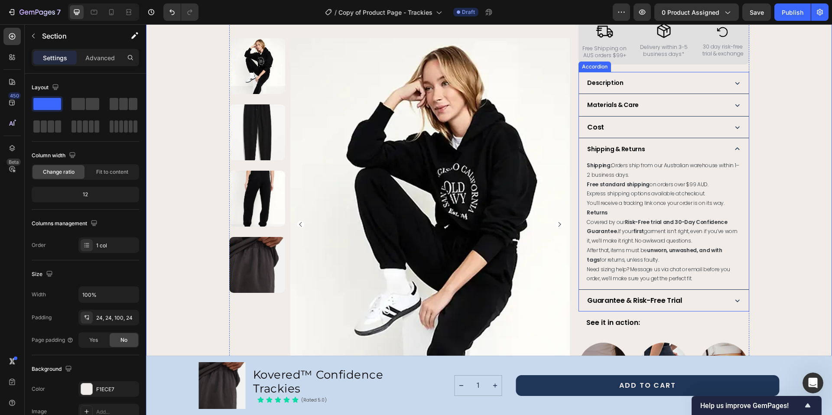
click at [733, 144] on icon at bounding box center [736, 148] width 9 height 9
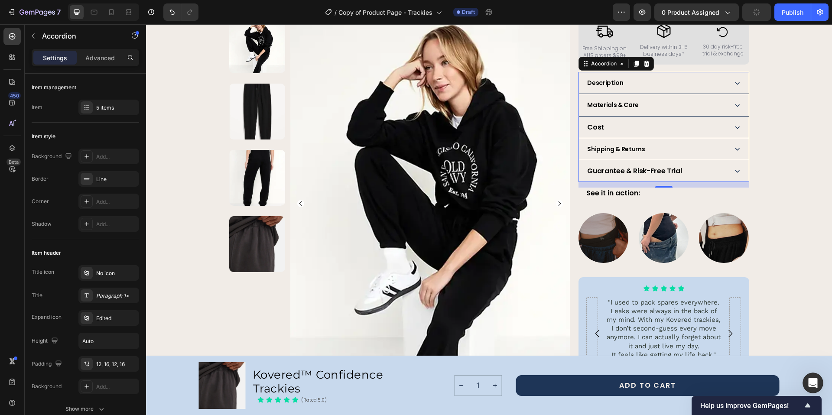
click at [732, 166] on icon at bounding box center [736, 170] width 9 height 9
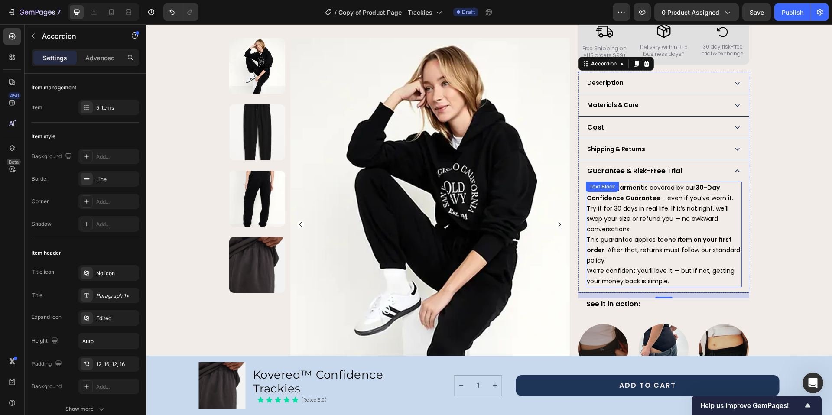
click at [664, 273] on span "We’re confident you’ll love it — but if not, getting your money back is simple." at bounding box center [660, 275] width 148 height 19
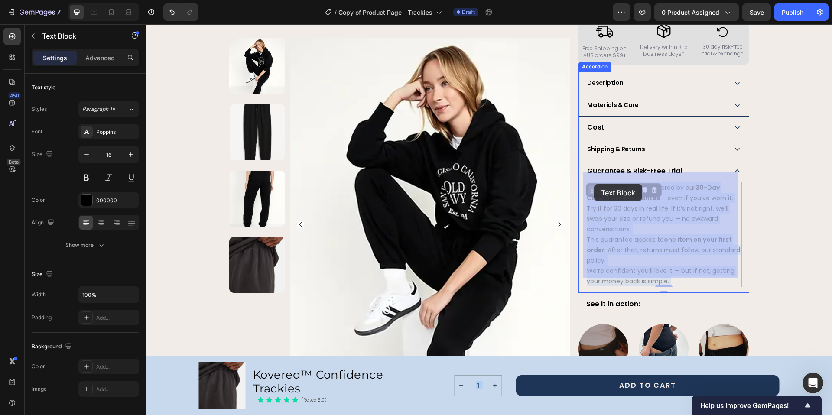
drag, startPoint x: 669, startPoint y: 272, endPoint x: 595, endPoint y: 185, distance: 114.9
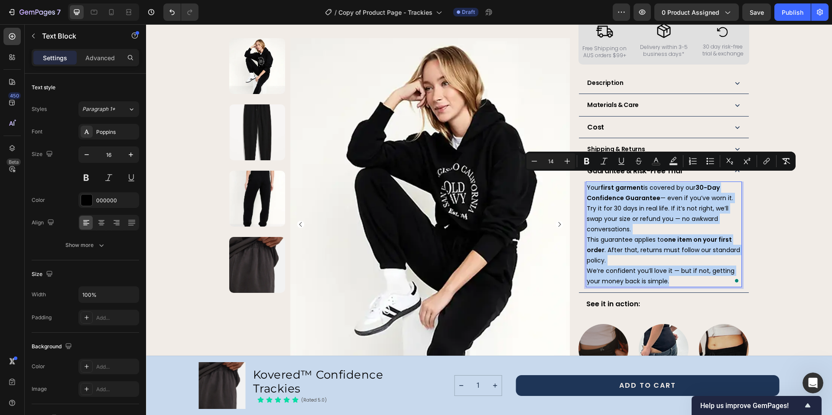
drag, startPoint x: 672, startPoint y: 270, endPoint x: 584, endPoint y: 180, distance: 126.2
click at [586, 181] on div "Your first garment is covered by our 30-Day Confidence Guarantee — even if you’…" at bounding box center [663, 234] width 155 height 106
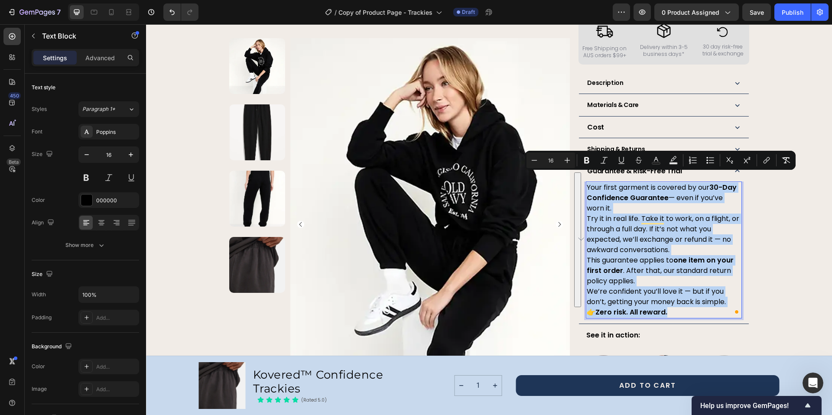
drag, startPoint x: 675, startPoint y: 301, endPoint x: 585, endPoint y: 181, distance: 149.7
click at [586, 181] on div "Your first garment is covered by our 30-Day Confidence Guarantee — even if you’…" at bounding box center [663, 249] width 155 height 137
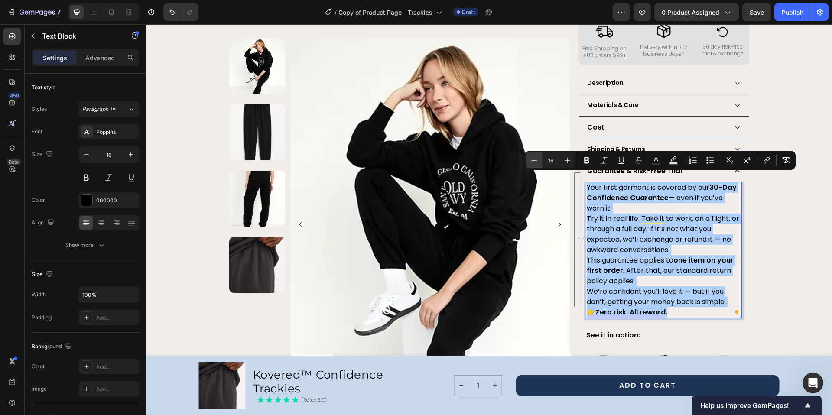
click at [534, 159] on icon "Editor contextual toolbar" at bounding box center [534, 160] width 9 height 9
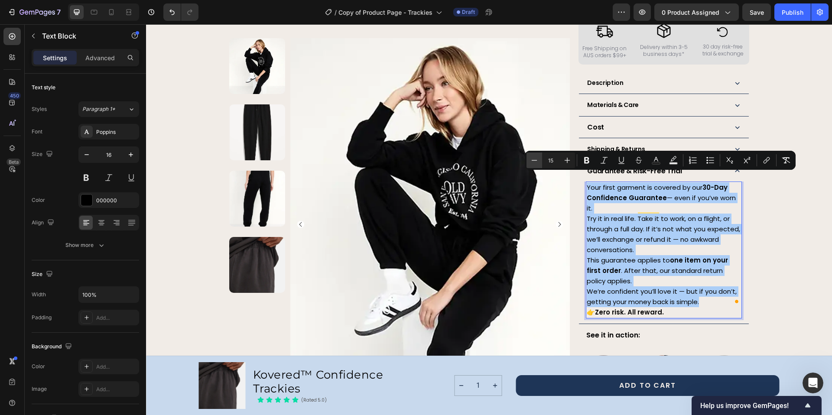
click at [534, 159] on icon "Editor contextual toolbar" at bounding box center [534, 160] width 9 height 9
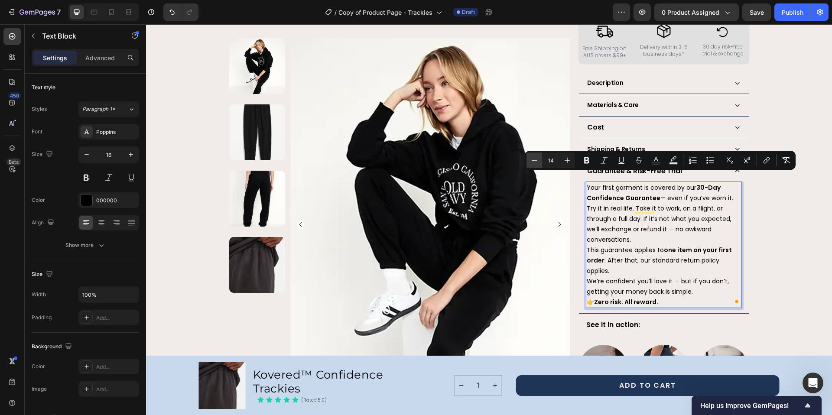
click at [534, 159] on icon "Editor contextual toolbar" at bounding box center [534, 160] width 9 height 9
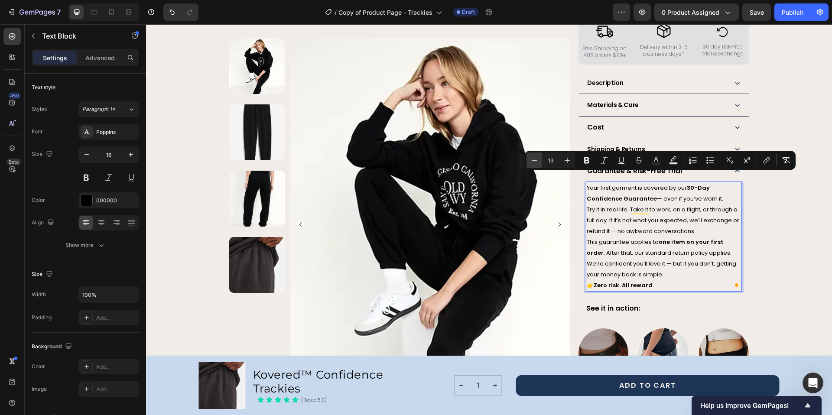
click at [534, 159] on icon "Editor contextual toolbar" at bounding box center [534, 160] width 9 height 9
type input "12"
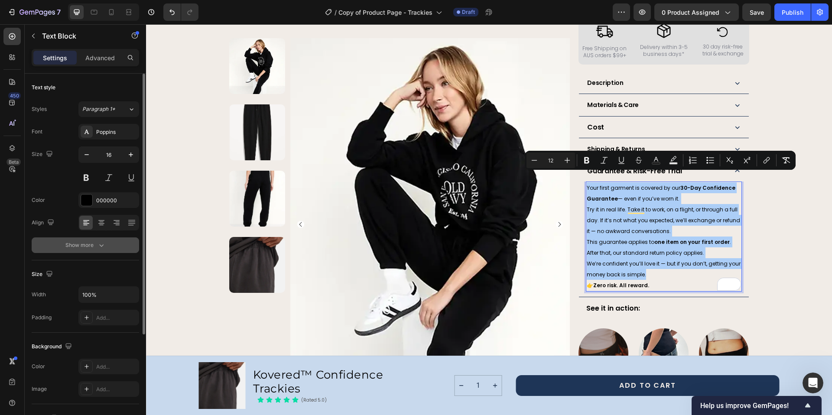
click at [101, 244] on icon "button" at bounding box center [101, 245] width 9 height 9
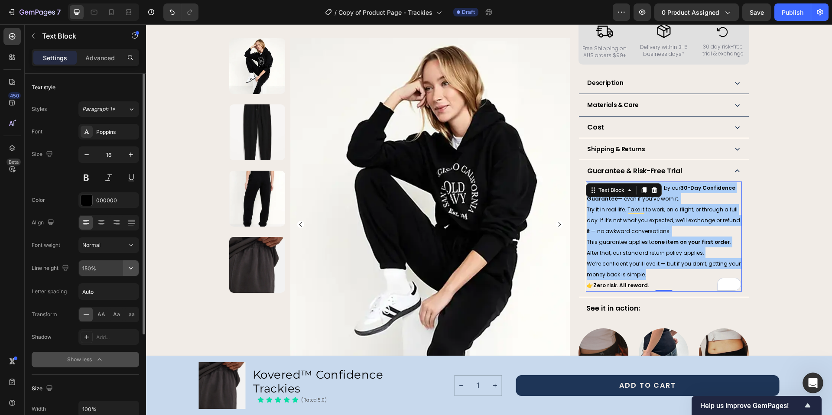
click at [130, 268] on icon "button" at bounding box center [130, 268] width 9 height 9
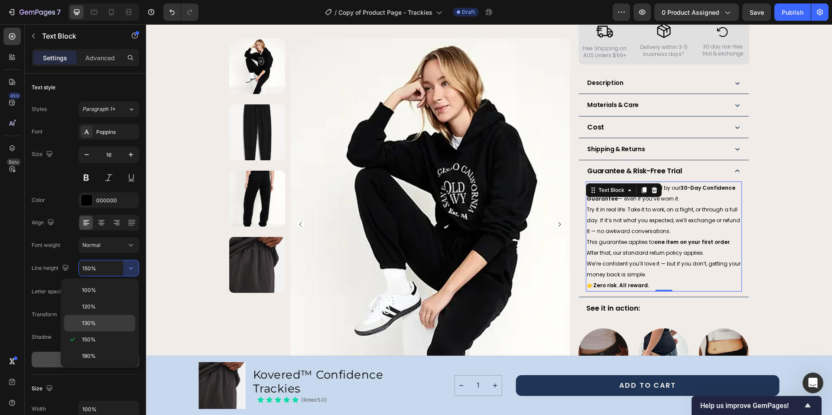
click at [99, 315] on div "130%" at bounding box center [99, 323] width 71 height 16
type input "130%"
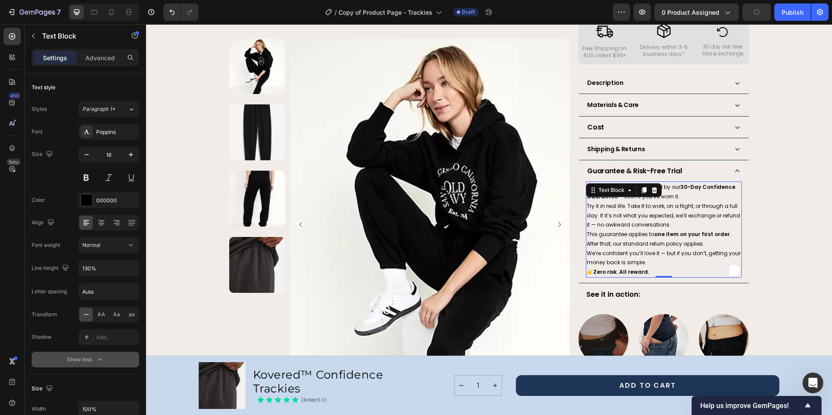
click at [674, 230] on strong "one item on your first order" at bounding box center [691, 233] width 75 height 7
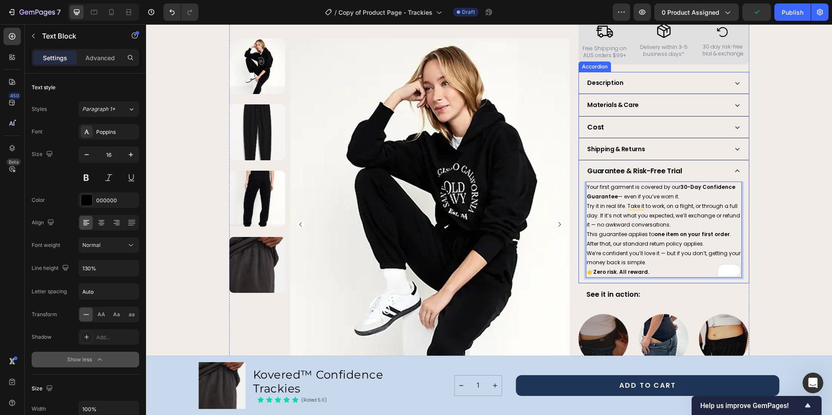
click at [615, 166] on strong "Guarantee & Risk-Free Trial" at bounding box center [634, 171] width 94 height 10
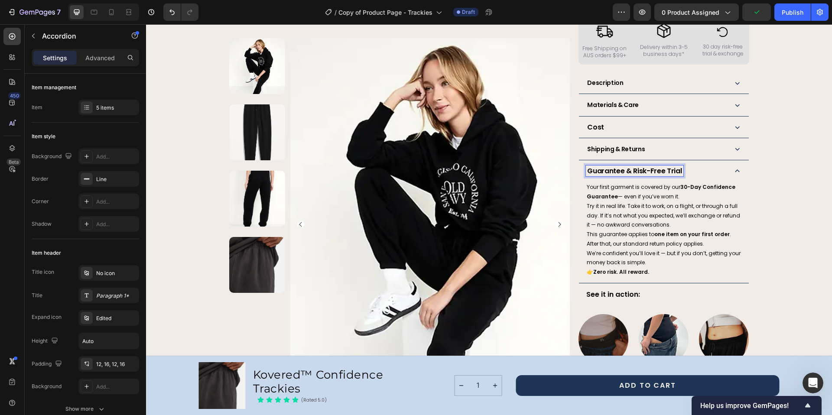
click at [615, 166] on strong "Guarantee & Risk-Free Trial" at bounding box center [634, 171] width 94 height 10
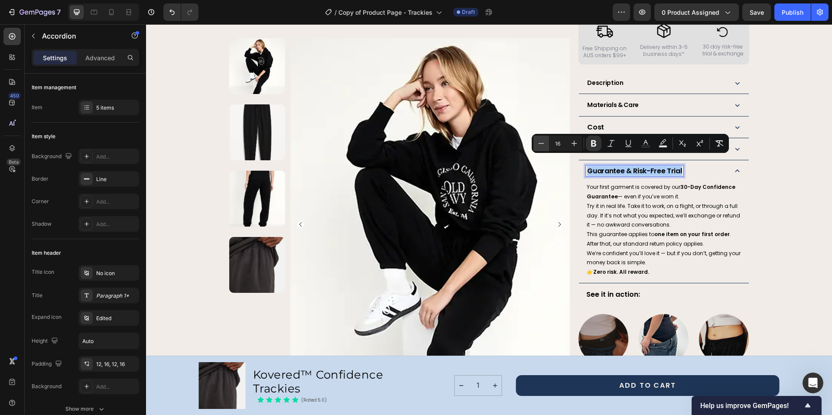
click at [538, 143] on icon "Editor contextual toolbar" at bounding box center [541, 143] width 9 height 9
type input "14"
click at [777, 198] on div "Product Images Row Kovered™ Confidence Trackies Product Title The next generati…" at bounding box center [488, 36] width 665 height 911
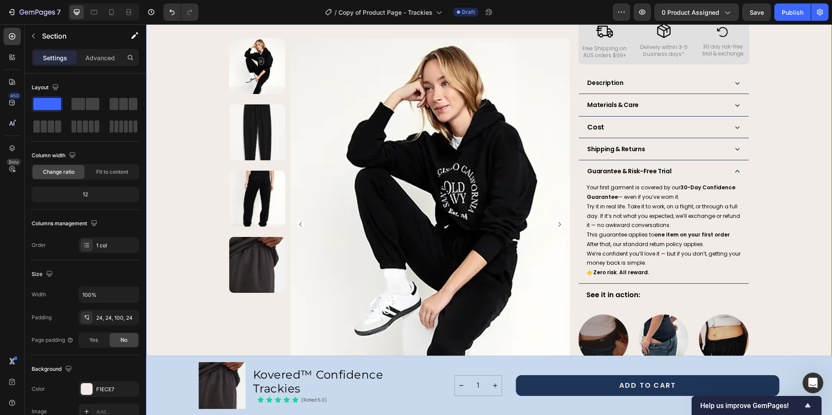
click at [779, 220] on div "Product Images Row Kovered™ Confidence Trackies Product Title The next generati…" at bounding box center [488, 36] width 665 height 911
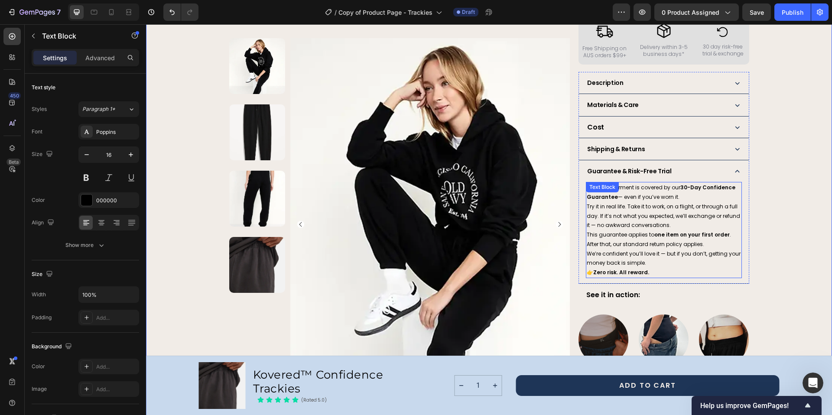
click at [586, 203] on span "Try it in real life. Take it to work, on a flight, or through a full day. If it…" at bounding box center [662, 216] width 153 height 26
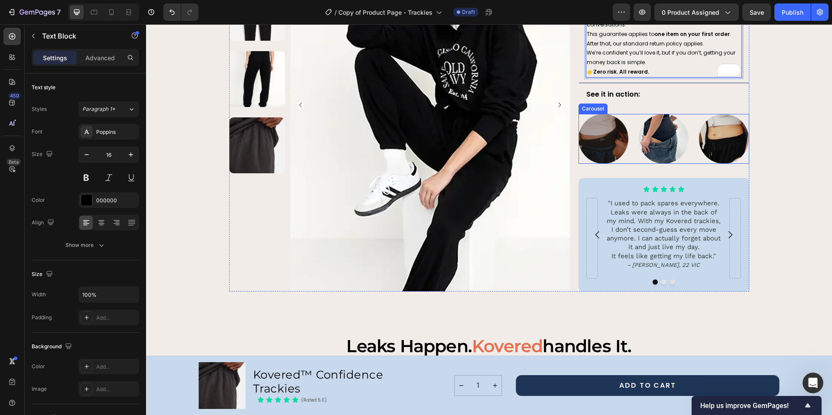
scroll to position [628, 0]
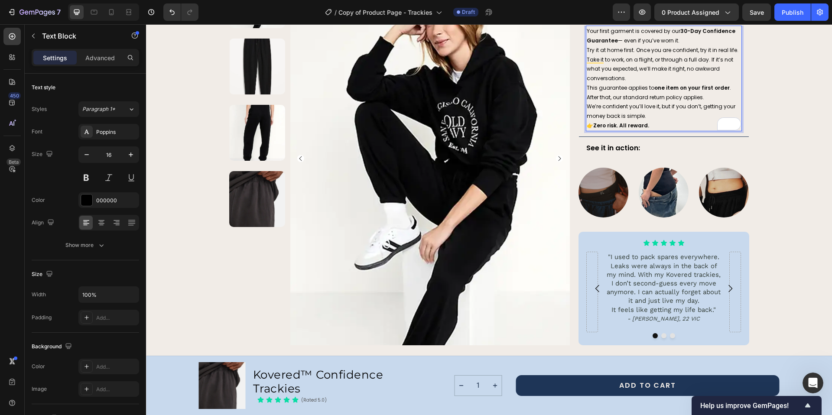
click at [593, 122] on strong "Zero risk. All reward." at bounding box center [621, 125] width 56 height 7
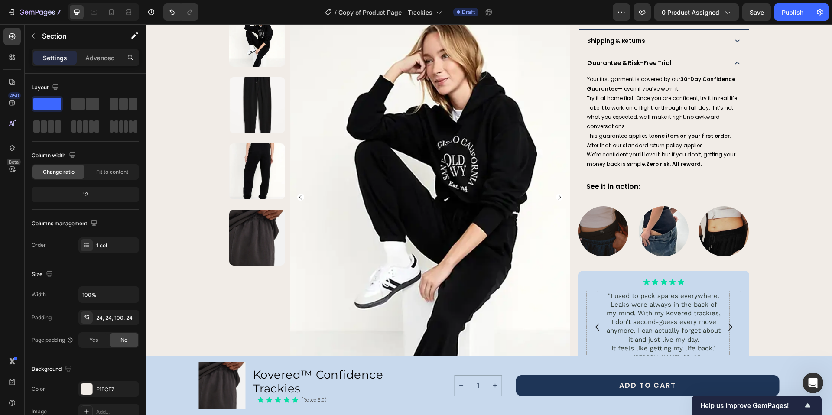
scroll to position [467, 0]
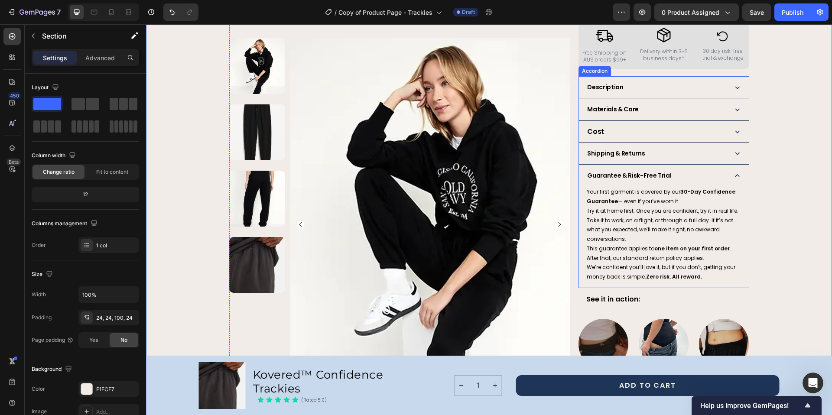
click at [735, 174] on icon at bounding box center [737, 175] width 4 height 3
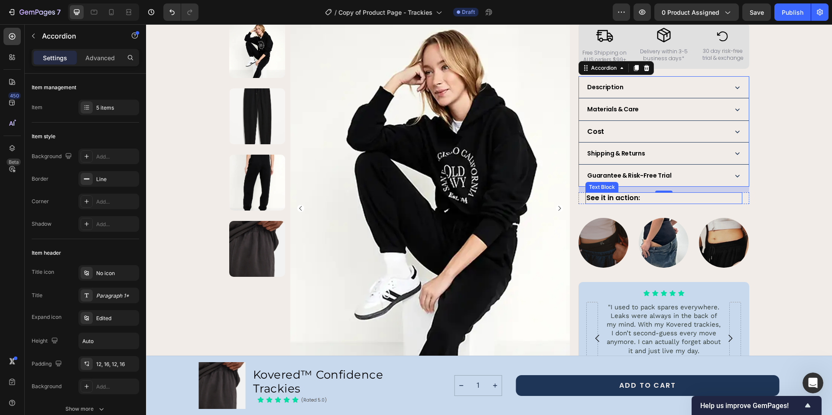
click at [605, 193] on strong "See it in action:" at bounding box center [613, 198] width 54 height 10
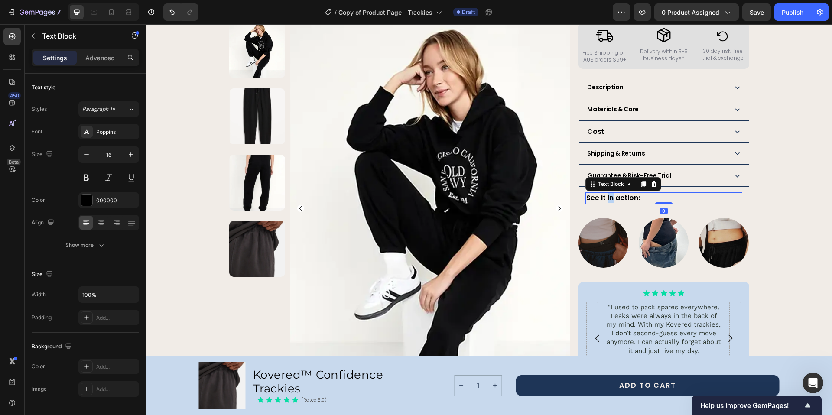
click at [605, 193] on strong "See it in action:" at bounding box center [613, 198] width 54 height 10
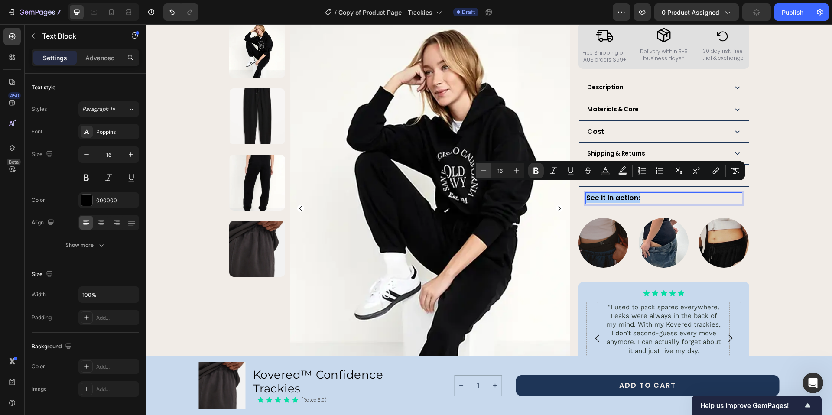
click at [486, 170] on icon "Editor contextual toolbar" at bounding box center [483, 170] width 9 height 9
type input "14"
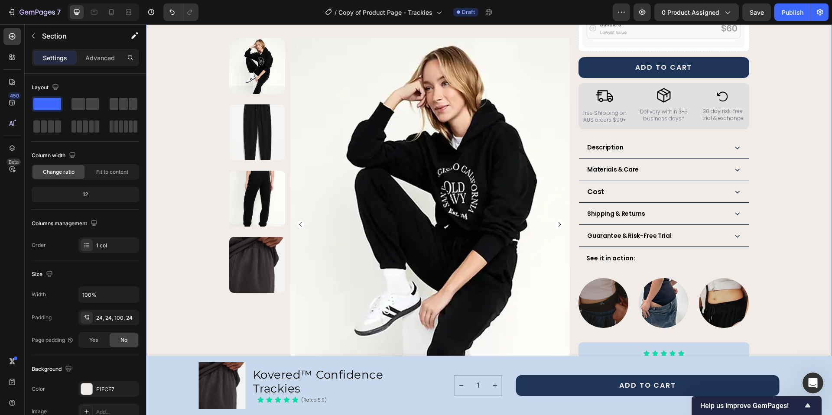
scroll to position [402, 0]
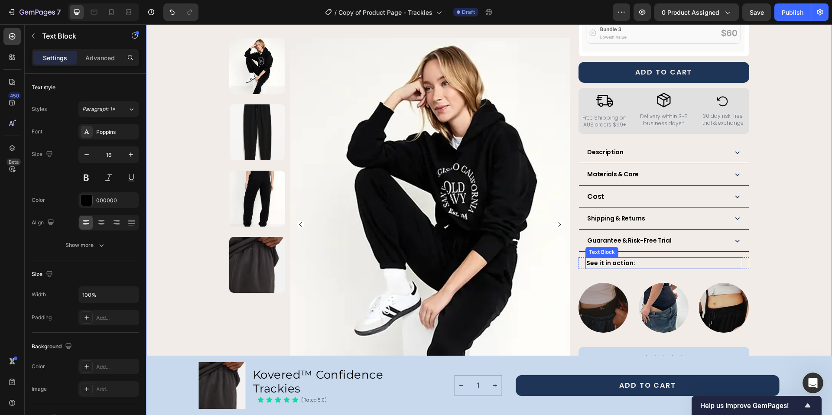
click at [636, 258] on p "See it in action:" at bounding box center [663, 263] width 155 height 10
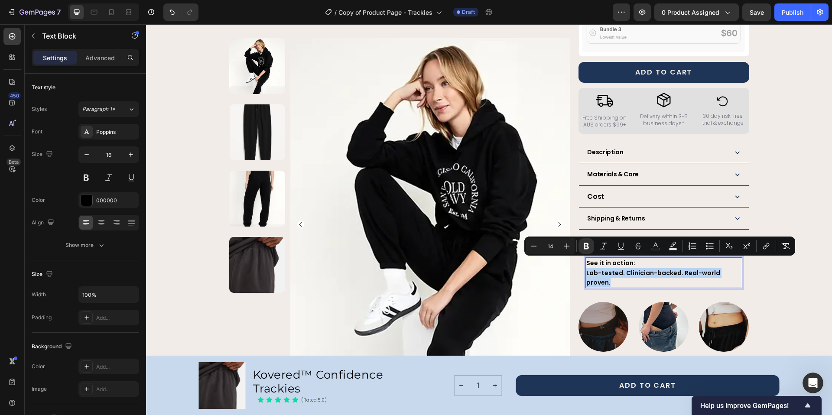
drag, startPoint x: 737, startPoint y: 265, endPoint x: 584, endPoint y: 265, distance: 152.9
click at [586, 268] on p "Lab-tested. Clinician-backed. Real-world proven." at bounding box center [663, 277] width 155 height 19
click at [587, 245] on icon "Editor contextual toolbar" at bounding box center [585, 246] width 5 height 6
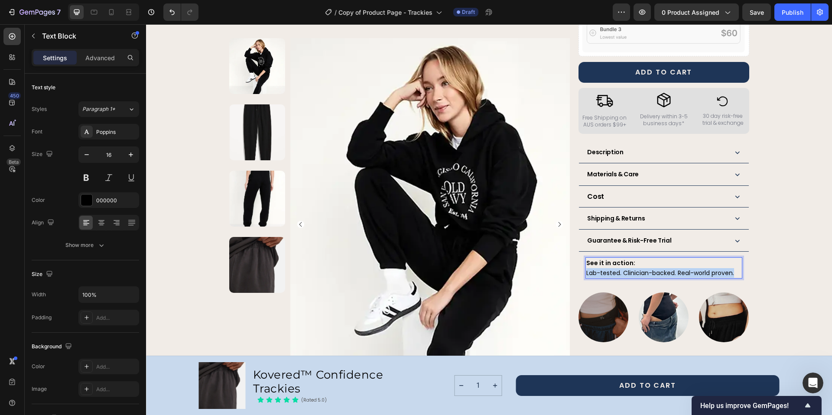
drag, startPoint x: 734, startPoint y: 264, endPoint x: 583, endPoint y: 265, distance: 150.7
click at [586, 268] on p "Lab-tested. Clinician-backed. Real-world proven." at bounding box center [663, 273] width 155 height 10
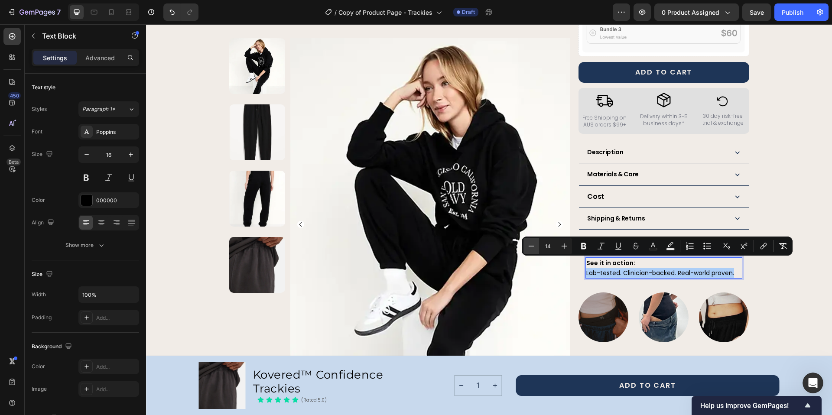
click at [530, 248] on icon "Editor contextual toolbar" at bounding box center [531, 246] width 9 height 9
type input "12"
click at [800, 288] on div "Product Images Row Kovered™ Confidence Trackies Product Title The next generati…" at bounding box center [488, 60] width 665 height 820
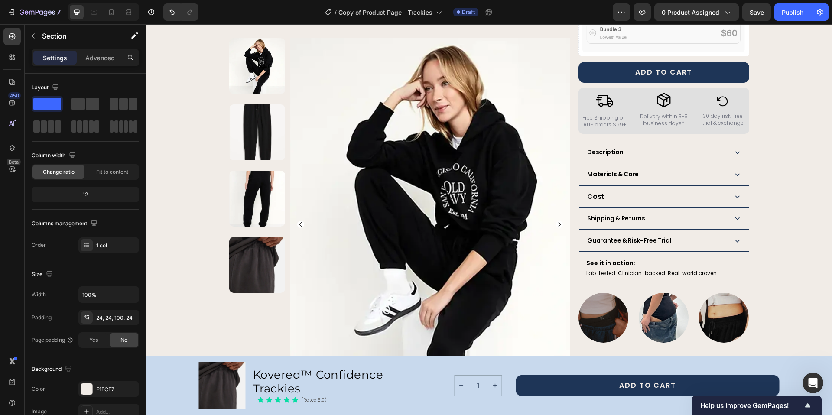
click at [798, 264] on div "Product Images Row Kovered™ Confidence Trackies Product Title The next generati…" at bounding box center [488, 60] width 665 height 820
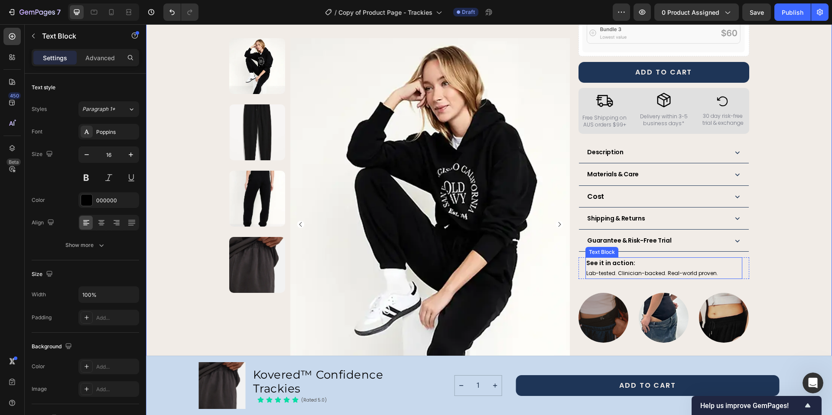
click at [632, 258] on p "See it in action:" at bounding box center [663, 263] width 155 height 10
click at [794, 273] on div "Product Images Row Kovered™ Confidence Trackies Product Title The next generati…" at bounding box center [488, 60] width 665 height 820
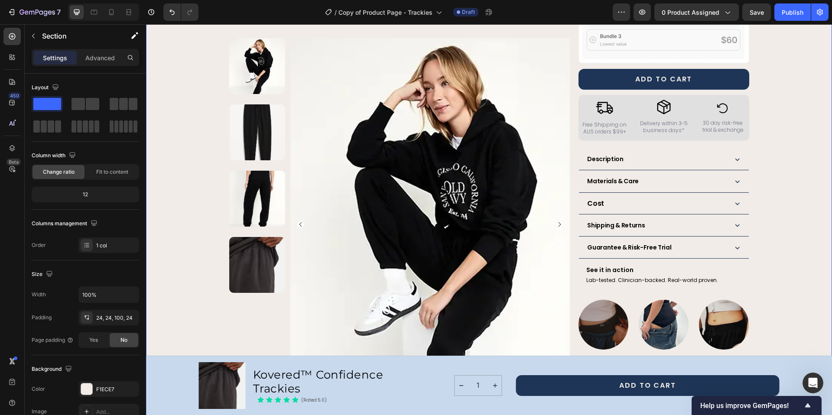
scroll to position [353, 0]
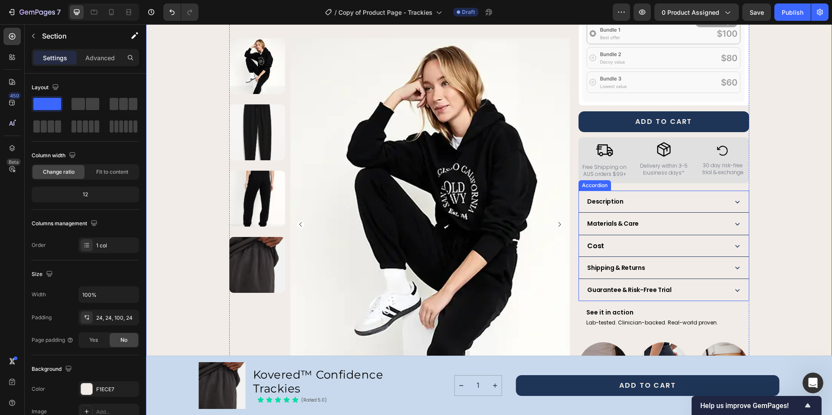
click at [588, 241] on strong "Cost" at bounding box center [595, 246] width 17 height 10
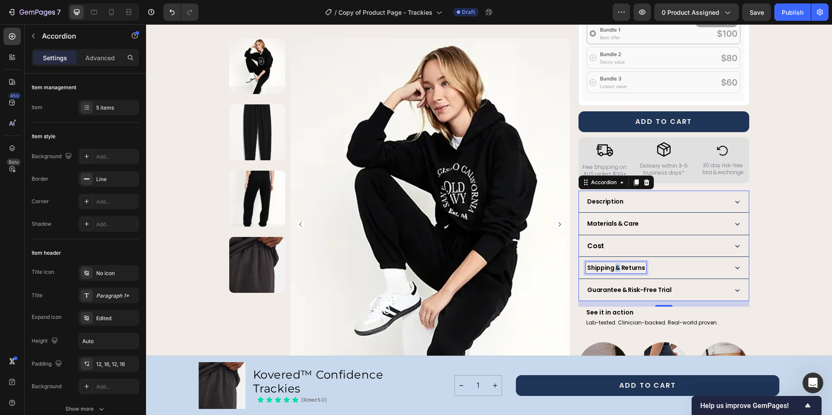
click at [613, 263] on strong "Shipping & Returns" at bounding box center [616, 267] width 58 height 9
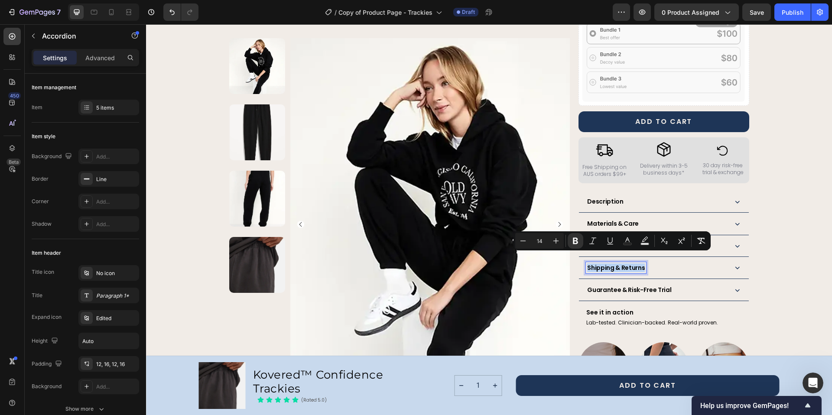
click at [723, 219] on div "Materials & Care" at bounding box center [663, 224] width 169 height 22
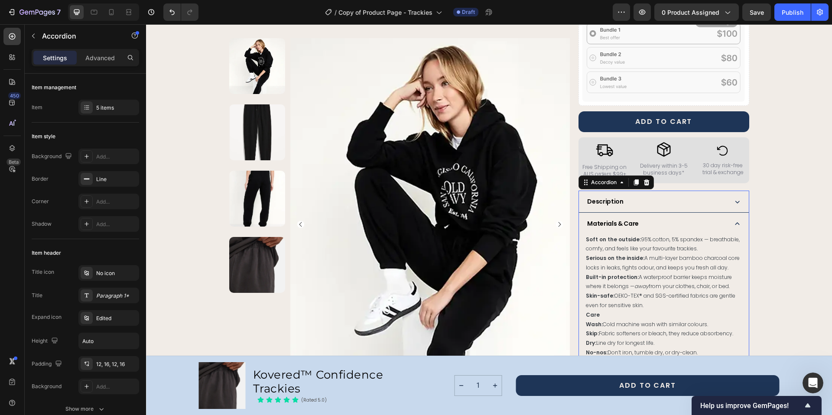
click at [734, 219] on icon at bounding box center [736, 223] width 9 height 9
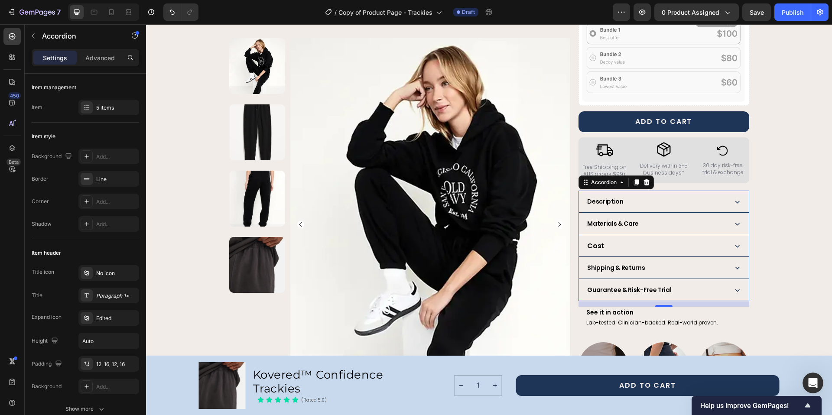
click at [587, 241] on strong "Cost" at bounding box center [595, 246] width 17 height 10
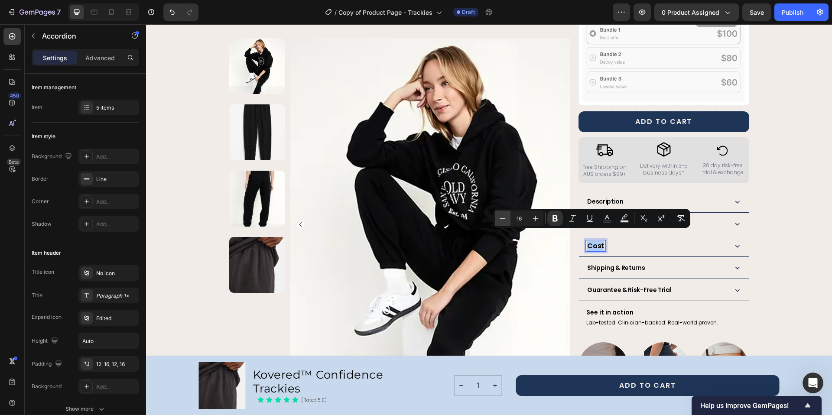
click at [500, 219] on icon "Editor contextual toolbar" at bounding box center [502, 218] width 9 height 9
type input "14"
click at [737, 241] on icon at bounding box center [736, 245] width 9 height 9
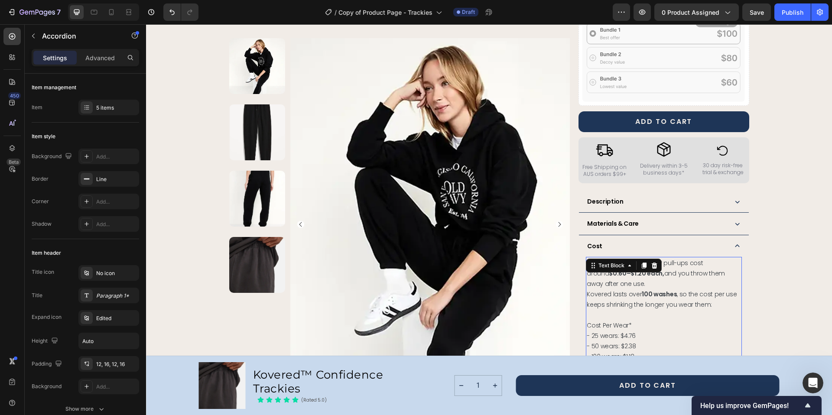
click at [641, 330] on p "- 25 wears: $4.76" at bounding box center [663, 335] width 154 height 10
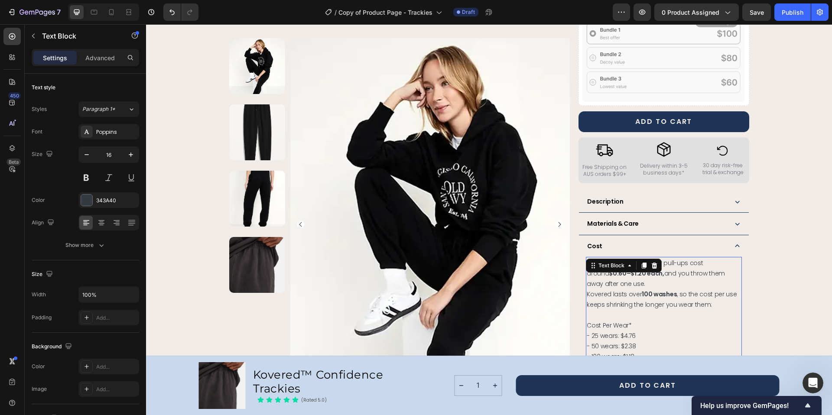
click at [633, 351] on p "- 100 wears: $1.18" at bounding box center [663, 356] width 154 height 10
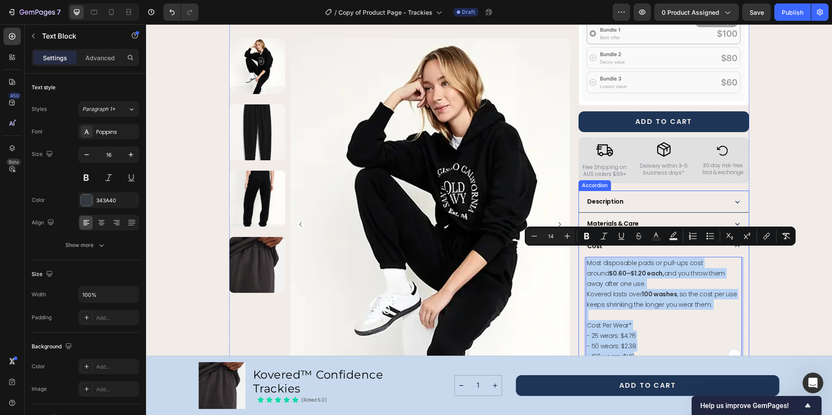
drag, startPoint x: 635, startPoint y: 348, endPoint x: 582, endPoint y: 244, distance: 117.0
click at [582, 244] on div "Cost Most disposable pads or pull-ups cost around $0.60–$1.20 each, and you thr…" at bounding box center [663, 301] width 169 height 133
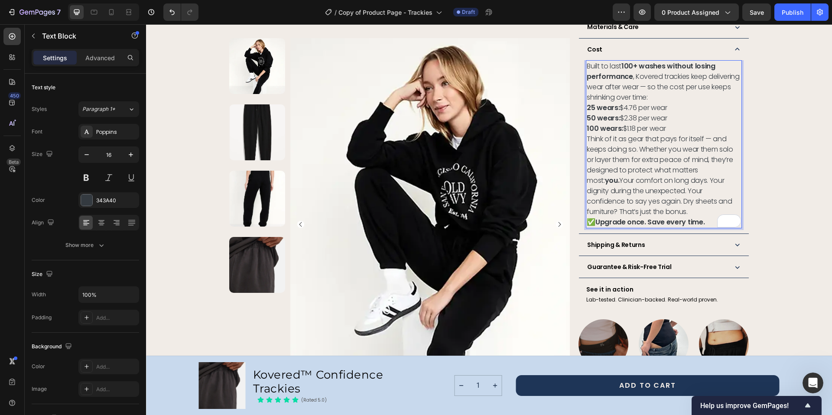
scroll to position [547, 0]
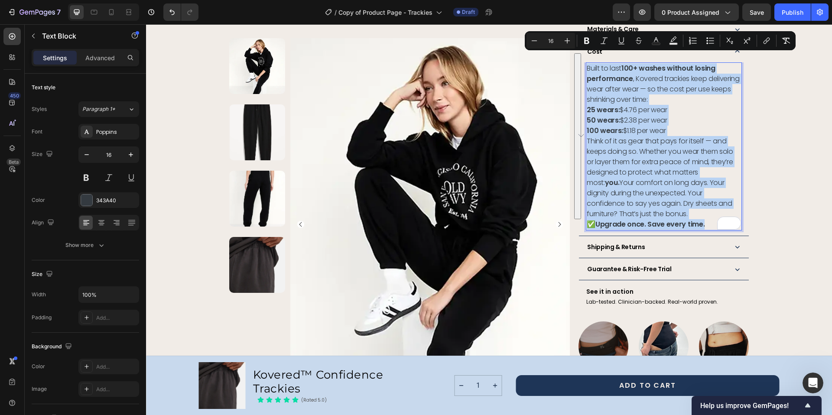
drag, startPoint x: 703, startPoint y: 212, endPoint x: 584, endPoint y: 62, distance: 191.4
click at [586, 62] on div "Built to last 100+ washes without losing performance , Kovered trackies keep de…" at bounding box center [663, 146] width 155 height 168
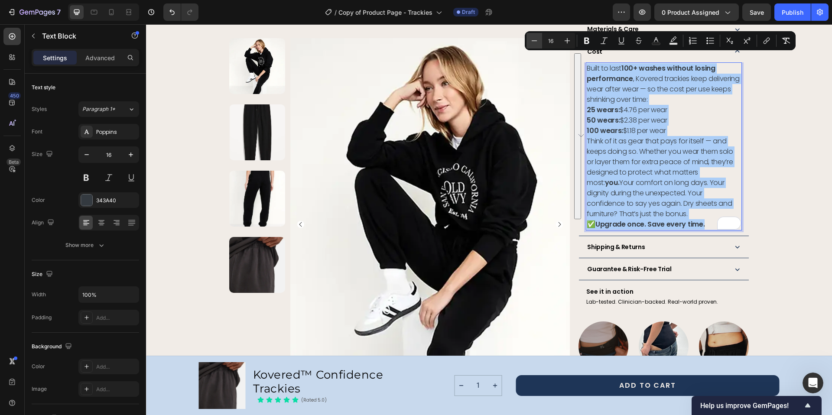
click at [529, 41] on button "Minus" at bounding box center [534, 41] width 16 height 16
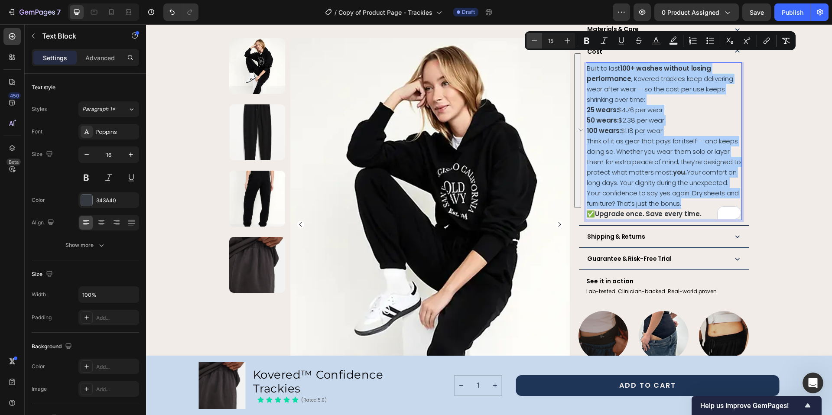
click at [530, 41] on icon "Editor contextual toolbar" at bounding box center [534, 40] width 9 height 9
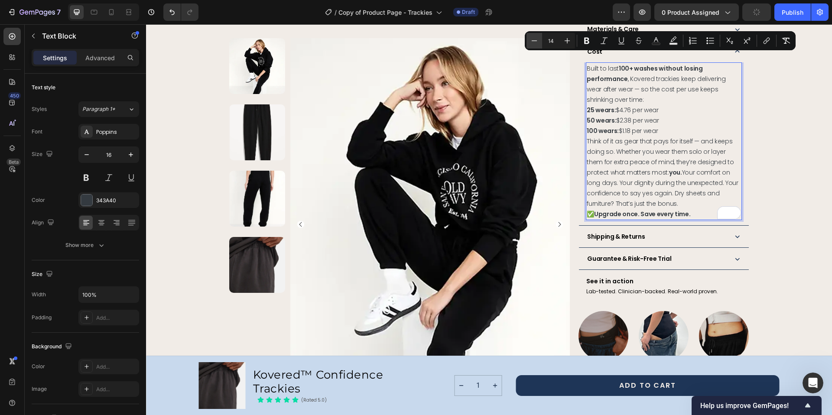
click at [530, 41] on icon "Editor contextual toolbar" at bounding box center [534, 40] width 9 height 9
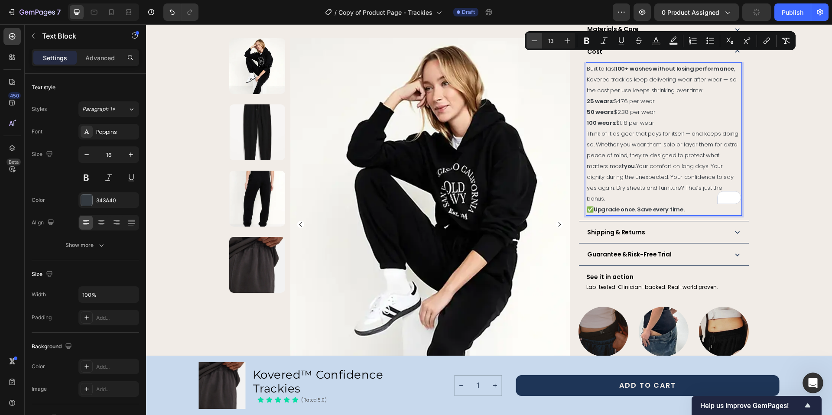
click at [530, 41] on icon "Editor contextual toolbar" at bounding box center [534, 40] width 9 height 9
type input "12"
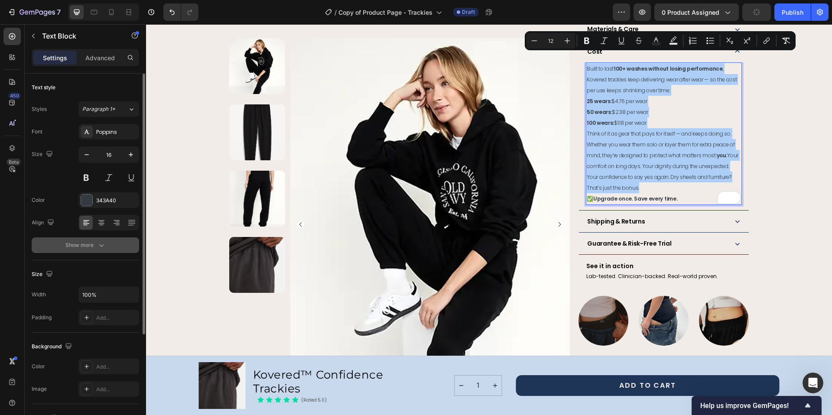
click at [108, 250] on button "Show more" at bounding box center [85, 245] width 107 height 16
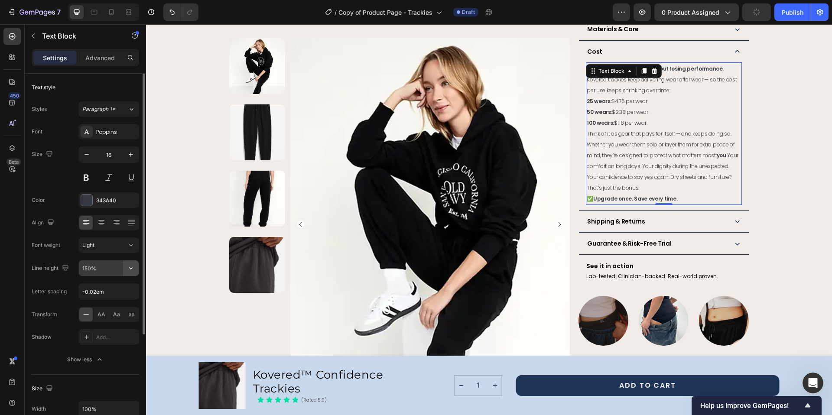
click at [136, 269] on button "button" at bounding box center [131, 268] width 16 height 16
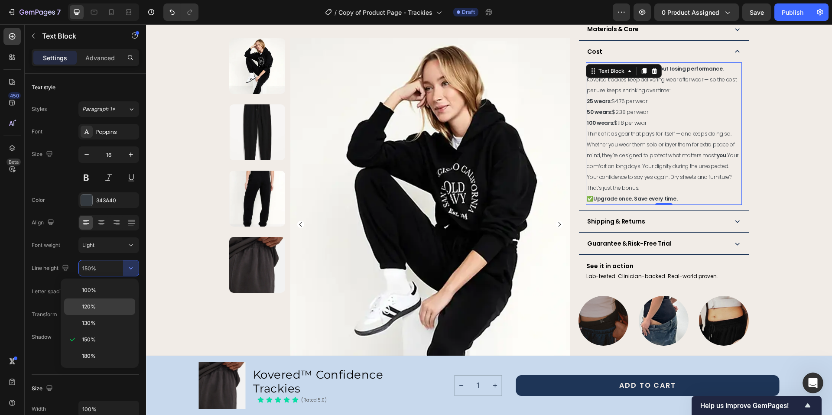
click at [104, 310] on p "120%" at bounding box center [106, 307] width 49 height 8
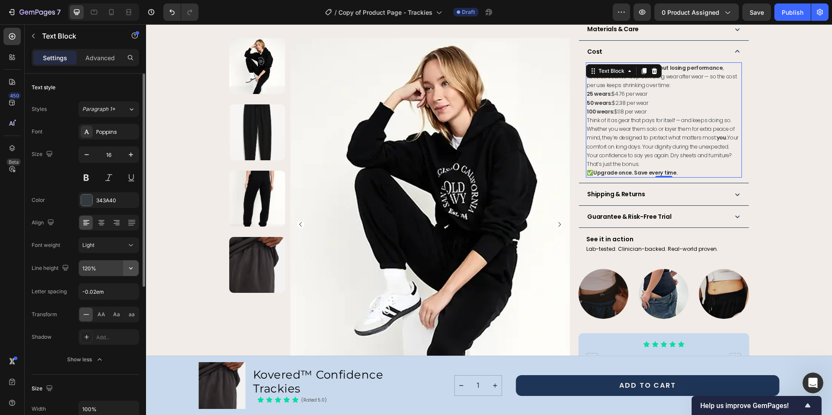
click at [127, 269] on icon "button" at bounding box center [130, 268] width 9 height 9
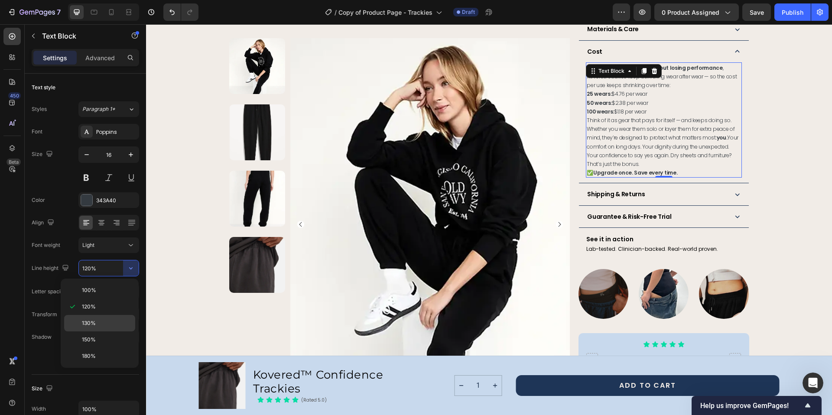
click at [109, 328] on div "130%" at bounding box center [99, 323] width 71 height 16
type input "130%"
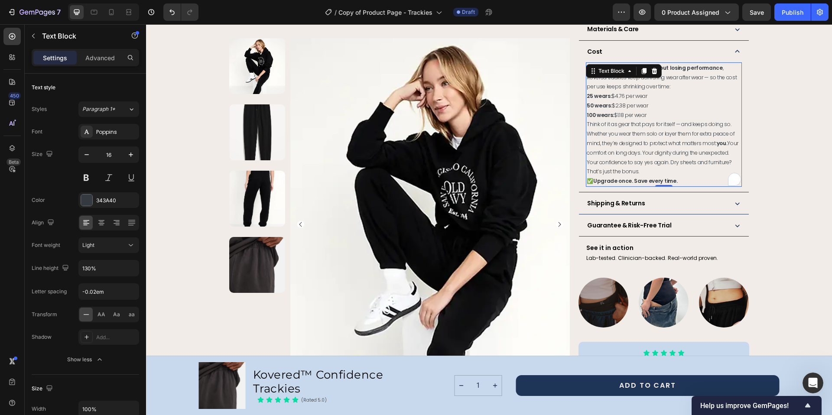
drag, startPoint x: 642, startPoint y: 115, endPoint x: 648, endPoint y: 118, distance: 6.8
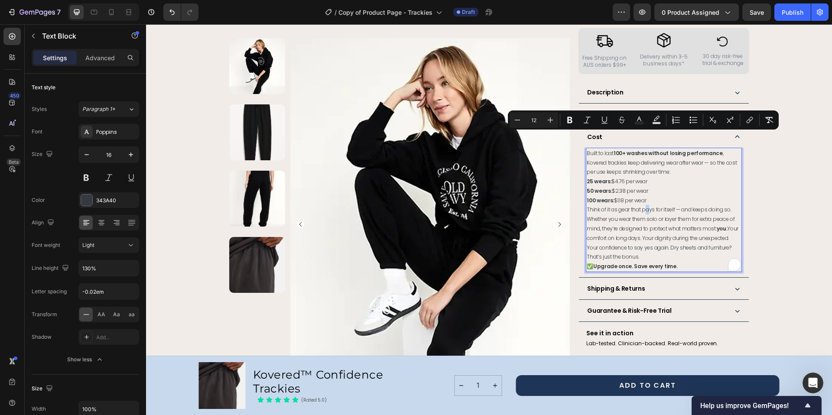
scroll to position [443, 0]
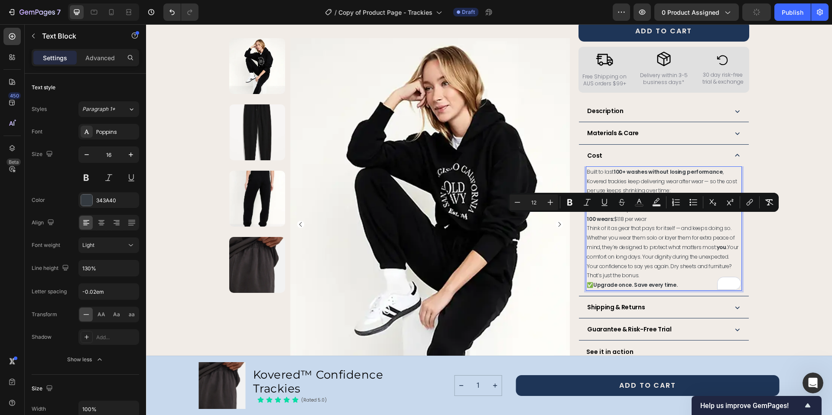
click at [613, 168] on strong "100+ washes without losing performance" at bounding box center [667, 171] width 109 height 7
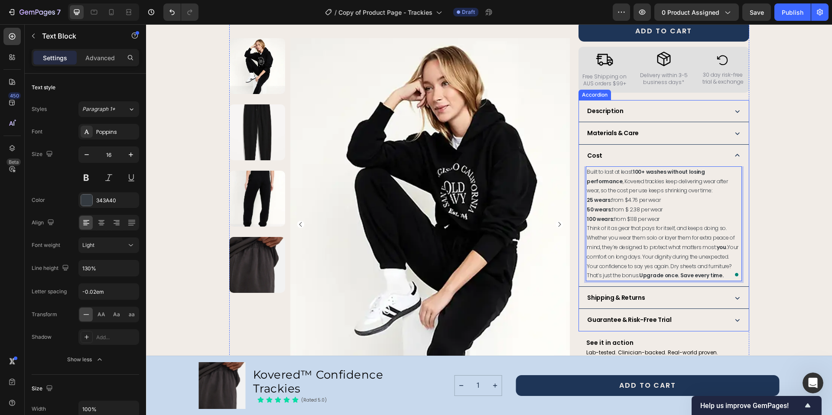
click at [735, 154] on icon at bounding box center [737, 155] width 4 height 3
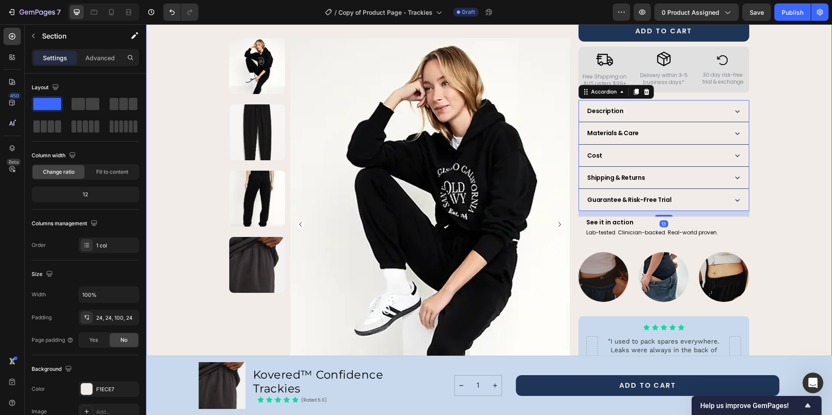
click at [789, 171] on div "Product Images Row Kovered™ Confidence Trackies Product Title The next generati…" at bounding box center [488, 19] width 665 height 820
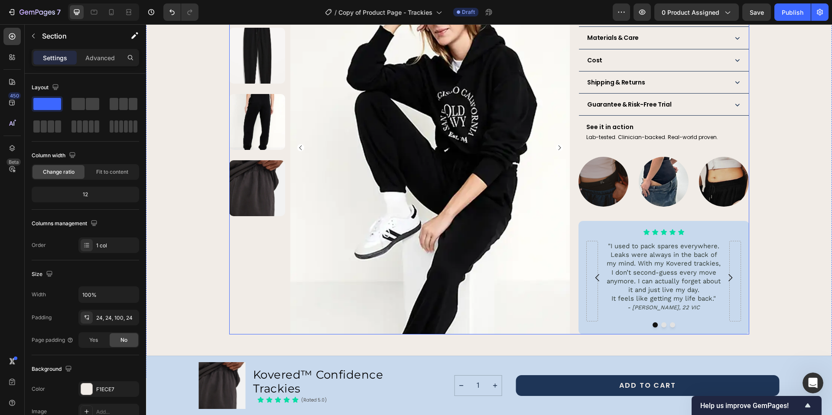
scroll to position [547, 0]
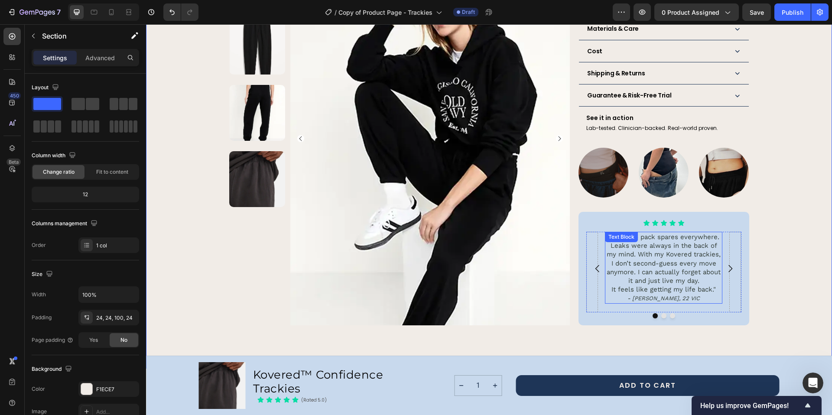
click at [654, 248] on span ""I used to pack spares everywhere. Leaks were always in the back of my mind. Wi…" at bounding box center [663, 259] width 114 height 52
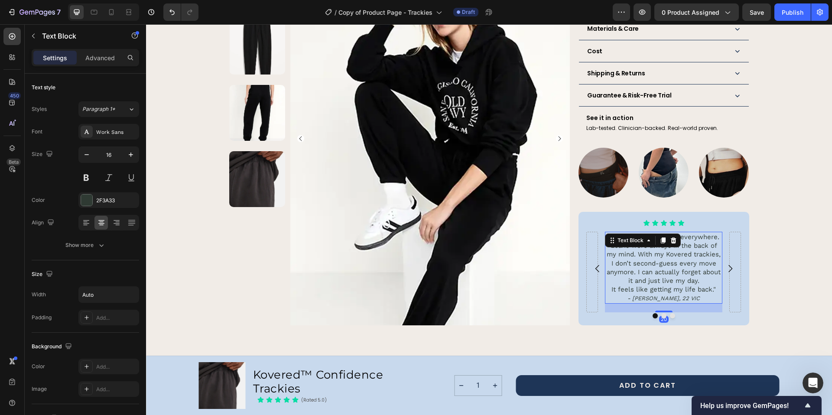
click at [654, 248] on span ""I used to pack spares everywhere. Leaks were always in the back of my mind. Wi…" at bounding box center [663, 259] width 114 height 52
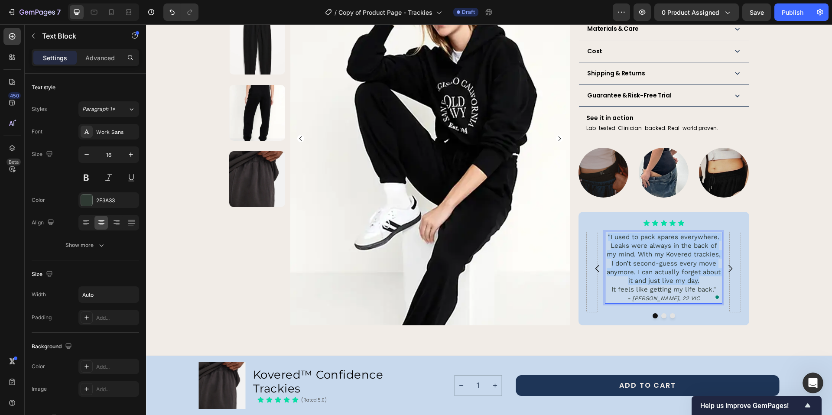
click at [654, 248] on span ""I used to pack spares everywhere. Leaks were always in the back of my mind. Wi…" at bounding box center [663, 259] width 114 height 52
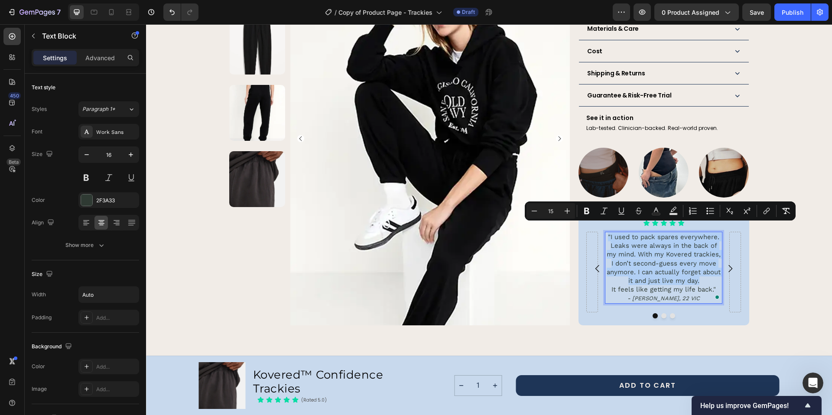
click at [671, 295] on icon "- [PERSON_NAME], 22 VIC" at bounding box center [663, 298] width 72 height 6
drag, startPoint x: 692, startPoint y: 288, endPoint x: 603, endPoint y: 225, distance: 109.1
click at [605, 232] on div ""I used to pack spares everywhere. Leaks were always in the back of my mind. Wi…" at bounding box center [663, 268] width 117 height 72
click at [533, 210] on icon "Editor contextual toolbar" at bounding box center [534, 211] width 9 height 9
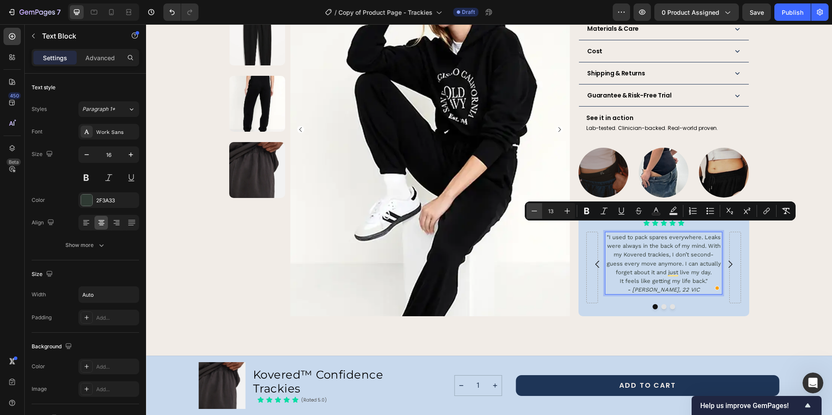
click at [533, 210] on icon "Editor contextual toolbar" at bounding box center [534, 211] width 9 height 9
type input "12"
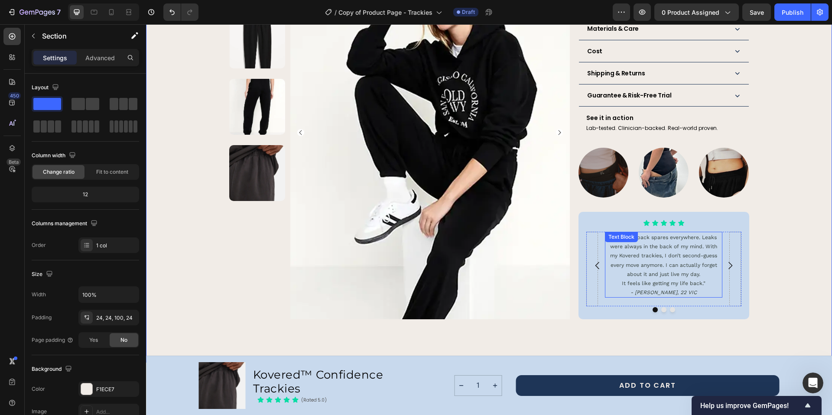
click at [670, 266] on span ""I used to pack spares everywhere. Leaks were always in the back of my mind. Wi…" at bounding box center [663, 255] width 107 height 43
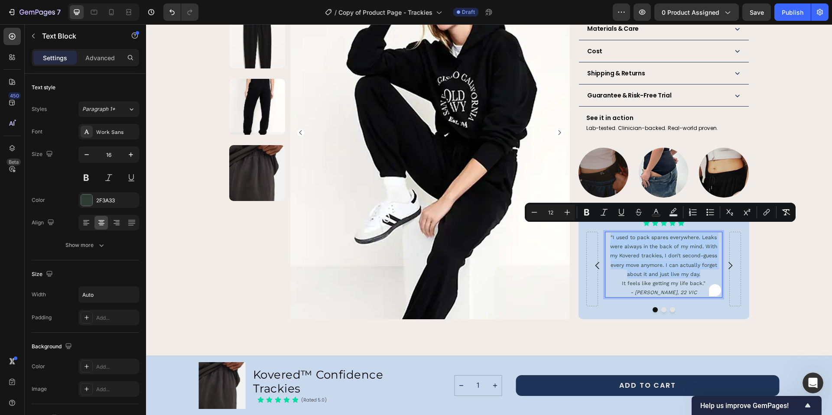
click at [686, 279] on p "It feels like getting my life back."" at bounding box center [664, 283] width 116 height 9
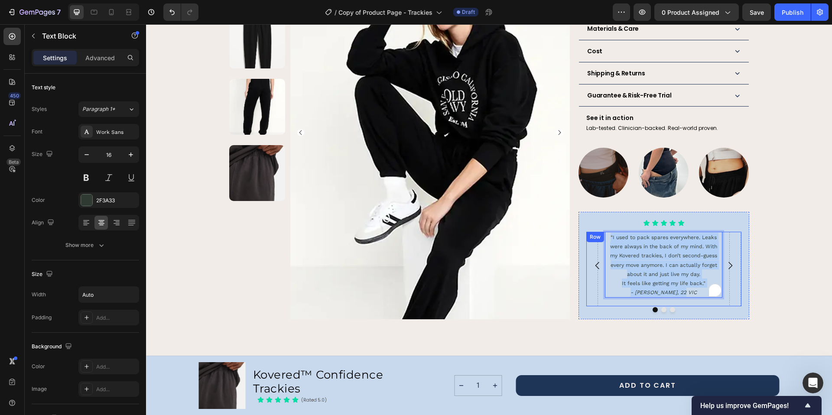
drag, startPoint x: 688, startPoint y: 282, endPoint x: 601, endPoint y: 225, distance: 104.5
click at [601, 232] on div ""I used to pack spares everywhere. Leaks were always in the back of my mind. Wi…" at bounding box center [663, 269] width 155 height 74
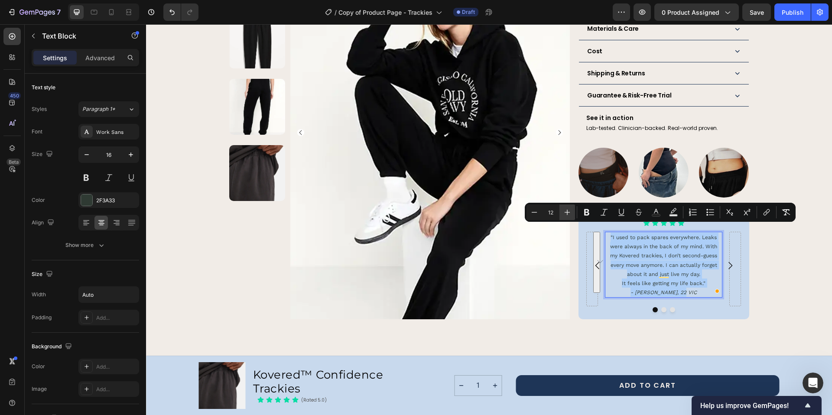
click at [567, 214] on icon "Editor contextual toolbar" at bounding box center [567, 212] width 9 height 9
type input "13"
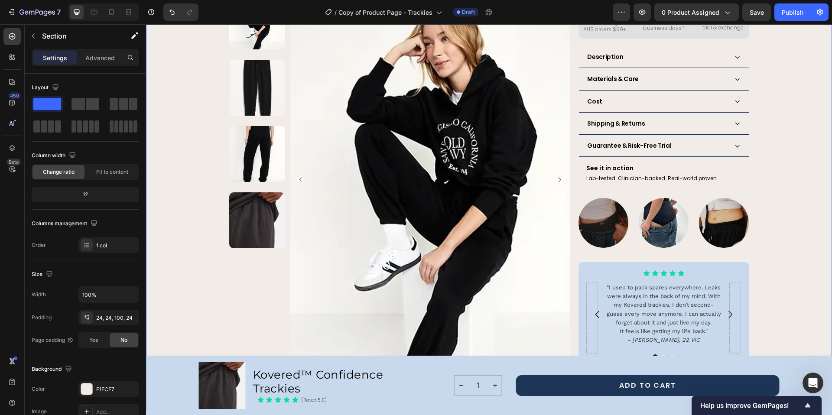
scroll to position [391, 0]
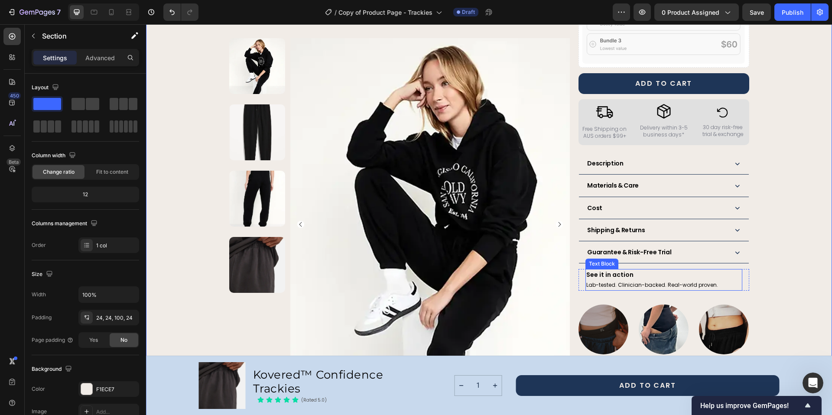
click at [632, 281] on span "Lab-tested. Clinician-backed. Real-world proven." at bounding box center [652, 284] width 132 height 7
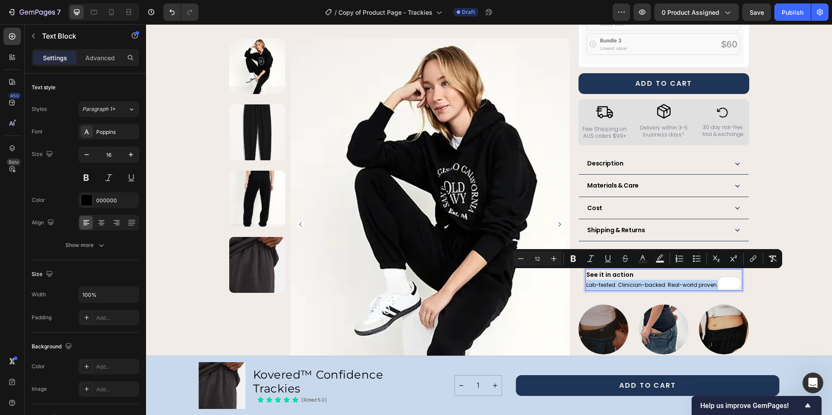
drag, startPoint x: 584, startPoint y: 276, endPoint x: 711, endPoint y: 272, distance: 127.4
click at [711, 280] on p "Lab-tested. Clinician-backed. Real-world proven." at bounding box center [663, 285] width 155 height 10
click at [553, 255] on icon "Editor contextual toolbar" at bounding box center [553, 258] width 9 height 9
type input "13"
click at [772, 280] on div "Product Images Row Kovered™ Confidence Trackies Product Title The next generati…" at bounding box center [488, 67] width 665 height 811
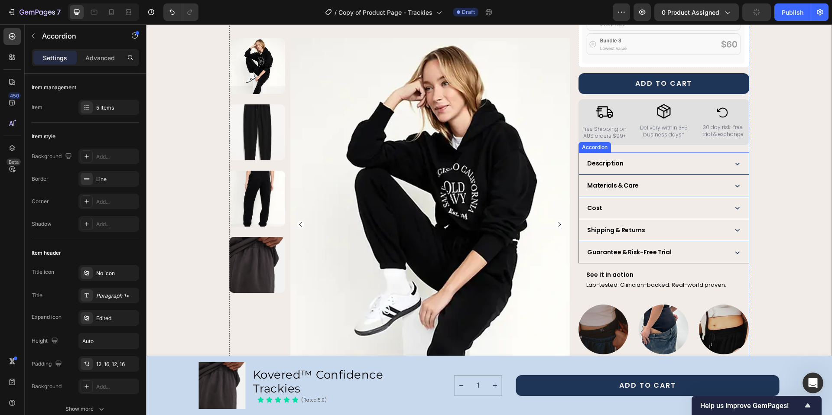
click at [635, 250] on div "Guarantee & Risk-Free Trial" at bounding box center [663, 252] width 169 height 22
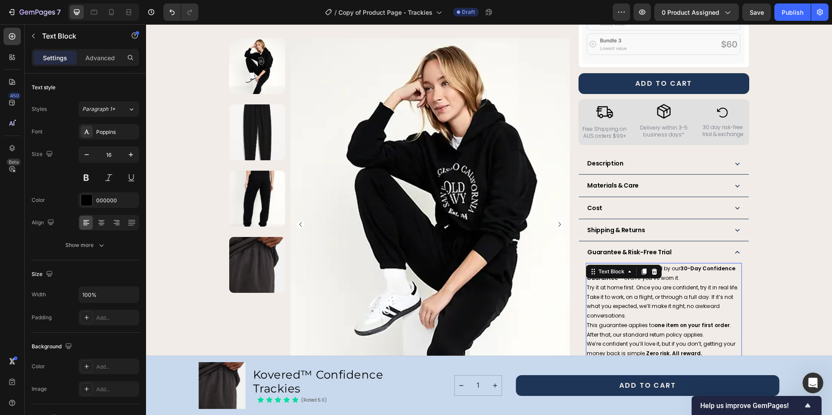
click at [697, 343] on p "We’re confident you’ll love it, but if you don’t, getting your money back is si…" at bounding box center [663, 348] width 154 height 19
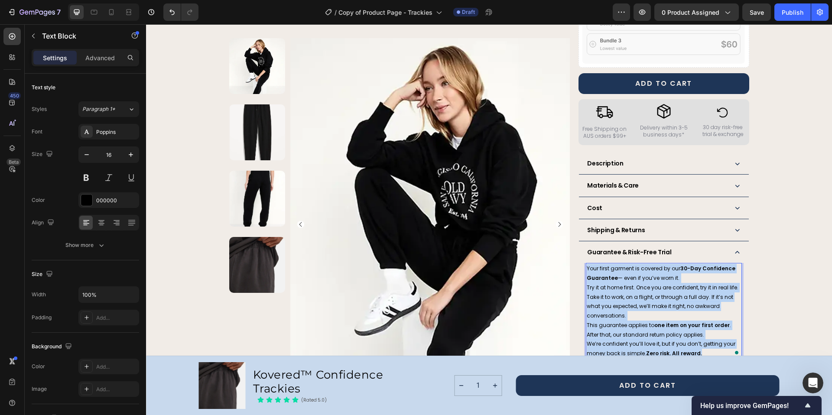
drag, startPoint x: 698, startPoint y: 345, endPoint x: 584, endPoint y: 259, distance: 143.2
click at [586, 263] on div "Your first garment is covered by our 30-Day Confidence Guarantee — even if you’…" at bounding box center [663, 311] width 155 height 96
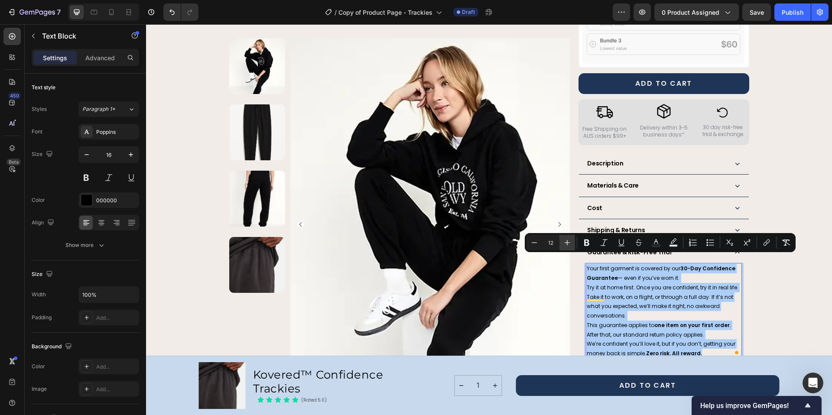
click at [565, 245] on icon "Editor contextual toolbar" at bounding box center [567, 242] width 9 height 9
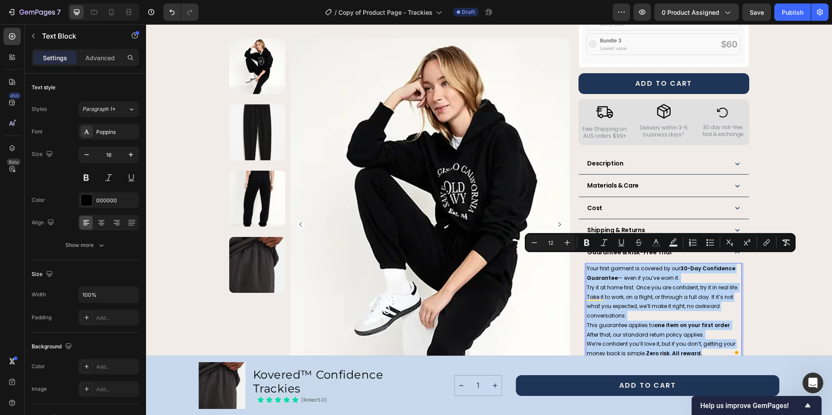
type input "13"
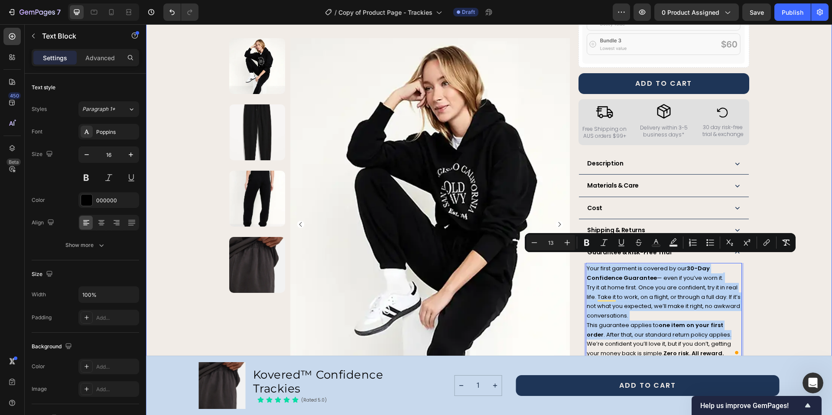
click at [792, 289] on div "Product Images Row Kovered™ Confidence Trackies Product Title The next generati…" at bounding box center [488, 118] width 665 height 913
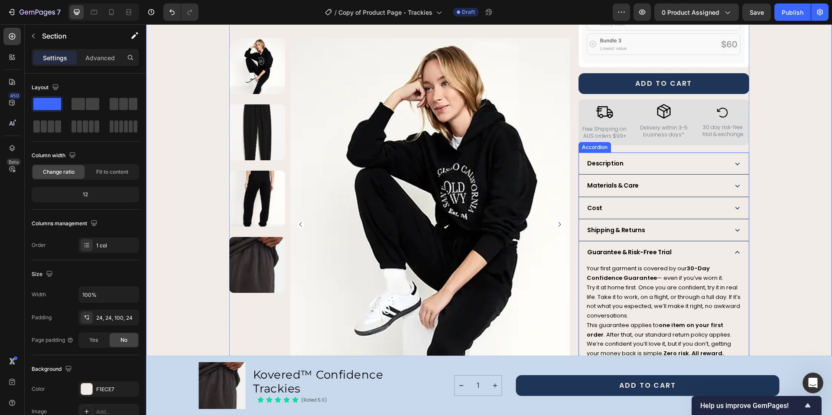
click at [733, 225] on icon at bounding box center [736, 229] width 9 height 9
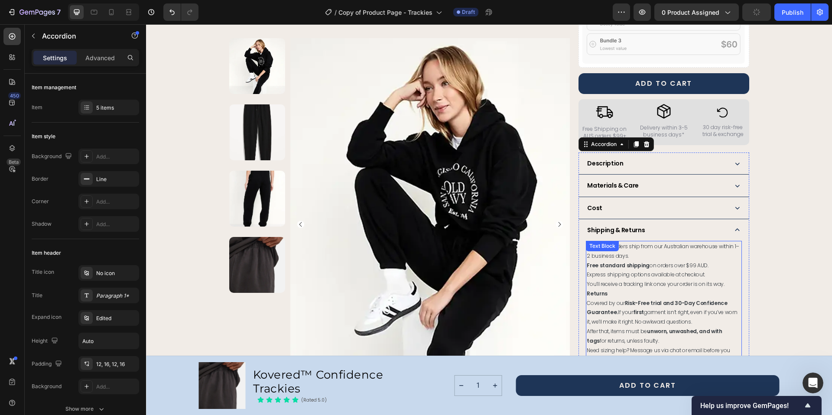
scroll to position [439, 0]
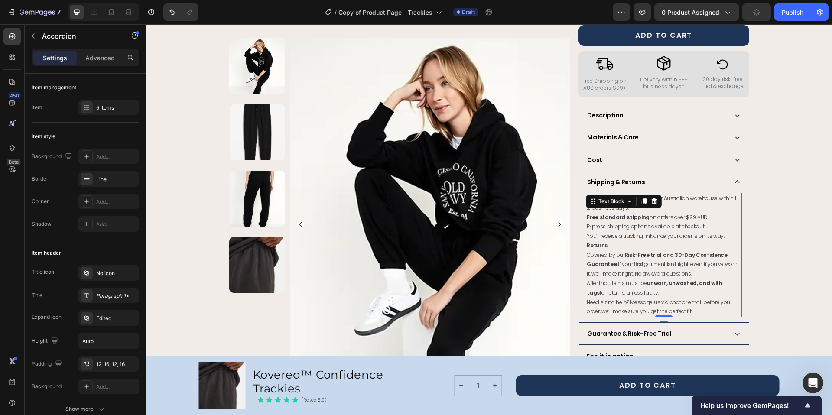
click at [702, 303] on p "Need sizing help? Message us via chat or email before you order, we’ll make sur…" at bounding box center [663, 307] width 154 height 19
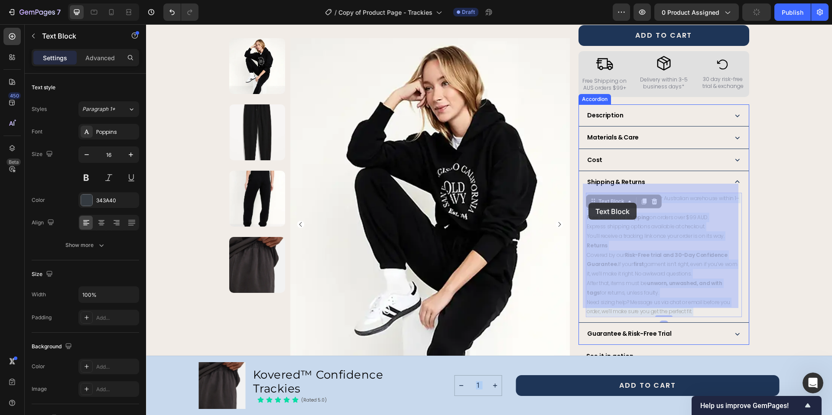
drag, startPoint x: 701, startPoint y: 303, endPoint x: 588, endPoint y: 203, distance: 151.3
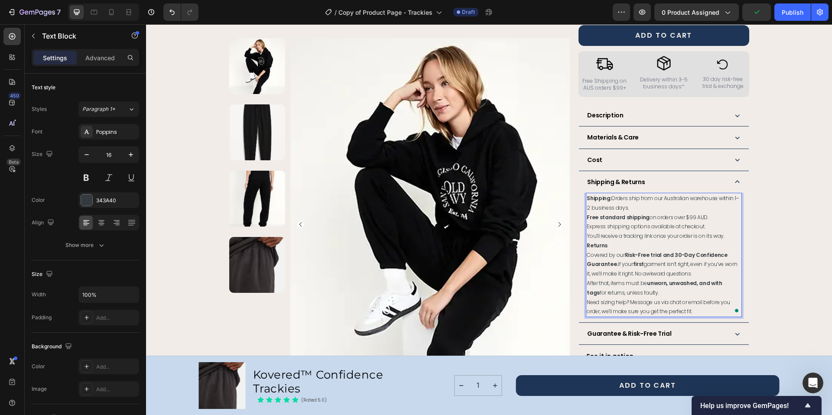
click at [695, 299] on p "Need sizing help? Message us via chat or email before you order, we’ll make sur…" at bounding box center [663, 307] width 154 height 19
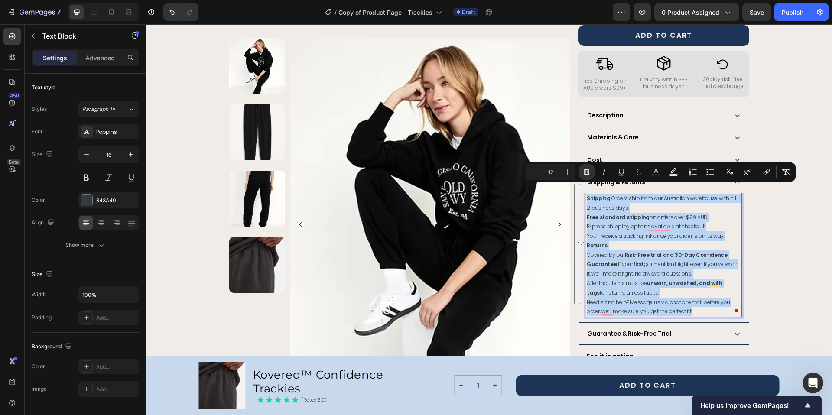
drag, startPoint x: 694, startPoint y: 301, endPoint x: 583, endPoint y: 187, distance: 159.0
click at [586, 193] on div "Shipping: Orders ship from our Australian warehouse within 1–2 business days. F…" at bounding box center [663, 255] width 155 height 124
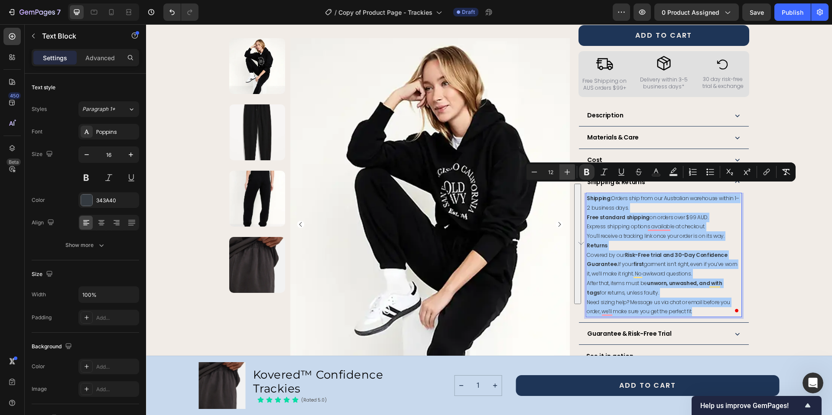
click at [567, 174] on icon "Editor contextual toolbar" at bounding box center [567, 172] width 6 height 6
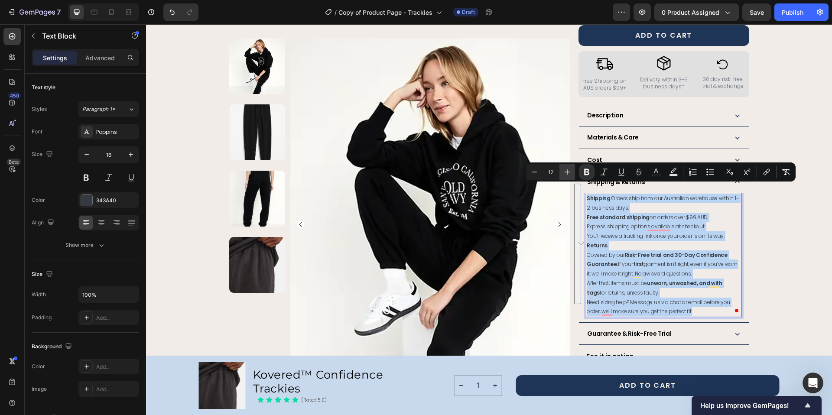
type input "13"
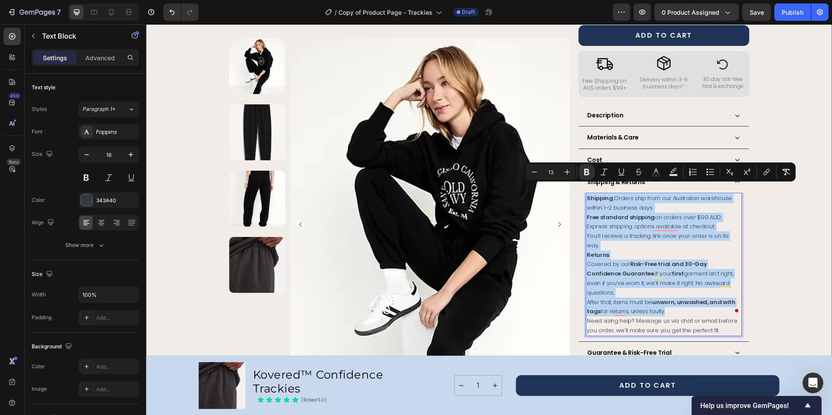
click at [748, 228] on div "Product Images Row Kovered™ Confidence Trackies Product Title The next generati…" at bounding box center [488, 94] width 665 height 960
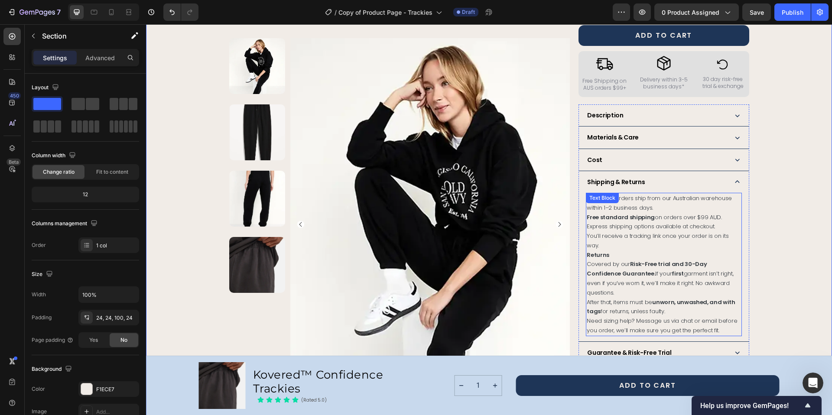
scroll to position [424, 0]
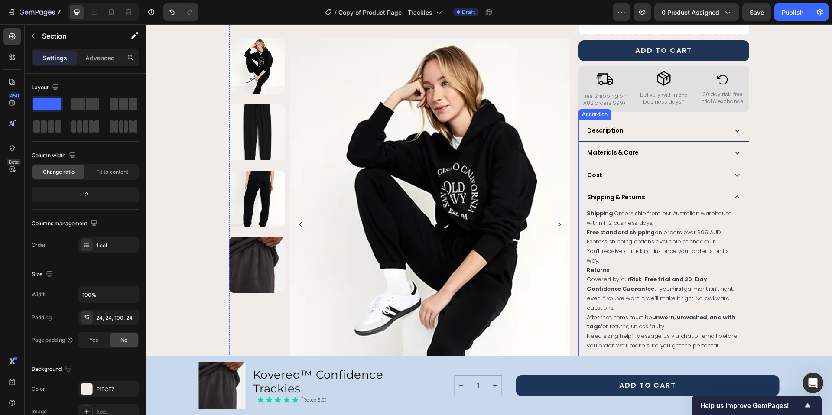
click at [732, 170] on icon at bounding box center [736, 174] width 9 height 9
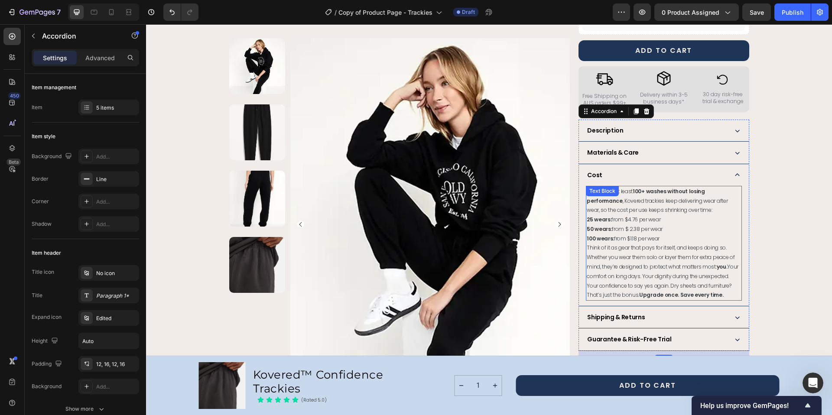
click at [621, 265] on span "Think of it as gear that pays for itself, and keeps doing so. Whether you wear …" at bounding box center [662, 271] width 152 height 55
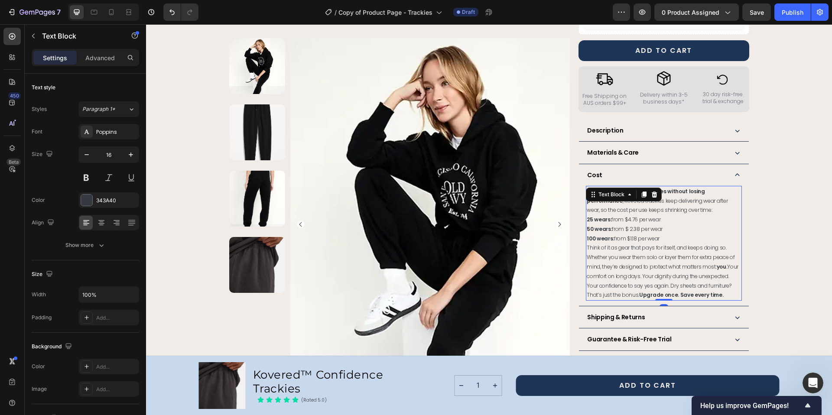
click at [705, 284] on p "Think of it as gear that pays for itself, and keeps doing so. Whether you wear …" at bounding box center [663, 271] width 154 height 57
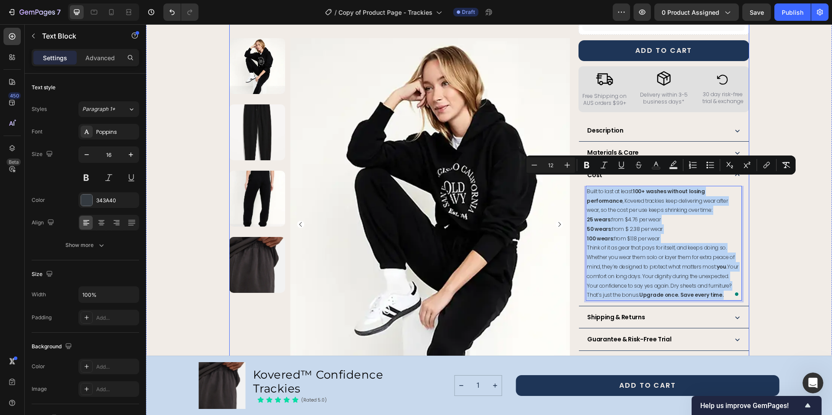
drag, startPoint x: 706, startPoint y: 284, endPoint x: 570, endPoint y: 181, distance: 170.7
click at [570, 181] on div "Product Images Row Kovered™ Confidence Trackies Product Title The next generati…" at bounding box center [489, 95] width 520 height 932
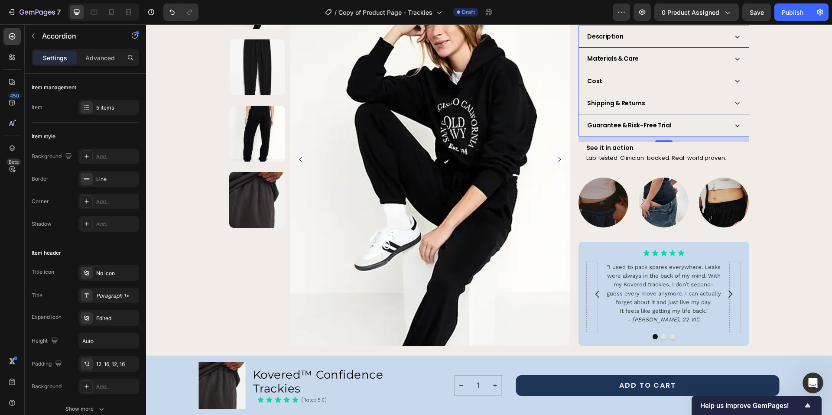
scroll to position [348, 0]
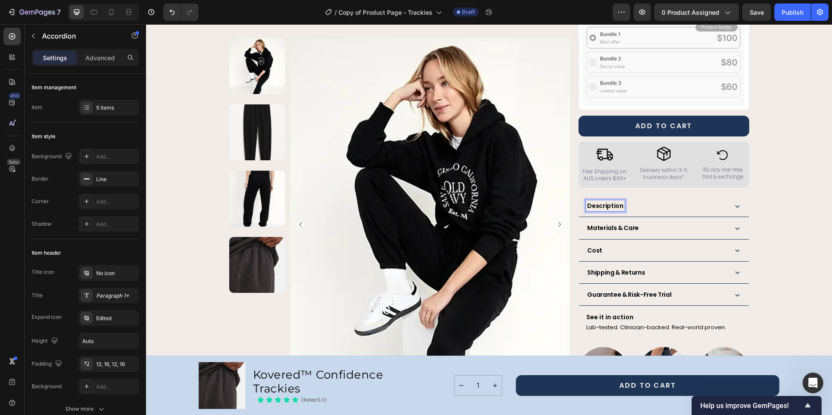
click at [732, 201] on icon at bounding box center [736, 205] width 9 height 9
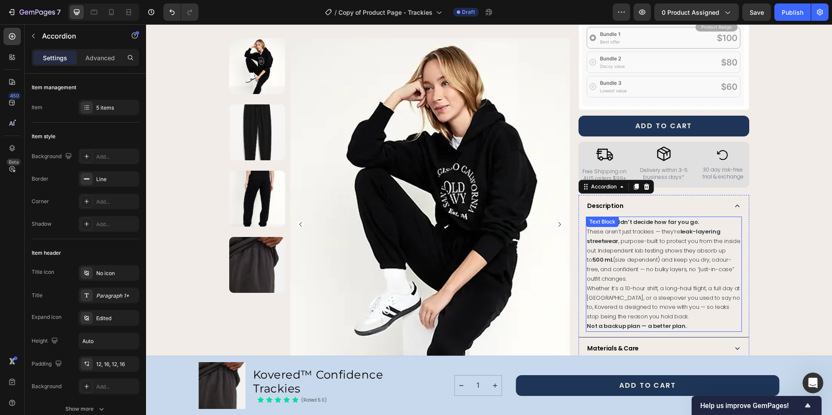
click at [661, 218] on strong "Leaks shouldn’t decide how far you go." at bounding box center [642, 222] width 112 height 8
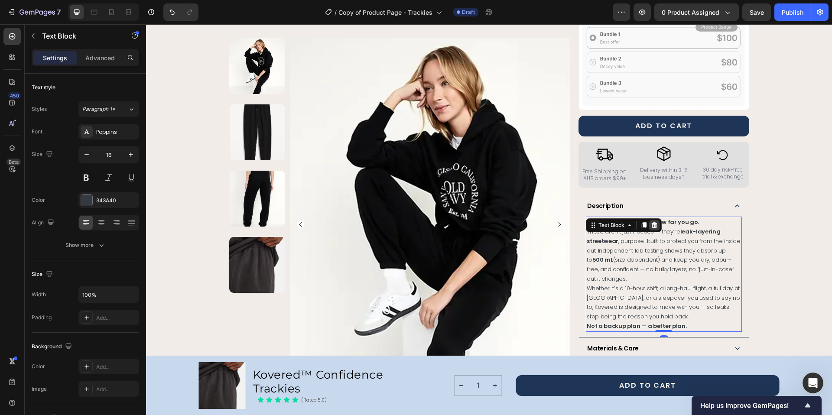
click at [655, 220] on div at bounding box center [654, 225] width 10 height 10
click at [667, 227] on p "Leaks shouldn’t decide how far you go. These aren’t just trackies — they’re lea…" at bounding box center [663, 250] width 154 height 66
click at [711, 227] on strong "leak-layering streetwear" at bounding box center [652, 236] width 133 height 18
click at [712, 217] on p "Leaks shouldn’t decide how far you go. These aren’t just trackies — they’re lea…" at bounding box center [663, 250] width 154 height 66
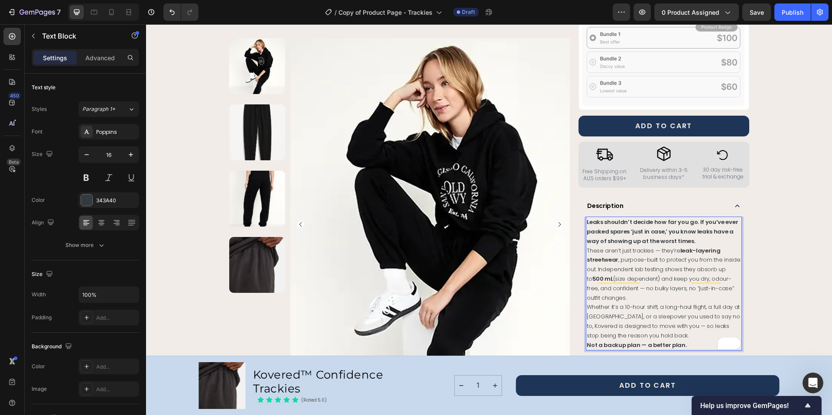
click at [690, 218] on strong "Leaks shouldn’t decide how far you go. If you’ve ever packed spares ‘just in ca…" at bounding box center [661, 231] width 151 height 27
drag, startPoint x: 690, startPoint y: 213, endPoint x: 689, endPoint y: 229, distance: 16.0
click at [689, 229] on p "Leaks shouldn’t decide how far you go. If you’ve ever packed spares ‘just in ca…" at bounding box center [663, 259] width 154 height 85
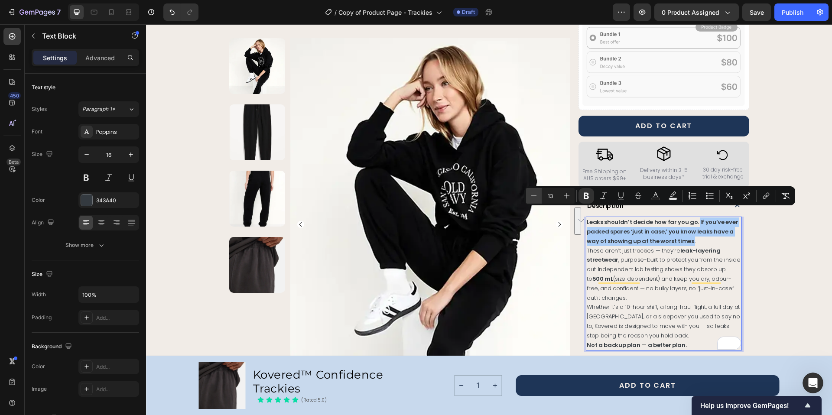
click at [537, 201] on button "Minus" at bounding box center [534, 196] width 16 height 16
type input "12"
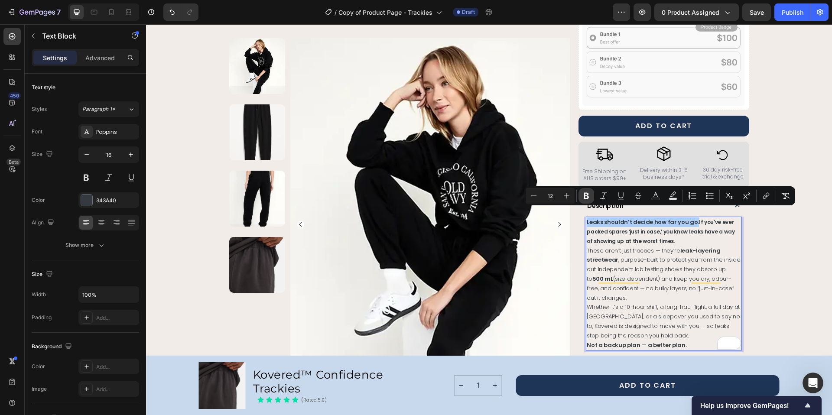
click at [583, 196] on icon "Editor contextual toolbar" at bounding box center [586, 195] width 9 height 9
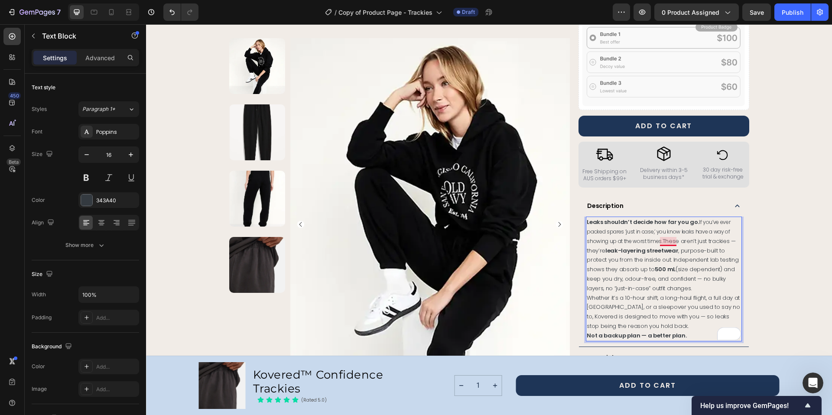
click at [658, 237] on span "These aren’t just trackies — they’re leak-layering streetwear , purpose-built t…" at bounding box center [662, 264] width 152 height 55
click at [764, 234] on div "Product Images Row Kovered™ Confidence Trackies Product Title The next generati…" at bounding box center [488, 174] width 665 height 941
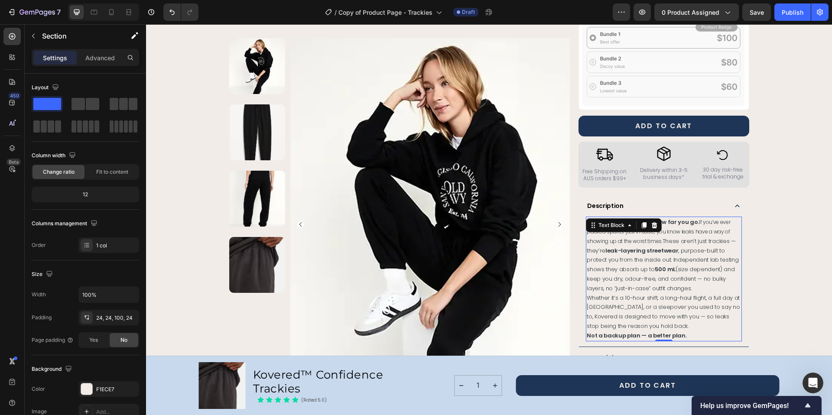
click at [639, 279] on span "These aren’t just trackies — they’re leak-layering streetwear , purpose-built t…" at bounding box center [662, 264] width 152 height 55
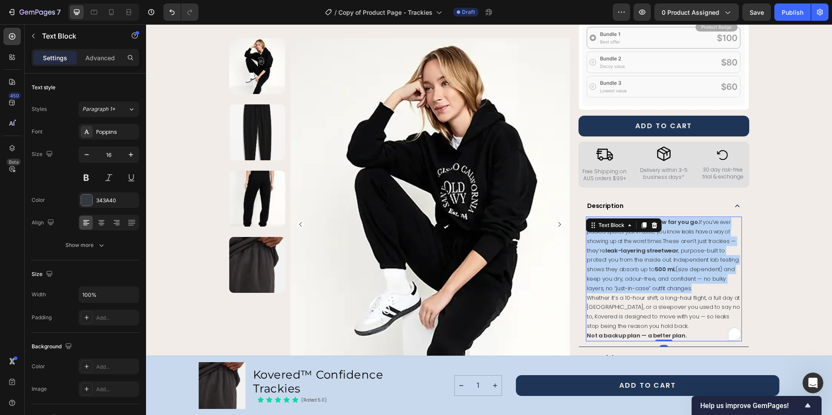
click at [639, 279] on span "These aren’t just trackies — they’re leak-layering streetwear , purpose-built t…" at bounding box center [662, 264] width 152 height 55
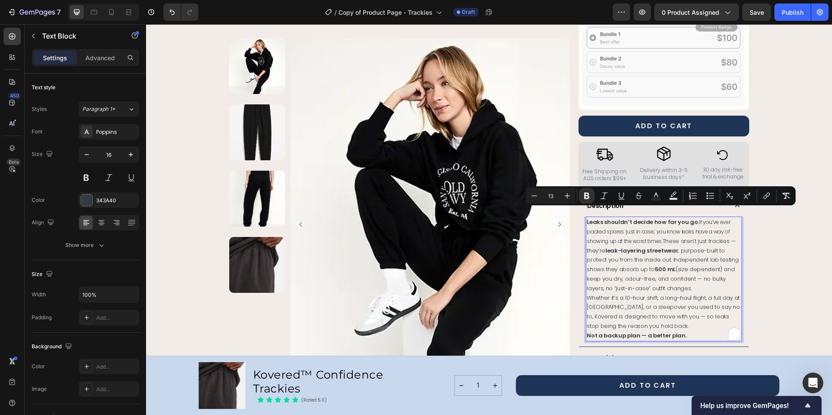
click at [685, 331] on p "Not a backup plan — a better plan." at bounding box center [663, 336] width 154 height 10
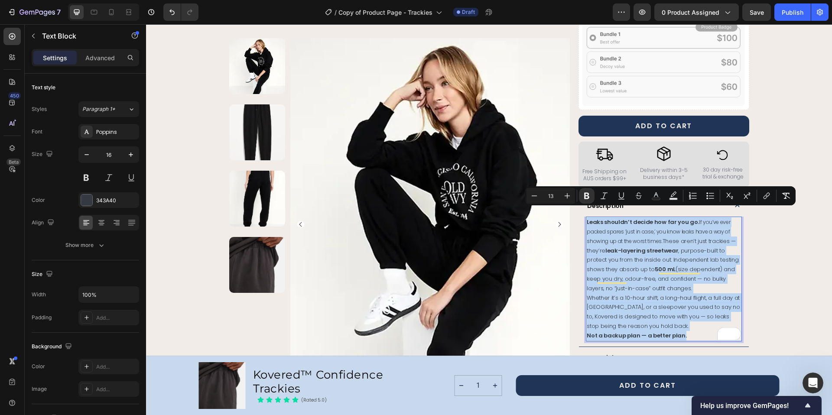
drag, startPoint x: 685, startPoint y: 325, endPoint x: 582, endPoint y: 214, distance: 151.4
click at [586, 217] on div "Leaks shouldn’t decide how far you go. If you’ve ever packed spares ‘just in ca…" at bounding box center [663, 279] width 155 height 124
copy div "Leaks shouldn’t decide how far you go. If you’ve ever packed spares ‘just in ca…"
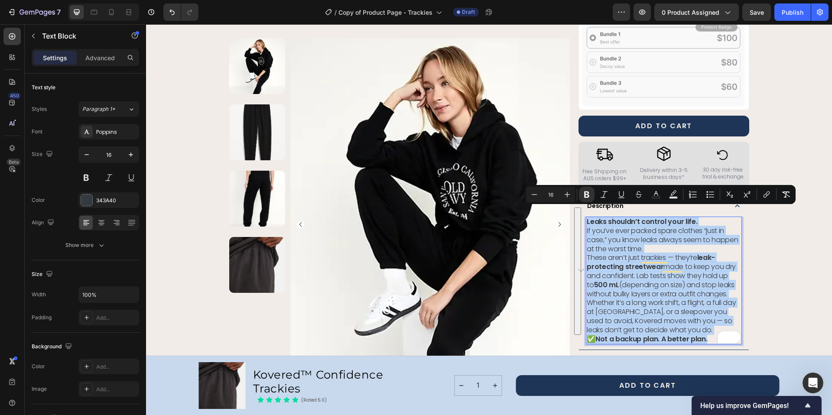
drag, startPoint x: 706, startPoint y: 330, endPoint x: 584, endPoint y: 214, distance: 168.2
click at [586, 217] on div "Leaks shouldn’t control your life. If you’ve ever packed spare clothes “just in…" at bounding box center [663, 281] width 155 height 128
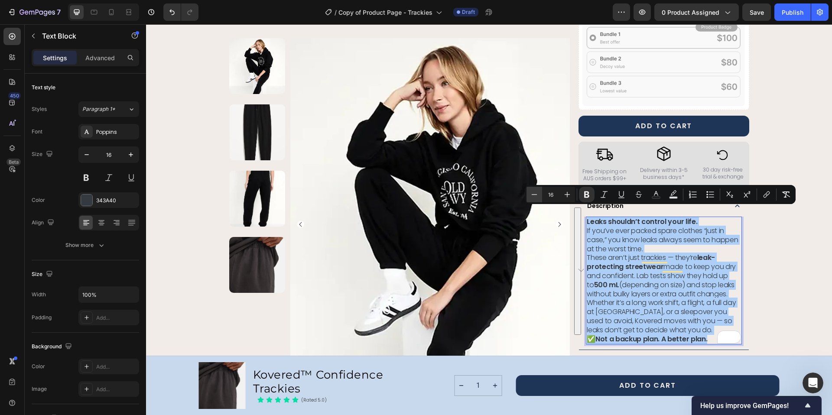
click at [538, 194] on icon "Editor contextual toolbar" at bounding box center [534, 194] width 9 height 9
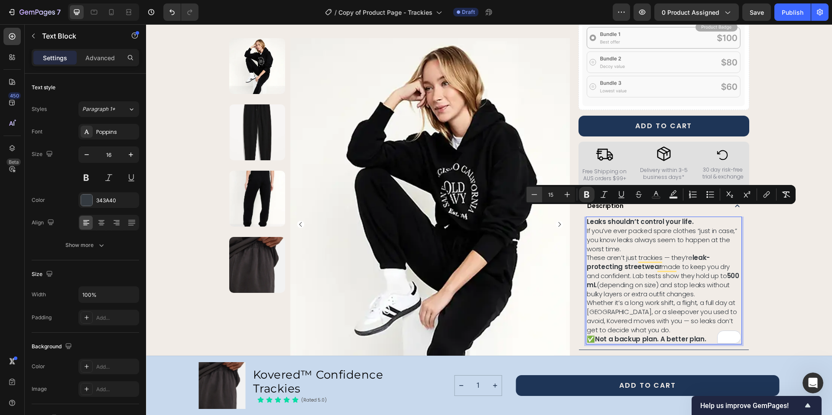
click at [538, 194] on icon "Editor contextual toolbar" at bounding box center [534, 194] width 9 height 9
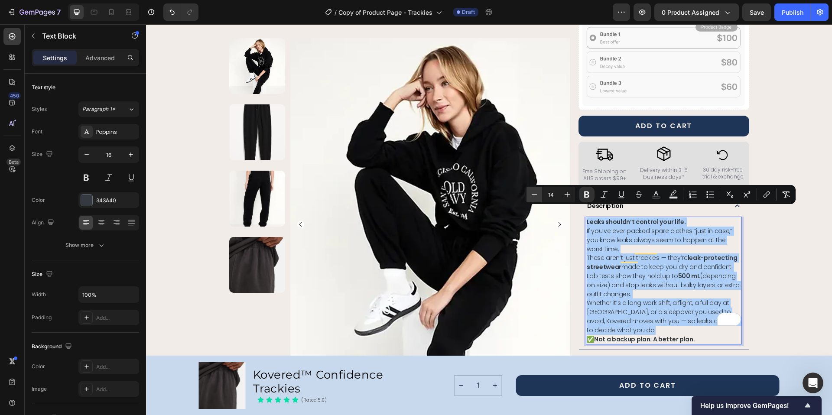
click at [538, 194] on icon "Editor contextual toolbar" at bounding box center [534, 194] width 9 height 9
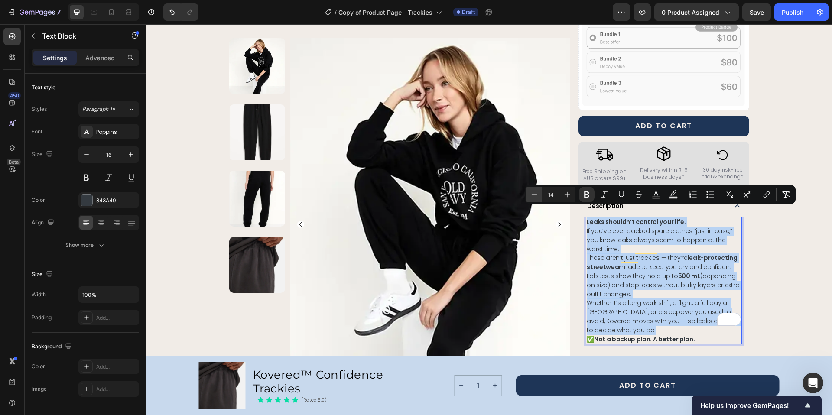
type input "13"
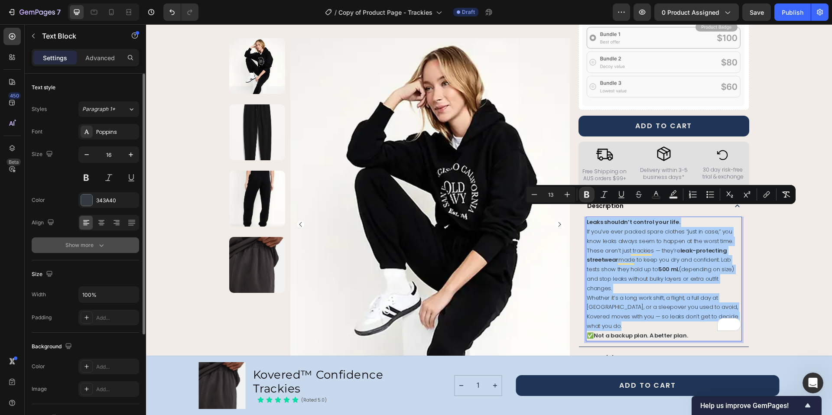
click at [105, 249] on icon "button" at bounding box center [101, 245] width 9 height 9
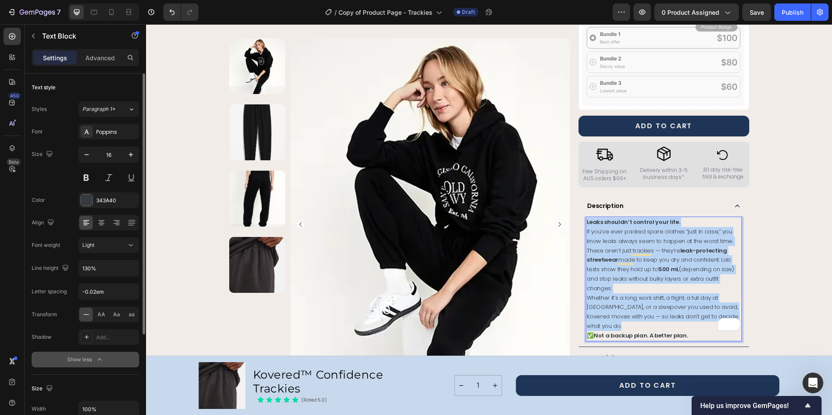
click at [660, 235] on span "If you’ve ever packed spare clothes “just in case,” you know leaks always seem …" at bounding box center [659, 236] width 146 height 18
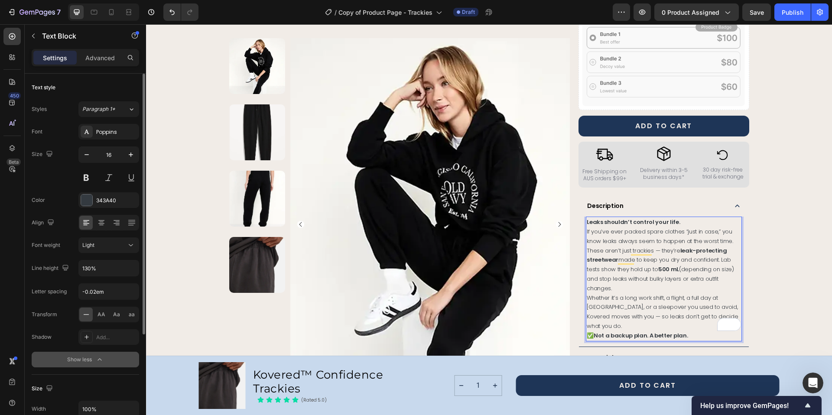
click at [655, 246] on span "These aren’t just trackies — they’re leak-protecting streetwear made to keep yo…" at bounding box center [659, 269] width 147 height 46
click at [731, 298] on span "Whether it’s a long work shift, a flight, a full day at [GEOGRAPHIC_DATA], or a…" at bounding box center [661, 312] width 151 height 36
click at [764, 269] on div "Product Images Row Kovered™ Confidence Trackies Product Title The next generati…" at bounding box center [488, 174] width 665 height 941
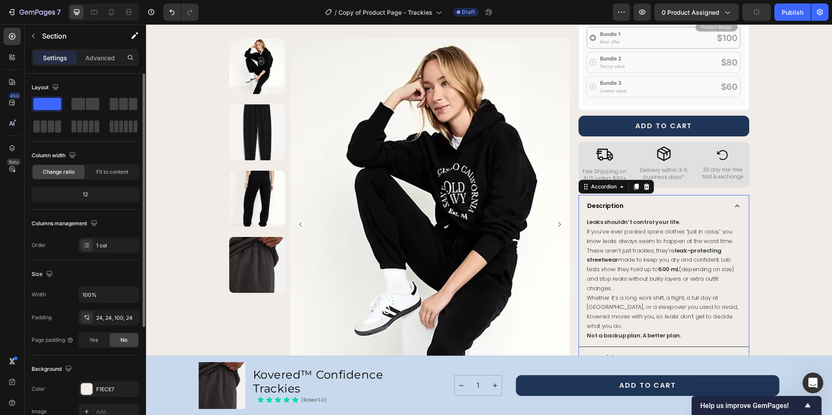
click at [735, 201] on icon at bounding box center [736, 205] width 9 height 9
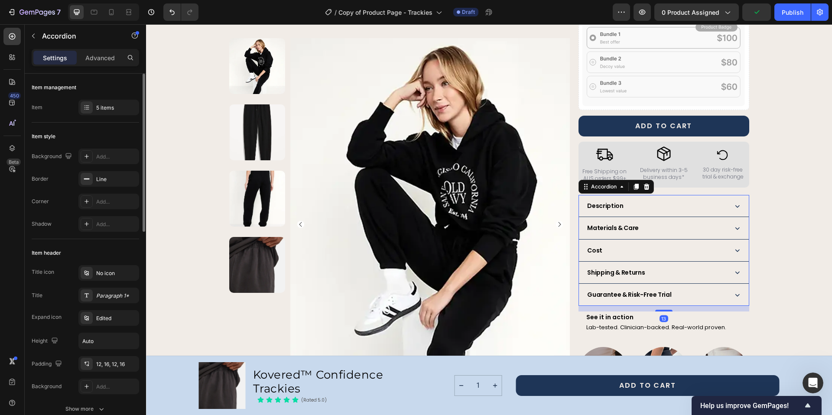
click at [735, 227] on icon at bounding box center [737, 228] width 4 height 3
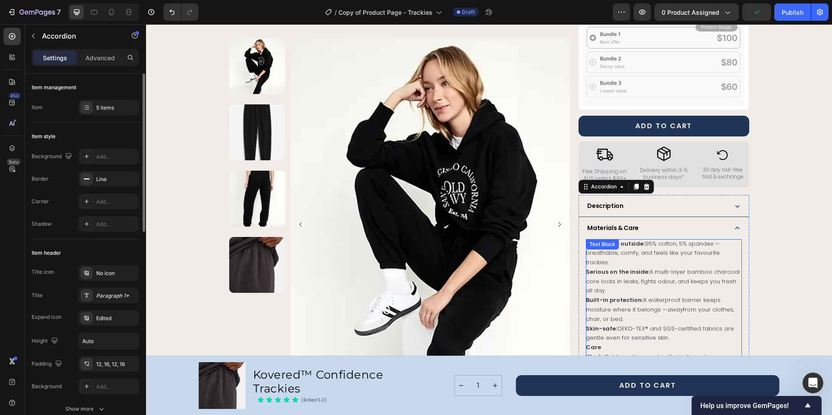
scroll to position [513, 0]
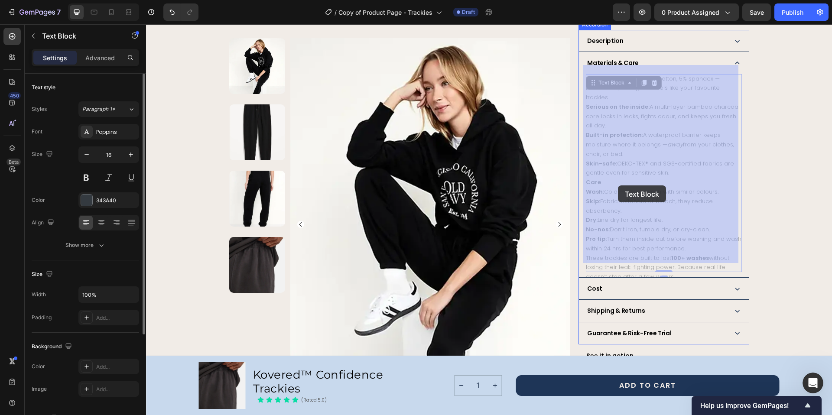
drag, startPoint x: 674, startPoint y: 258, endPoint x: 618, endPoint y: 185, distance: 91.7
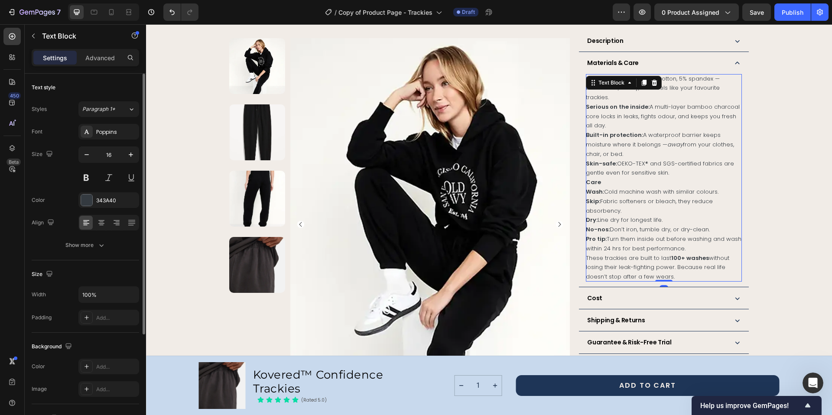
drag, startPoint x: 636, startPoint y: 191, endPoint x: 650, endPoint y: 231, distance: 42.6
click at [636, 197] on p "Skip: Fabric softeners or bleach, they reduce absorbency." at bounding box center [663, 206] width 155 height 19
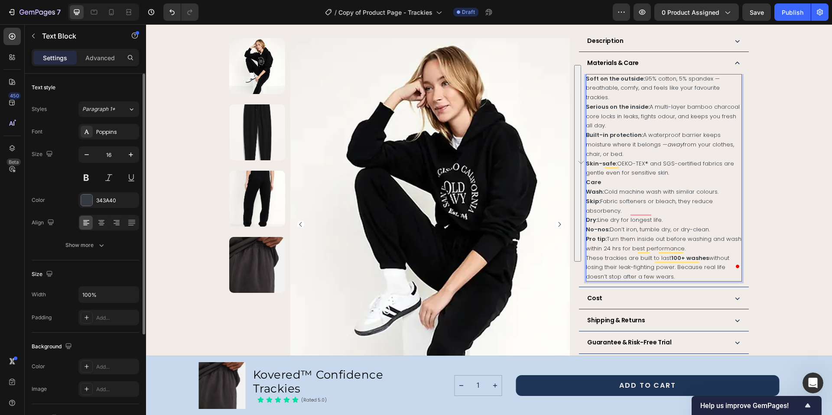
drag, startPoint x: 672, startPoint y: 256, endPoint x: 583, endPoint y: 70, distance: 205.9
click at [586, 74] on div "Soft on the outside: 95% cotton, 5% spandex — breathable, comfy, and feels like…" at bounding box center [663, 178] width 155 height 208
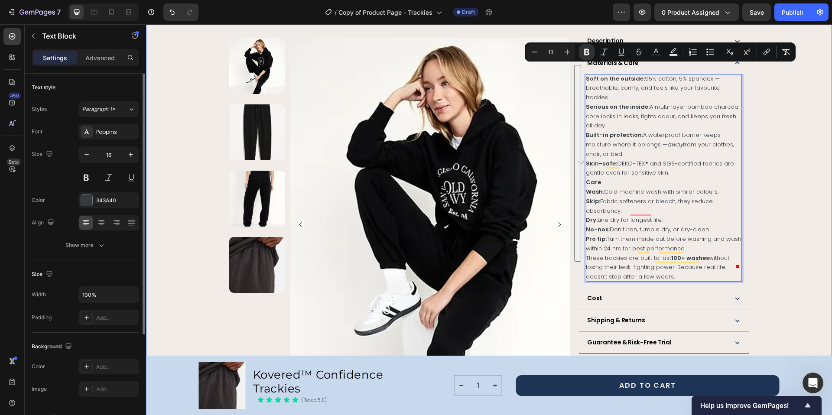
copy div "Soft on the outside: 95% cotton, 5% spandex — breathable, comfy, and feels like…"
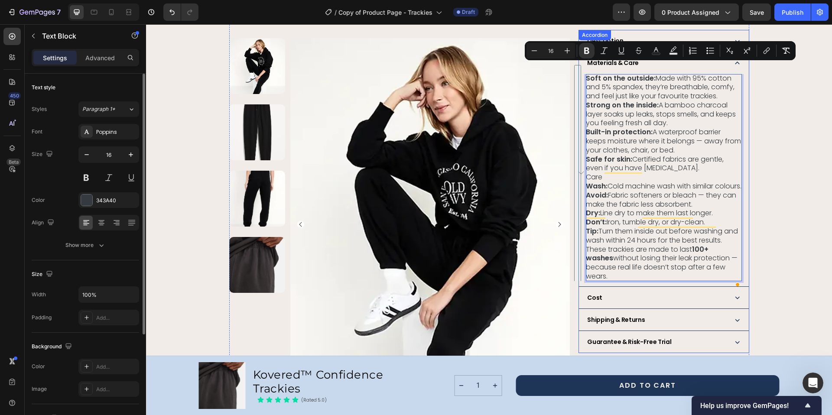
drag, startPoint x: 614, startPoint y: 276, endPoint x: 581, endPoint y: 68, distance: 211.3
click at [581, 74] on div "Soft on the outside: Made with 95% cotton and 5% spandex, they’re breathable, c…" at bounding box center [663, 180] width 169 height 212
click at [538, 49] on icon "Editor contextual toolbar" at bounding box center [534, 50] width 9 height 9
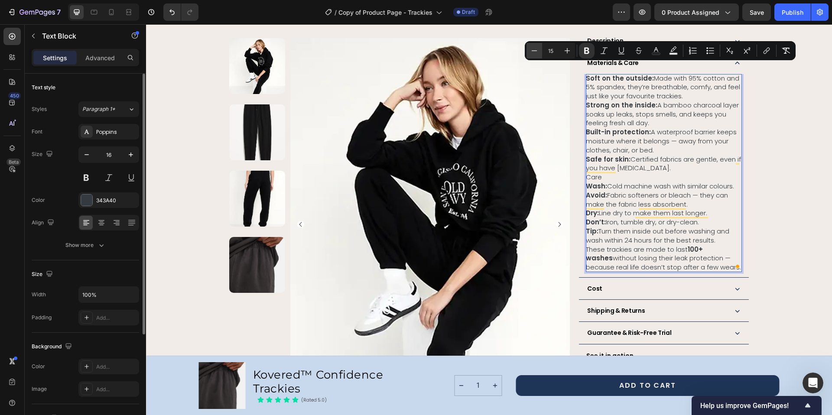
click at [534, 51] on icon "Editor contextual toolbar" at bounding box center [534, 50] width 9 height 9
type input "13"
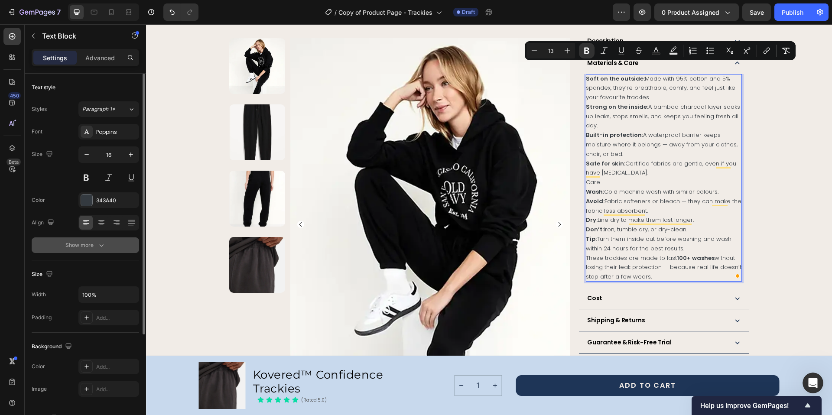
click at [99, 244] on icon "button" at bounding box center [101, 245] width 9 height 9
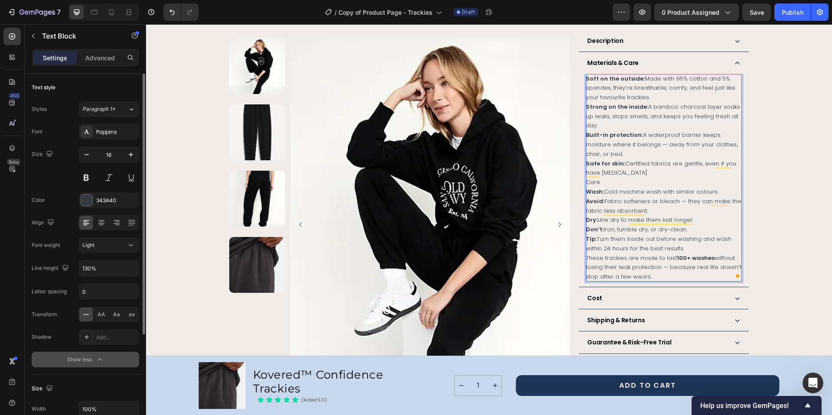
click at [632, 142] on p "Built-in protection: A waterproof barrier keeps moisture where it belongs — awa…" at bounding box center [663, 144] width 155 height 28
click at [677, 113] on p "Strong on the inside: A bamboo charcoal layer soaks up leaks, stops smells, and…" at bounding box center [663, 116] width 155 height 28
click at [600, 178] on p "Care" at bounding box center [663, 183] width 155 height 10
click at [586, 178] on span "Care" at bounding box center [593, 182] width 14 height 8
click at [591, 178] on span "Care" at bounding box center [593, 182] width 14 height 8
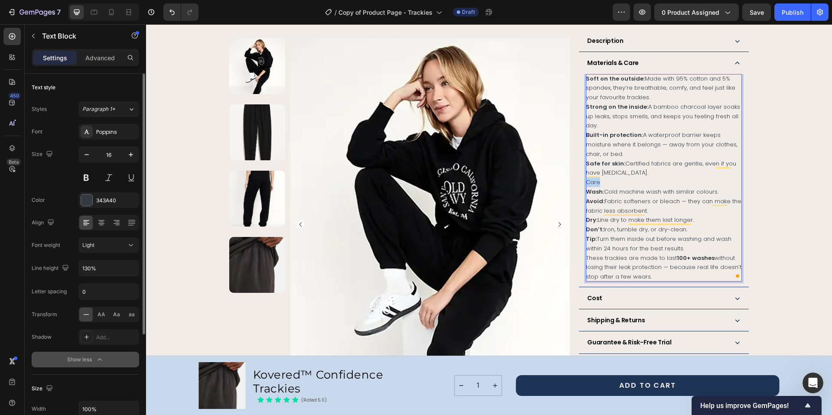
click at [591, 178] on span "Care" at bounding box center [593, 182] width 14 height 8
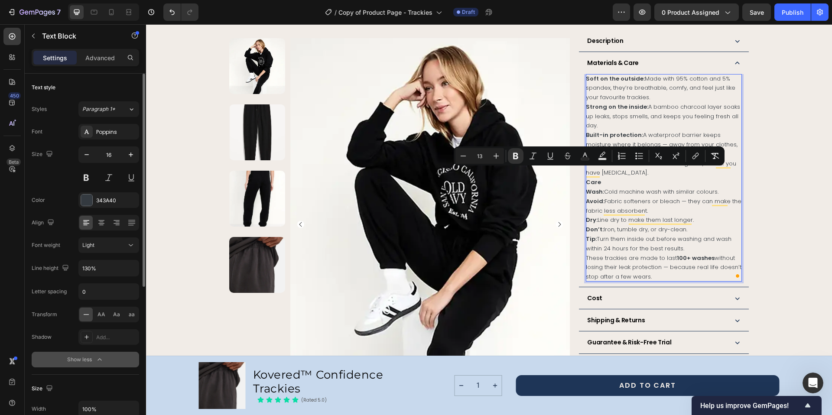
click at [660, 187] on p "Wash: Cold machine wash with similar colours." at bounding box center [663, 192] width 155 height 10
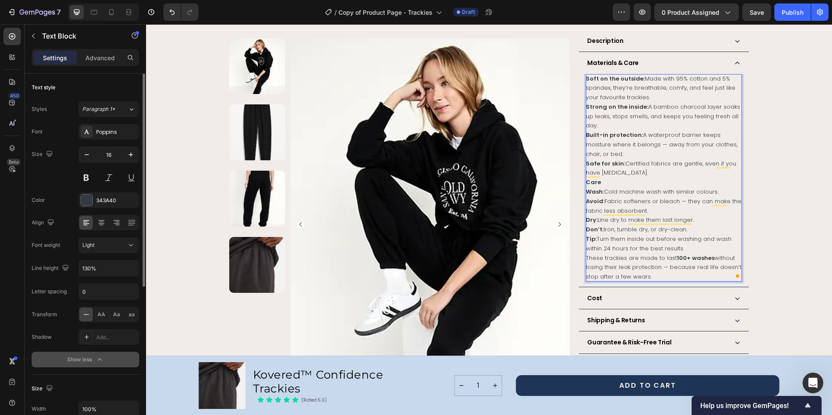
click at [659, 178] on p "Care" at bounding box center [663, 183] width 155 height 10
click at [659, 165] on p "Safe for skin: Certified fabrics are gentle, even if you have [MEDICAL_DATA]." at bounding box center [663, 168] width 155 height 19
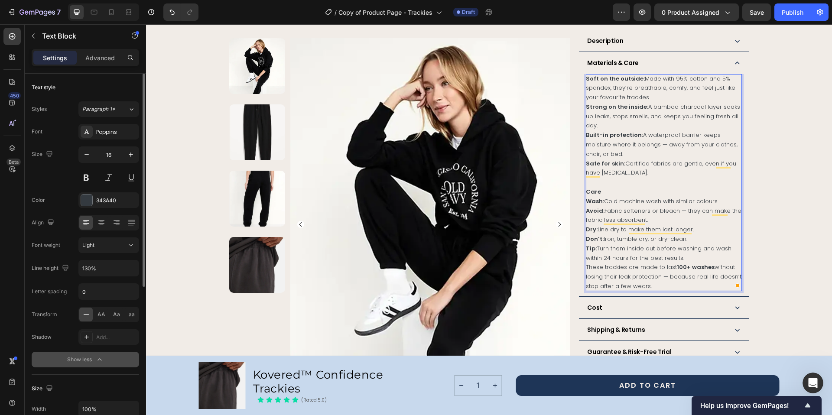
click at [590, 207] on strong "Avoid:" at bounding box center [595, 211] width 19 height 8
click at [590, 206] on strong "Avoid:" at bounding box center [595, 210] width 19 height 8
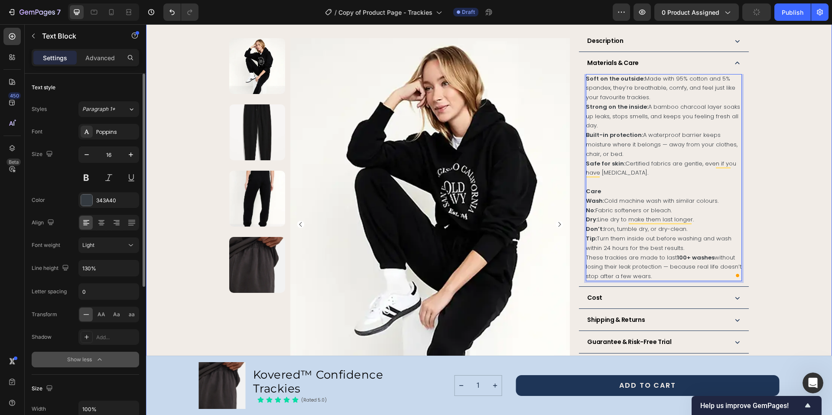
click at [787, 190] on div "Product Images Row Kovered™ Confidence Trackies Product Title The next generati…" at bounding box center [488, 51] width 665 height 1024
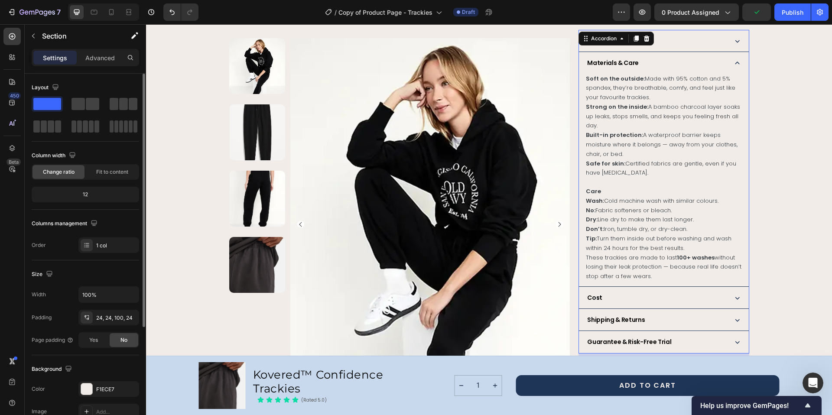
click at [732, 293] on icon at bounding box center [736, 297] width 9 height 9
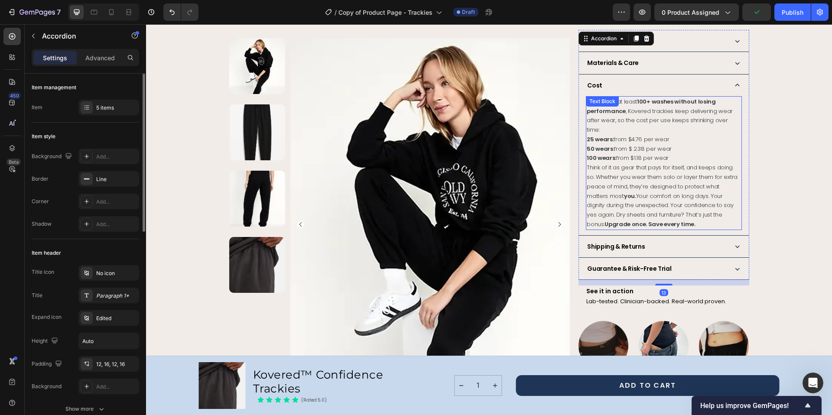
click at [649, 203] on p "Think of it as gear that pays for itself, and keeps doing so. Whether you wear …" at bounding box center [663, 196] width 154 height 66
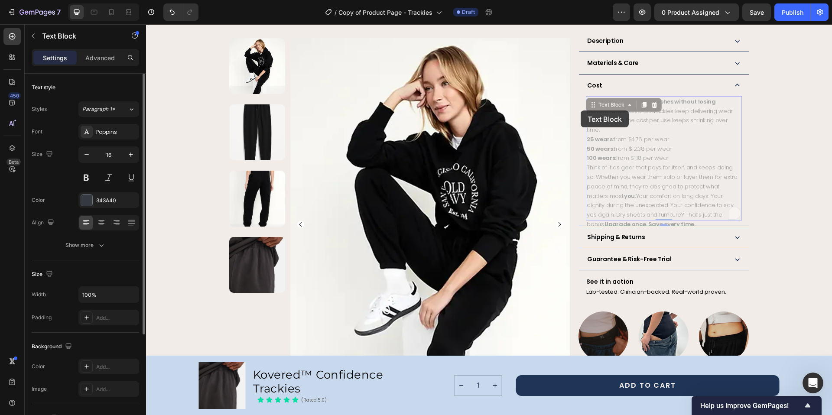
drag, startPoint x: 653, startPoint y: 205, endPoint x: 580, endPoint y: 110, distance: 119.3
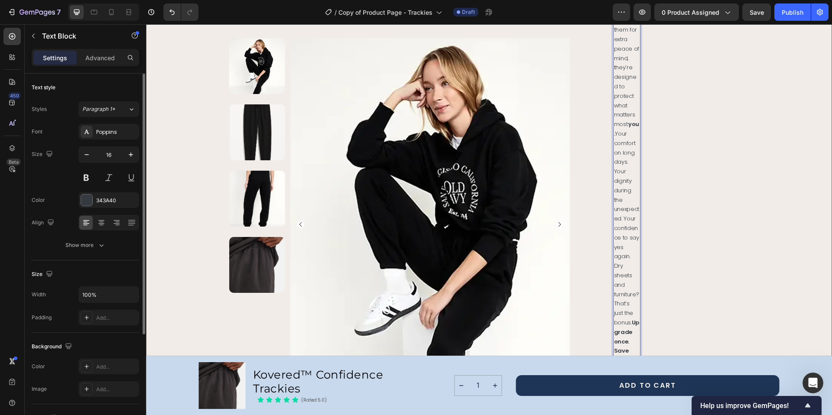
click at [755, 162] on div "Product Images Row Kovered™ Confidence Trackies Product Title The next generati…" at bounding box center [488, 360] width 665 height 1643
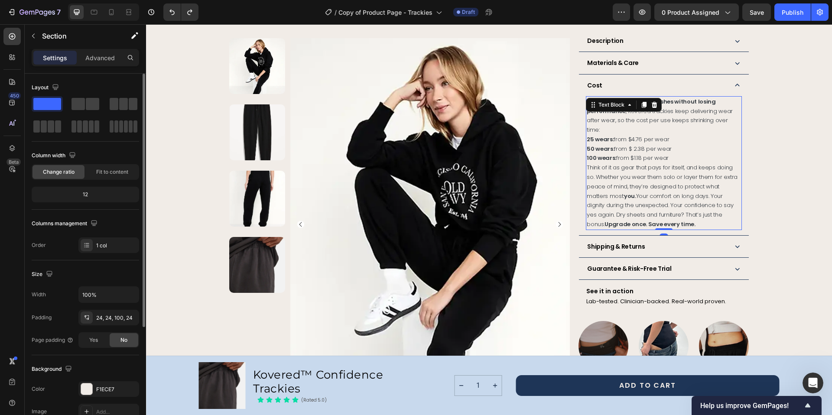
click at [647, 207] on p "Think of it as gear that pays for itself, and keeps doing so. Whether you wear …" at bounding box center [663, 196] width 154 height 66
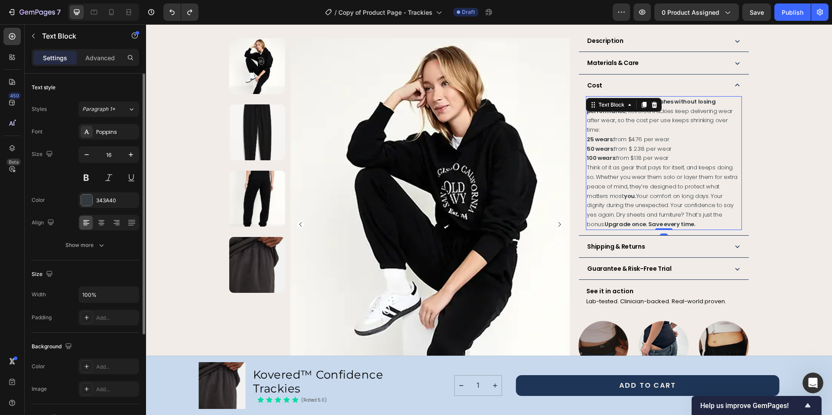
click at [648, 204] on p "Think of it as gear that pays for itself, and keeps doing so. Whether you wear …" at bounding box center [663, 196] width 154 height 66
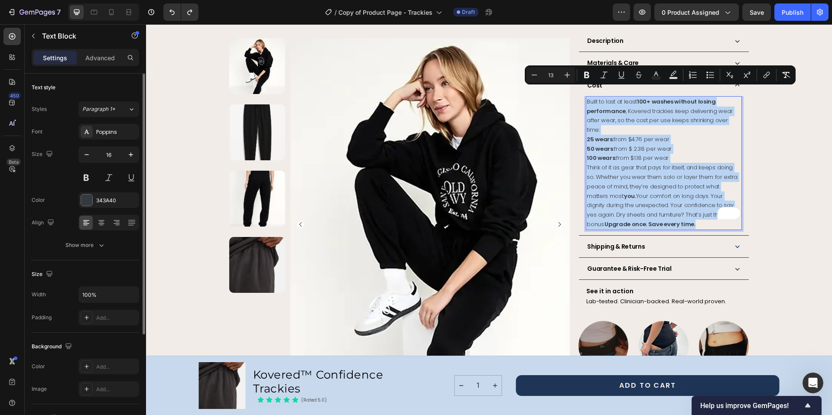
drag, startPoint x: 648, startPoint y: 205, endPoint x: 584, endPoint y: 93, distance: 129.0
click at [586, 96] on div "Built to last at least 100+ washes without losing performance , Kovered trackie…" at bounding box center [663, 163] width 155 height 134
copy div "Built to last at least 100+ washes without losing performance , Kovered trackie…"
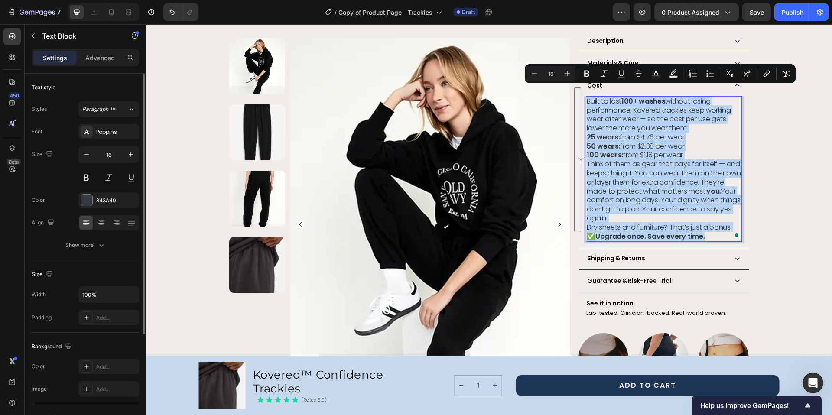
drag, startPoint x: 705, startPoint y: 226, endPoint x: 584, endPoint y: 93, distance: 179.7
click at [586, 96] on div "Built to last 100+ washes without losing performance, Kovered trackies keep wor…" at bounding box center [663, 169] width 155 height 146
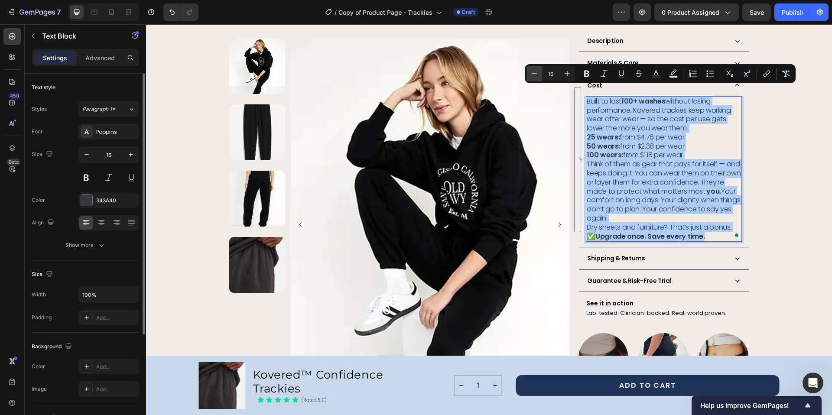
click at [538, 74] on icon "Editor contextual toolbar" at bounding box center [534, 73] width 9 height 9
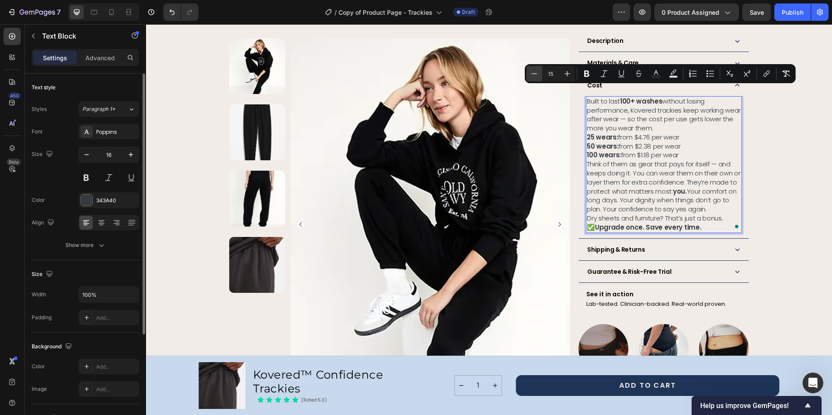
click at [530, 71] on icon "Editor contextual toolbar" at bounding box center [534, 73] width 9 height 9
click at [531, 72] on icon "Editor contextual toolbar" at bounding box center [534, 73] width 9 height 9
type input "13"
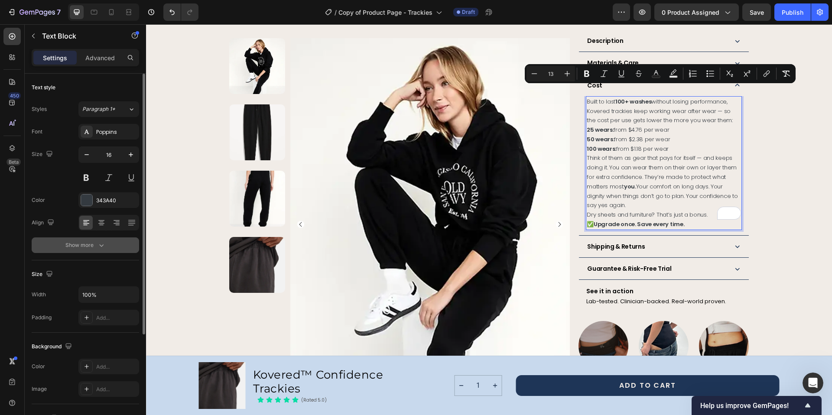
click at [102, 246] on icon "button" at bounding box center [101, 245] width 9 height 9
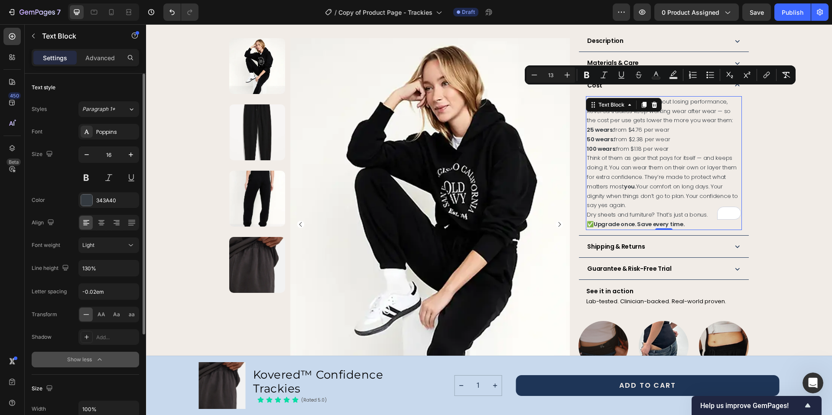
click at [596, 220] on strong "Upgrade once. Save every time." at bounding box center [638, 224] width 91 height 8
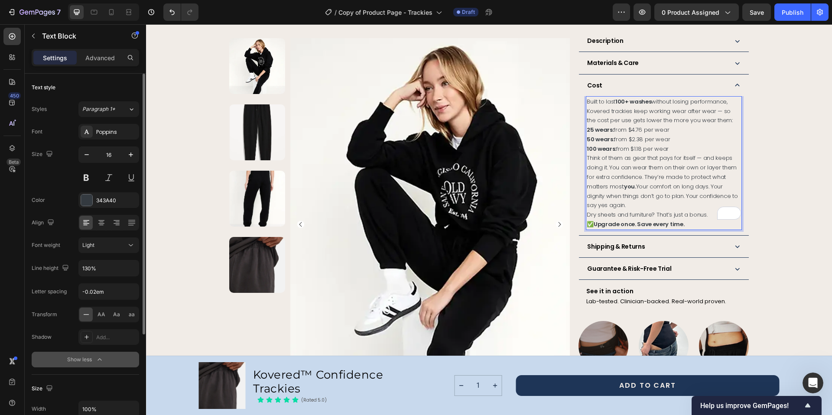
click at [593, 220] on strong "Upgrade once. Save every time." at bounding box center [638, 224] width 91 height 8
click at [689, 158] on span "Think of them as gear that pays for itself — and keeps doing it. You can wear t…" at bounding box center [661, 181] width 151 height 55
click at [714, 103] on span "Built to last 100+ washes without losing performance, Kovered trackies keep wor…" at bounding box center [659, 110] width 146 height 27
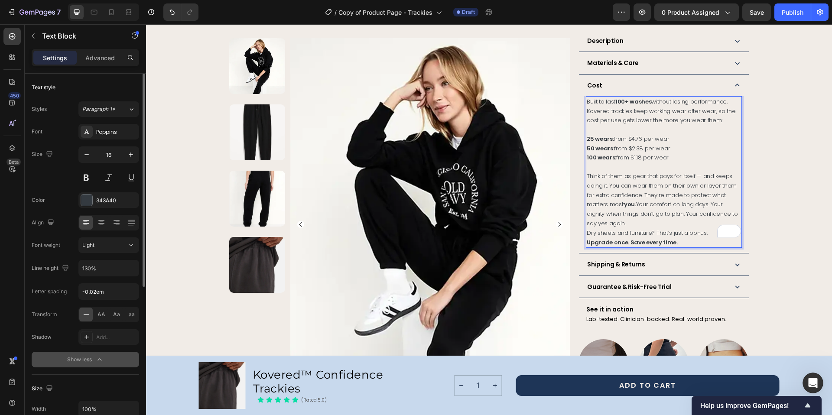
click at [697, 172] on span "Think of them as gear that pays for itself — and keeps doing it. You can wear t…" at bounding box center [661, 199] width 151 height 55
click at [668, 185] on span "Think of them as gear that pays for itself, and keeps doing it. You can wear th…" at bounding box center [662, 199] width 153 height 55
click at [734, 81] on icon at bounding box center [736, 85] width 9 height 9
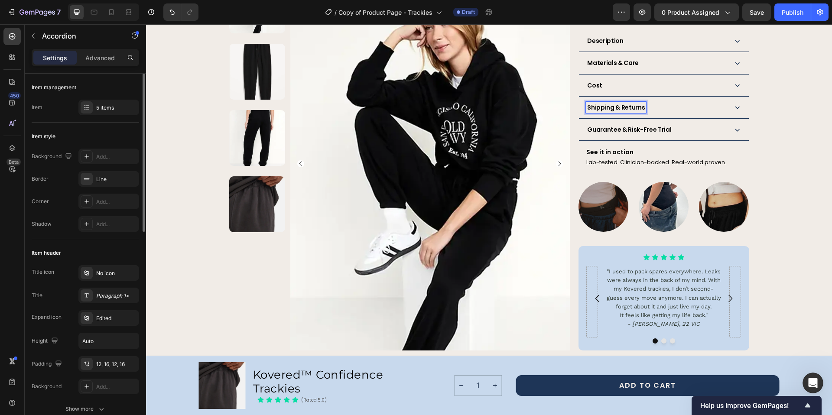
click at [741, 97] on div "Shipping & Returns" at bounding box center [663, 108] width 169 height 22
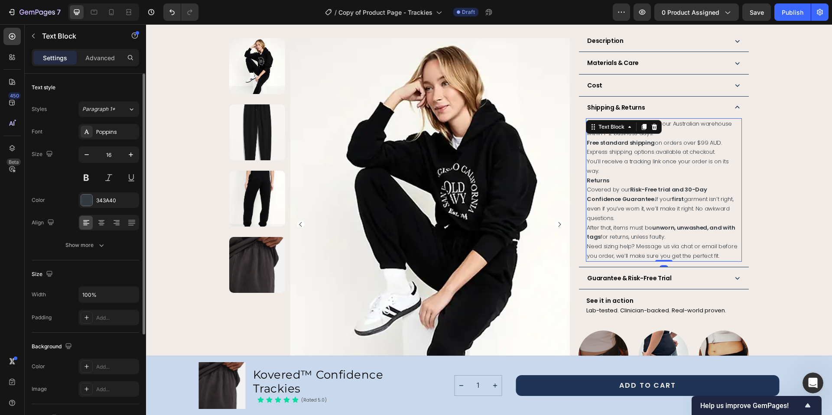
click at [714, 242] on p "Need sizing help? Message us via chat or email before you order, we’ll make sur…" at bounding box center [663, 251] width 154 height 19
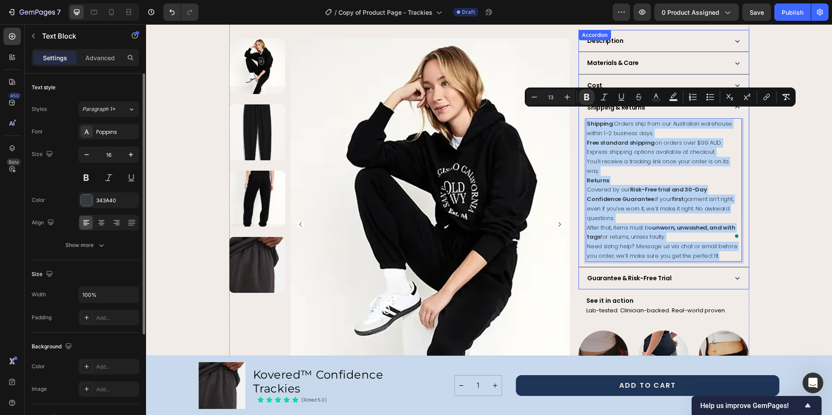
drag, startPoint x: 715, startPoint y: 227, endPoint x: 580, endPoint y: 112, distance: 176.7
click at [580, 118] on div "Shipping: Orders ship from our Australian warehouse within 1–2 business days. F…" at bounding box center [663, 192] width 169 height 149
copy div "Shipping: Orders ship from our Australian warehouse within 1–2 business days. F…"
type input "16"
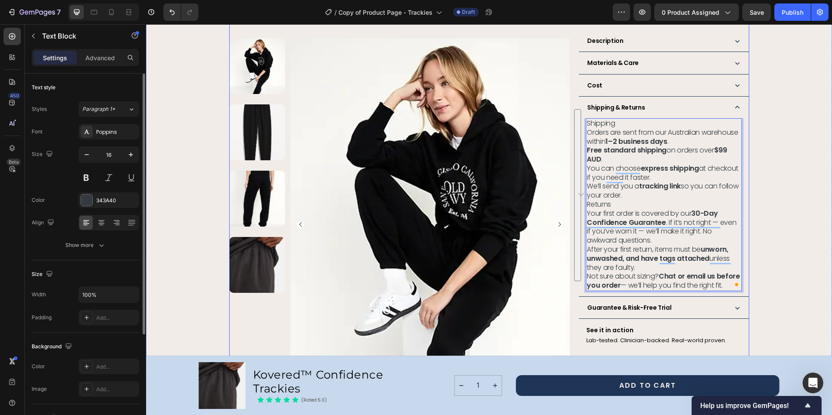
drag, startPoint x: 722, startPoint y: 275, endPoint x: 578, endPoint y: 115, distance: 215.6
click at [578, 115] on div "Product Images Row Kovered™ Confidence Trackies Product Title The next generati…" at bounding box center [489, 34] width 520 height 990
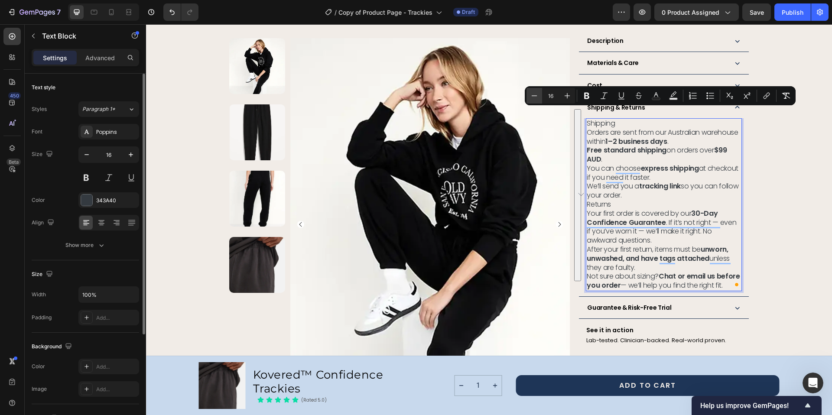
click at [533, 95] on icon "Editor contextual toolbar" at bounding box center [534, 95] width 9 height 9
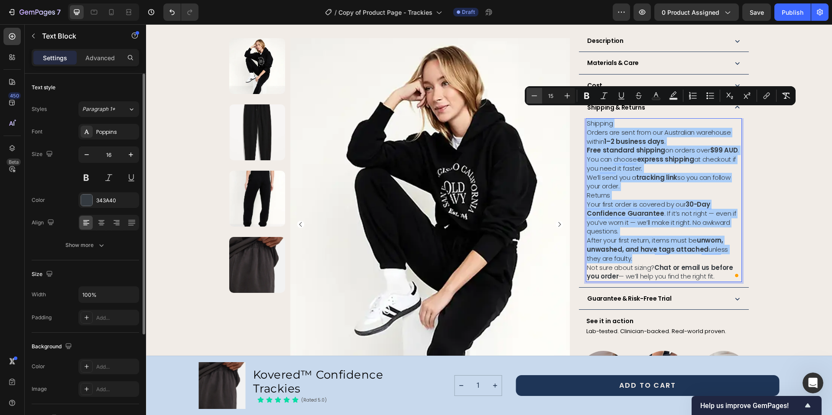
click at [533, 95] on icon "Editor contextual toolbar" at bounding box center [534, 95] width 9 height 9
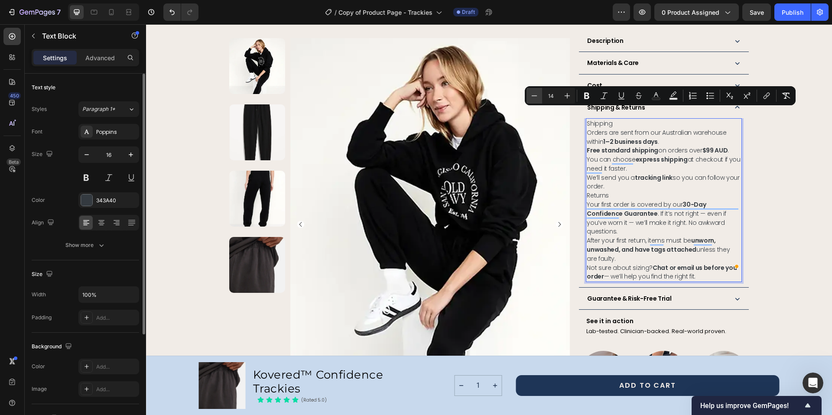
click at [533, 95] on icon "Editor contextual toolbar" at bounding box center [534, 95] width 9 height 9
type input "13"
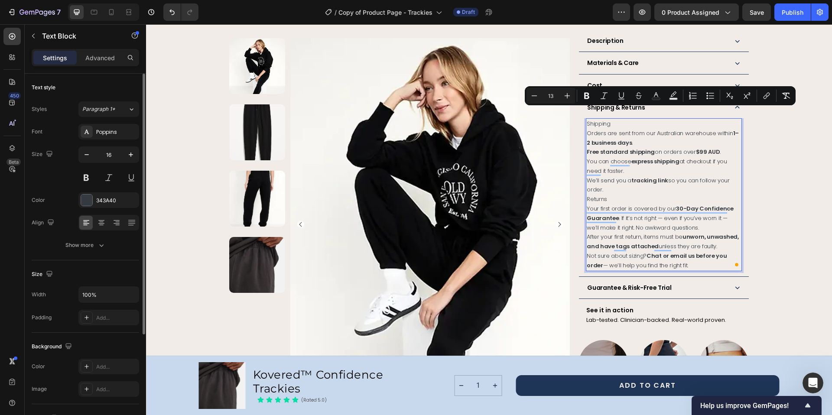
click at [598, 120] on span "Shipping" at bounding box center [597, 124] width 23 height 8
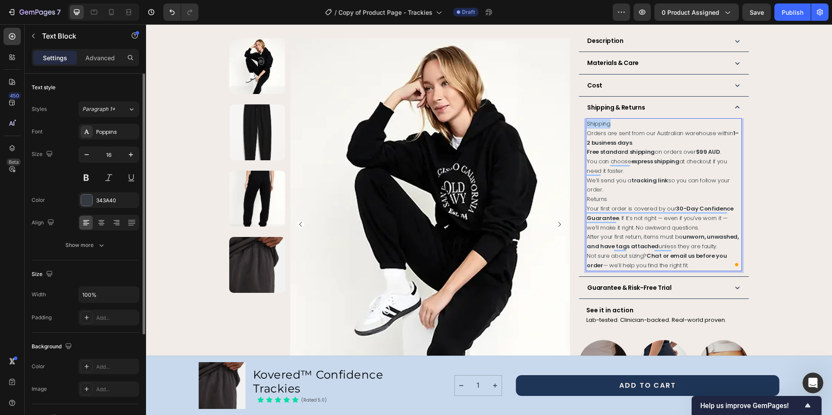
click at [598, 120] on span "Shipping" at bounding box center [597, 124] width 23 height 8
click at [618, 132] on strong "1–2 business days" at bounding box center [662, 138] width 152 height 18
click at [595, 195] on span "Returns" at bounding box center [596, 199] width 20 height 8
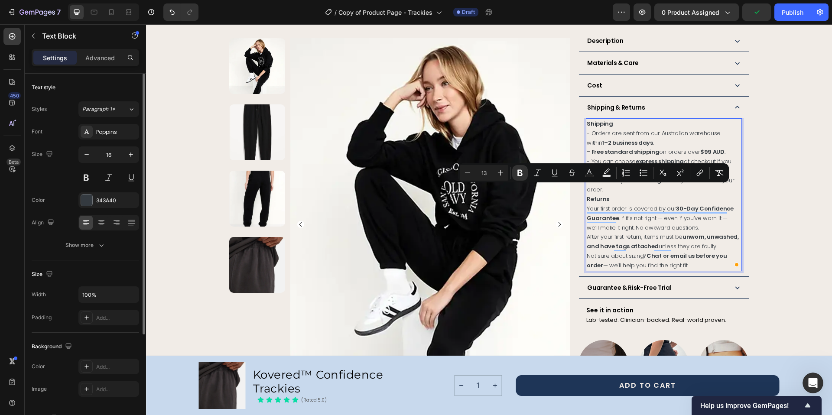
click at [615, 194] on p "Returns" at bounding box center [663, 199] width 154 height 10
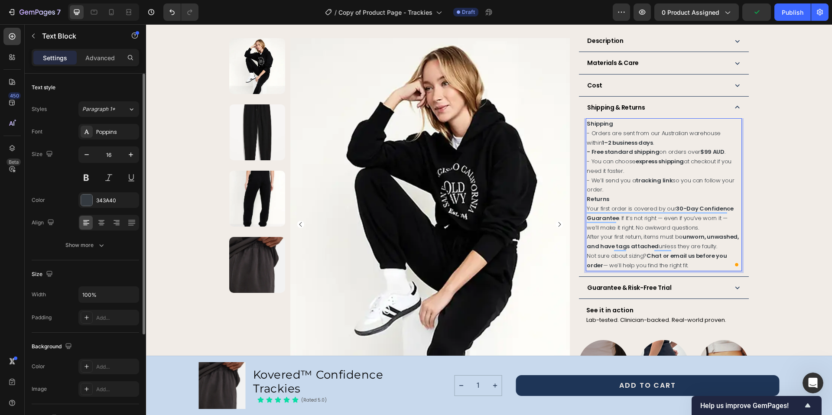
click at [615, 180] on p "- We’ll send you a tracking link so you can follow your order." at bounding box center [663, 185] width 154 height 19
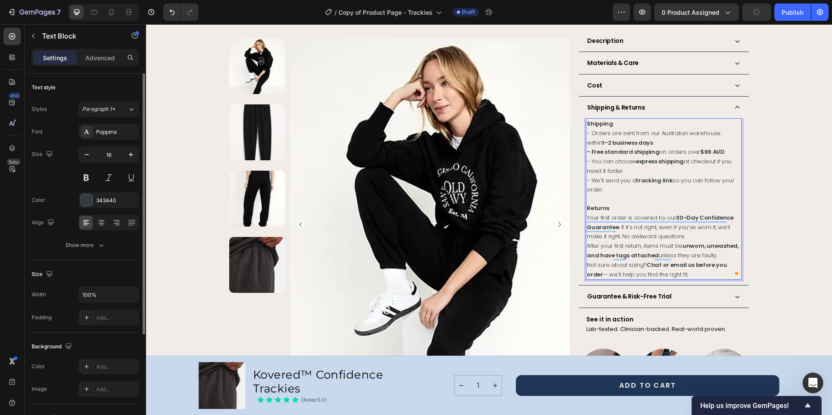
click at [586, 242] on span "After your first return, items must be unworn, unwashed, and have tags attached…" at bounding box center [662, 251] width 152 height 18
click at [591, 266] on span "Not sure about sizing? Chat or email us before you order — we’ll help you find …" at bounding box center [656, 270] width 140 height 18
click at [644, 261] on strong "Chat or email us before you order" at bounding box center [656, 270] width 140 height 18
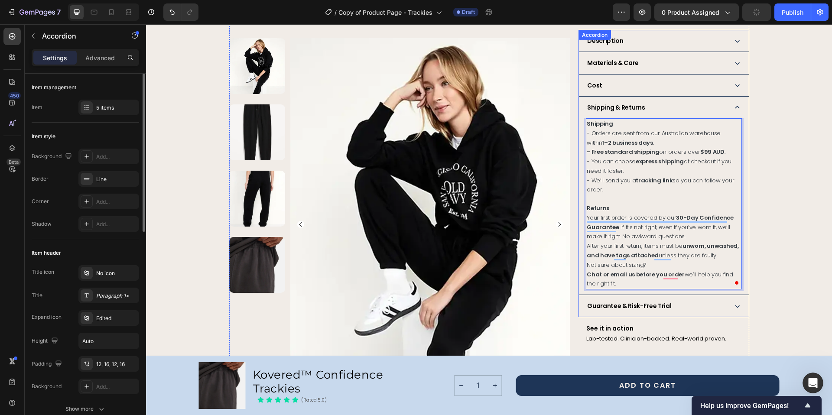
click at [734, 301] on icon at bounding box center [736, 305] width 9 height 9
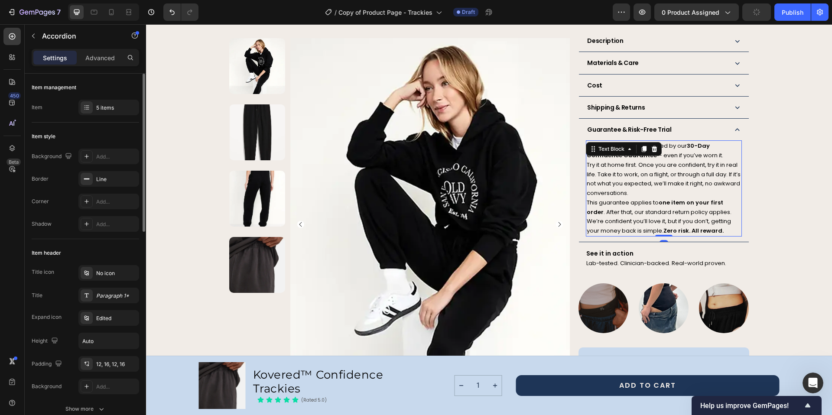
click at [724, 221] on p "We’re confident you’ll love it, but if you don’t, getting your money back is si…" at bounding box center [663, 226] width 154 height 19
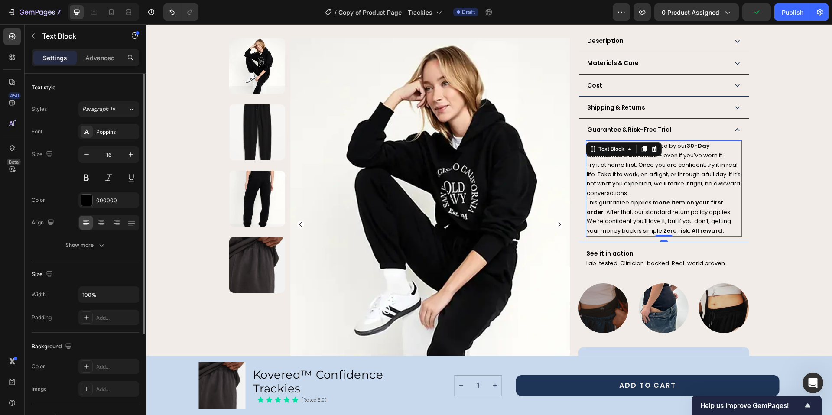
click at [719, 220] on p "We’re confident you’ll love it, but if you don’t, getting your money back is si…" at bounding box center [663, 226] width 154 height 19
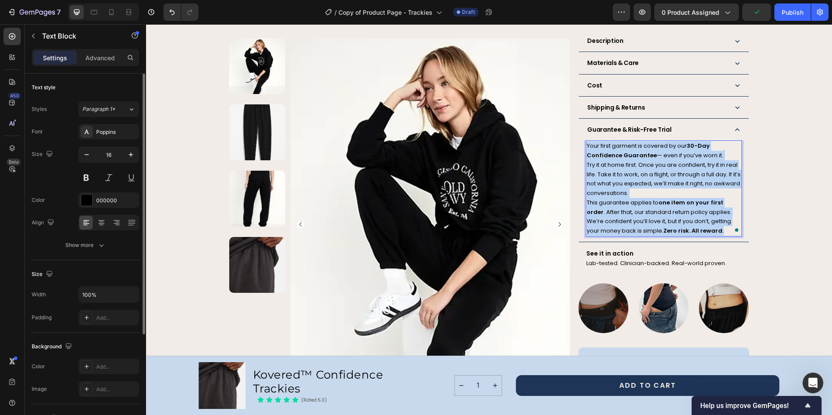
drag, startPoint x: 724, startPoint y: 220, endPoint x: 583, endPoint y: 137, distance: 162.9
click at [586, 140] on div "Your first garment is covered by our 30-Day Confidence Guarantee — even if you’…" at bounding box center [663, 188] width 155 height 96
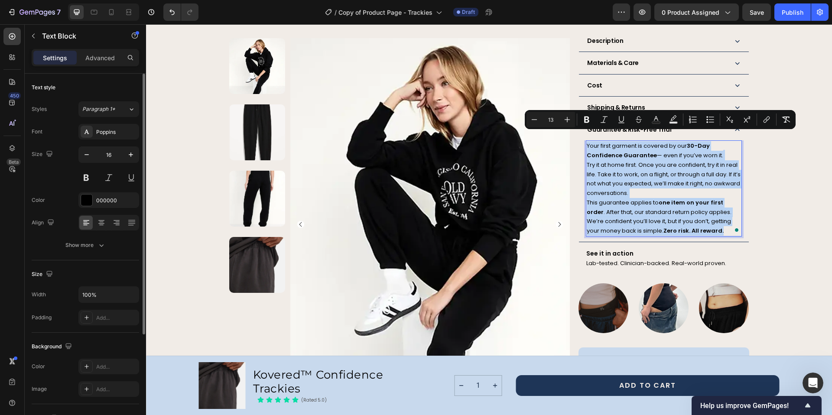
copy div "Your first garment is covered by our 30-Day Confidence Guarantee — even if you’…"
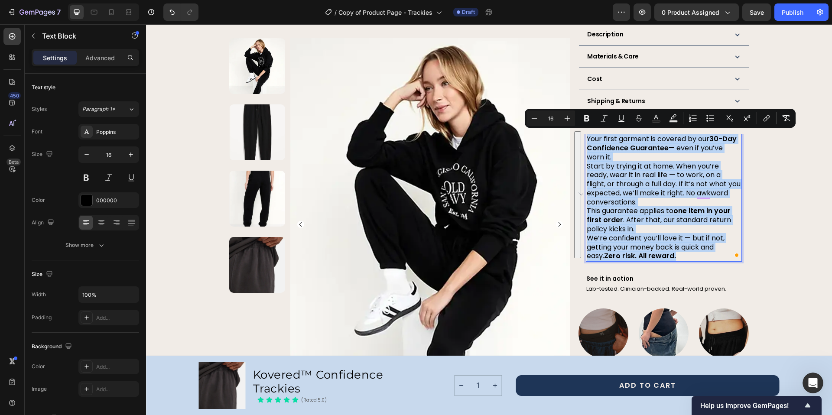
drag, startPoint x: 656, startPoint y: 253, endPoint x: 585, endPoint y: 136, distance: 136.8
click at [586, 136] on div "Your first garment is covered by our 30-Day Confidence Guarantee — even if you’…" at bounding box center [663, 198] width 155 height 128
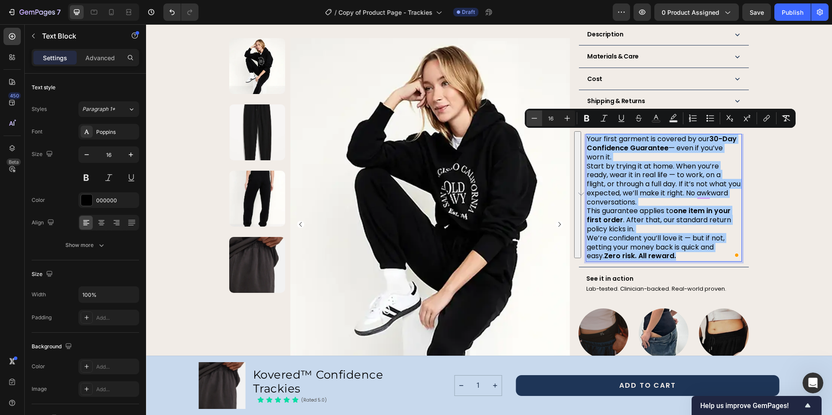
click at [534, 118] on icon "Editor contextual toolbar" at bounding box center [534, 118] width 6 height 0
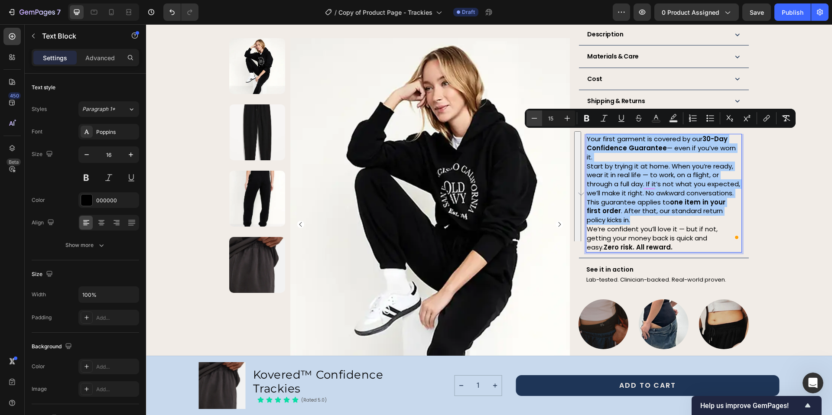
click at [534, 118] on icon "Editor contextual toolbar" at bounding box center [534, 118] width 6 height 0
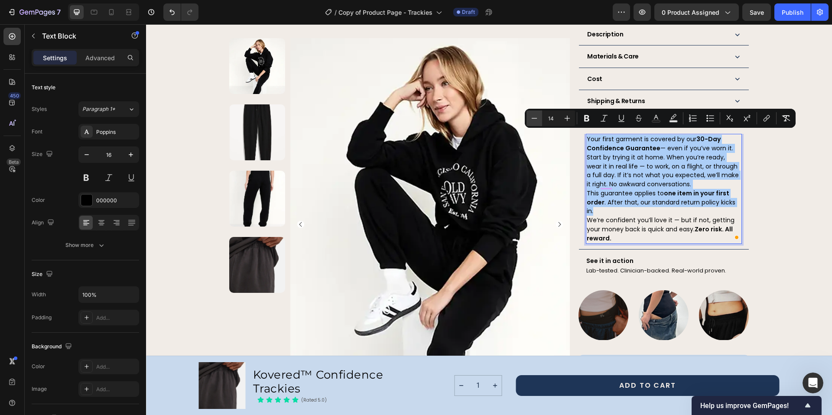
click at [534, 118] on icon "Editor contextual toolbar" at bounding box center [534, 118] width 6 height 0
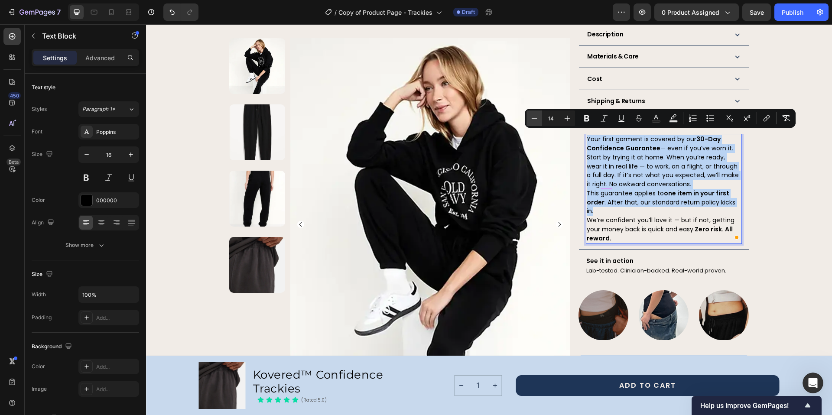
type input "13"
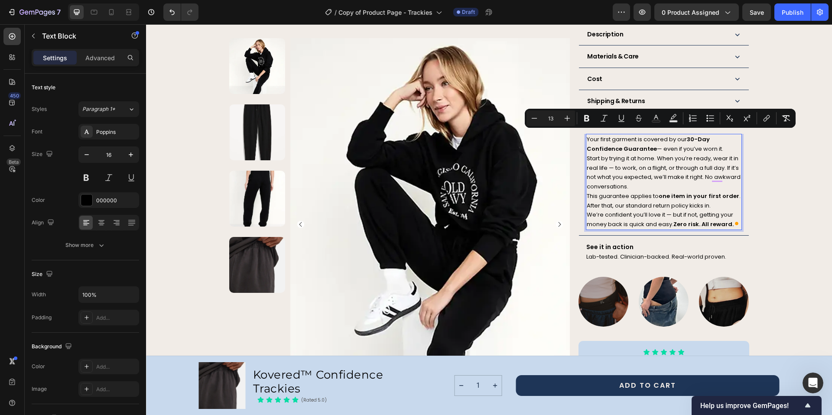
click at [657, 147] on span "Your first garment is covered by our 30-Day Confidence Guarantee — even if you’…" at bounding box center [654, 144] width 136 height 18
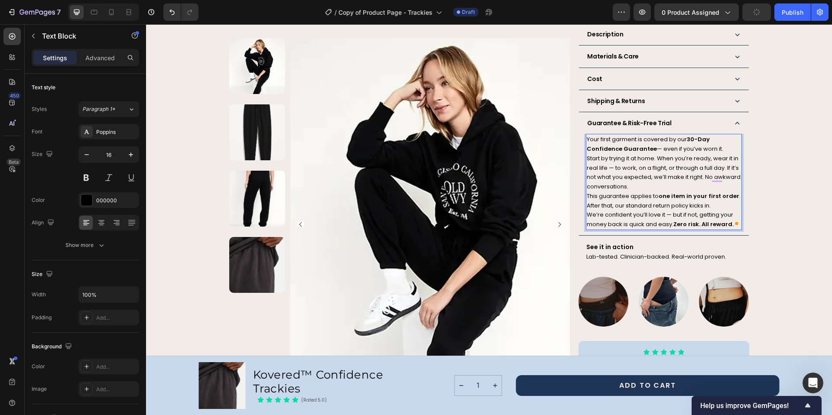
click at [610, 167] on span "Start by trying it at home. When you’re ready, wear it in real life — to work, …" at bounding box center [663, 172] width 154 height 36
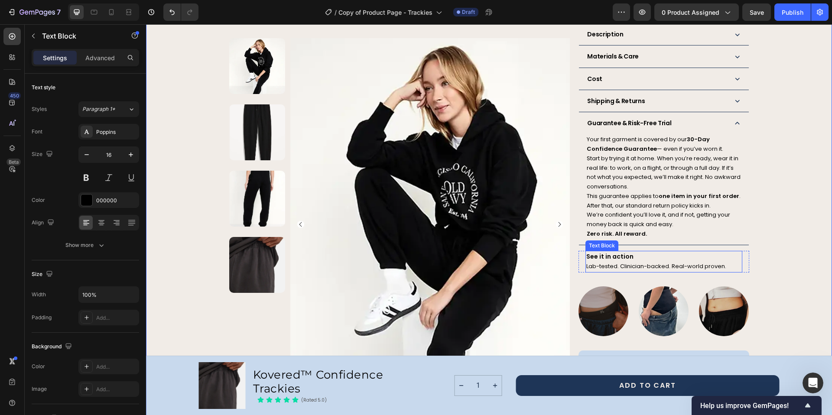
click at [722, 264] on p "Lab-tested. Clinician-backed. Real-world proven." at bounding box center [663, 266] width 155 height 10
drag, startPoint x: 721, startPoint y: 262, endPoint x: 556, endPoint y: 245, distance: 165.9
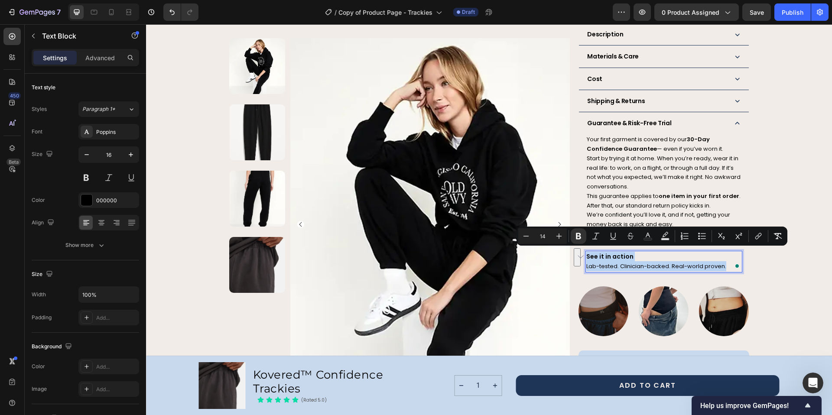
click at [595, 264] on span "Lab-tested. Clinician-backed. Real-world proven." at bounding box center [656, 266] width 140 height 8
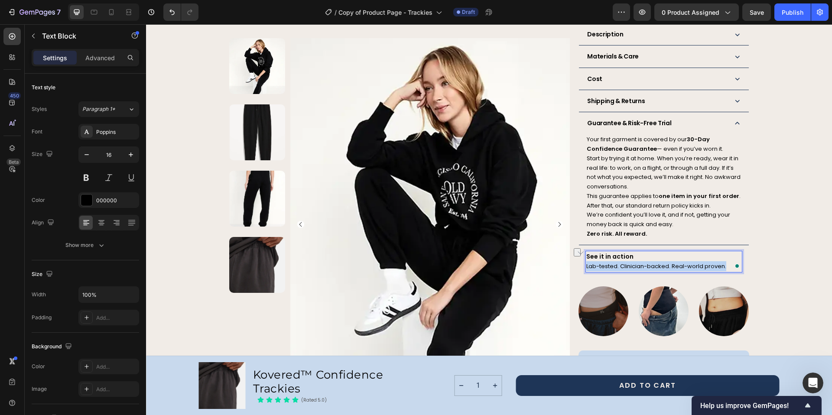
drag, startPoint x: 583, startPoint y: 264, endPoint x: 722, endPoint y: 261, distance: 139.1
click at [615, 264] on span "Tested in the lab. Trusted by experts. Proven in real life" at bounding box center [662, 266] width 152 height 8
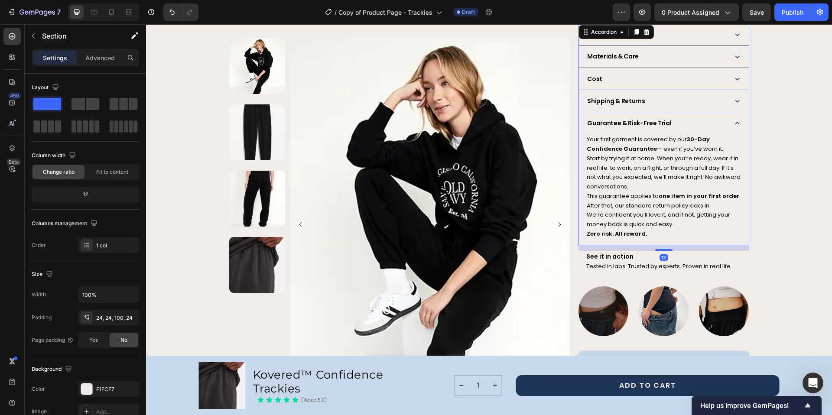
click at [734, 121] on icon at bounding box center [736, 123] width 9 height 9
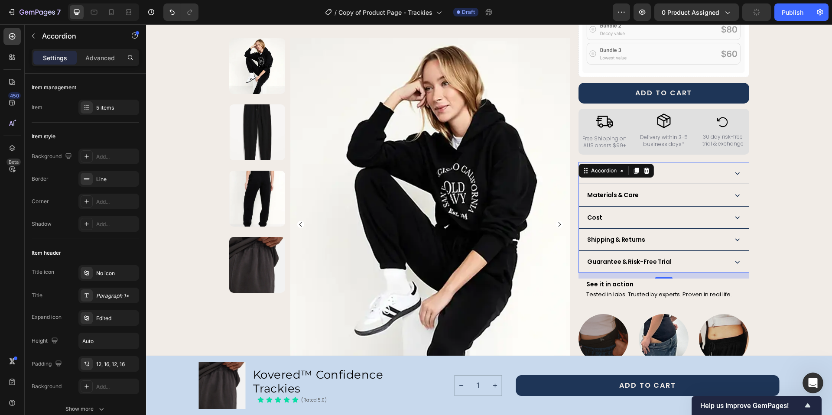
scroll to position [377, 0]
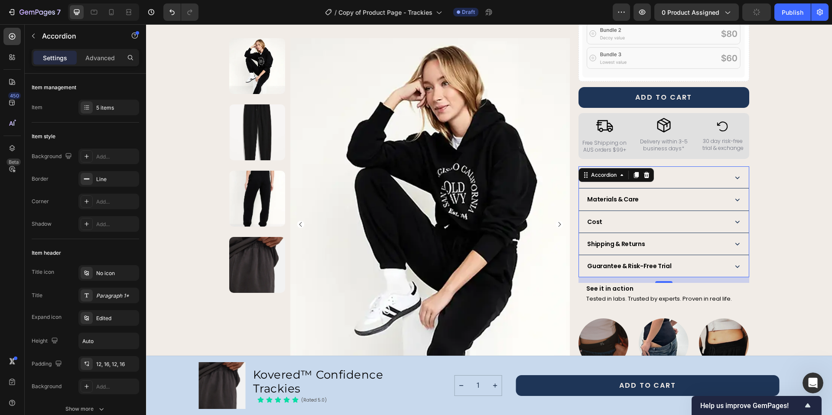
click at [737, 173] on icon at bounding box center [736, 177] width 9 height 9
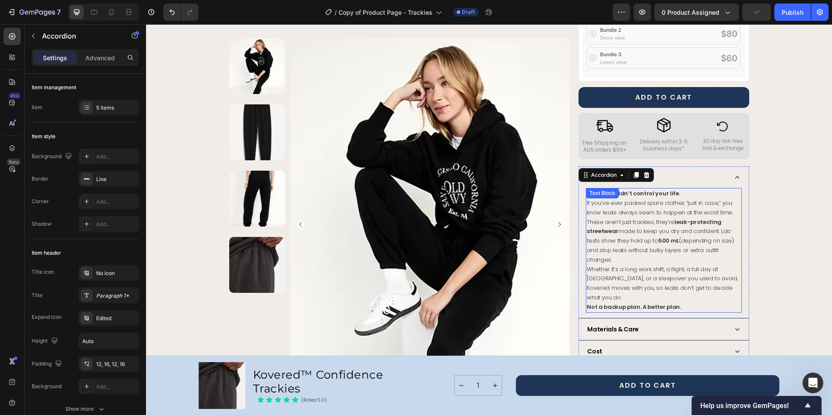
click at [682, 302] on p "Not a backup plan. A better plan." at bounding box center [663, 307] width 154 height 10
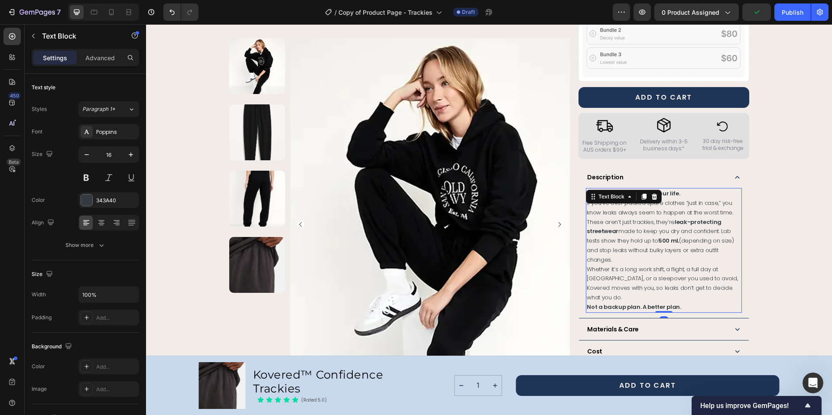
click at [681, 302] on p "Not a backup plan. A better plan." at bounding box center [663, 307] width 154 height 10
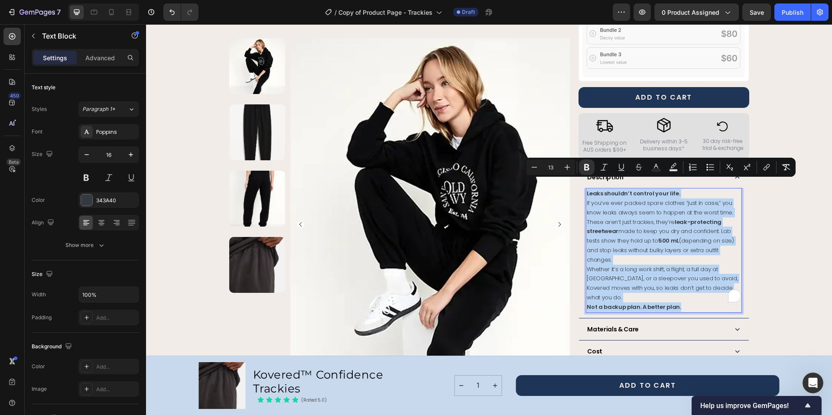
drag, startPoint x: 680, startPoint y: 288, endPoint x: 583, endPoint y: 183, distance: 142.8
click at [586, 188] on div "Leaks shouldn’t control your life. If you’ve ever packed spare clothes “just in…" at bounding box center [663, 250] width 155 height 124
copy div "Leaks shouldn’t control your life. If you’ve ever packed spare clothes “just in…"
click at [777, 231] on div "Product Images Row Kovered™ Confidence Trackies Product Title The next generati…" at bounding box center [488, 146] width 665 height 941
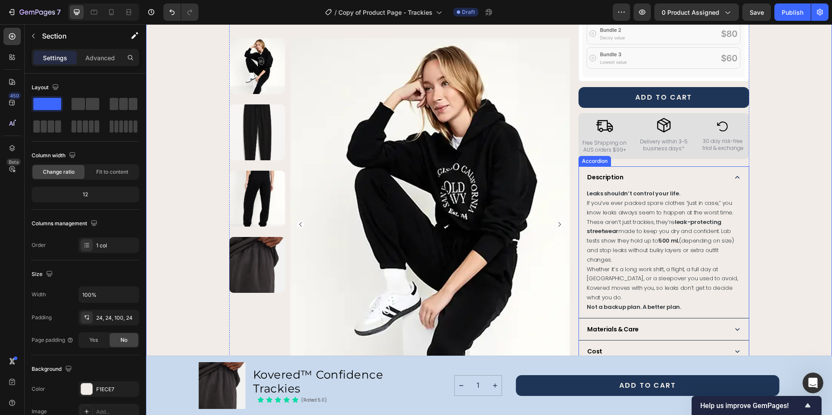
click at [735, 173] on icon at bounding box center [736, 177] width 9 height 9
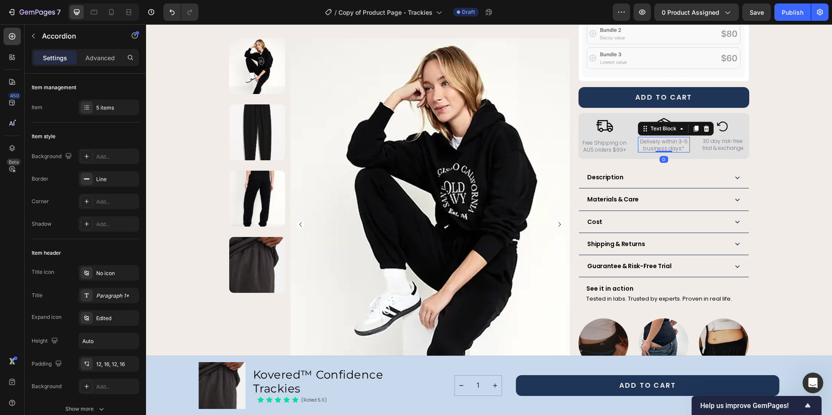
click at [677, 138] on span "Delivery within 3-5 business days*" at bounding box center [664, 145] width 48 height 14
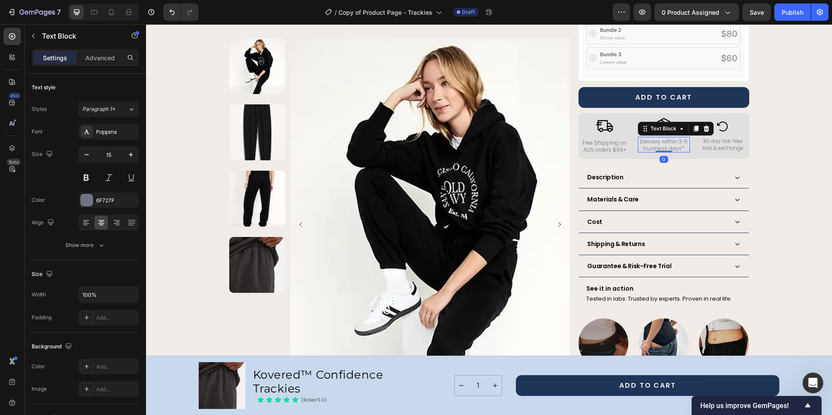
click at [678, 138] on span "Delivery within 3-5 business days*" at bounding box center [664, 145] width 48 height 14
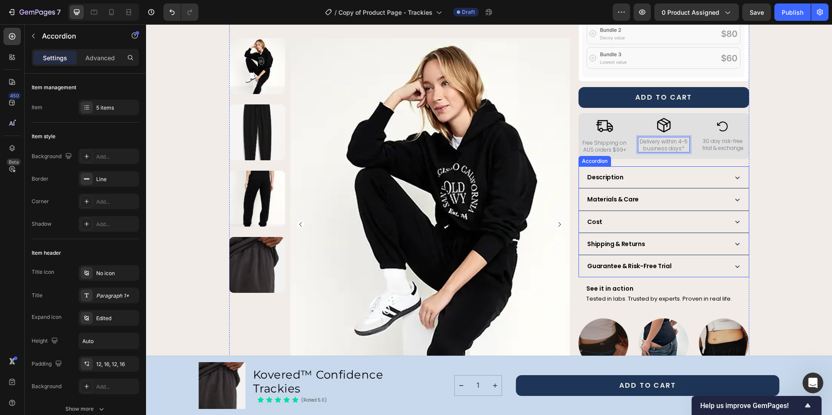
click at [734, 239] on icon at bounding box center [736, 243] width 9 height 9
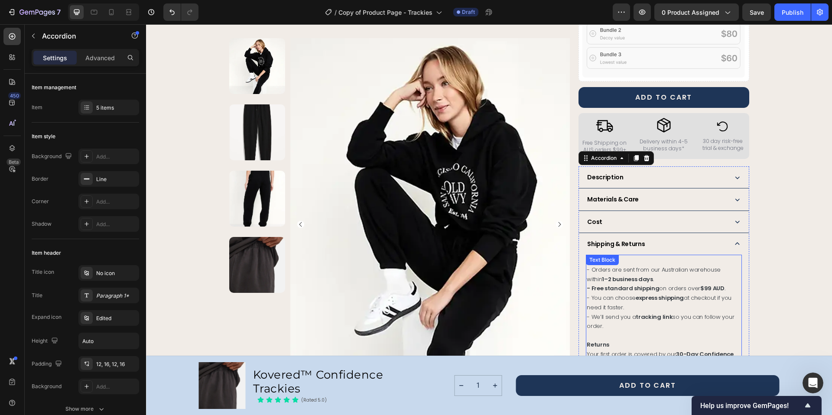
click at [641, 271] on p "- Orders are sent from our Australian warehouse within 1–2 business days ." at bounding box center [663, 274] width 154 height 19
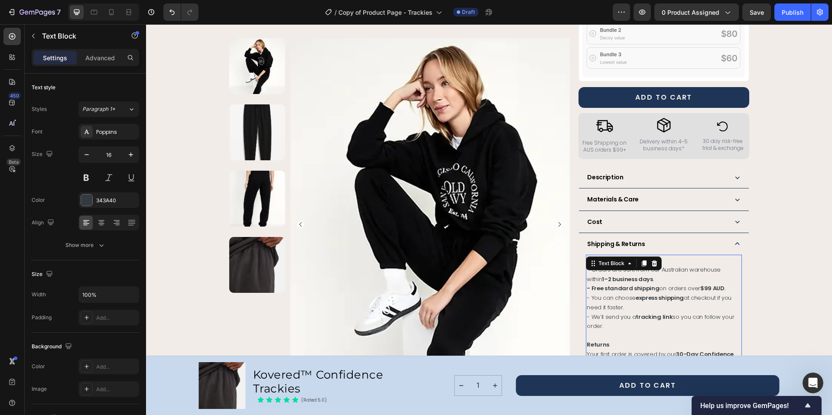
click at [632, 271] on p "- Orders are sent from our Australian warehouse within 1–2 business days ." at bounding box center [663, 274] width 154 height 19
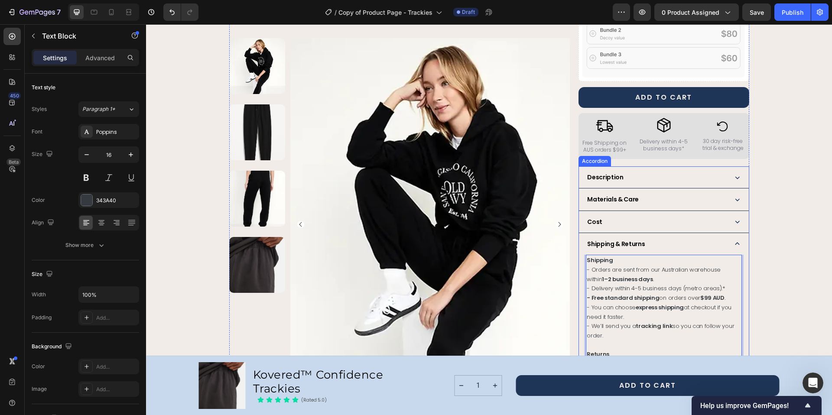
click at [733, 239] on icon at bounding box center [736, 243] width 9 height 9
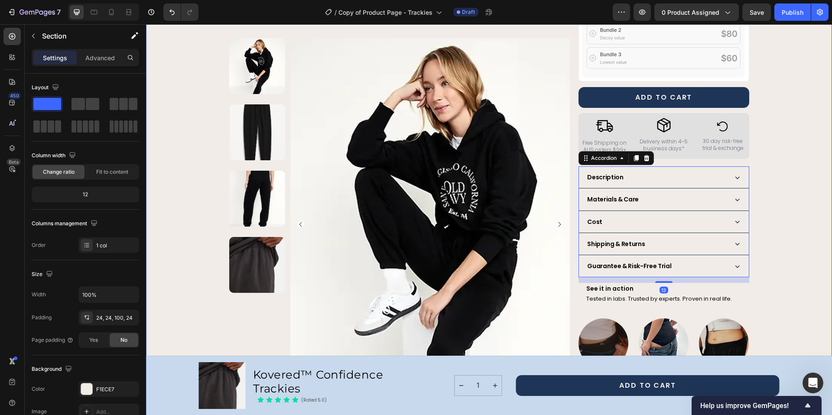
click at [764, 227] on div "Product Images Row Kovered™ Confidence Trackies Product Title The next generati…" at bounding box center [488, 81] width 665 height 811
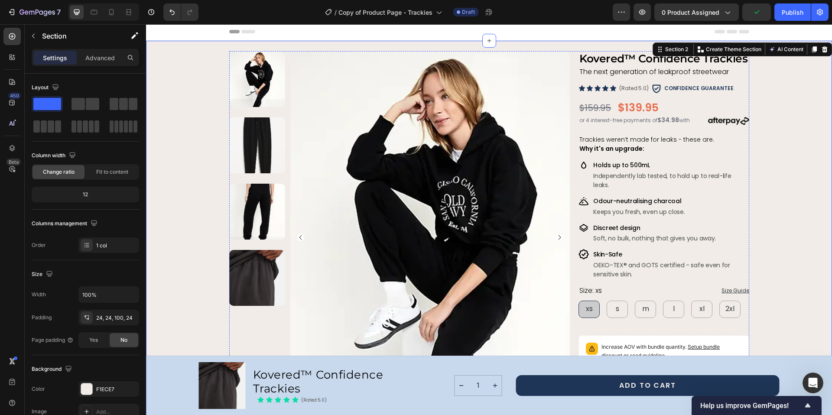
scroll to position [0, 0]
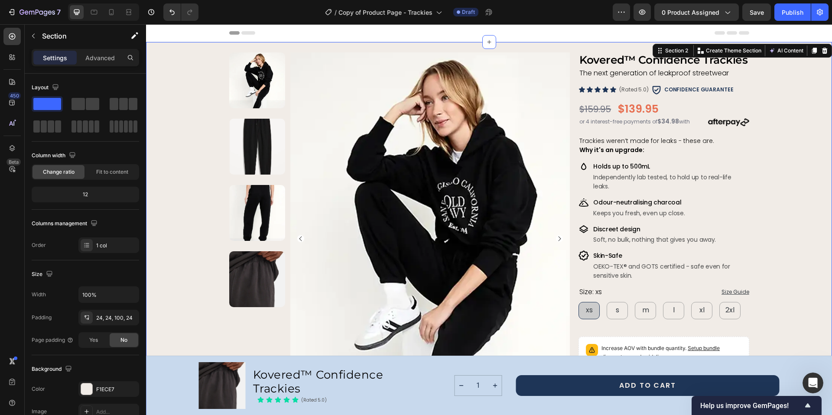
click at [755, 9] on span "Save" at bounding box center [756, 12] width 14 height 7
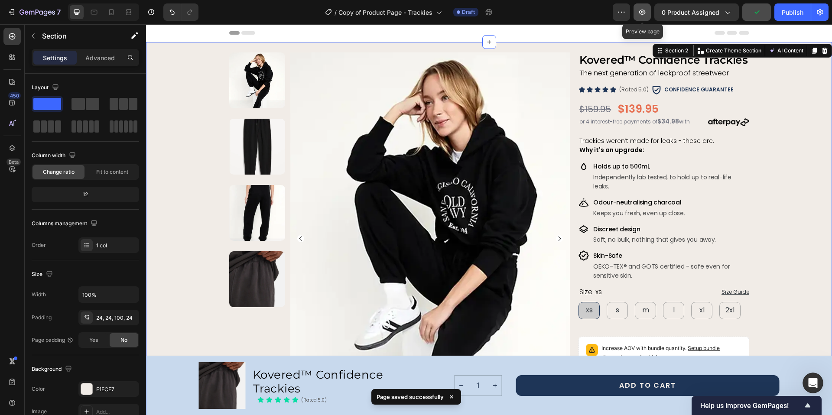
click at [641, 15] on icon "button" at bounding box center [642, 12] width 9 height 9
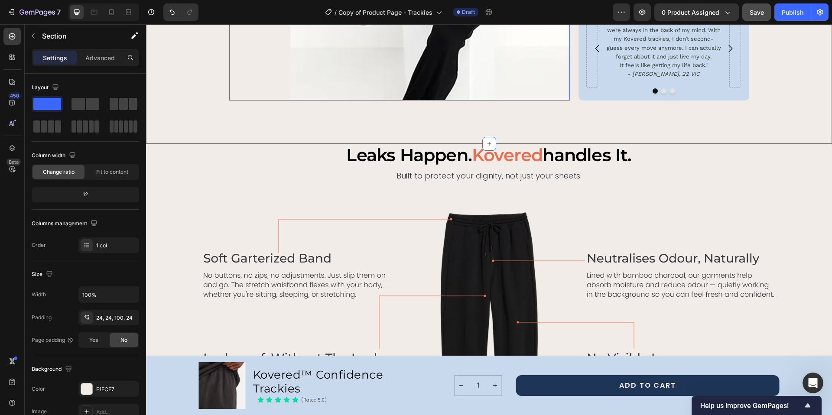
scroll to position [782, 0]
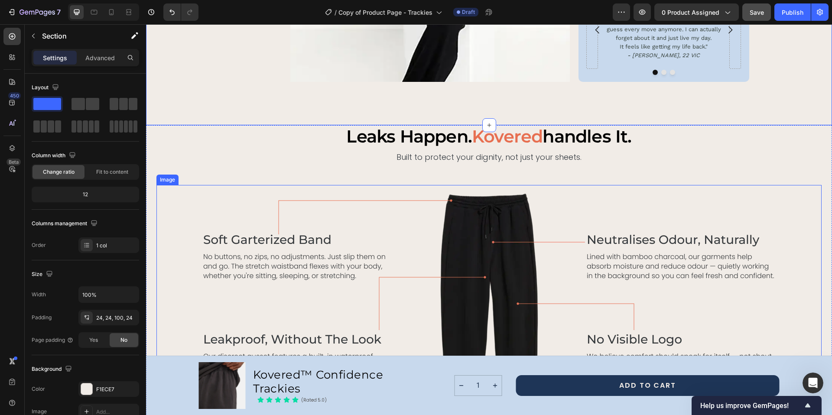
click at [329, 217] on img at bounding box center [489, 315] width 572 height 260
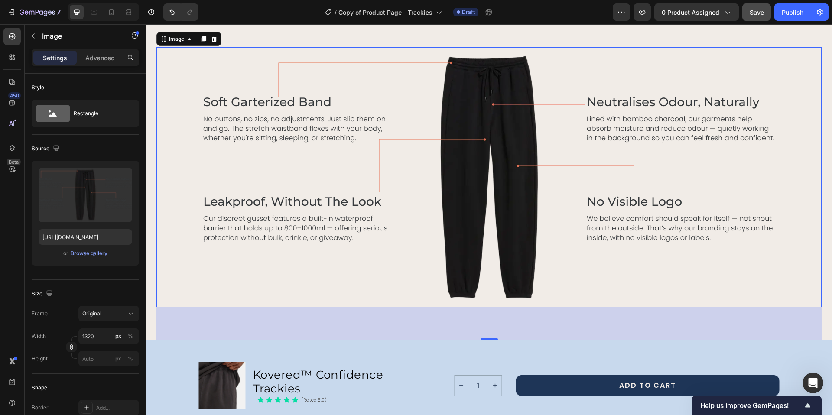
scroll to position [897, 0]
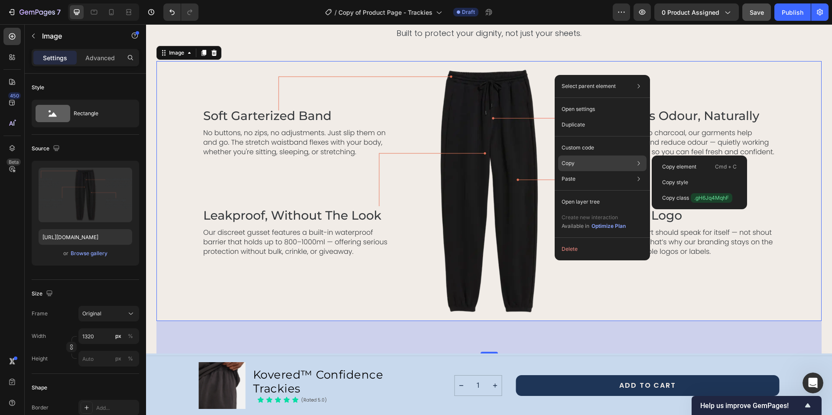
click at [582, 163] on div "Copy Copy element Cmd + C Copy style Copy class .gH6Jq4MqhF" at bounding box center [602, 163] width 88 height 16
click at [686, 164] on p "Copy element" at bounding box center [679, 167] width 34 height 8
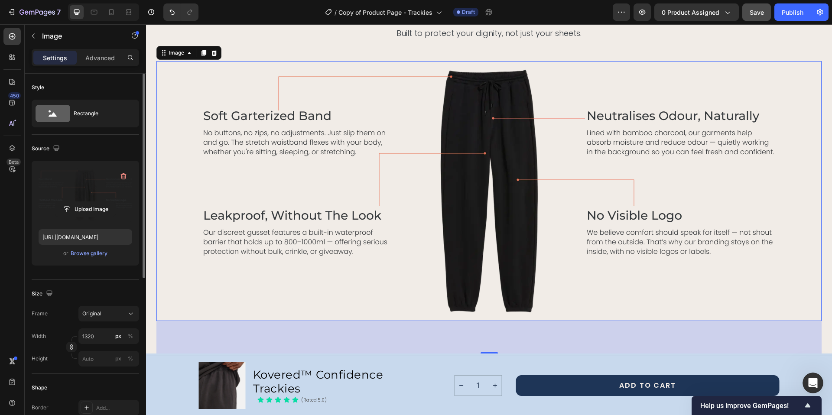
click at [94, 176] on label at bounding box center [86, 195] width 94 height 55
click at [94, 202] on input "file" at bounding box center [85, 209] width 60 height 15
click at [96, 253] on div "Browse gallery" at bounding box center [89, 253] width 37 height 8
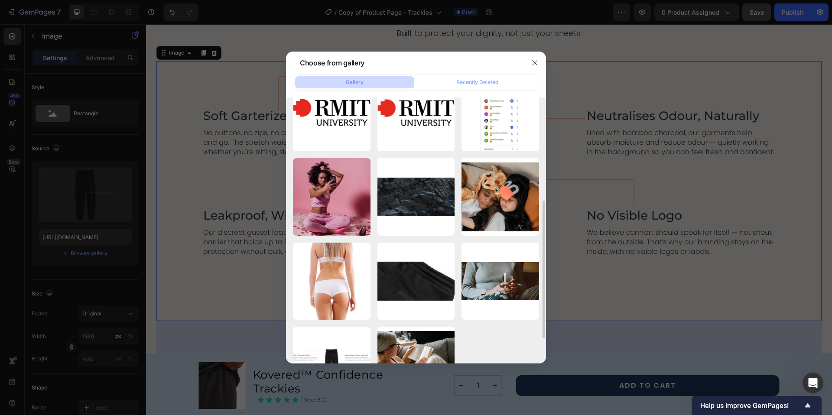
scroll to position [247, 0]
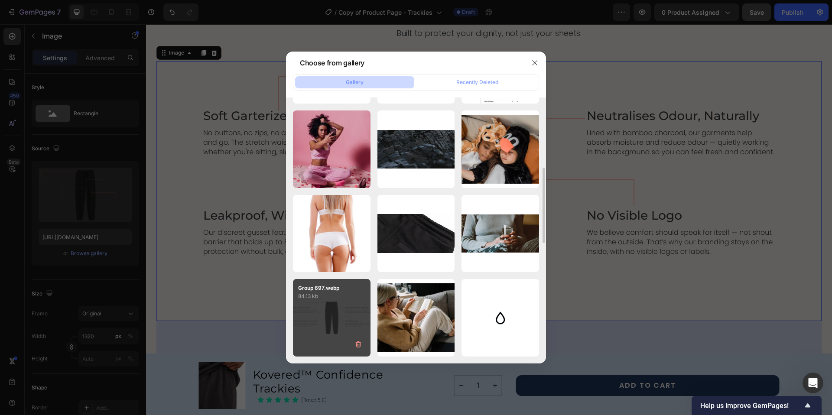
click at [348, 304] on div "Group 697.webp 84.13 kb" at bounding box center [332, 318] width 78 height 78
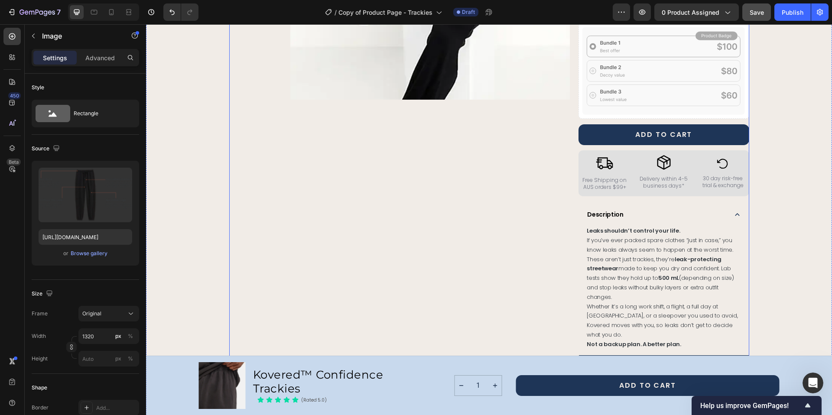
scroll to position [72, 0]
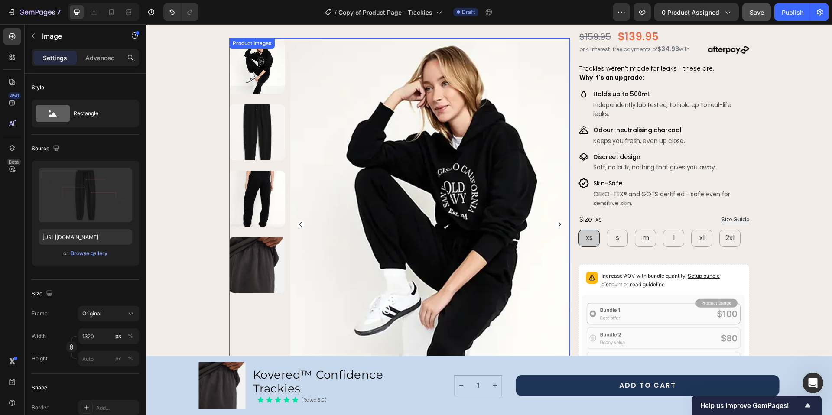
click at [253, 124] on img at bounding box center [257, 132] width 56 height 56
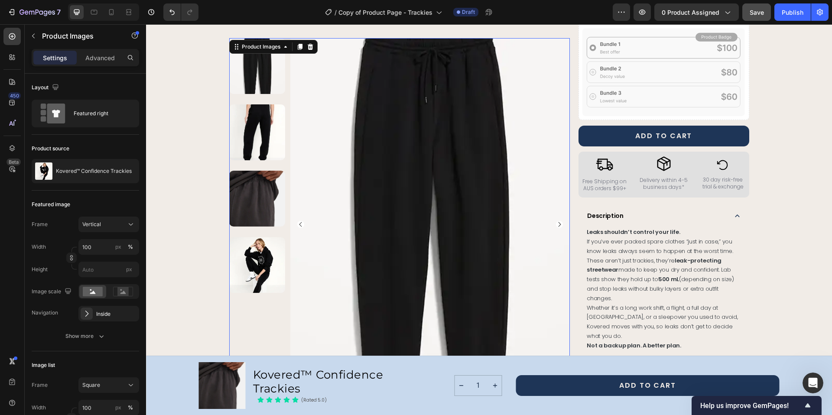
scroll to position [326, 0]
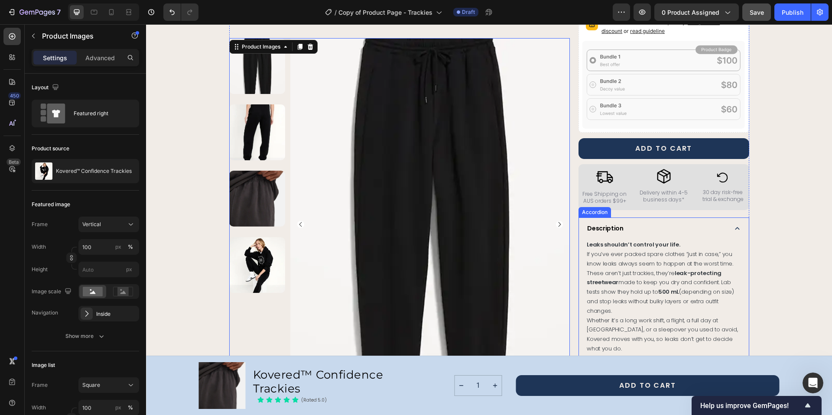
click at [609, 224] on strong "Description" at bounding box center [605, 228] width 36 height 9
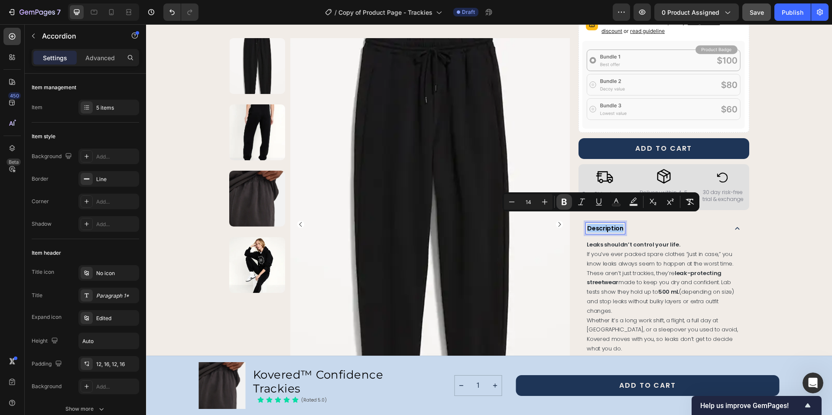
click at [560, 201] on icon "Editor contextual toolbar" at bounding box center [564, 202] width 9 height 9
click at [783, 224] on div "Product Images Row Kovered™ Confidence Trackies Product Title The next generati…" at bounding box center [488, 197] width 665 height 941
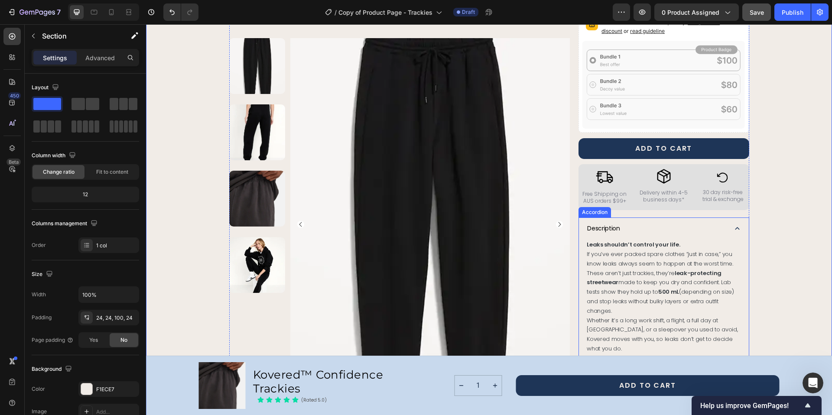
click at [735, 224] on icon at bounding box center [736, 228] width 9 height 9
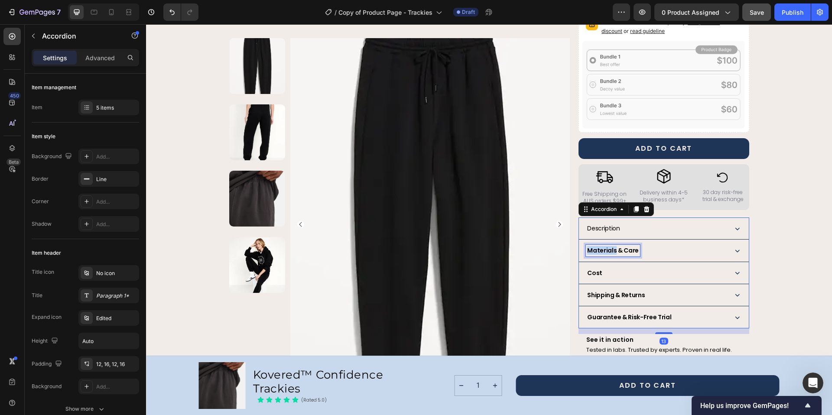
click at [608, 246] on strong "Materials & Care" at bounding box center [613, 250] width 52 height 9
click at [615, 246] on strong "Materials & Care" at bounding box center [613, 250] width 52 height 9
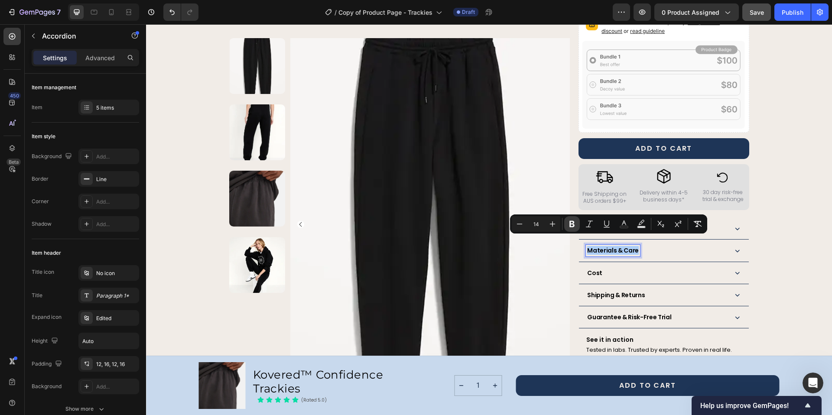
click at [570, 227] on icon "Editor contextual toolbar" at bounding box center [571, 224] width 9 height 9
click at [594, 269] on strong "Cost" at bounding box center [594, 273] width 15 height 9
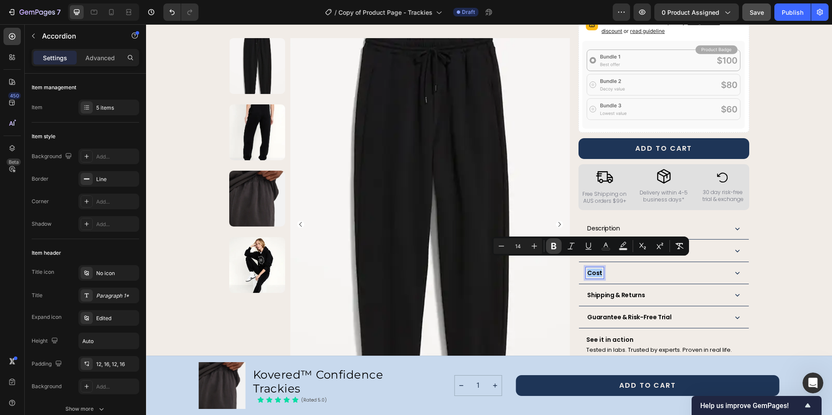
click at [551, 243] on icon "Editor contextual toolbar" at bounding box center [553, 246] width 5 height 6
click at [608, 291] on strong "Shipping & Returns" at bounding box center [616, 295] width 58 height 9
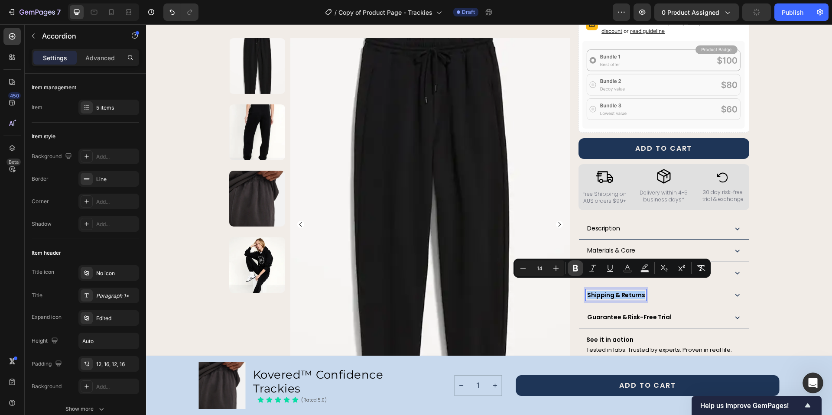
click at [574, 269] on icon "Editor contextual toolbar" at bounding box center [575, 268] width 9 height 9
click at [610, 313] on strong "Guarantee & Risk-Free Trial" at bounding box center [629, 317] width 84 height 9
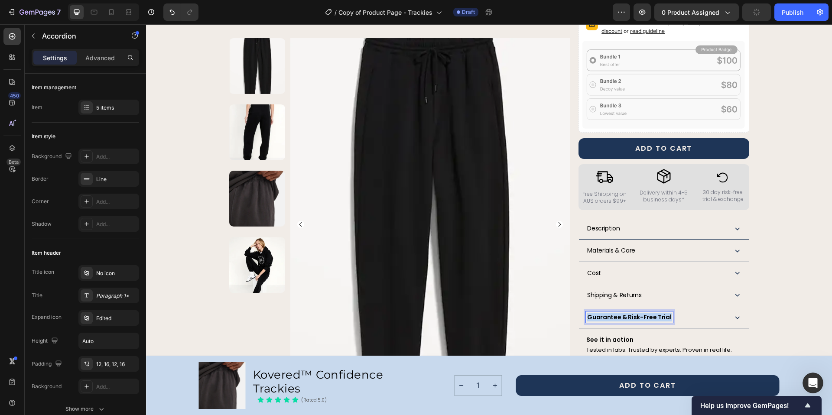
click at [610, 313] on strong "Guarantee & Risk-Free Trial" at bounding box center [629, 317] width 84 height 9
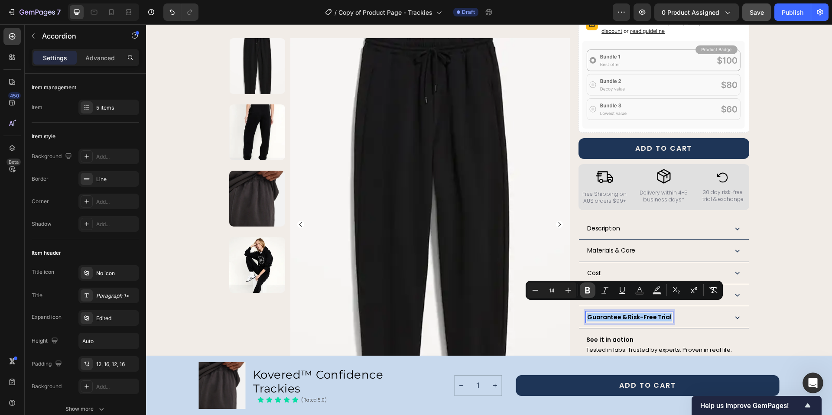
click at [590, 289] on icon "Editor contextual toolbar" at bounding box center [587, 290] width 9 height 9
click at [594, 335] on strong "See it in action" at bounding box center [609, 339] width 47 height 9
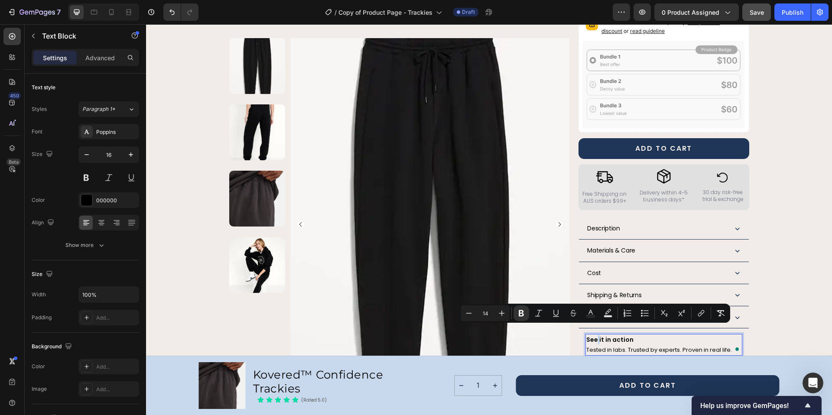
click at [598, 335] on strong "See it in action" at bounding box center [609, 339] width 47 height 9
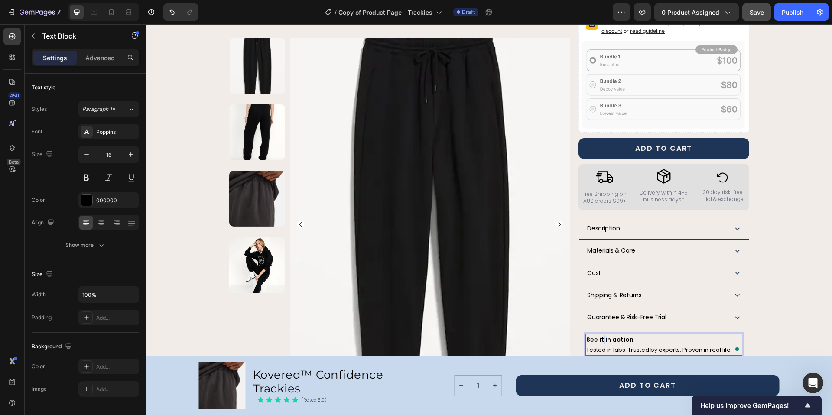
click at [598, 335] on strong "See it in action" at bounding box center [609, 339] width 47 height 9
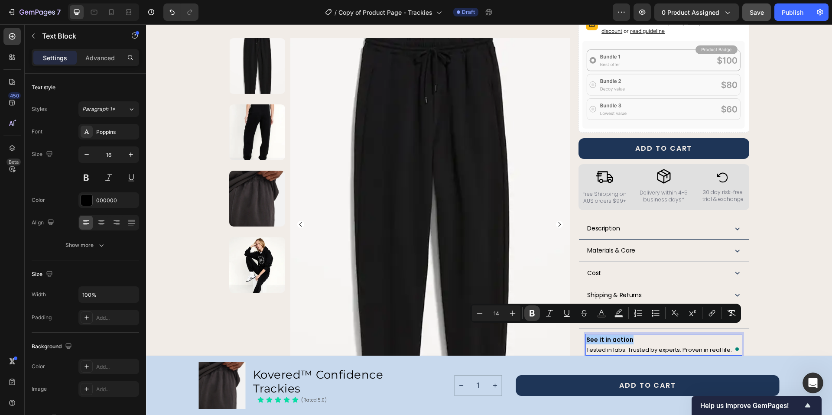
drag, startPoint x: 532, startPoint y: 311, endPoint x: 593, endPoint y: 262, distance: 78.3
click at [532, 311] on icon "Editor contextual toolbar" at bounding box center [532, 313] width 9 height 9
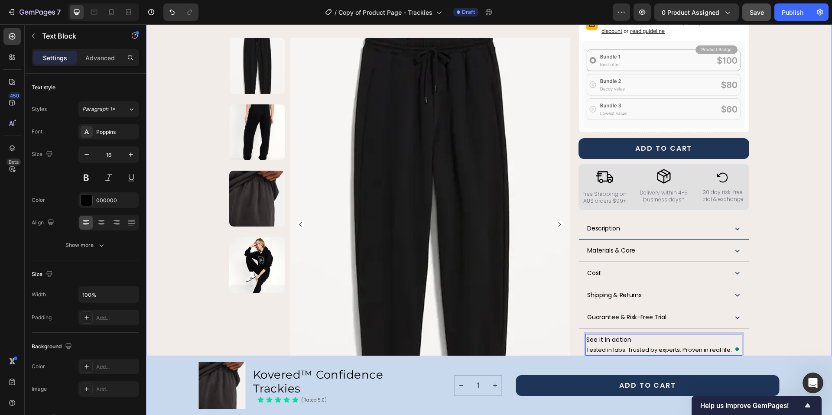
click at [791, 277] on div "Product Images Row Kovered™ Confidence Trackies Product Title The next generati…" at bounding box center [488, 132] width 665 height 811
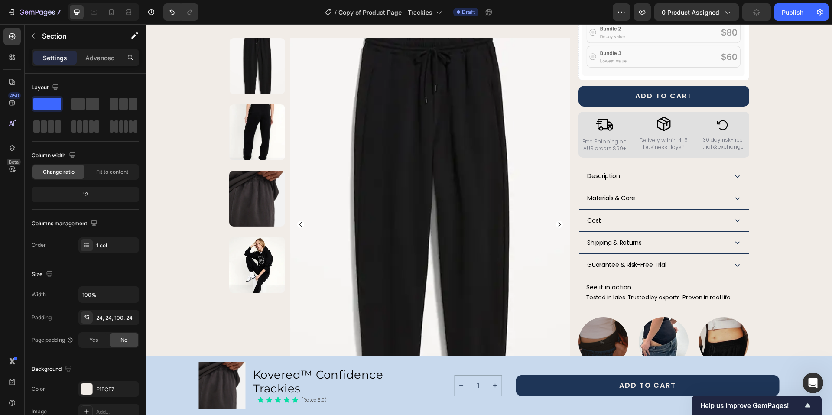
scroll to position [287, 0]
